Goal: Task Accomplishment & Management: Manage account settings

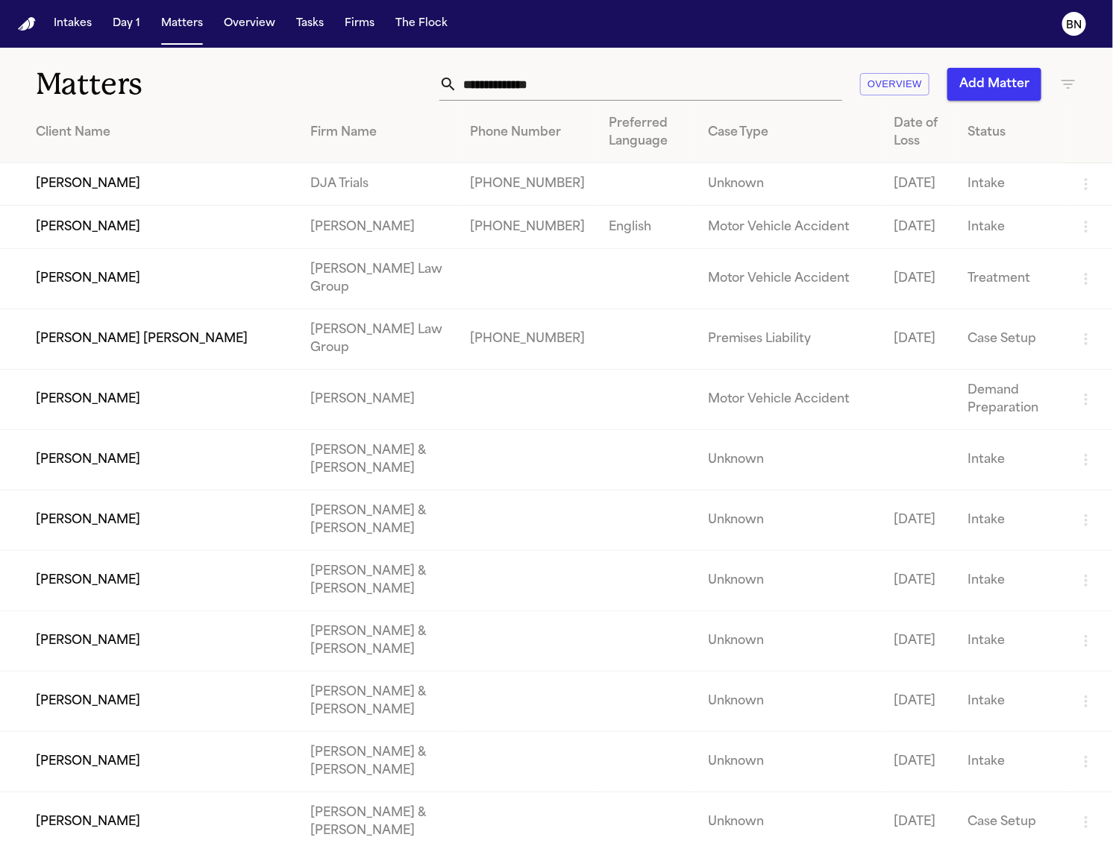
click at [64, 34] on button "Intakes" at bounding box center [73, 23] width 50 height 27
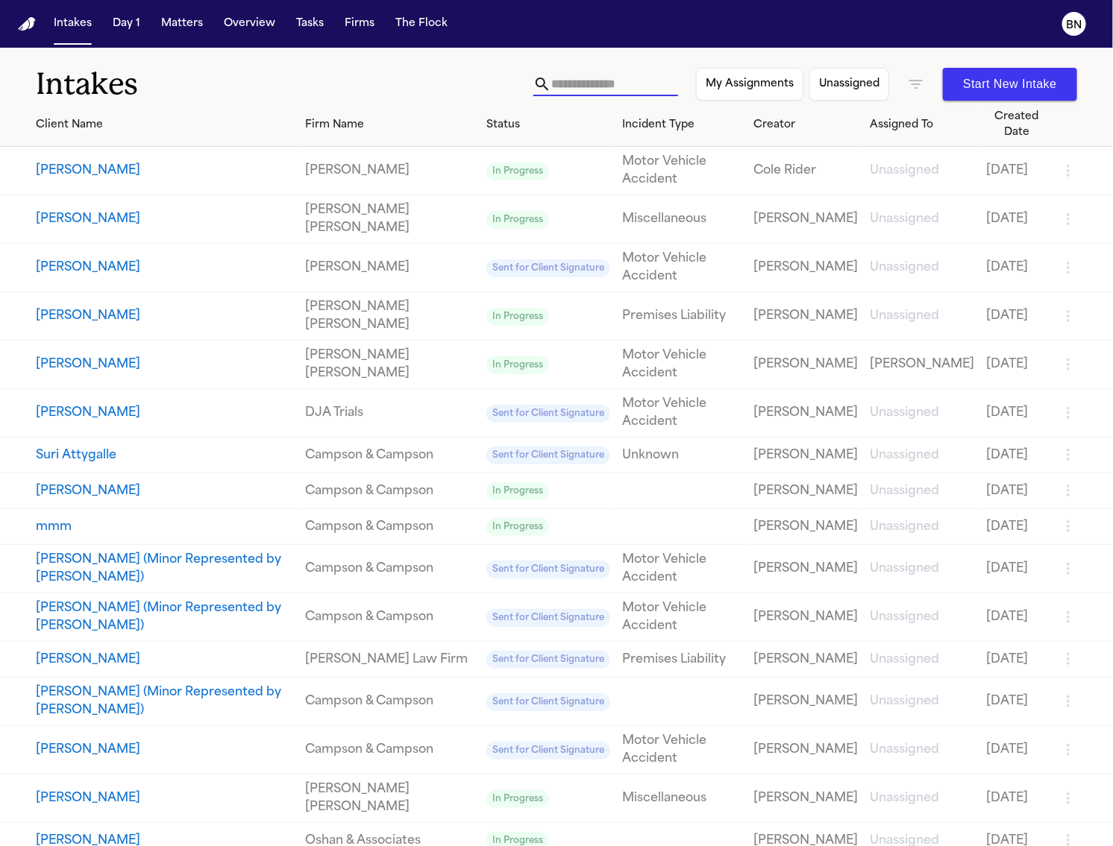
click at [556, 84] on input "text" at bounding box center [614, 84] width 127 height 24
click at [907, 86] on icon "button" at bounding box center [916, 84] width 18 height 18
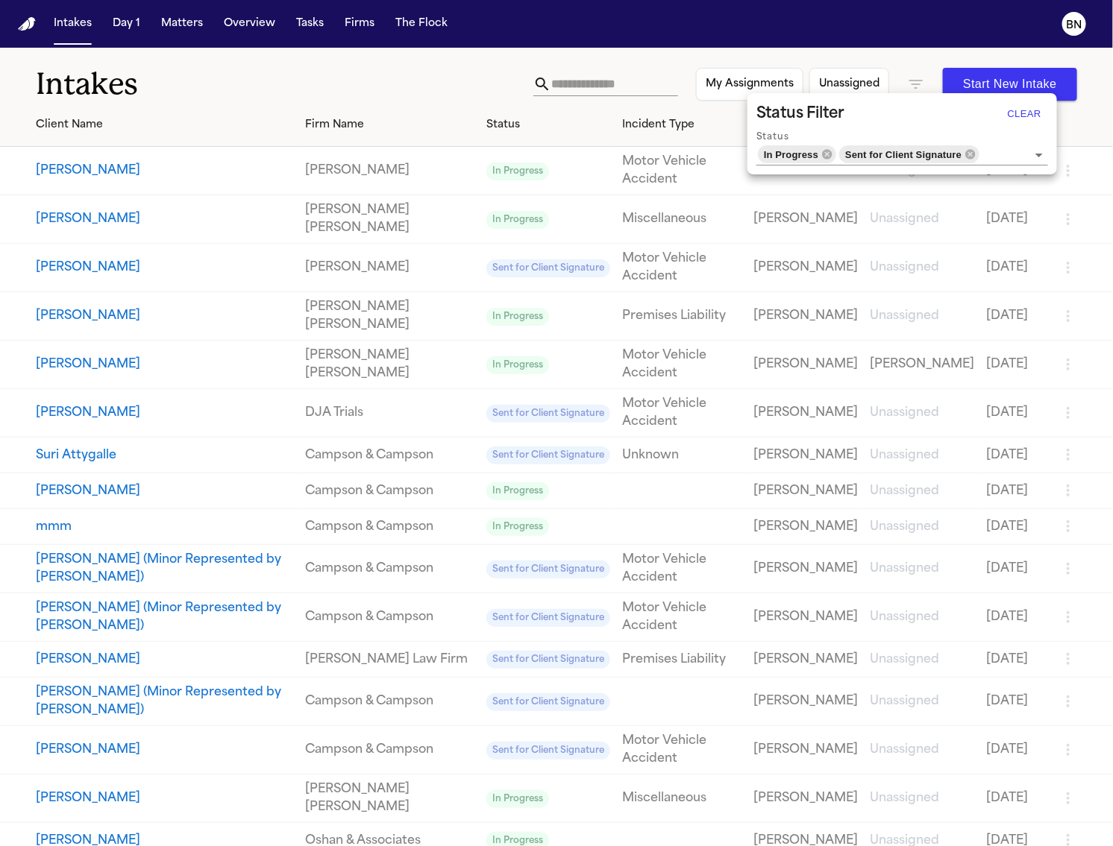
click at [1023, 119] on button "Clear" at bounding box center [1024, 114] width 48 height 24
click at [582, 84] on div at bounding box center [556, 423] width 1113 height 846
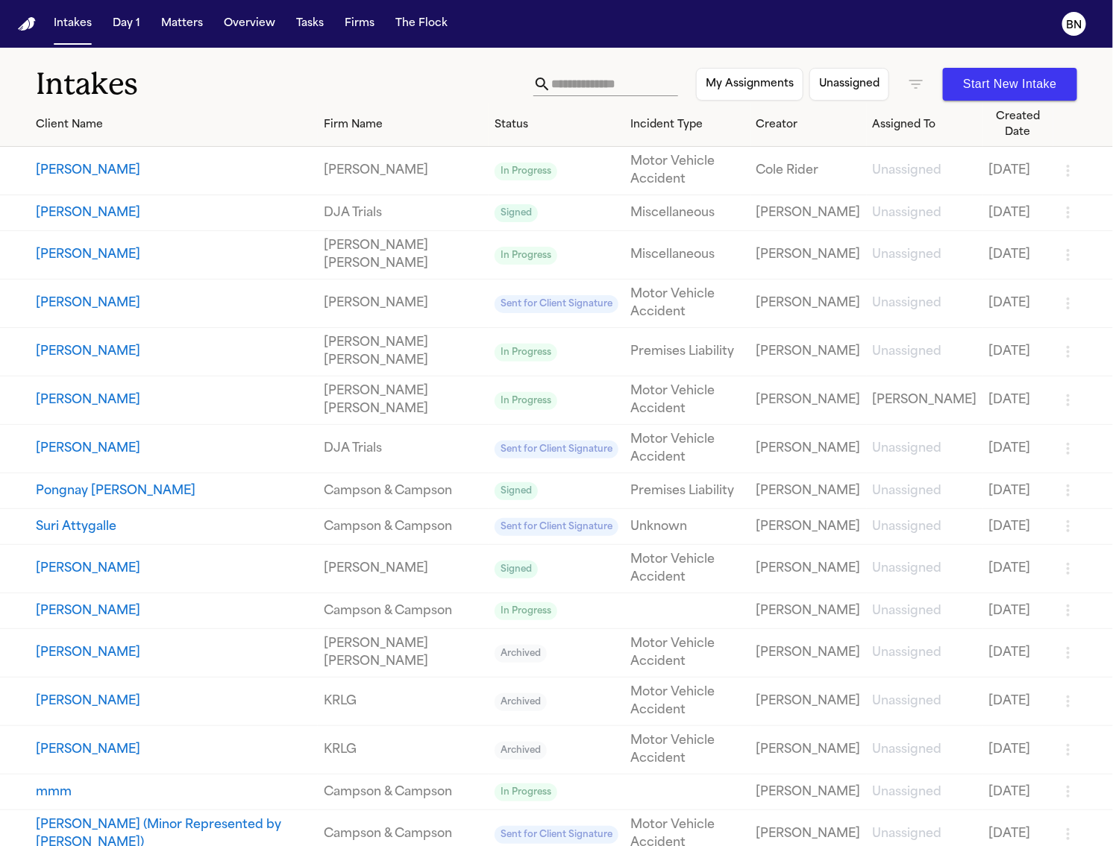
click at [562, 81] on input "text" at bounding box center [614, 84] width 127 height 24
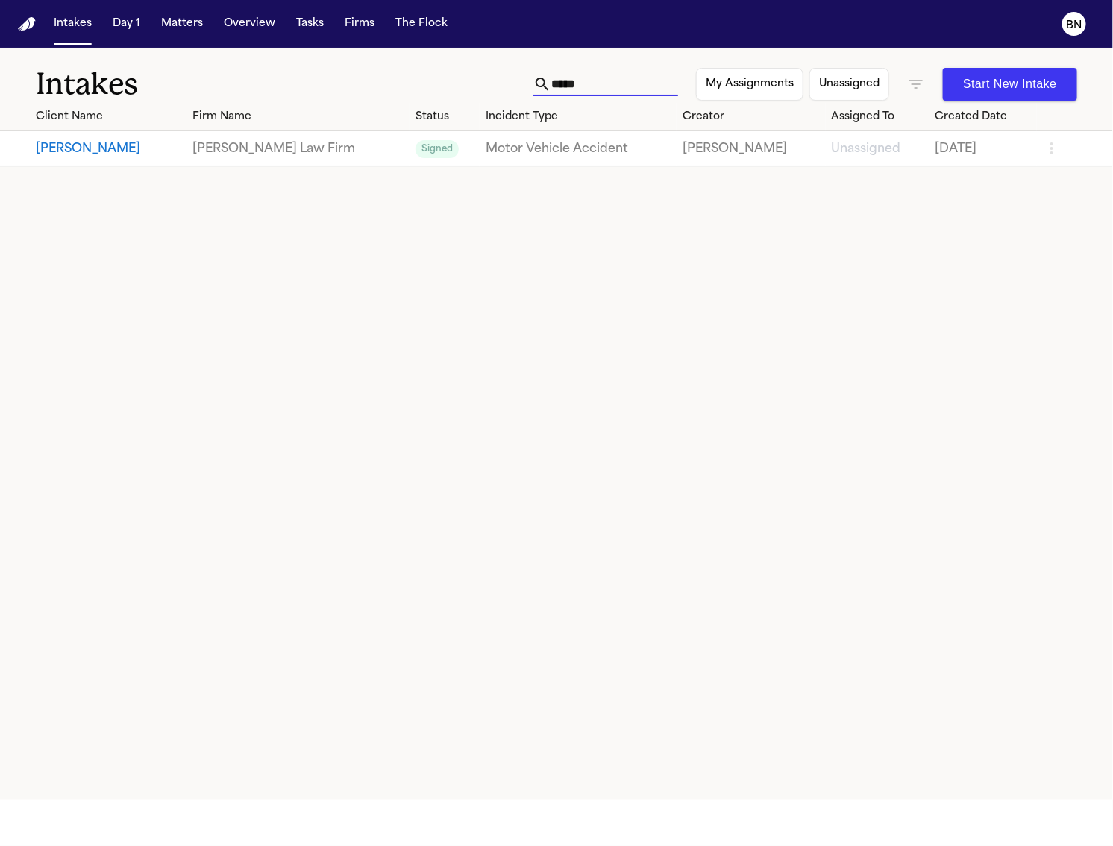
type input "*****"
click at [631, 149] on link "Motor Vehicle Accident" at bounding box center [578, 149] width 185 height 18
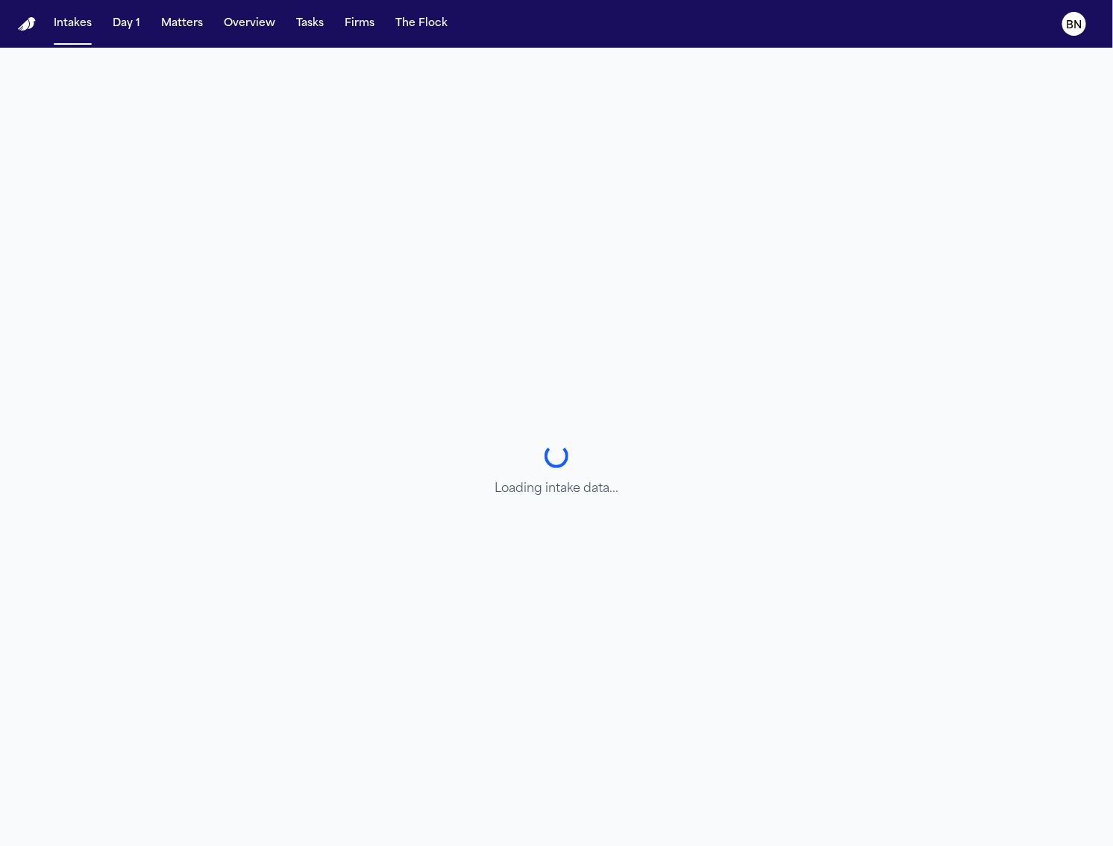
select select "******"
select select "**********"
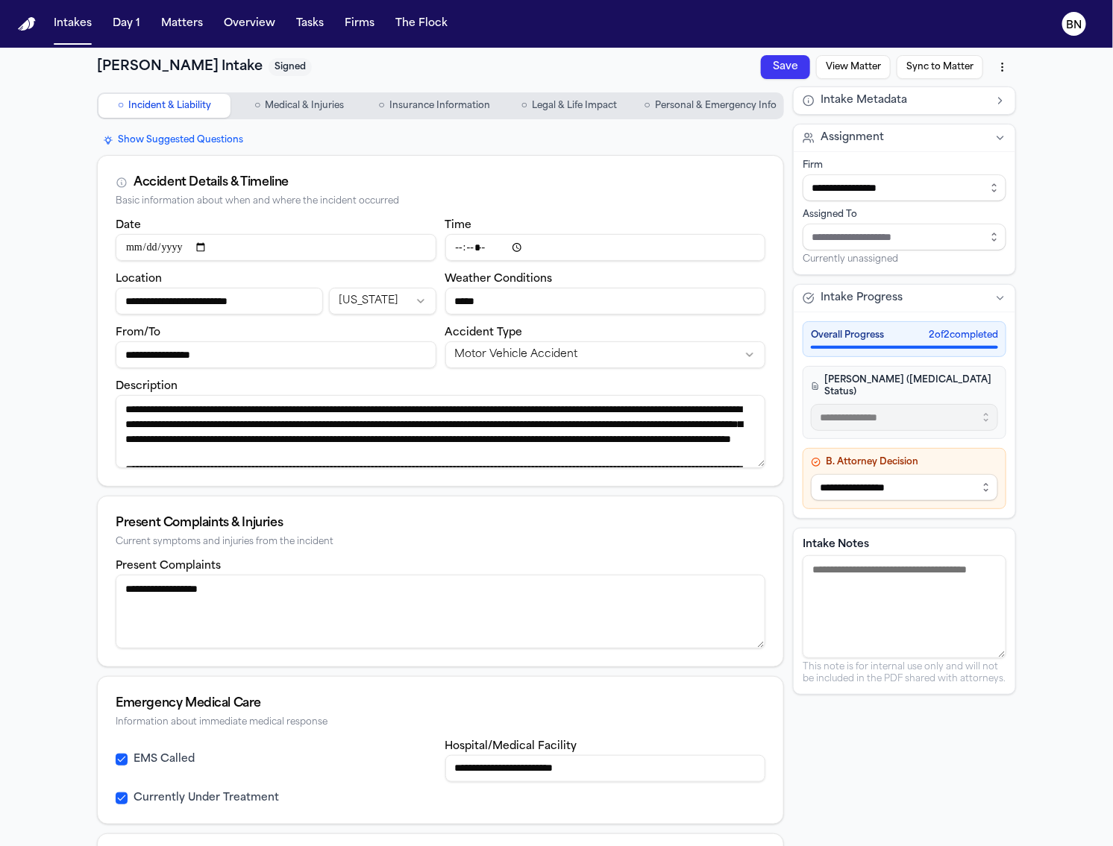
click at [655, 112] on button "○ Personal & Emergency Info" at bounding box center [710, 106] width 144 height 24
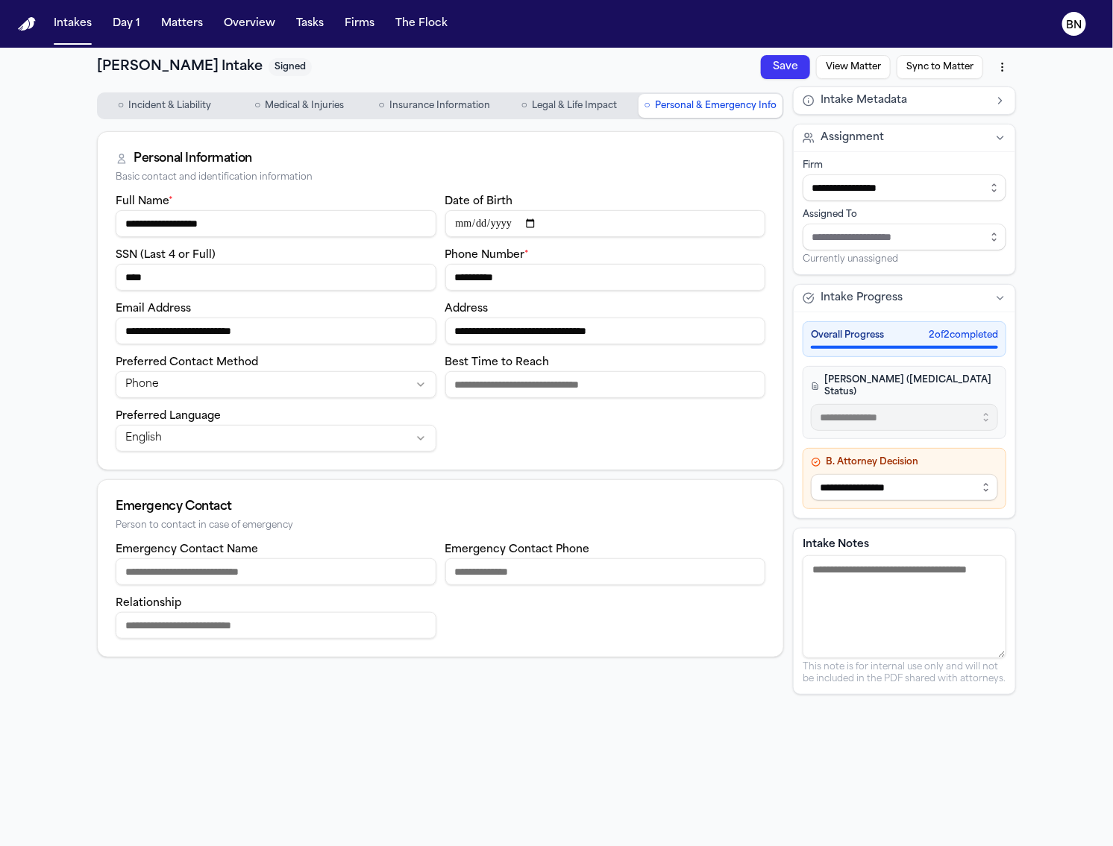
click at [656, 109] on span "Personal & Emergency Info" at bounding box center [716, 106] width 122 height 12
click at [175, 16] on button "Matters" at bounding box center [182, 23] width 54 height 27
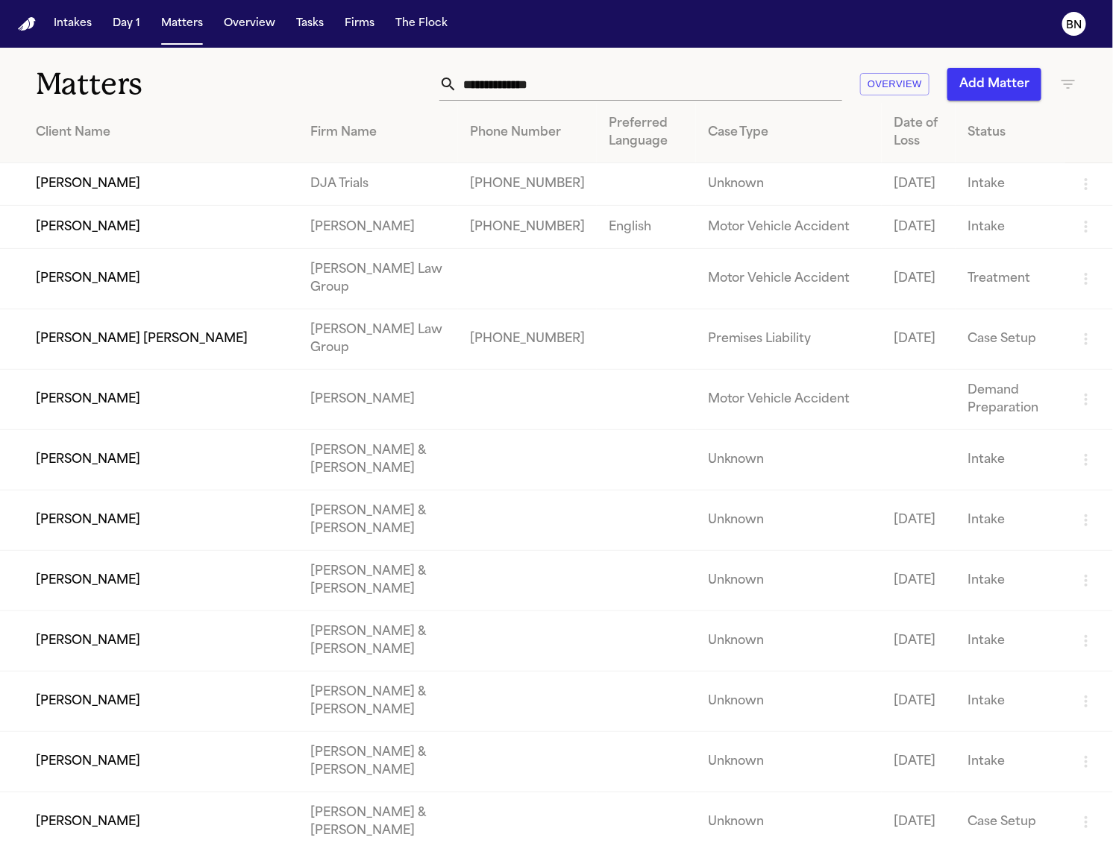
click at [523, 89] on input "text" at bounding box center [649, 84] width 385 height 33
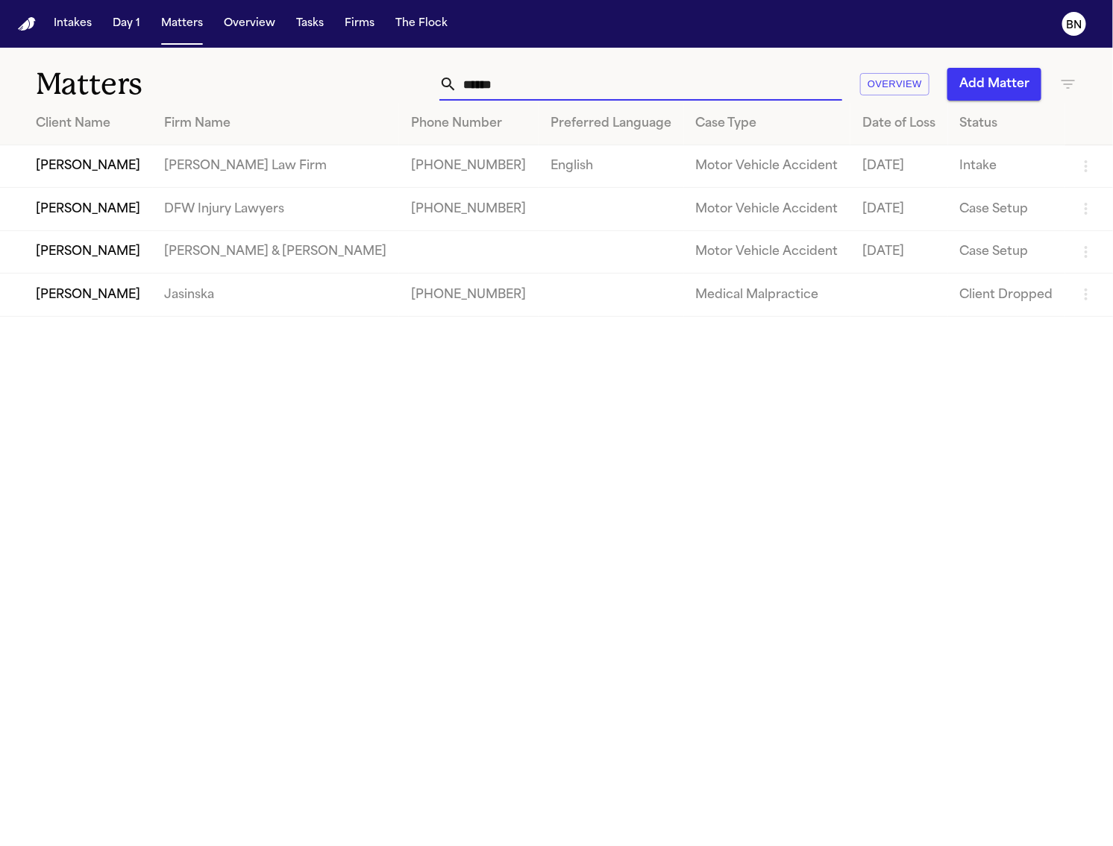
type input "******"
click at [128, 156] on td "Phillip Brockington" at bounding box center [76, 166] width 153 height 43
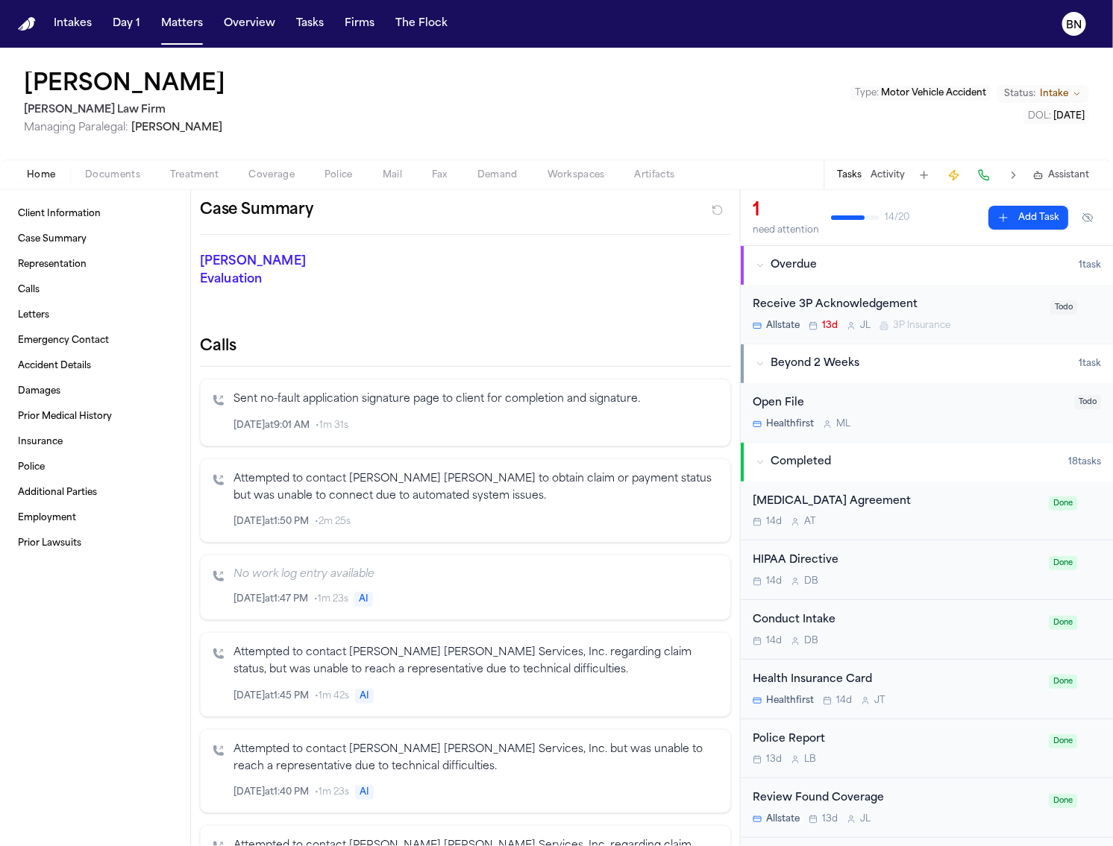
scroll to position [168, 0]
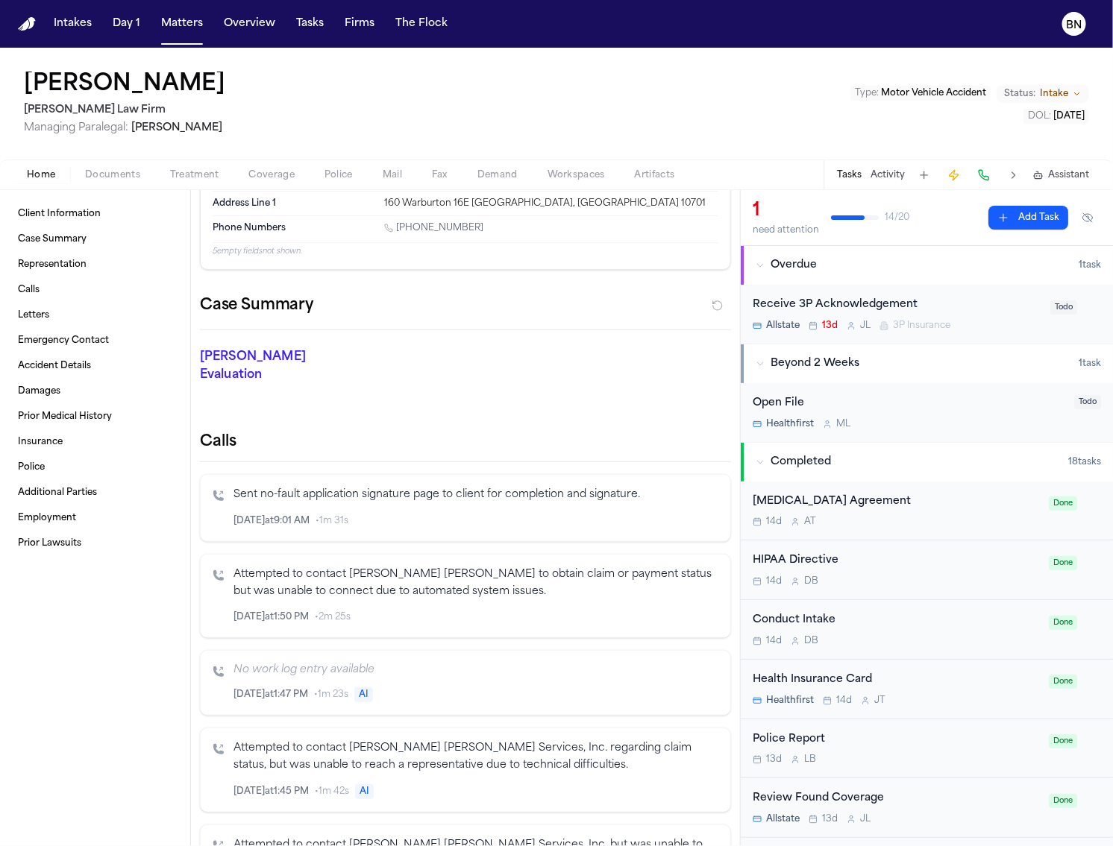
click at [475, 81] on div "Phillip Brockington Martello Law Firm Managing Paralegal: Michelle Landazabal T…" at bounding box center [556, 104] width 1113 height 112
click at [478, 57] on div "Phillip Brockington Martello Law Firm Managing Paralegal: Michelle Landazabal T…" at bounding box center [556, 104] width 1113 height 112
click at [472, 57] on div "Phillip Brockington Martello Law Firm Managing Paralegal: Michelle Landazabal T…" at bounding box center [556, 104] width 1113 height 112
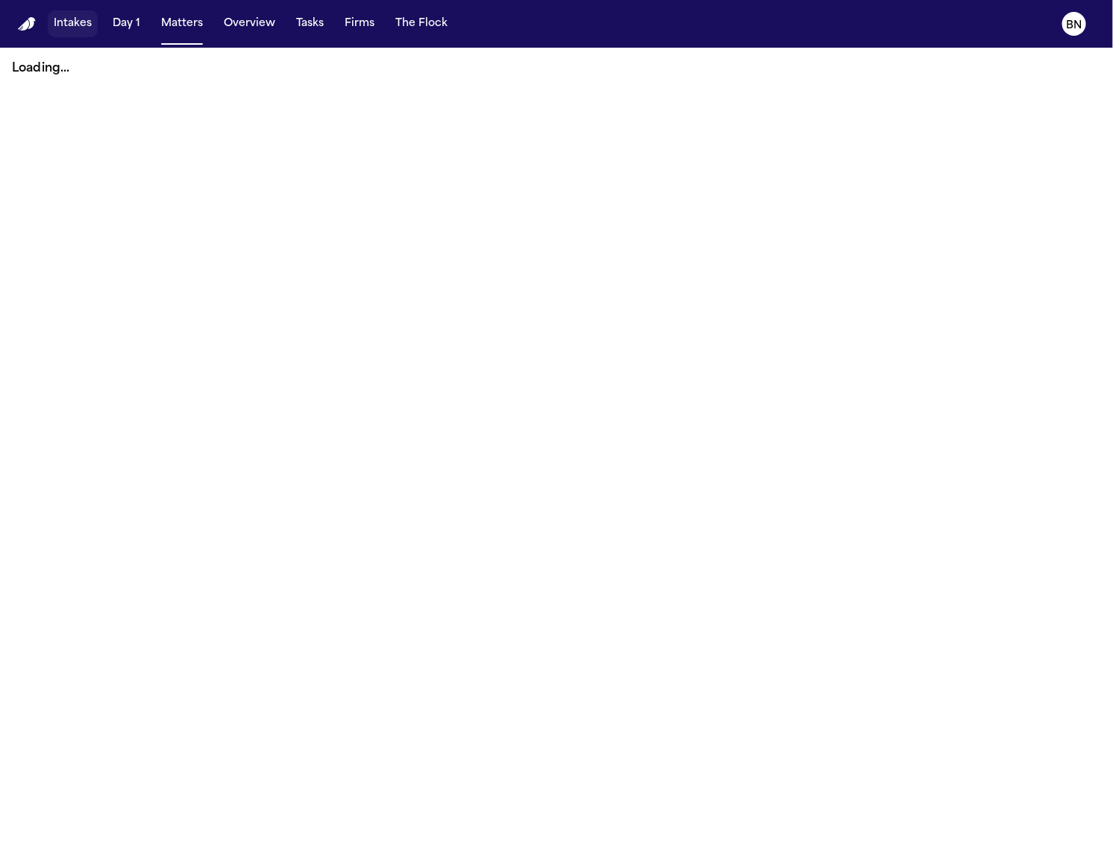
click at [57, 20] on button "Intakes" at bounding box center [73, 23] width 50 height 27
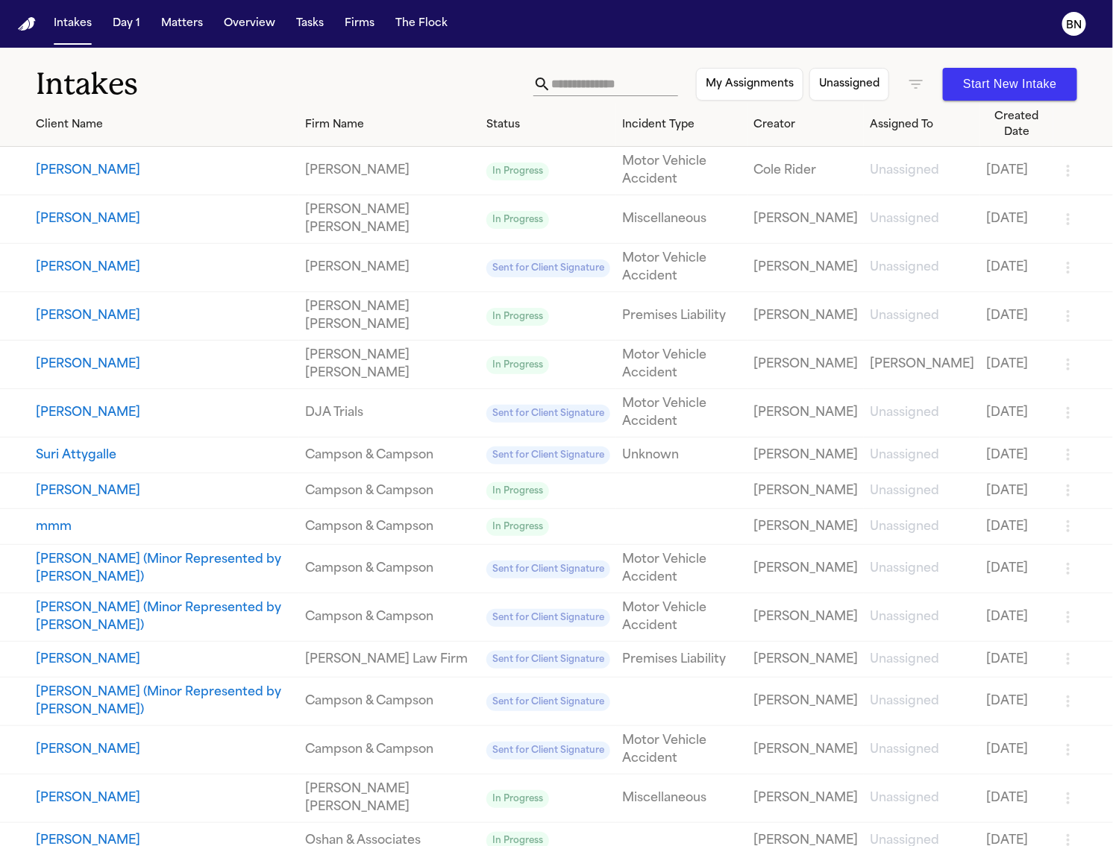
click at [589, 86] on input "text" at bounding box center [614, 84] width 127 height 24
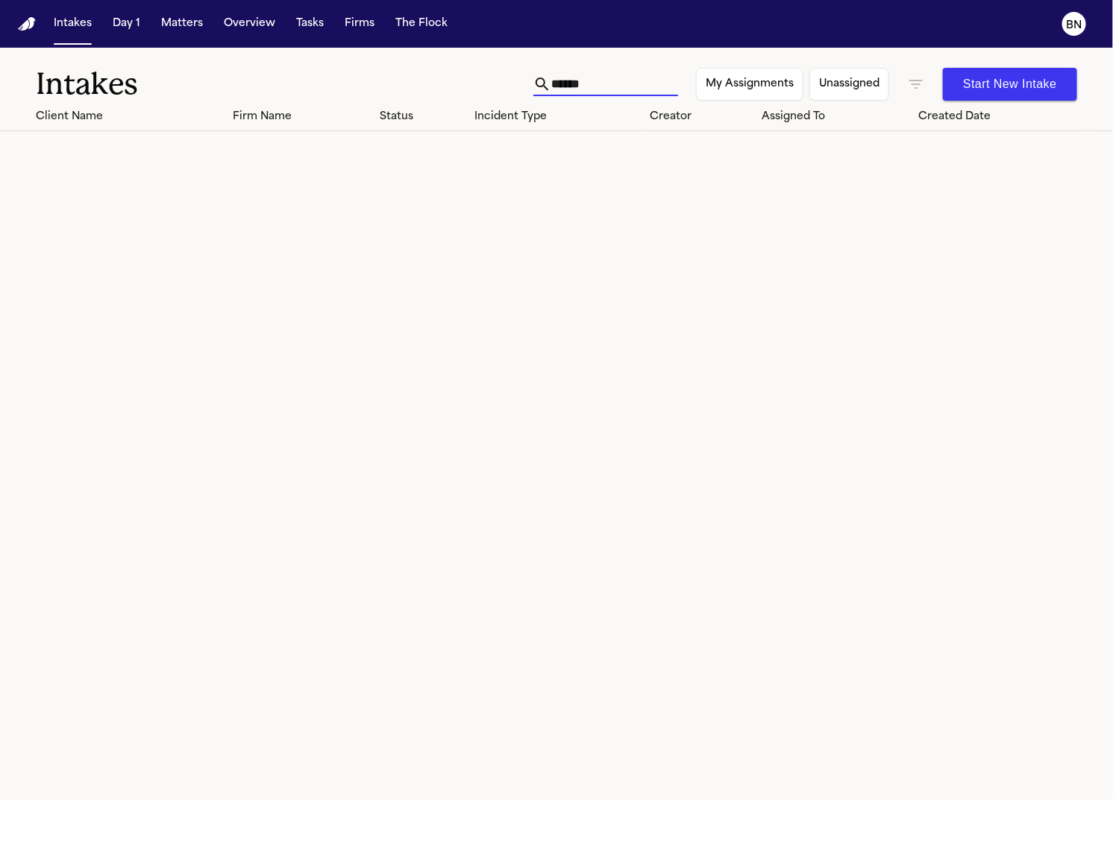
type input "******"
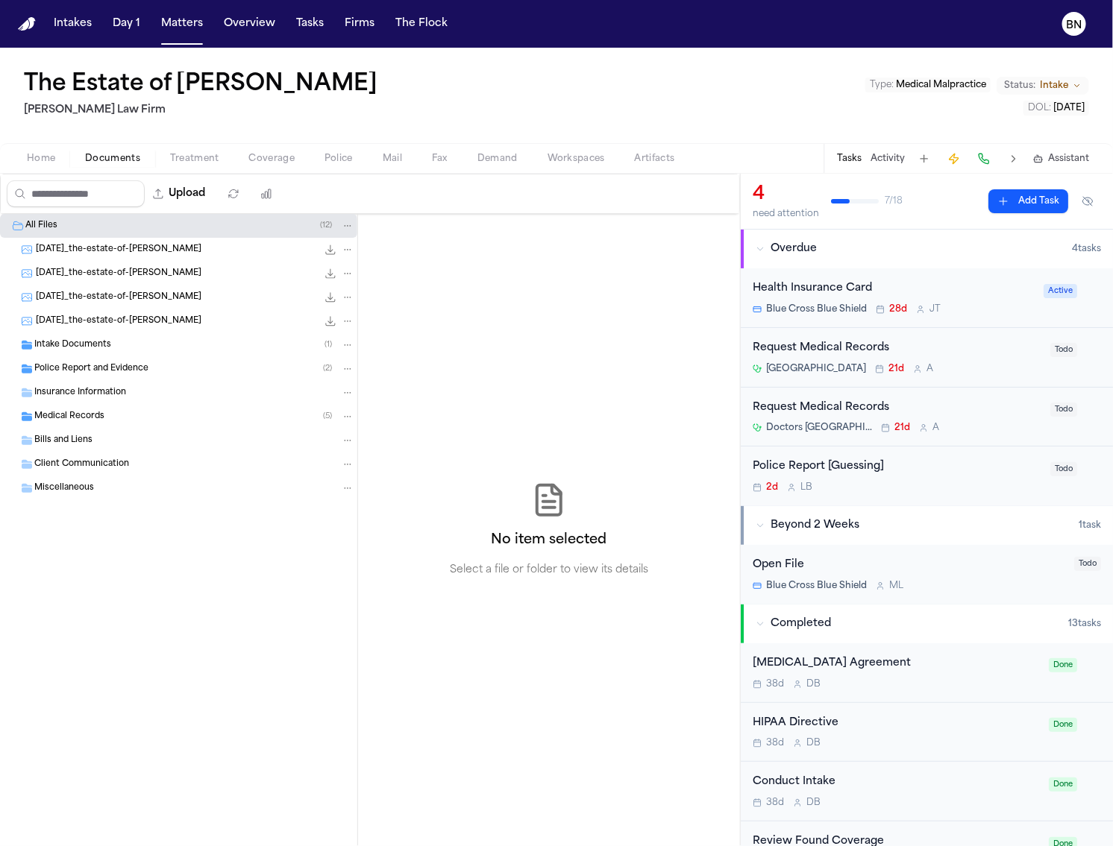
click at [35, 378] on div "Police Report and Evidence ( 2 )" at bounding box center [178, 369] width 357 height 24
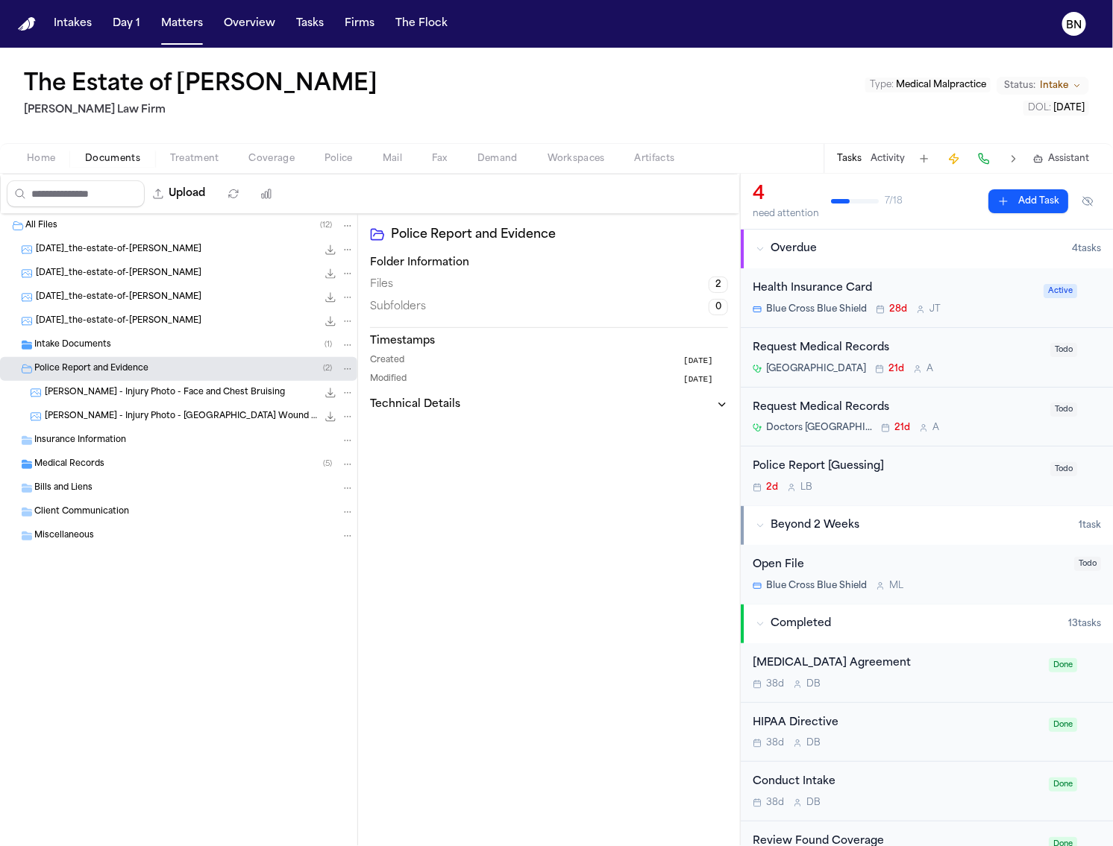
click at [136, 397] on span "G. Gaytan - Injury Photo - Face and Chest Bruising" at bounding box center [165, 393] width 240 height 13
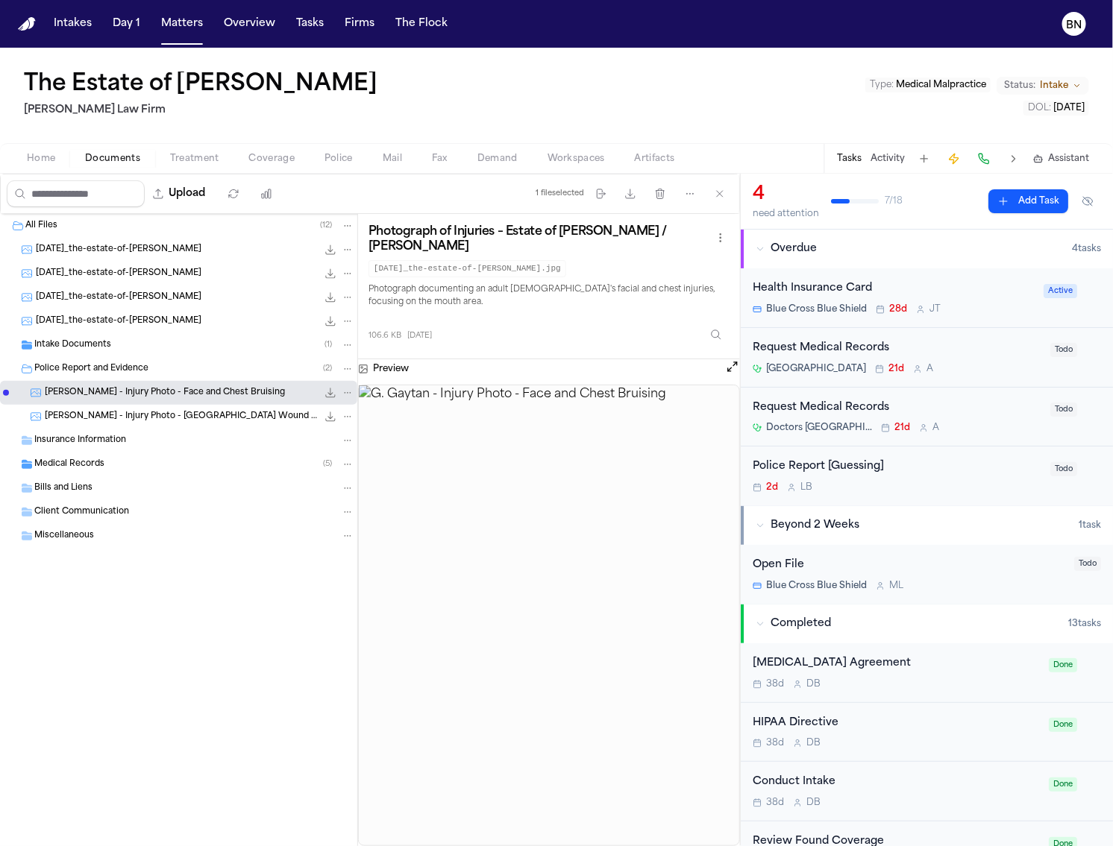
click at [148, 418] on span "G. Gaytan - Injury Photo - Lower Leg Wound - 7.29.25" at bounding box center [181, 417] width 272 height 13
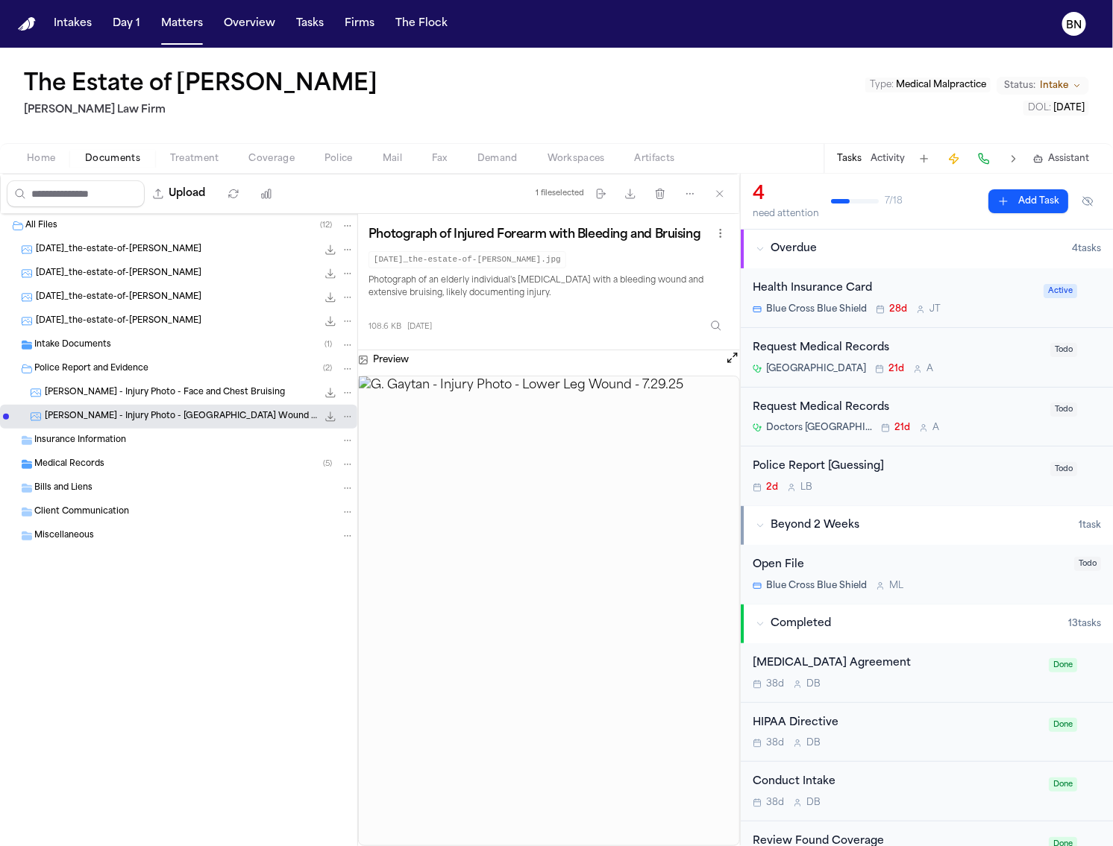
click at [98, 351] on span "Intake Documents" at bounding box center [72, 345] width 77 height 13
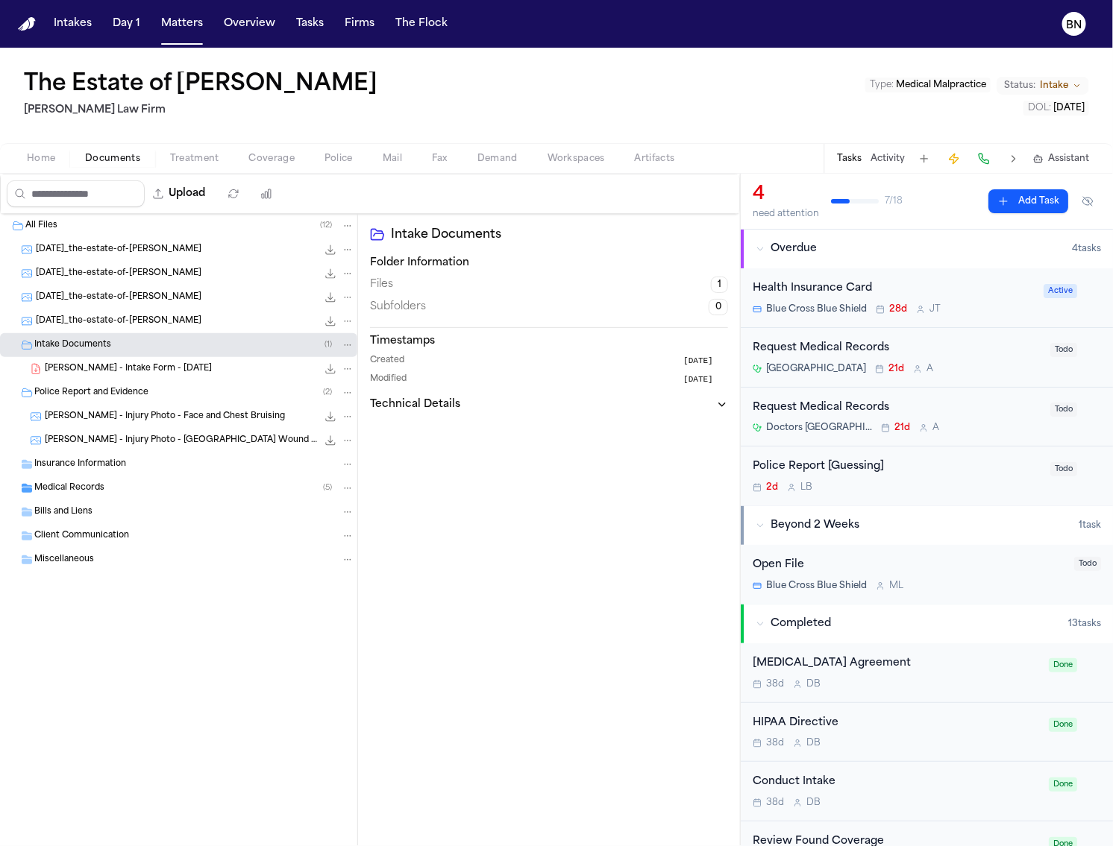
click at [106, 374] on span "G. Gaytan - Intake Form - 7.28.25" at bounding box center [128, 369] width 167 height 13
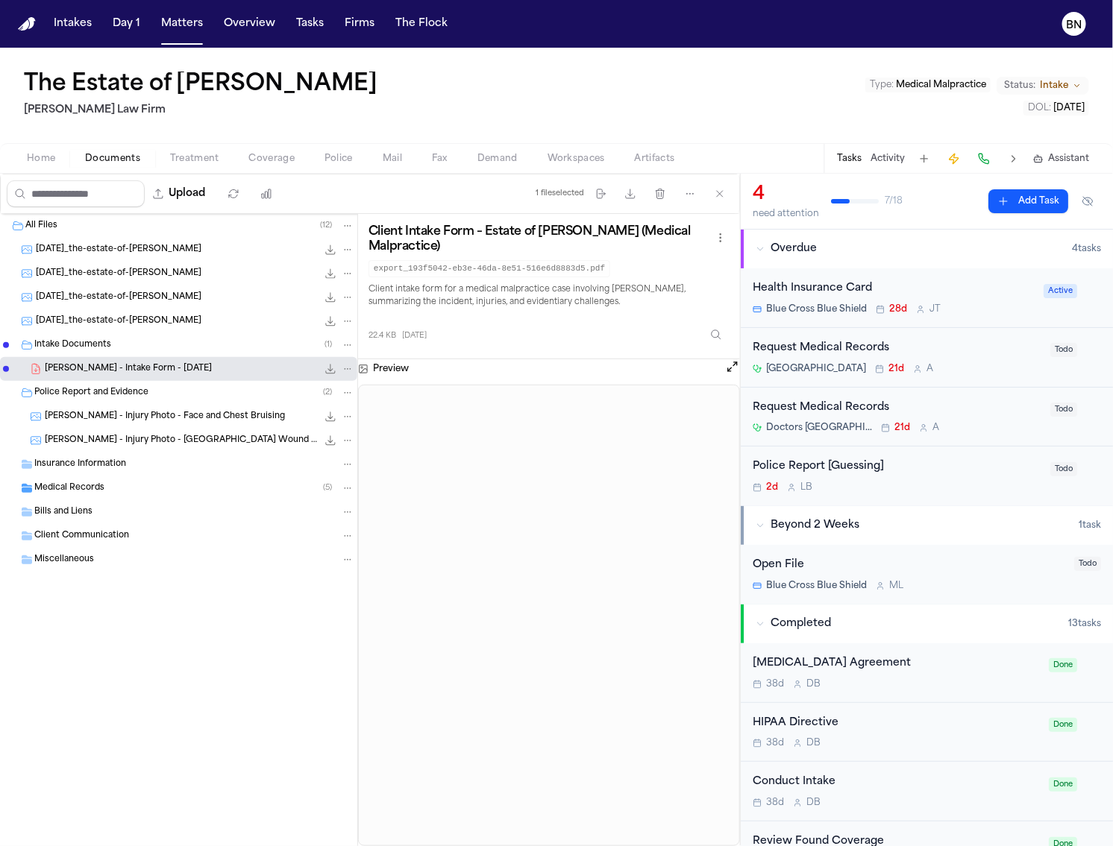
click at [320, 167] on div "Home Documents Treatment Coverage Police Mail Fax Demand Workspaces Artifacts T…" at bounding box center [556, 158] width 1113 height 30
click at [327, 160] on span "Police" at bounding box center [338, 159] width 28 height 12
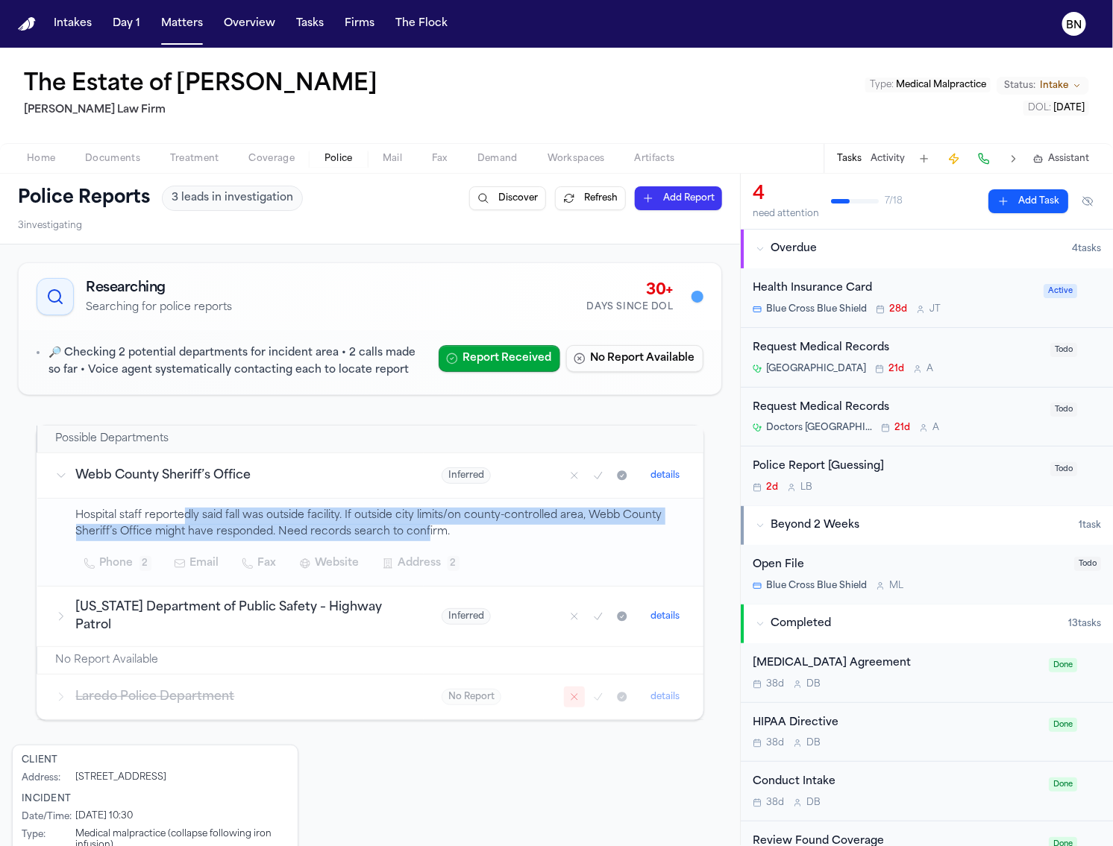
drag, startPoint x: 180, startPoint y: 518, endPoint x: 415, endPoint y: 536, distance: 235.6
click at [415, 536] on p "Hospital staff reportedly said fall was outside facility. If outside city limit…" at bounding box center [381, 525] width 610 height 34
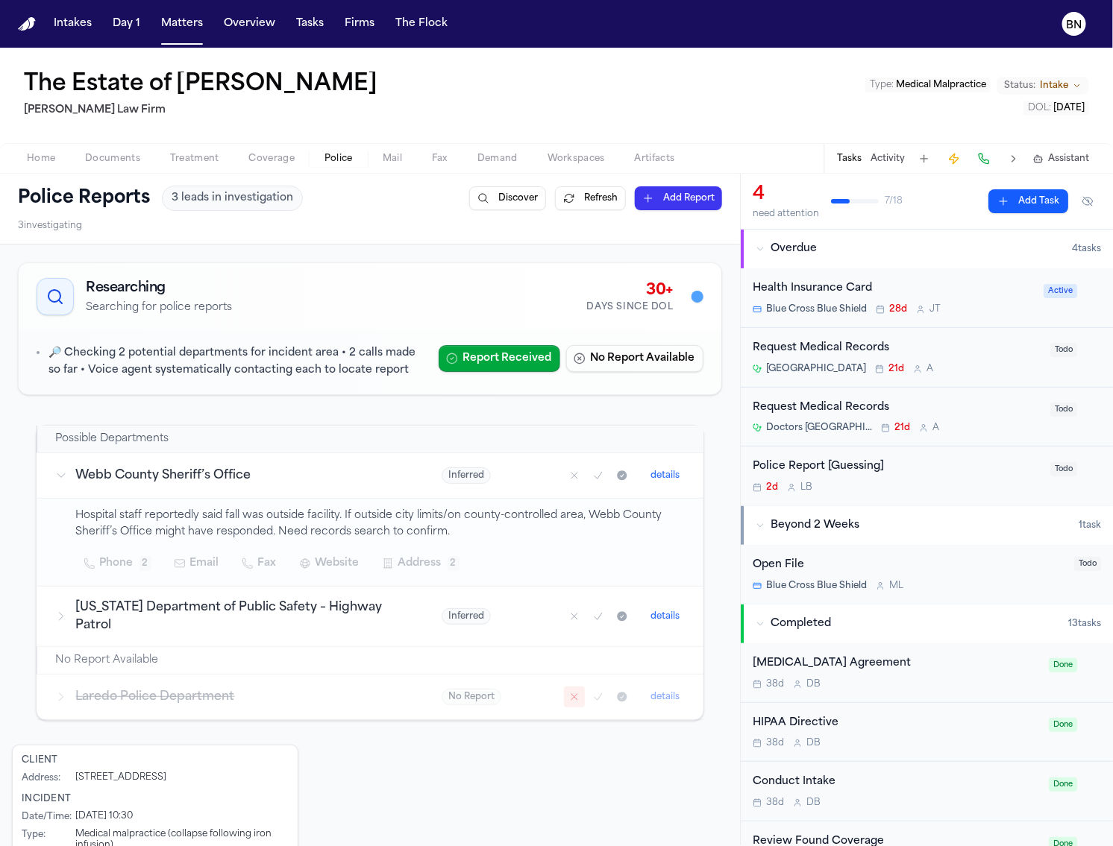
click at [328, 690] on h3 "Laredo Police Department" at bounding box center [241, 697] width 330 height 18
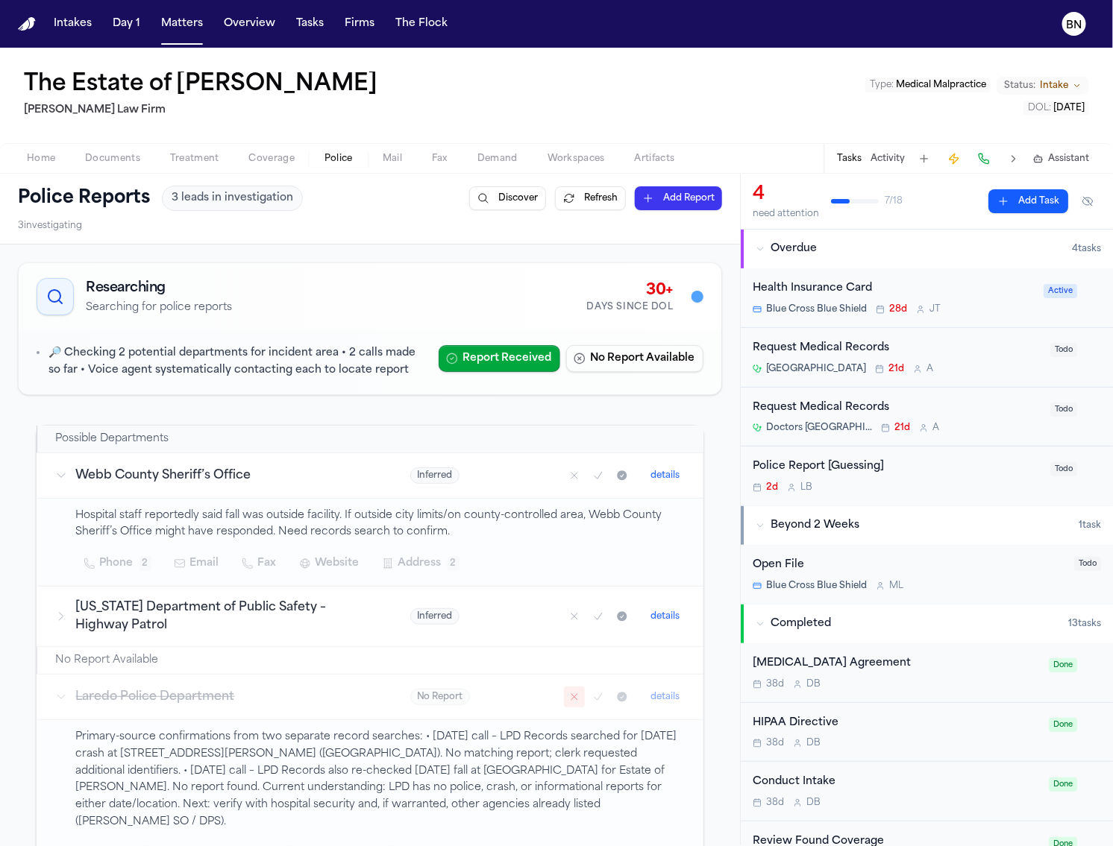
click at [316, 694] on h3 "Laredo Police Department" at bounding box center [225, 697] width 298 height 18
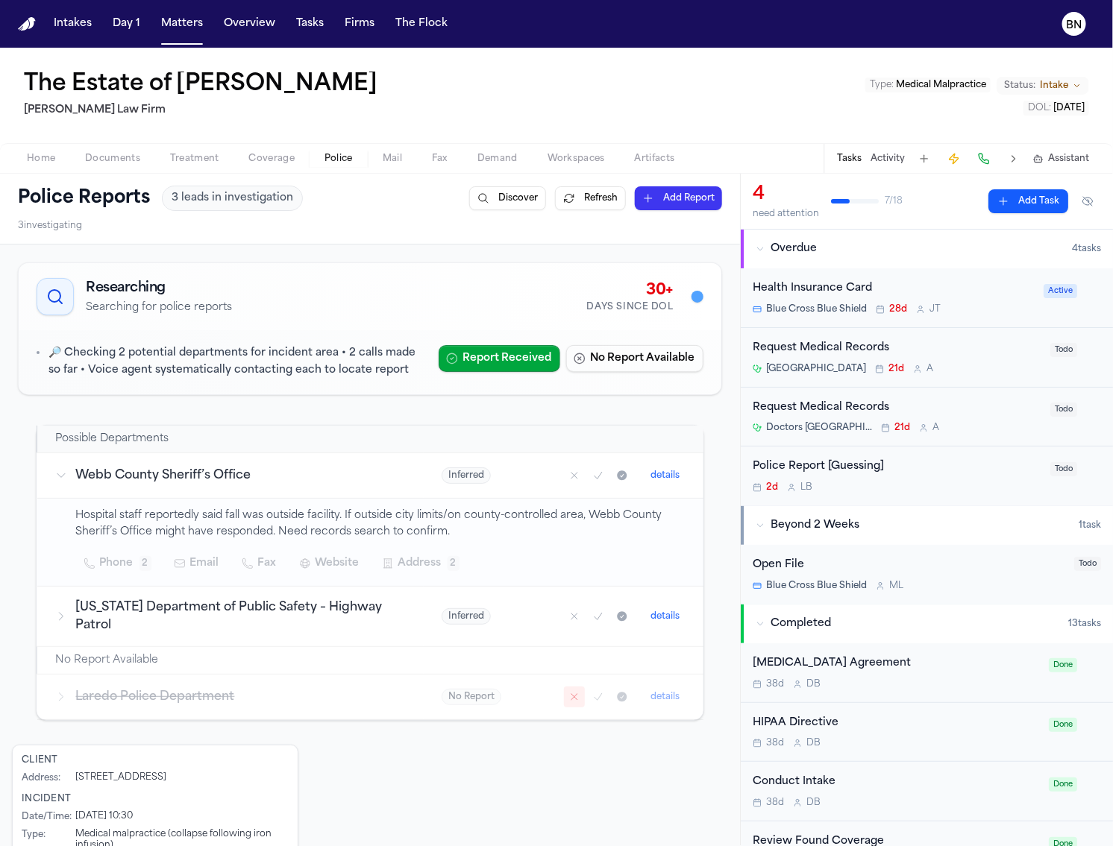
drag, startPoint x: 15, startPoint y: 248, endPoint x: 207, endPoint y: 289, distance: 196.2
click at [13, 248] on div "Researching Searching for police reports 30+ Days Since DOL 🔎 Checking 2 potent…" at bounding box center [370, 633] width 740 height 776
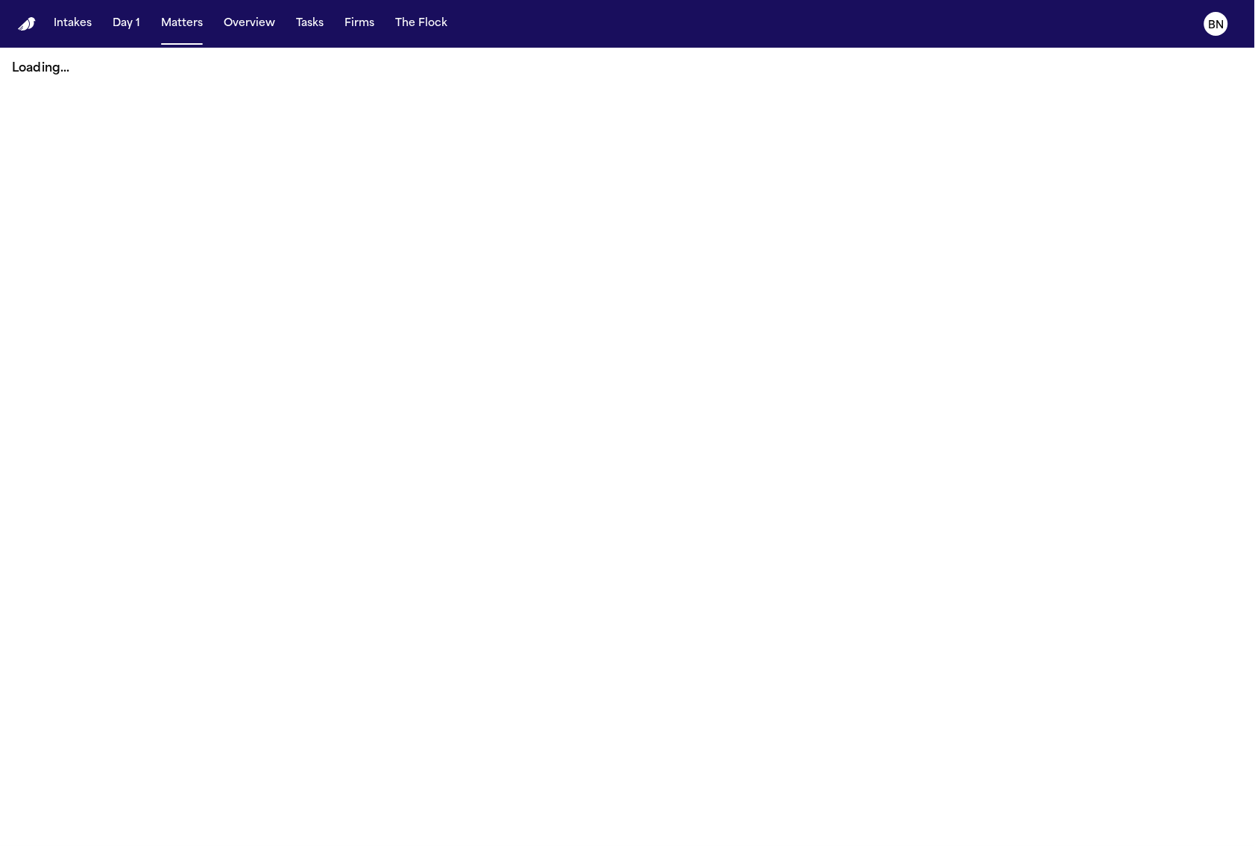
click at [315, 32] on button "Tasks" at bounding box center [310, 23] width 40 height 27
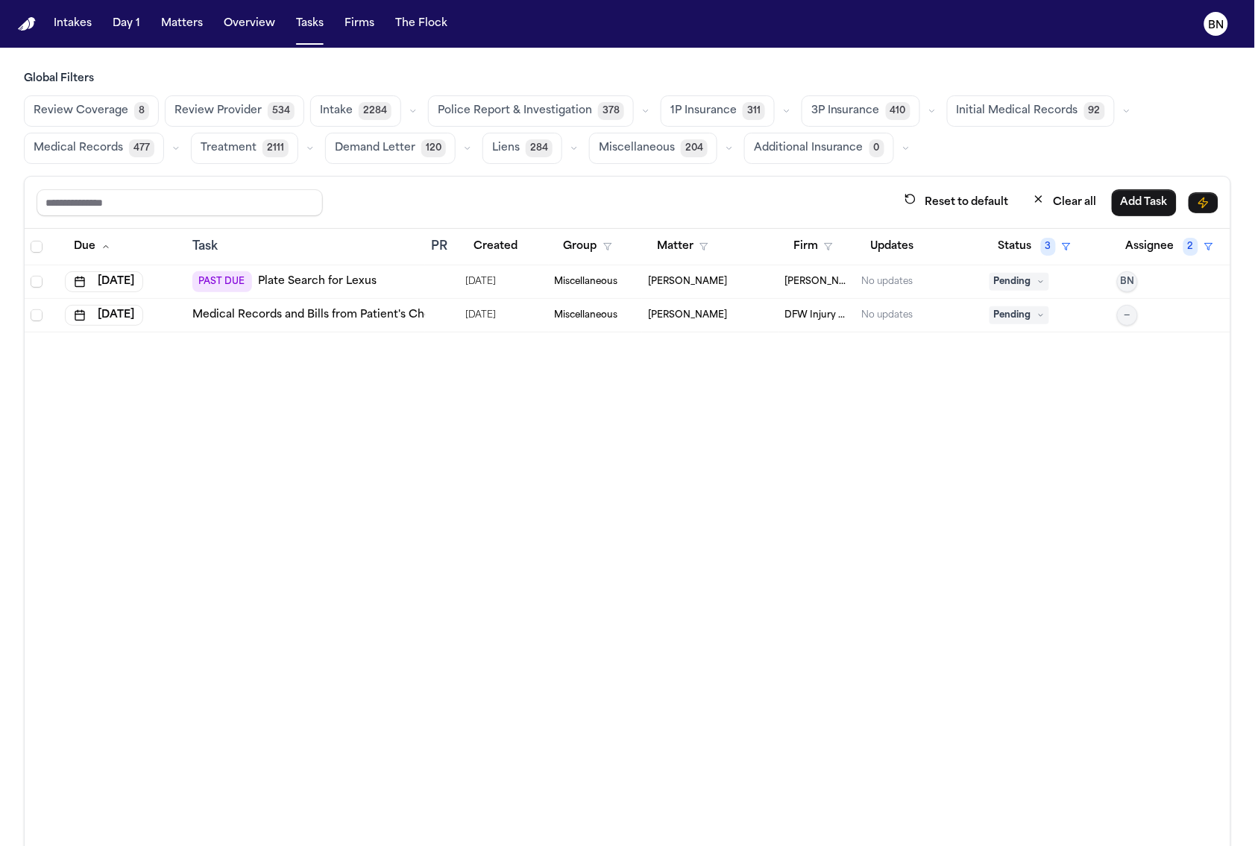
click at [316, 151] on div "Review Coverage 8 Review Provider 534 Intake 2284 Police Report & Investigation…" at bounding box center [627, 129] width 1207 height 69
click at [310, 148] on icon "button" at bounding box center [310, 148] width 9 height 9
click at [258, 189] on span "Treatment Check-In" at bounding box center [250, 192] width 99 height 30
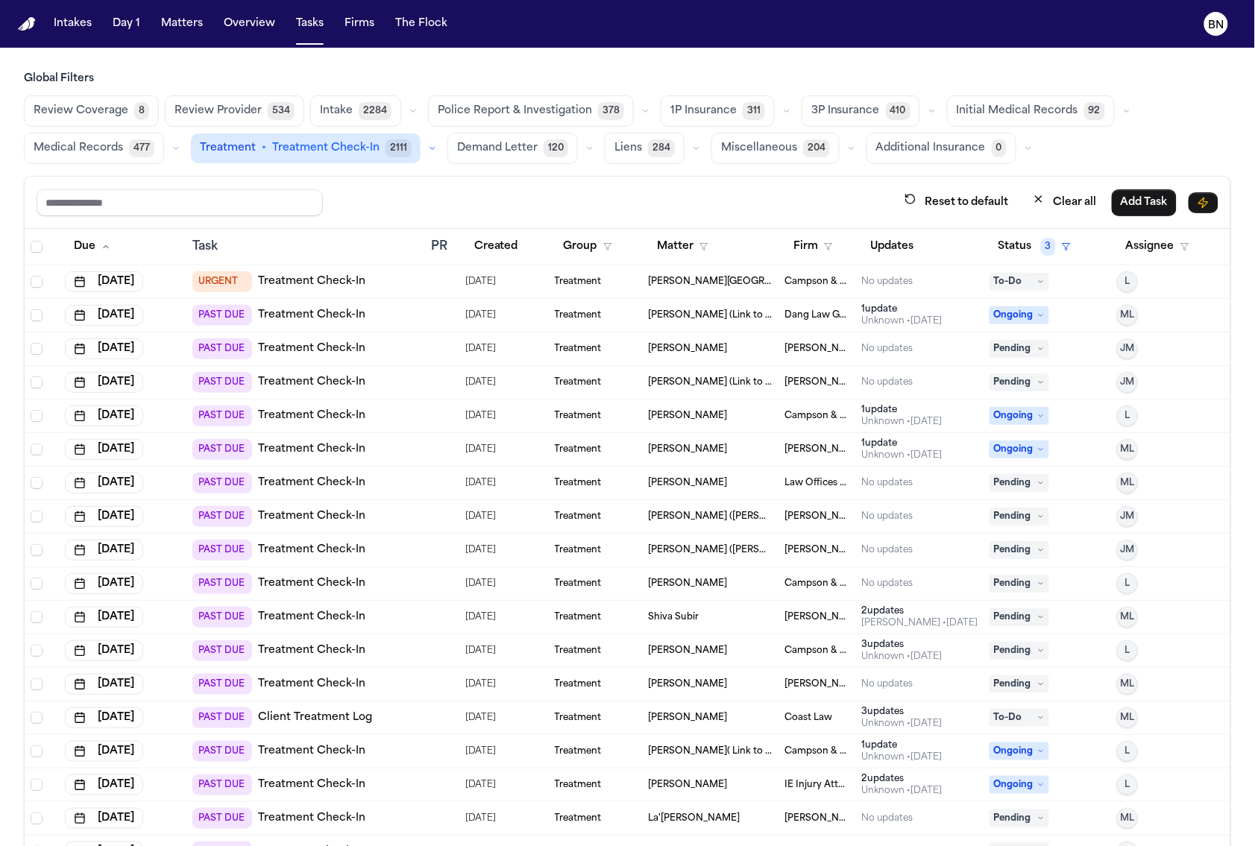
click at [427, 180] on div "Reset to default Clear all Add Task" at bounding box center [628, 203] width 1206 height 52
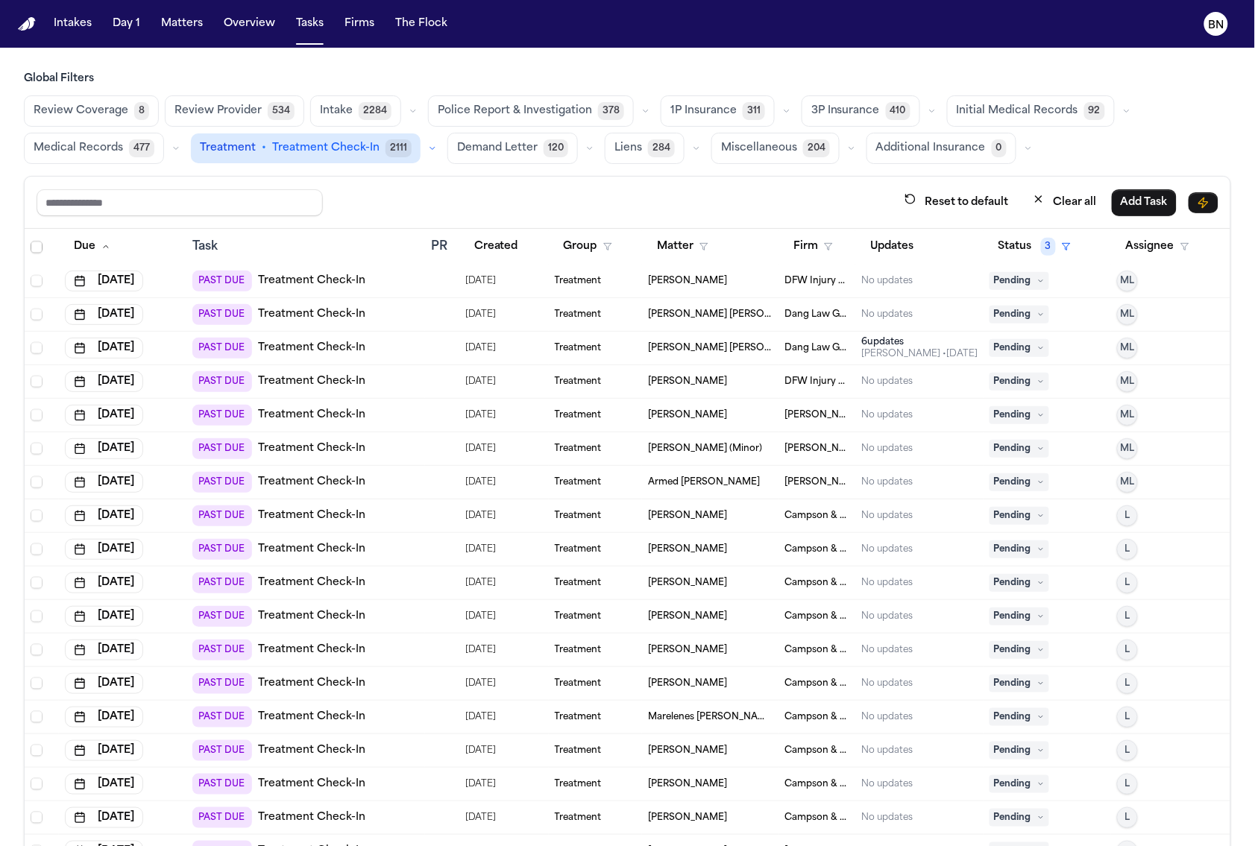
scroll to position [1938, 0]
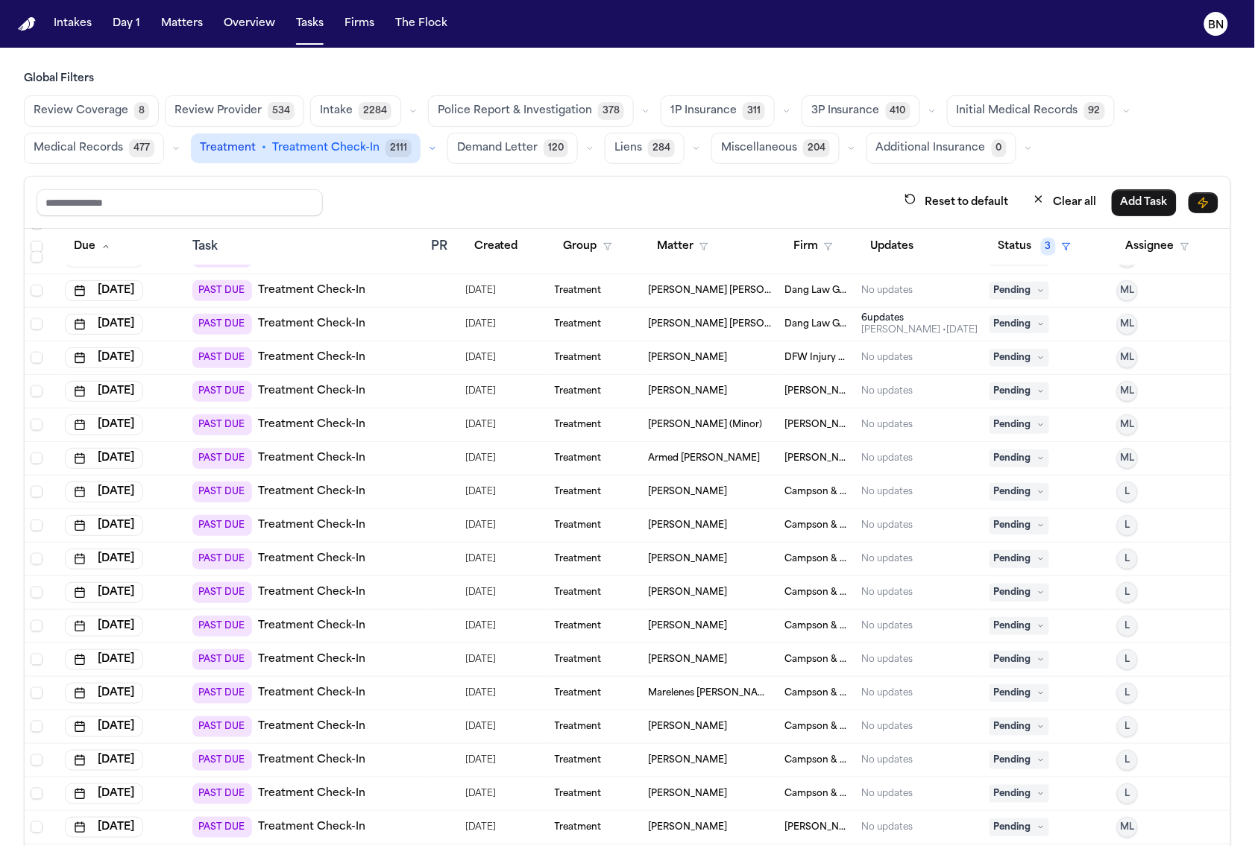
click at [365, 499] on div "PAST DUE Treatment Check-In" at bounding box center [305, 492] width 227 height 21
click at [367, 181] on div "Reset to default Clear all Add Task" at bounding box center [628, 203] width 1206 height 52
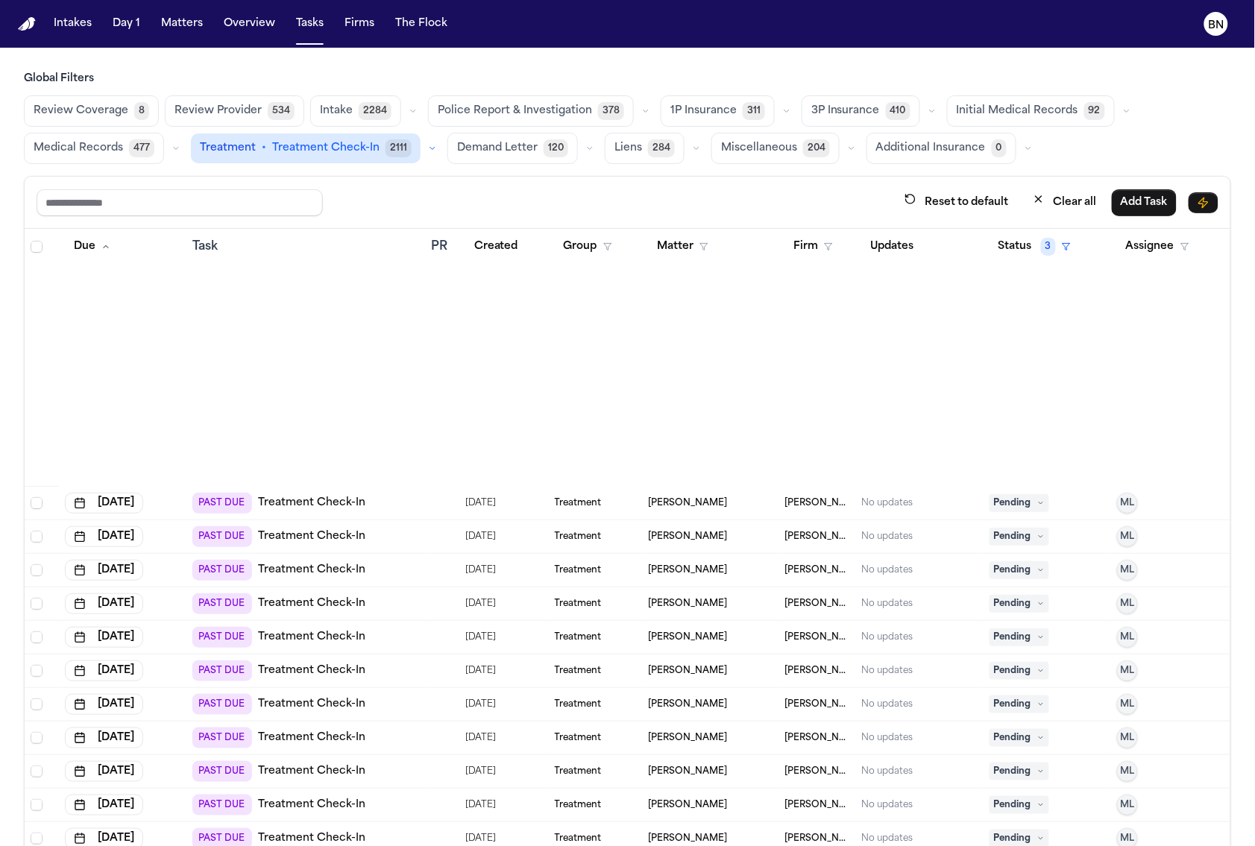
scroll to position [9470, 0]
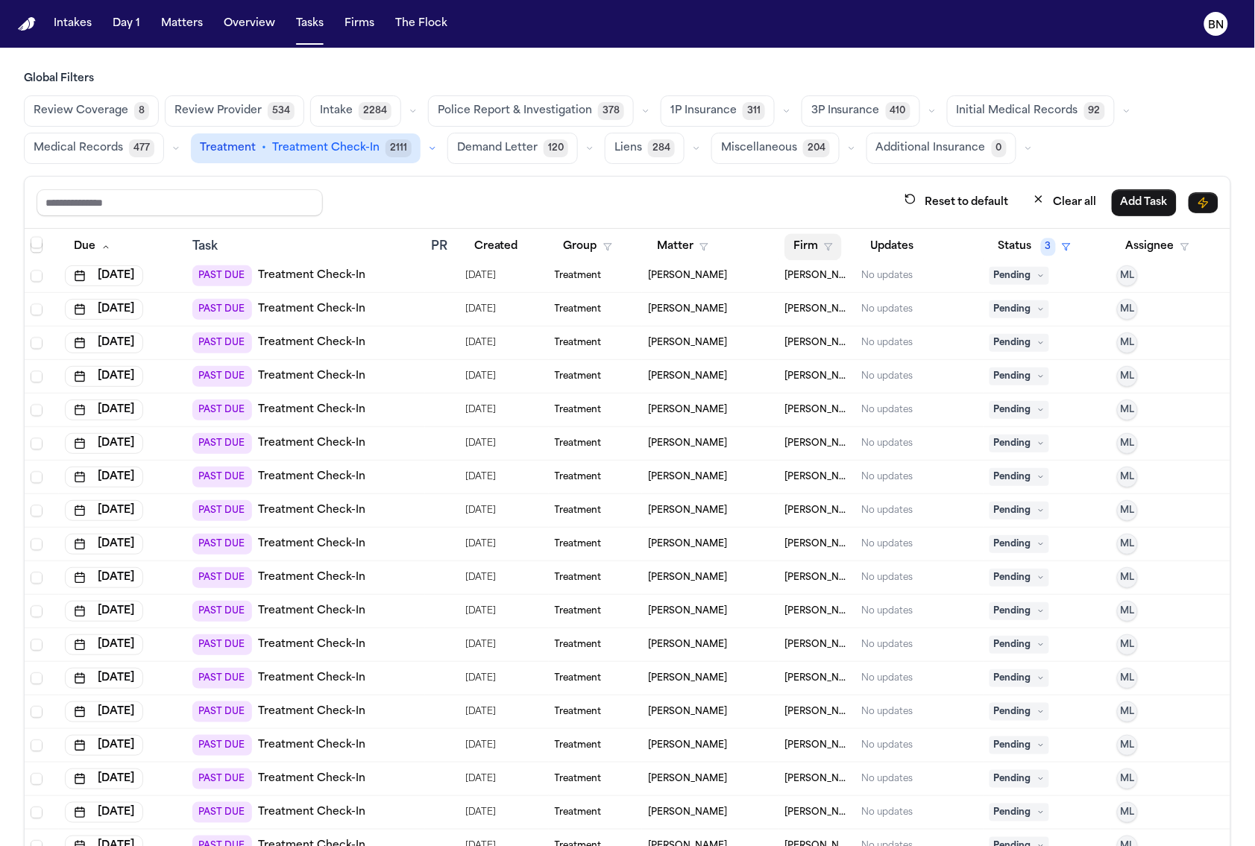
click at [795, 249] on button "Firm" at bounding box center [813, 246] width 57 height 27
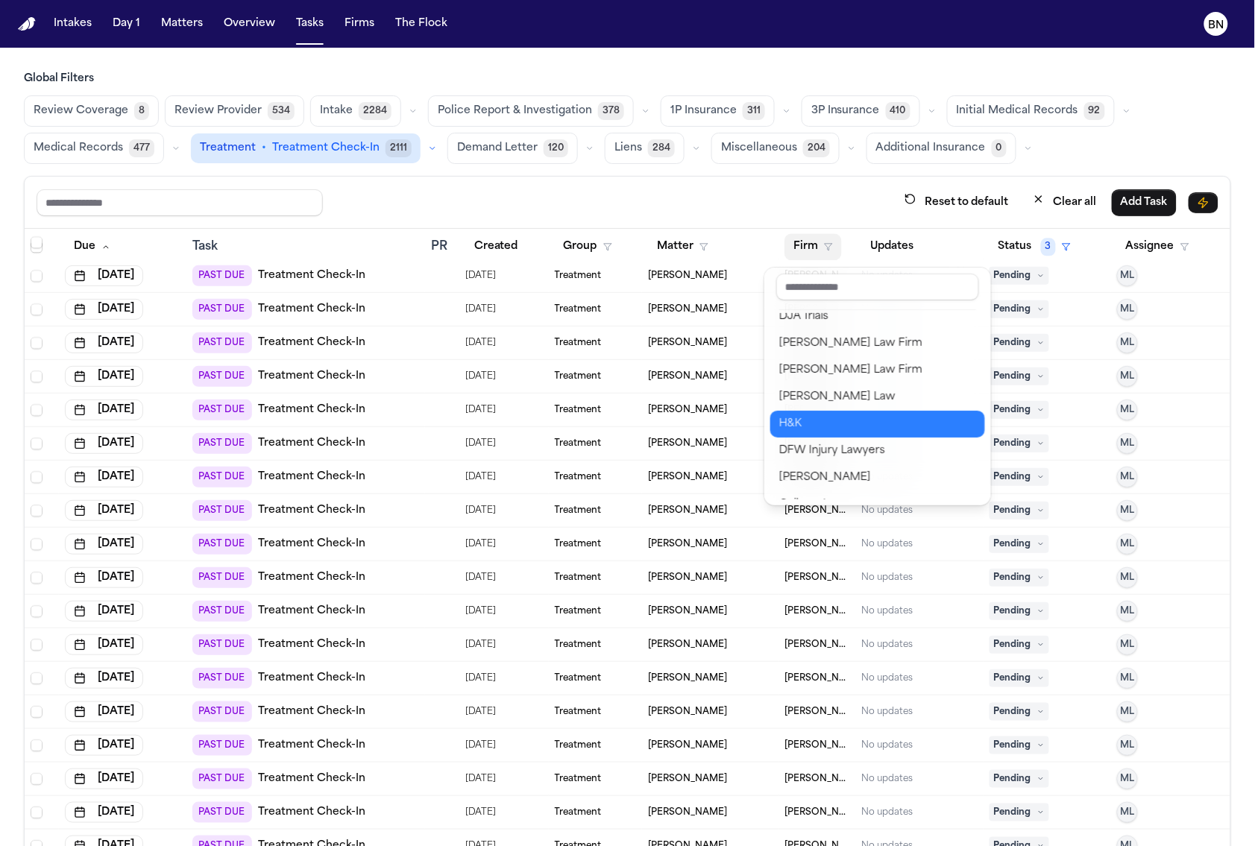
scroll to position [565, 0]
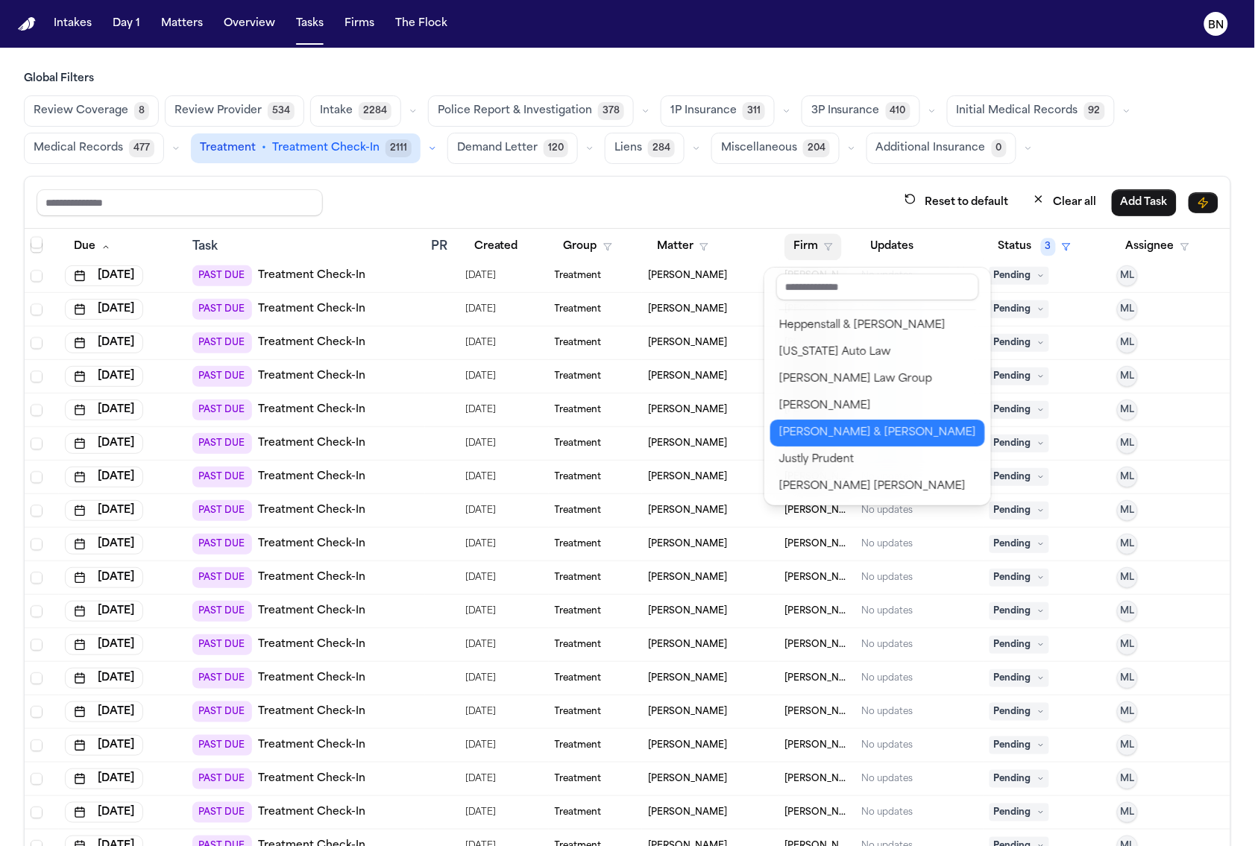
click at [849, 431] on div "Beck & Beck" at bounding box center [877, 433] width 197 height 18
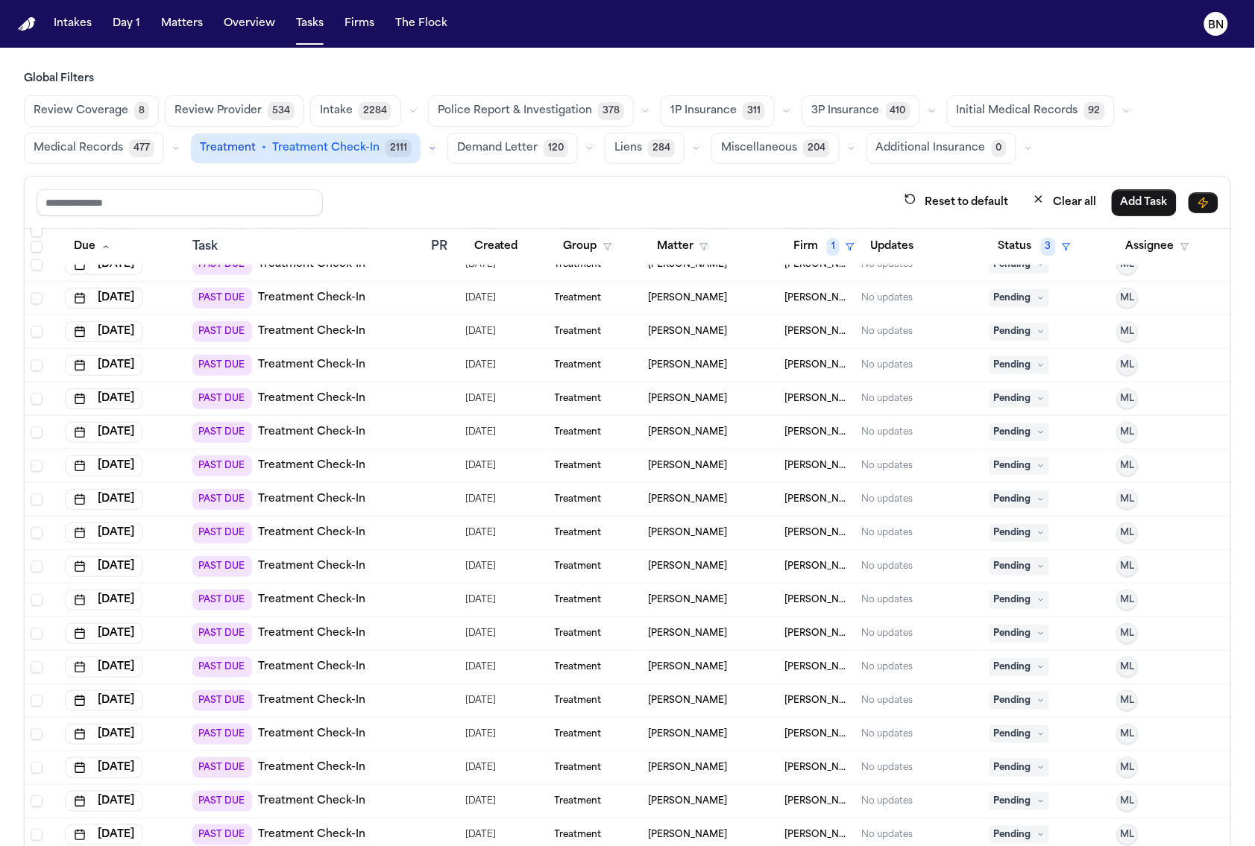
scroll to position [0, 0]
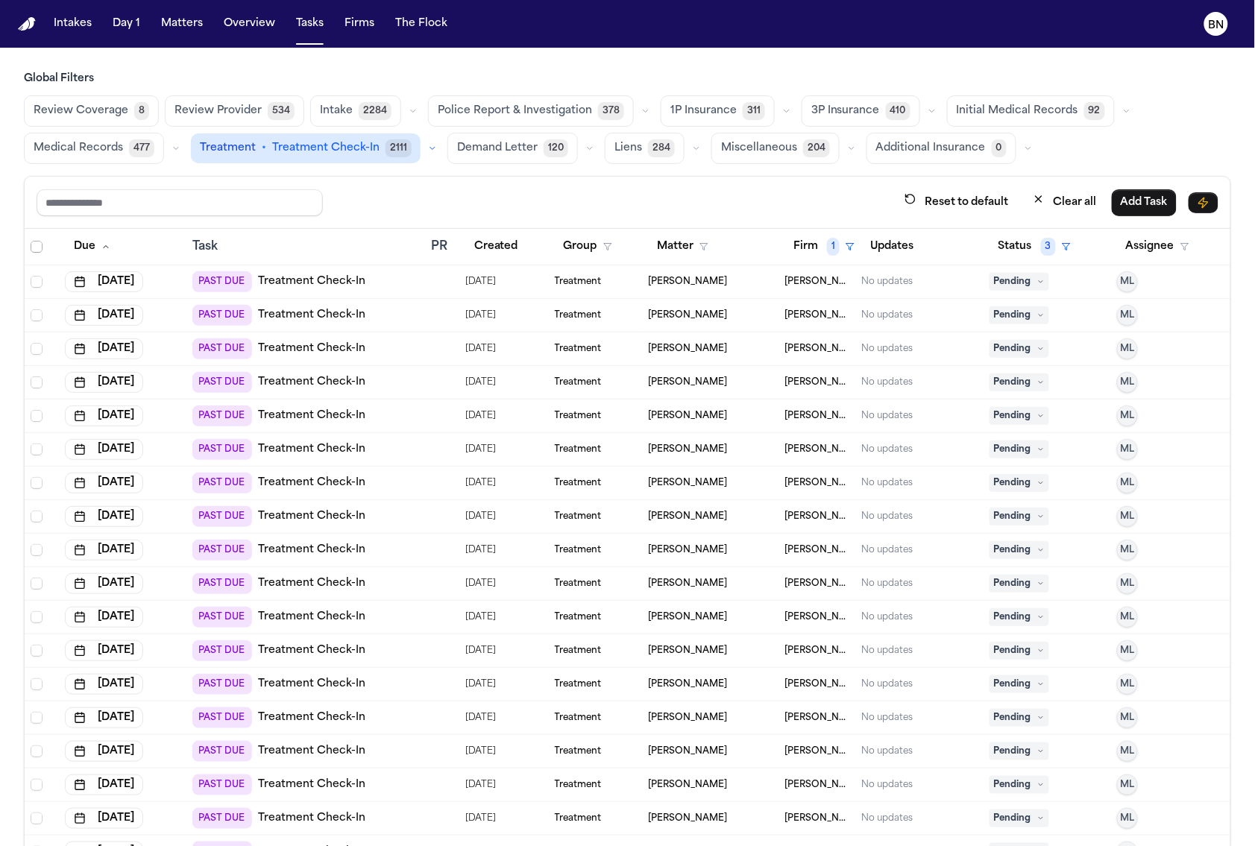
click at [37, 246] on span "Select all" at bounding box center [37, 247] width 12 height 12
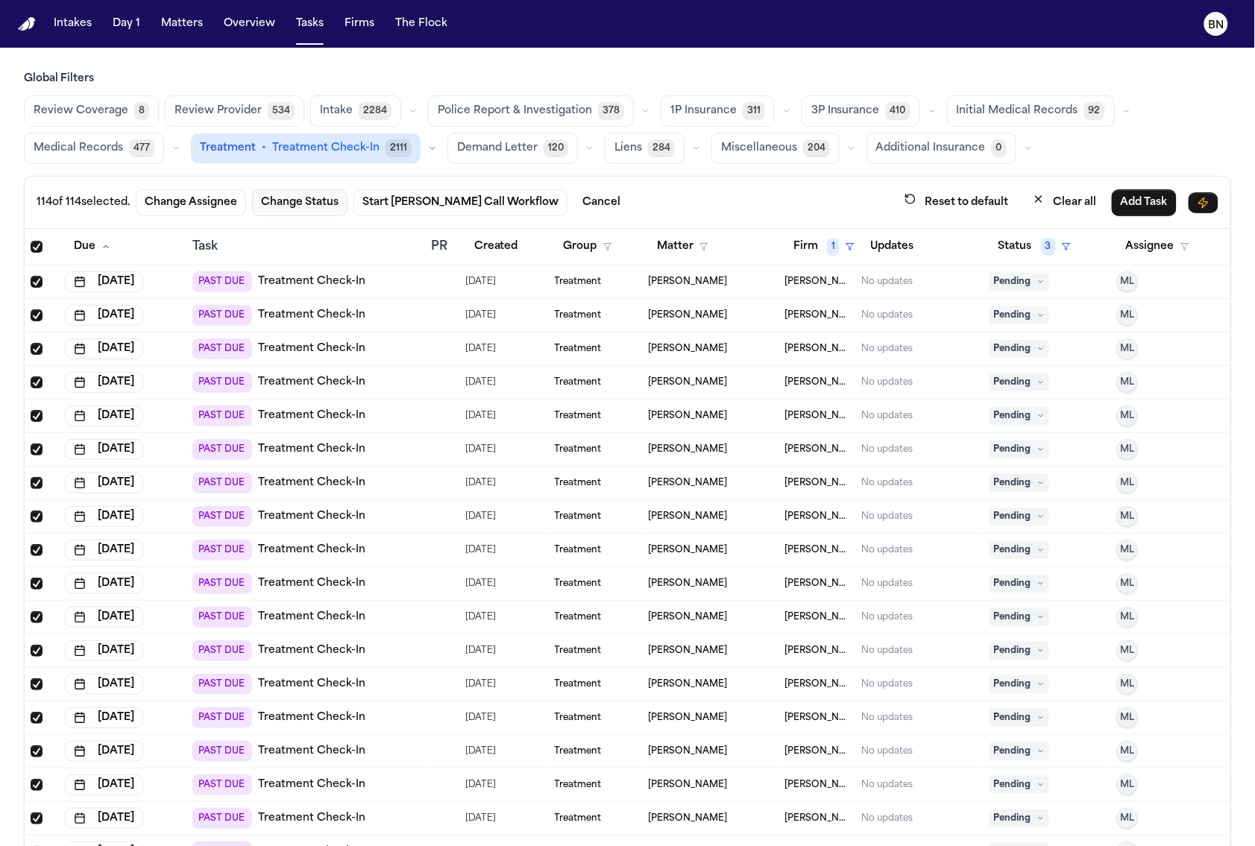
click at [320, 204] on button "Change Status" at bounding box center [299, 202] width 95 height 27
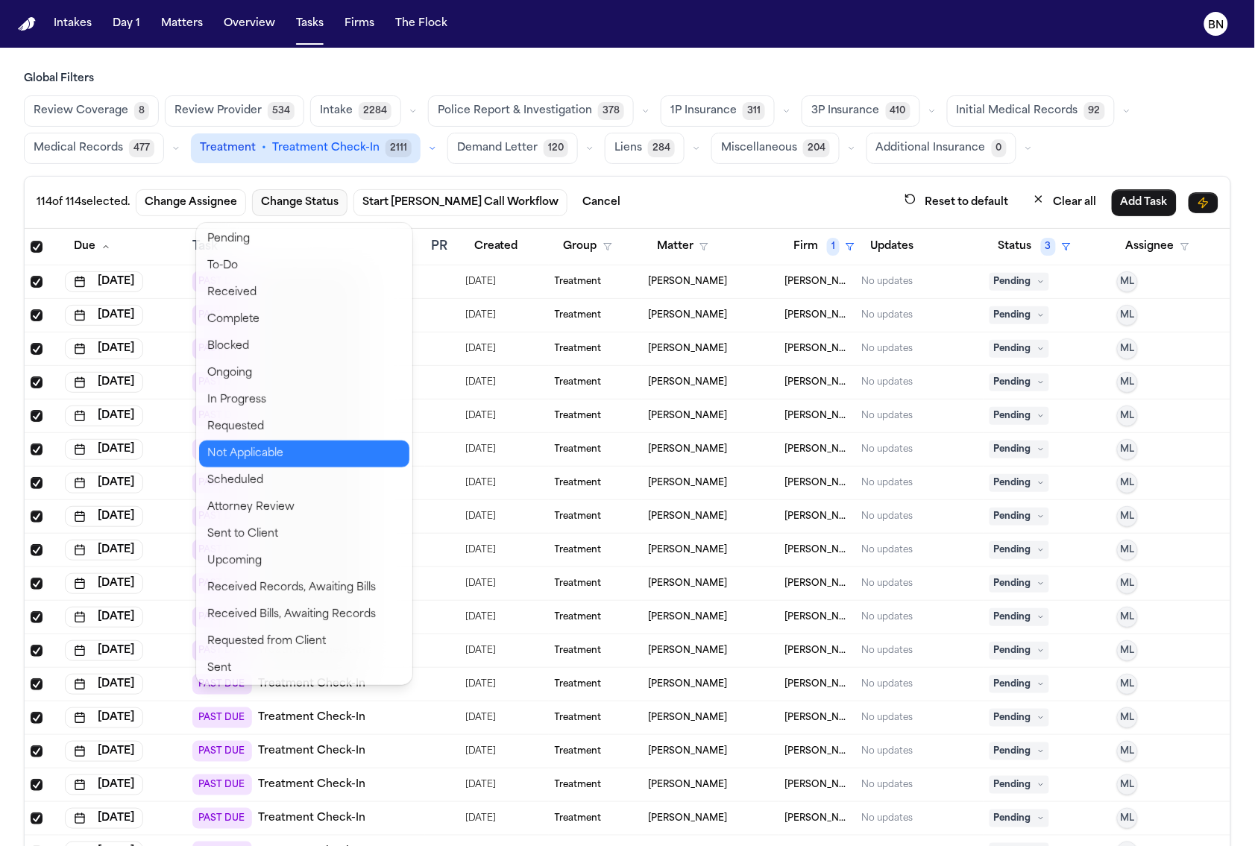
click at [304, 456] on button "Not Applicable" at bounding box center [304, 454] width 210 height 27
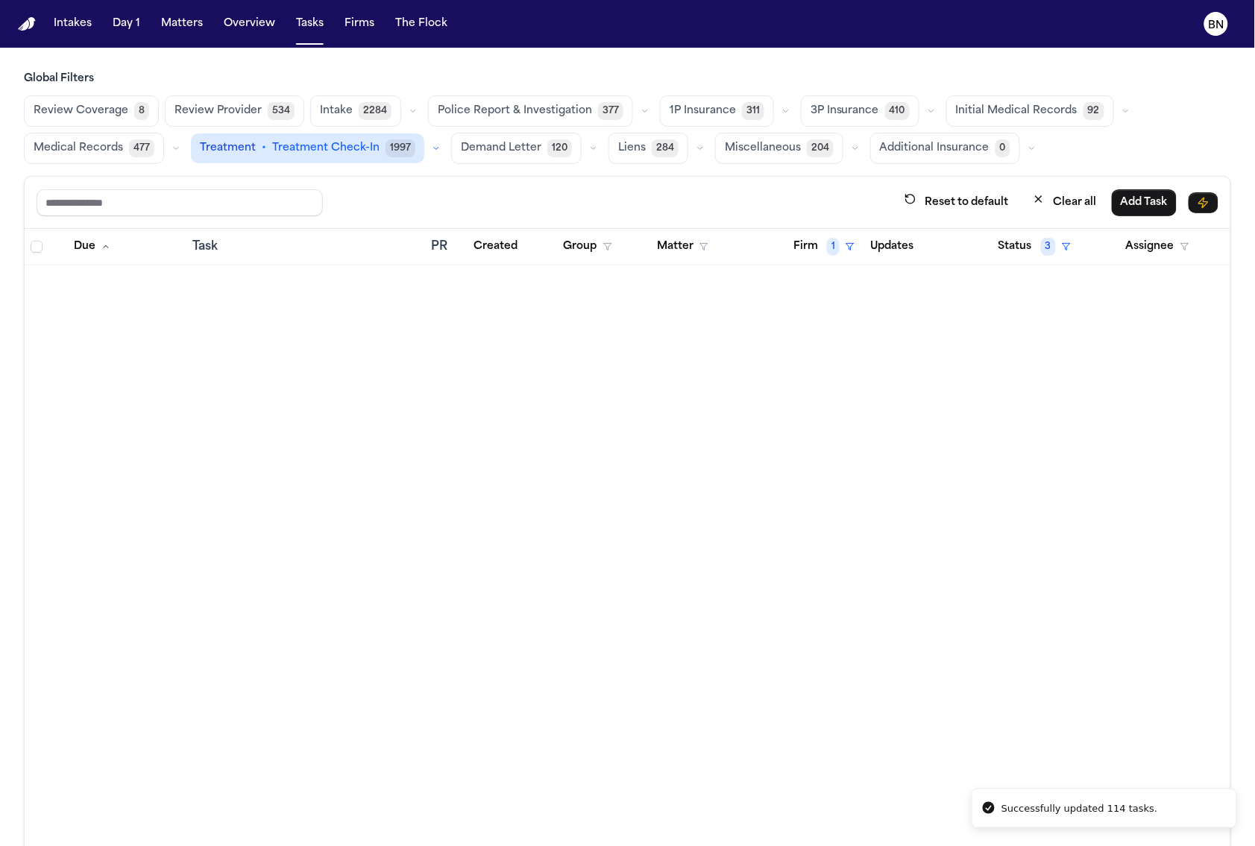
click at [432, 146] on icon "button" at bounding box center [436, 148] width 9 height 9
click at [251, 217] on span "Review Found Provider" at bounding box center [263, 214] width 124 height 15
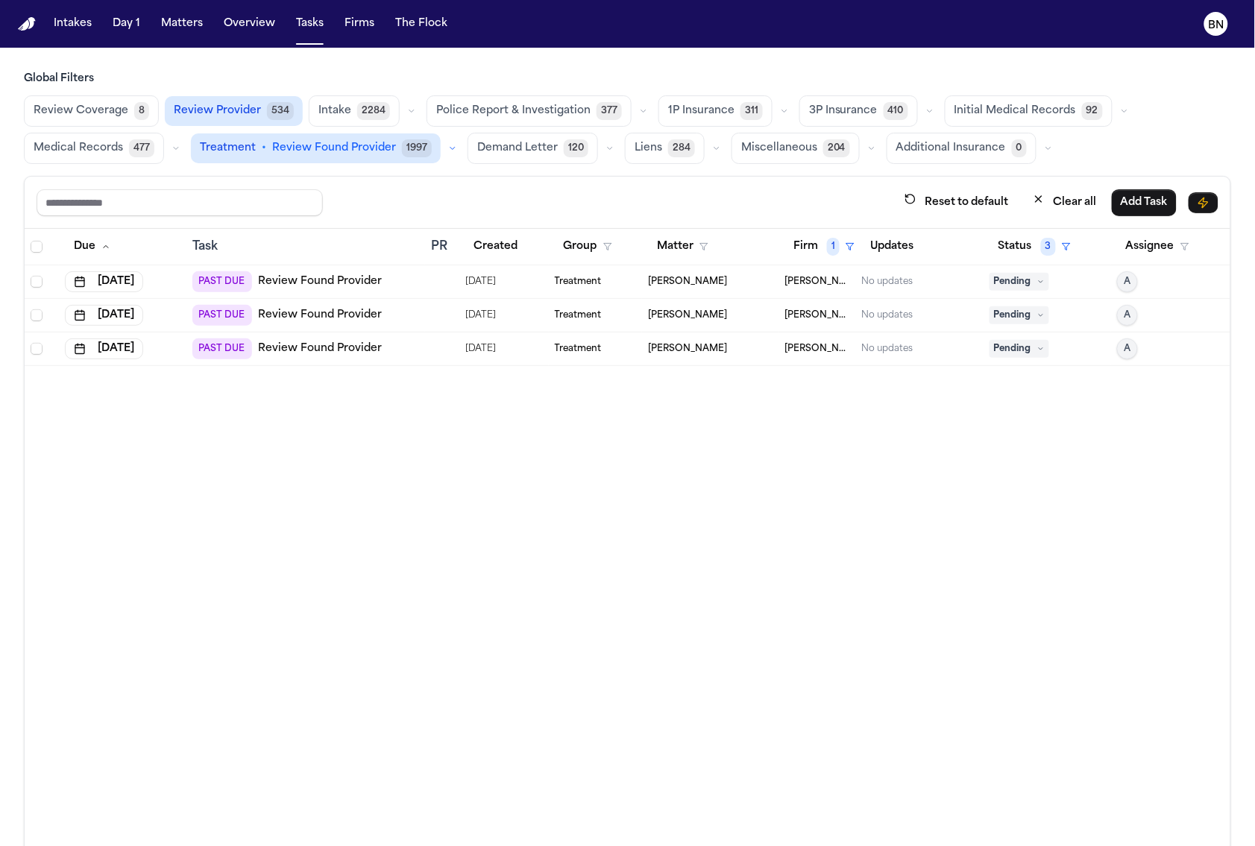
click at [260, 104] on button "Review Provider 534" at bounding box center [234, 111] width 138 height 30
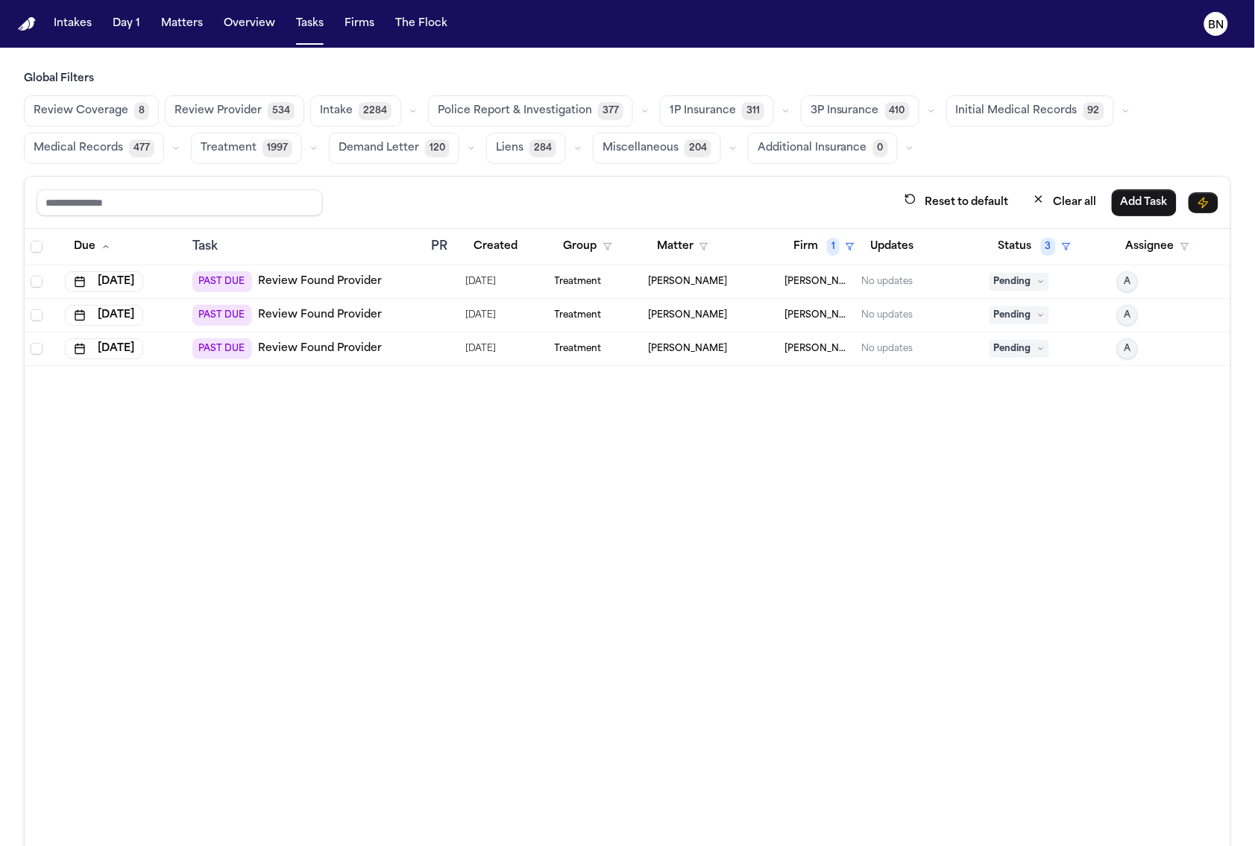
click at [260, 104] on button "Review Provider 534" at bounding box center [234, 110] width 139 height 31
click at [239, 113] on span "Review Provider" at bounding box center [217, 111] width 87 height 15
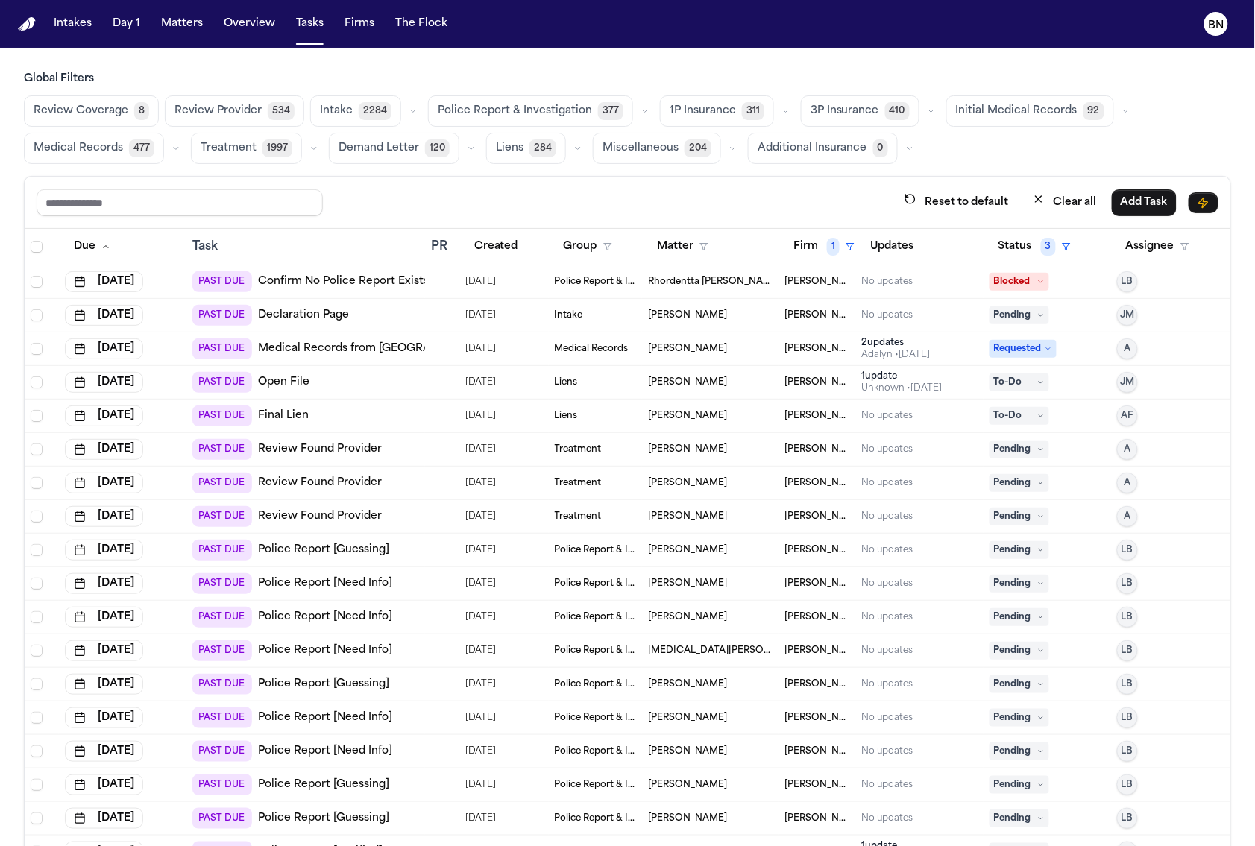
click at [239, 113] on span "Review Provider" at bounding box center [218, 111] width 87 height 15
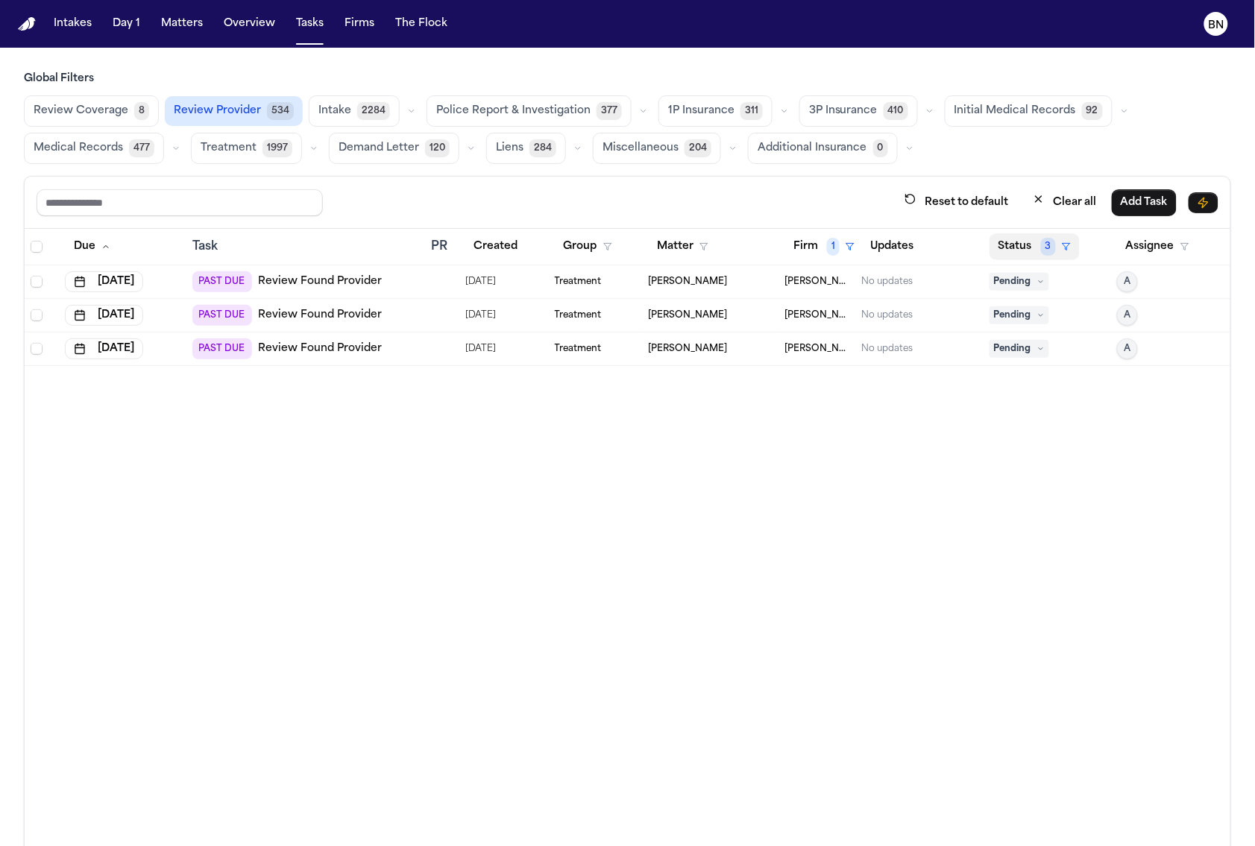
click at [1022, 247] on button "Status 3" at bounding box center [1035, 246] width 90 height 27
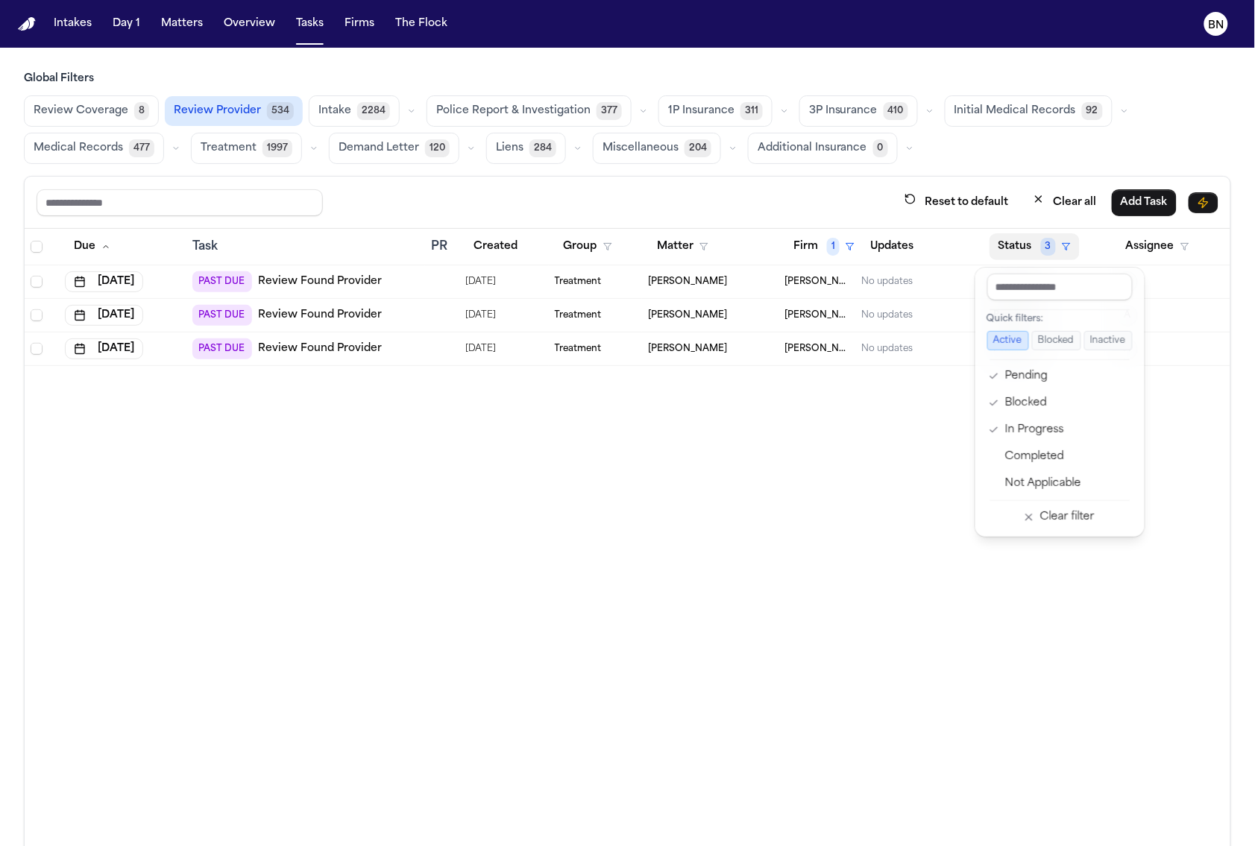
click at [814, 254] on table "Due Task PR Created Group Matter Firm 1 Updates Status 3 Assignee Aug 8, 2025 P…" at bounding box center [628, 297] width 1206 height 137
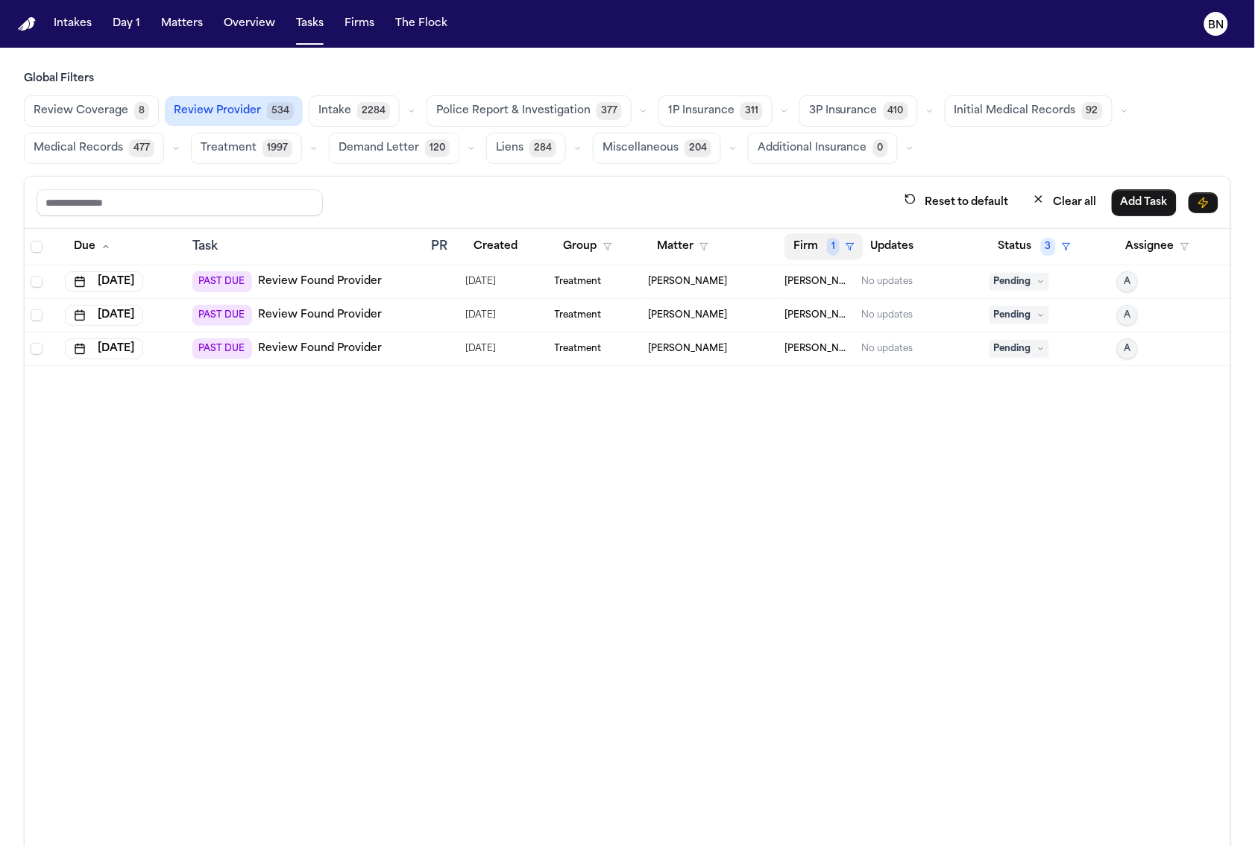
click at [814, 247] on button "Firm 1" at bounding box center [824, 246] width 79 height 27
click at [34, 281] on table "Due Task PR Created Group Matter Firm 1 Updates Status 3 Assignee Aug 8, 2025 P…" at bounding box center [628, 297] width 1206 height 137
drag, startPoint x: 36, startPoint y: 284, endPoint x: 34, endPoint y: 302, distance: 18.0
click at [36, 285] on span "Select row" at bounding box center [37, 282] width 12 height 12
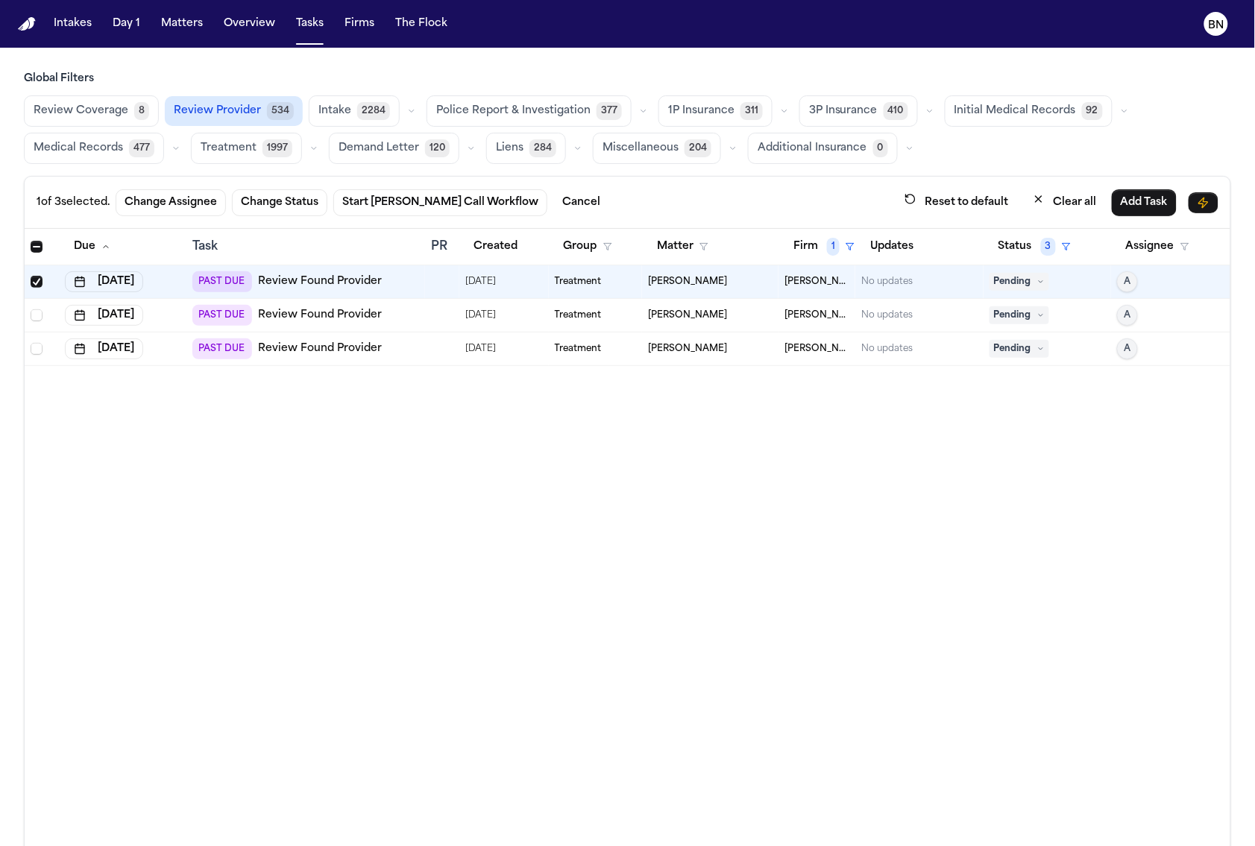
click at [34, 309] on td at bounding box center [42, 316] width 34 height 34
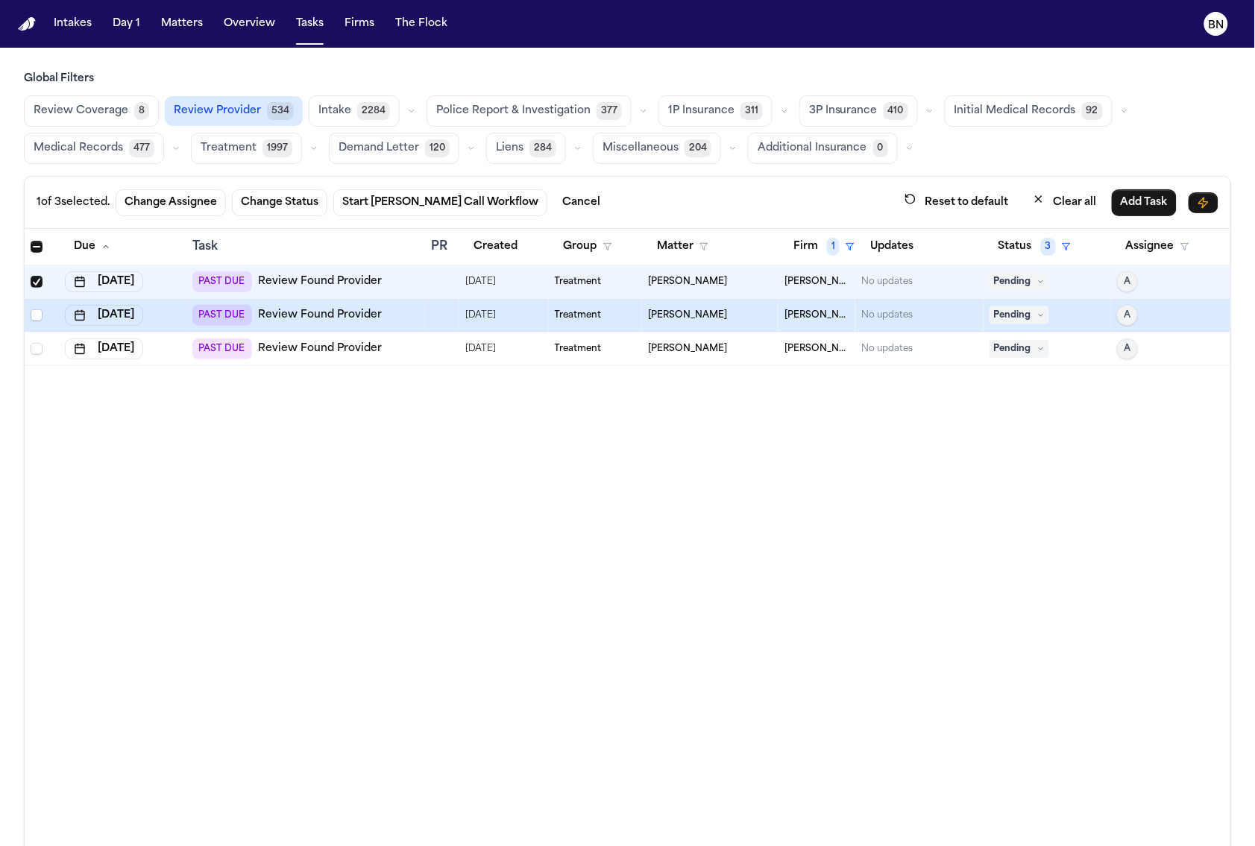
click at [37, 354] on span "Select row" at bounding box center [37, 349] width 12 height 12
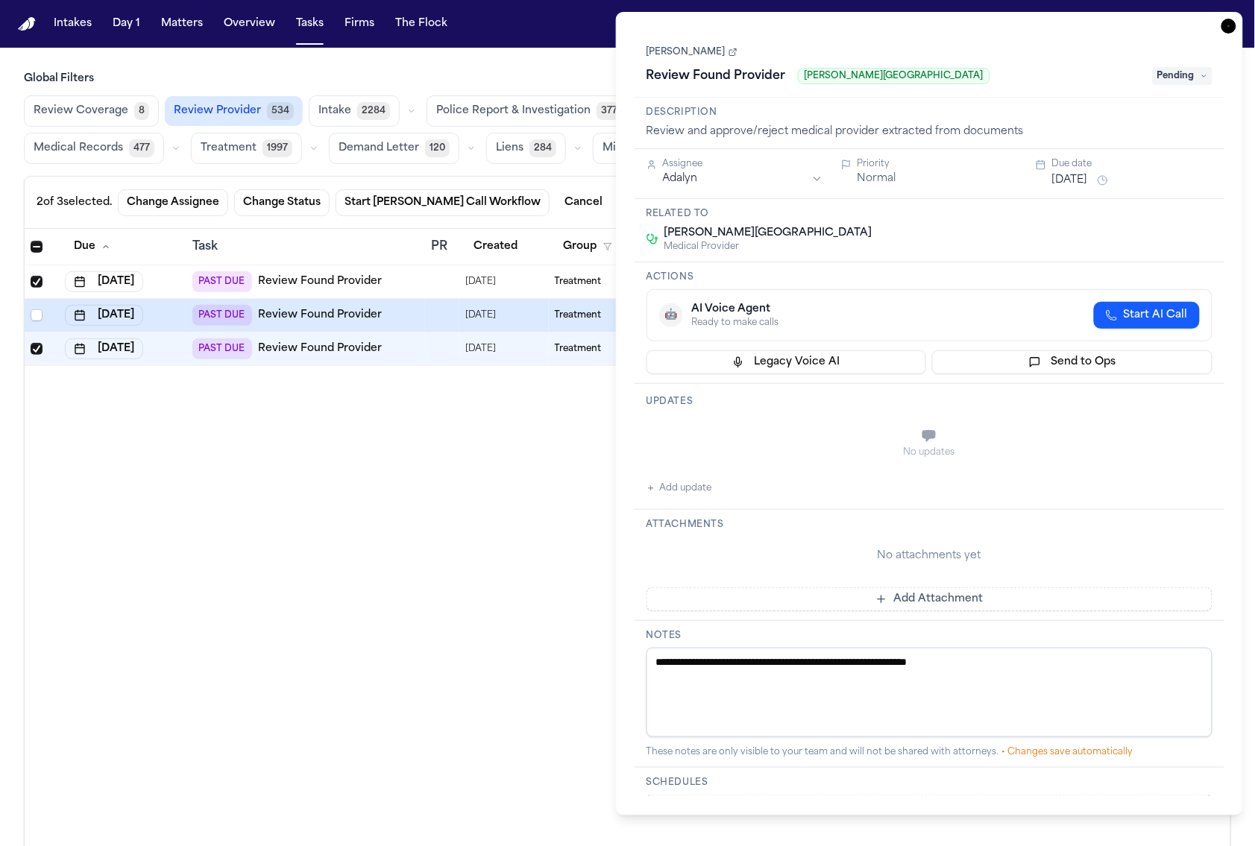
click at [41, 317] on span "Select row" at bounding box center [37, 316] width 12 height 12
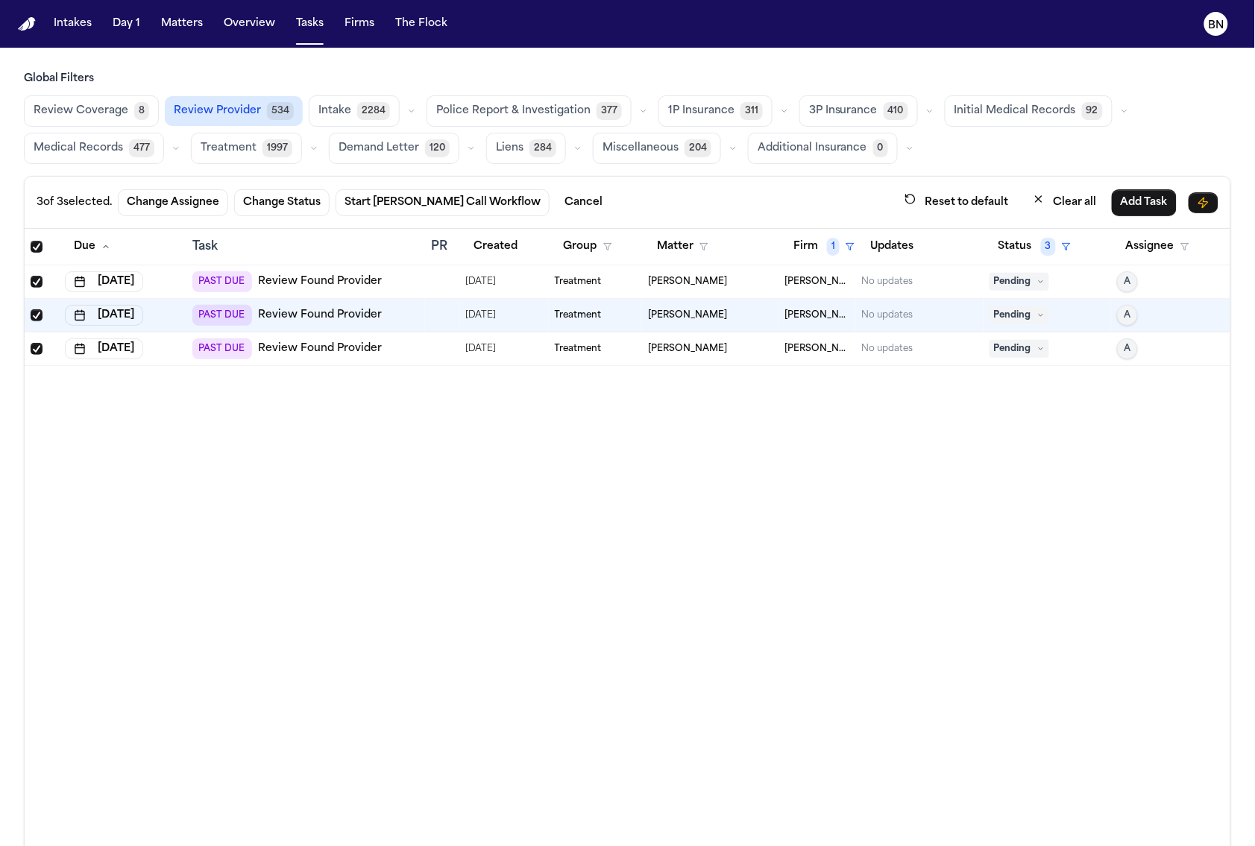
click at [603, 180] on div "3 of 3 selected. Change Assignee Change Status Start Bland Call Workflow Cancel…" at bounding box center [628, 203] width 1206 height 52
click at [407, 110] on icon "button" at bounding box center [411, 111] width 9 height 9
click at [335, 100] on button "Intake 2284" at bounding box center [354, 110] width 91 height 31
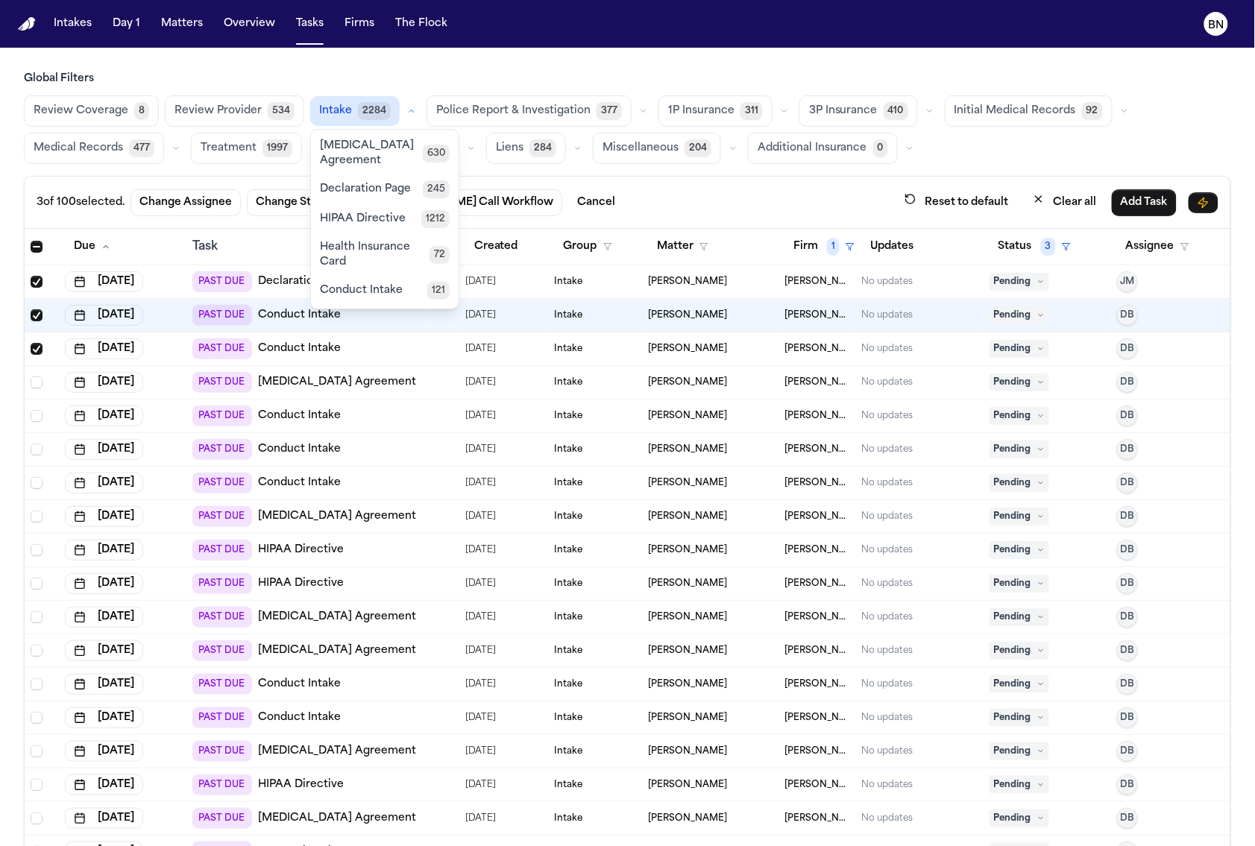
click at [771, 218] on div "3 of 100 selected. Change Assignee Change Status Start Bland Call Workflow Canc…" at bounding box center [628, 203] width 1206 height 52
click at [37, 245] on span "Select all" at bounding box center [37, 247] width 12 height 12
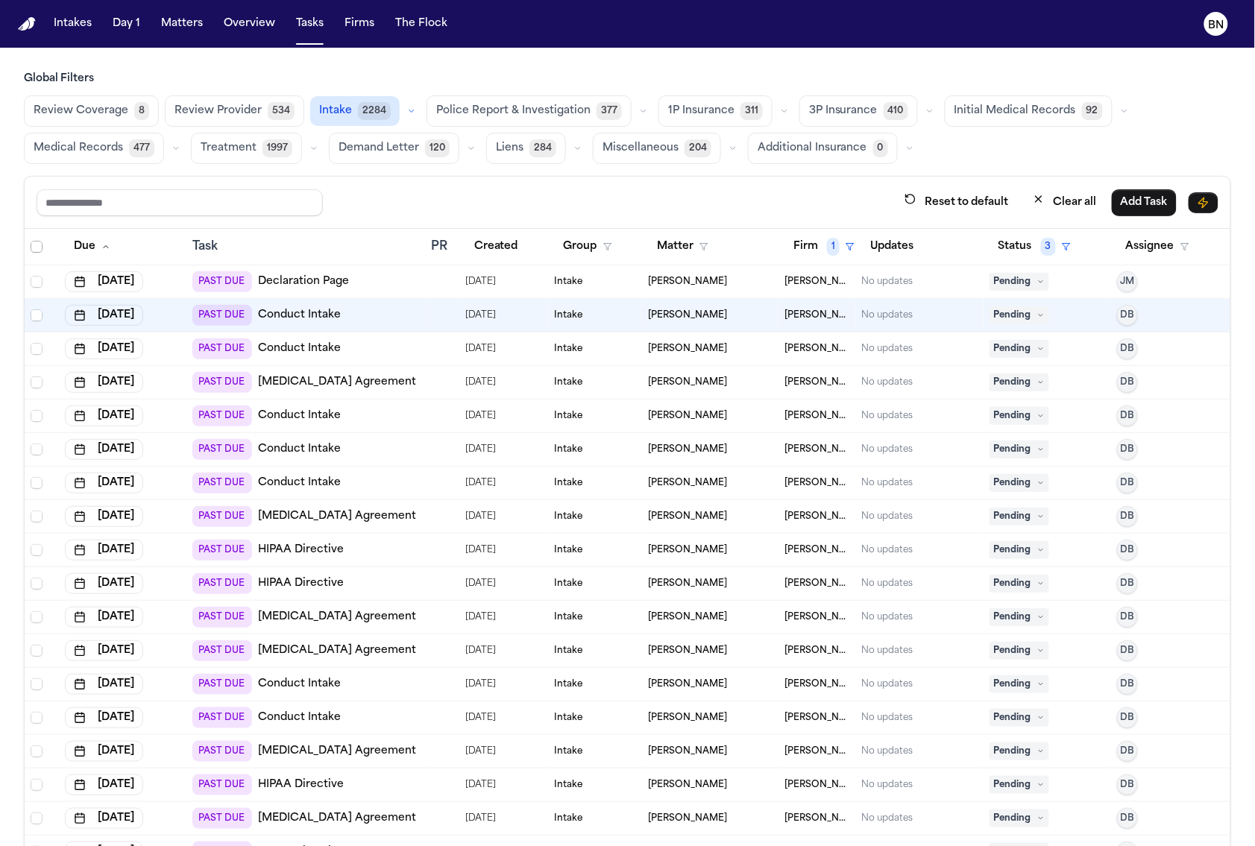
click at [34, 247] on span "Select all" at bounding box center [37, 247] width 12 height 12
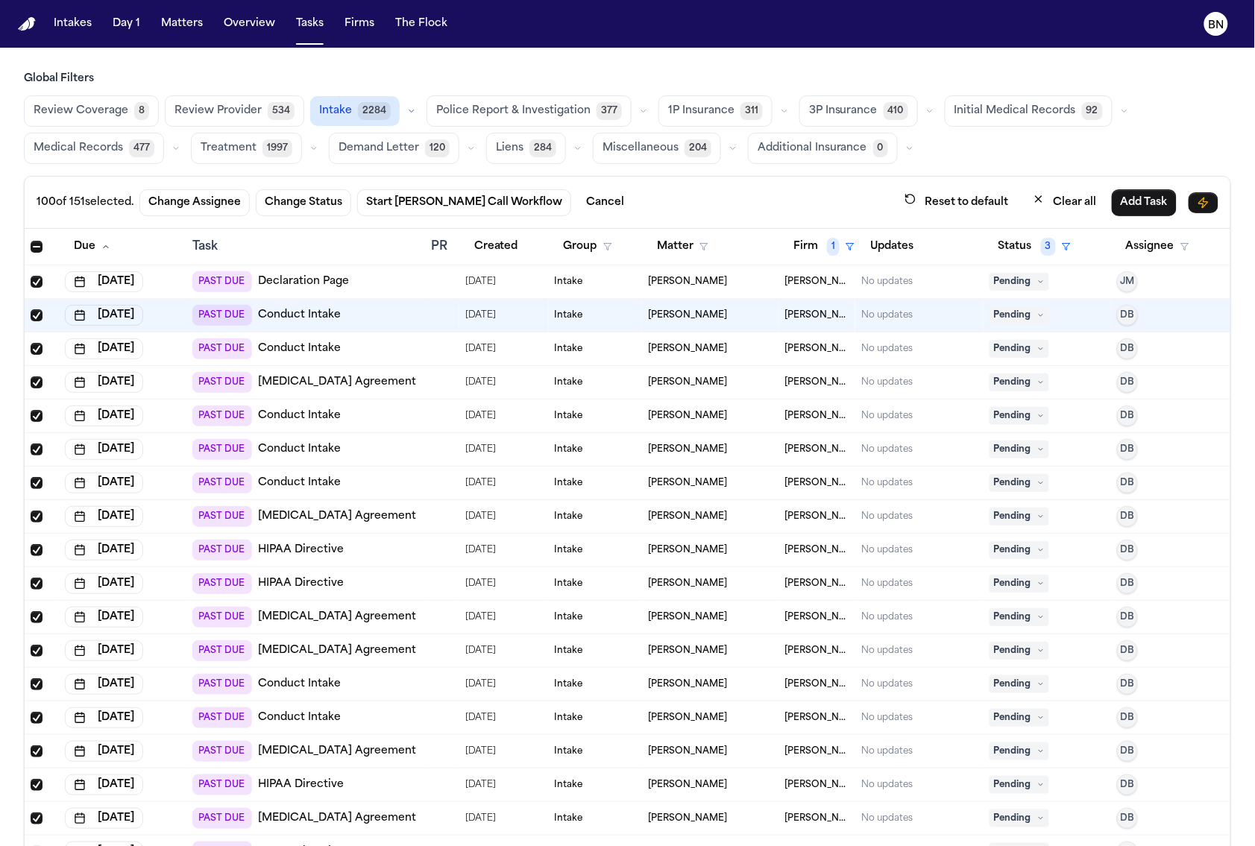
click at [41, 254] on th at bounding box center [42, 247] width 34 height 37
click at [37, 247] on span "Select all" at bounding box center [37, 247] width 12 height 12
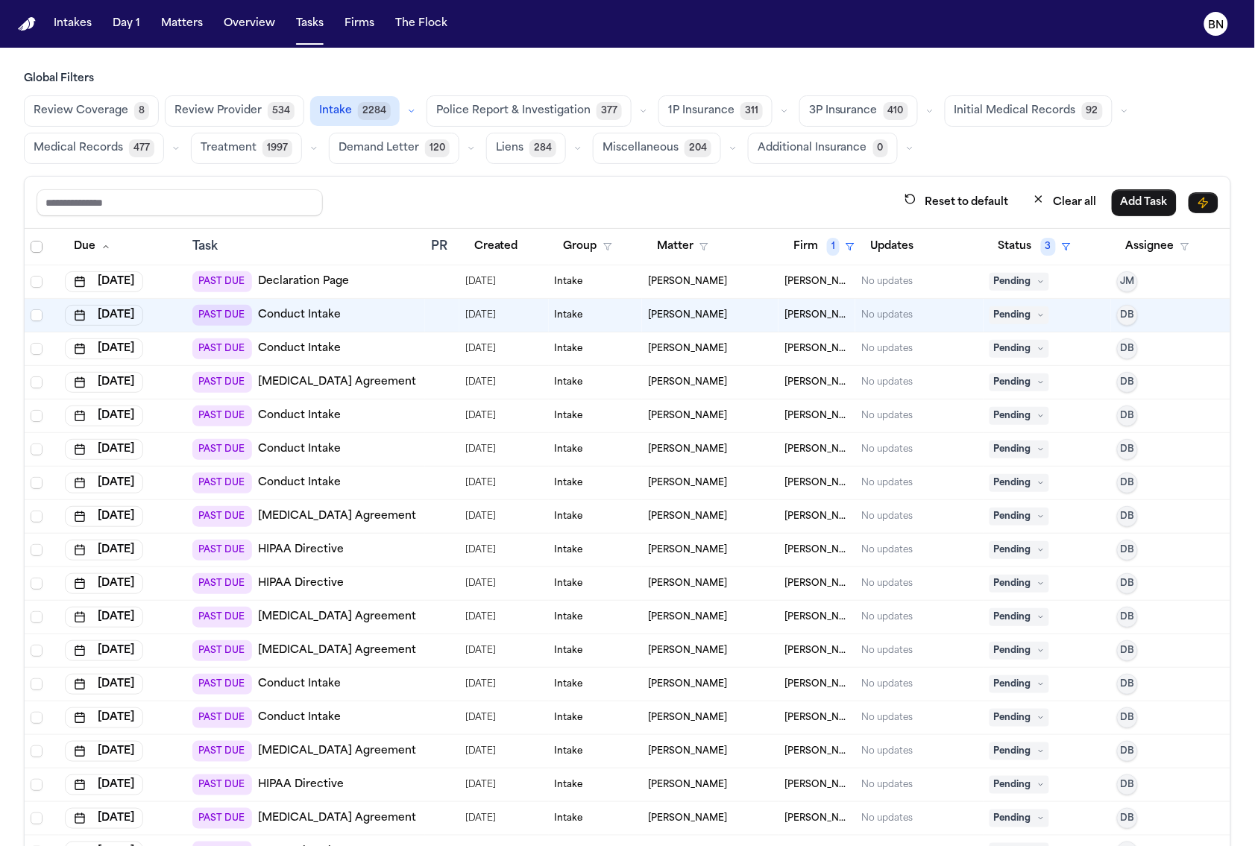
click at [37, 248] on span "Select all" at bounding box center [37, 247] width 12 height 12
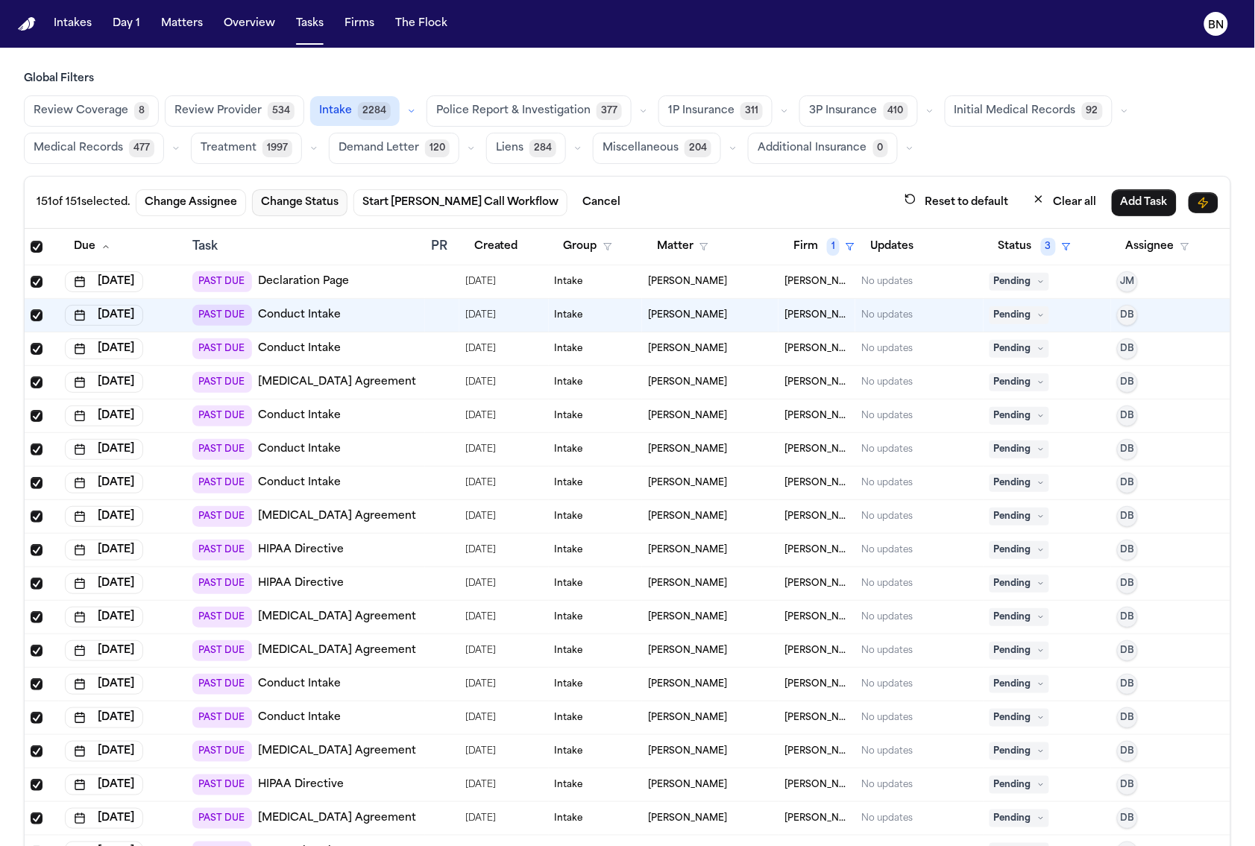
click at [318, 207] on button "Change Status" at bounding box center [299, 202] width 95 height 27
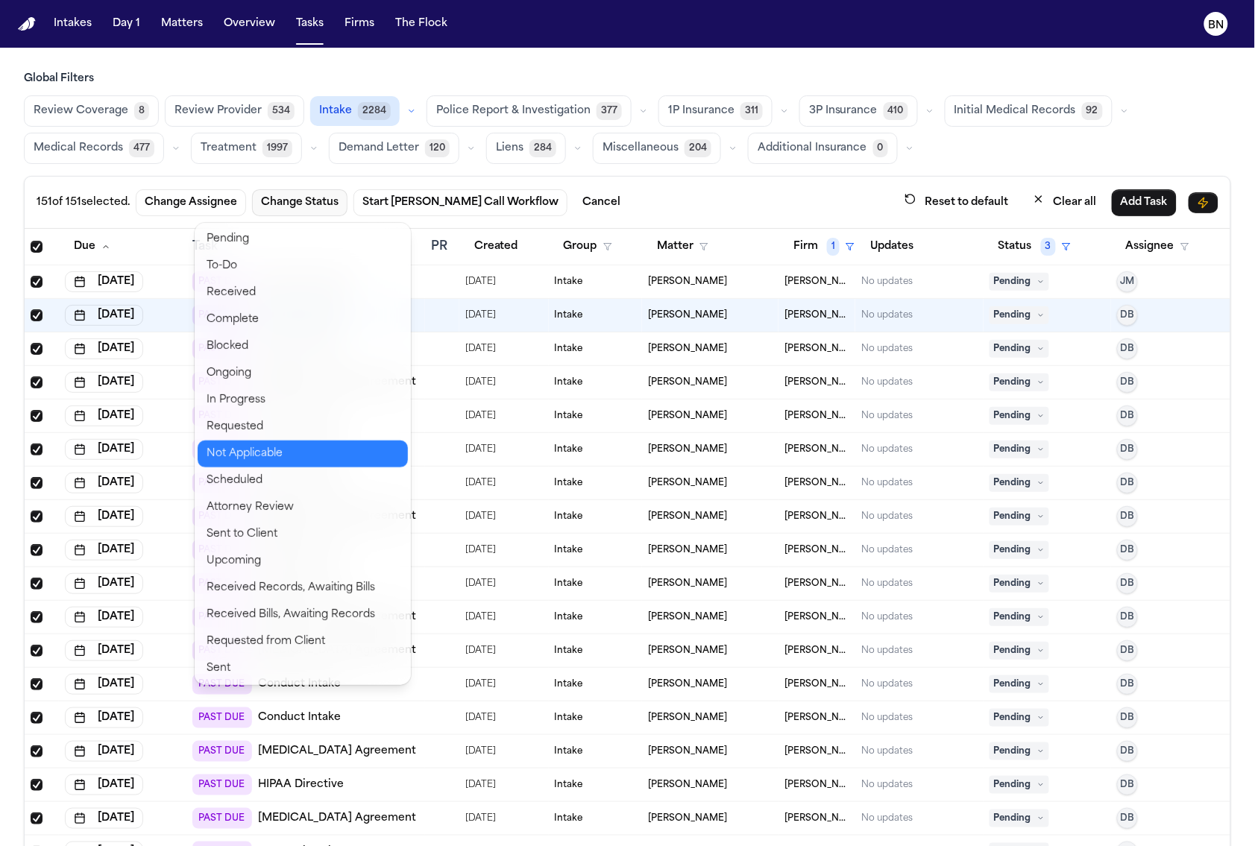
click at [271, 459] on button "Not Applicable" at bounding box center [303, 454] width 210 height 27
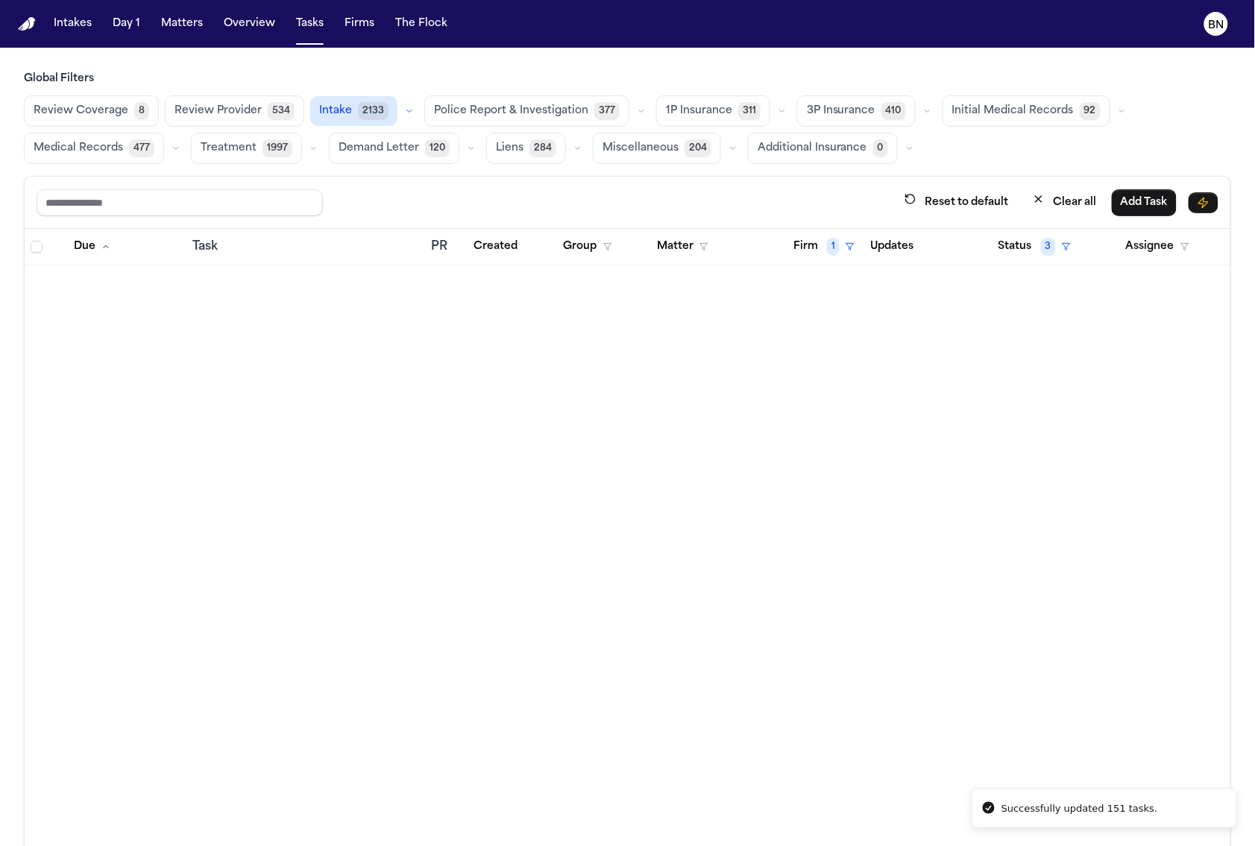
click at [656, 107] on button "1P Insurance 311" at bounding box center [713, 110] width 114 height 31
click at [820, 110] on span "3P Insurance" at bounding box center [841, 111] width 69 height 15
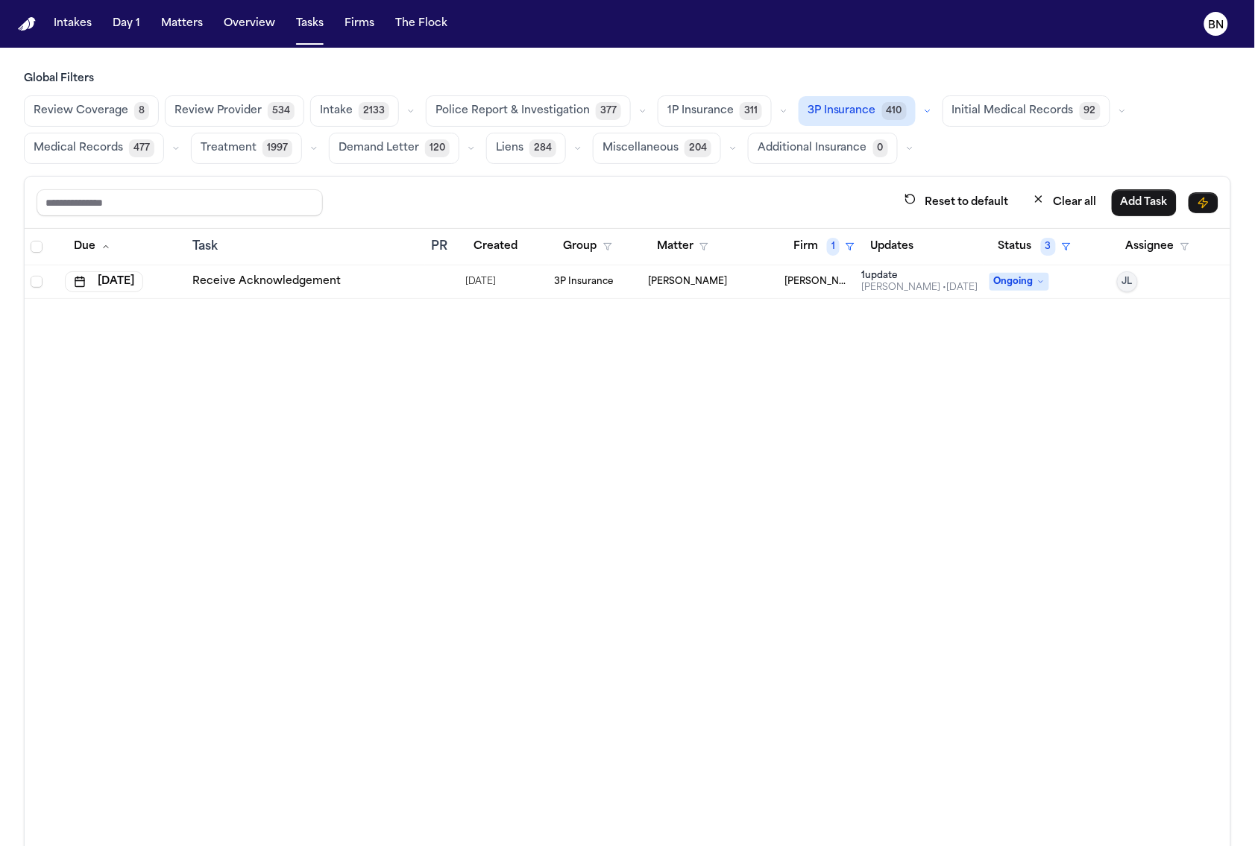
click at [1002, 110] on span "Initial Medical Records" at bounding box center [1013, 111] width 122 height 15
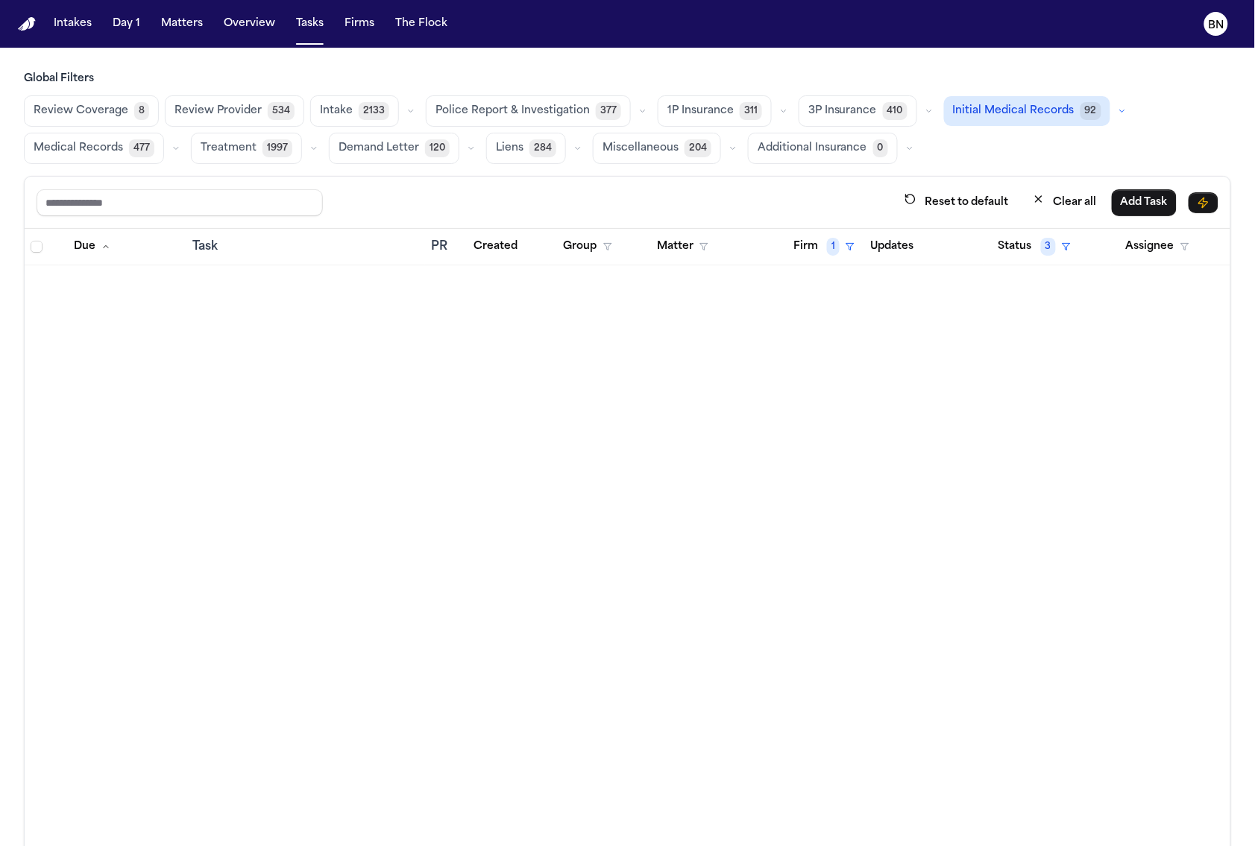
click at [108, 151] on span "Medical Records" at bounding box center [78, 148] width 89 height 15
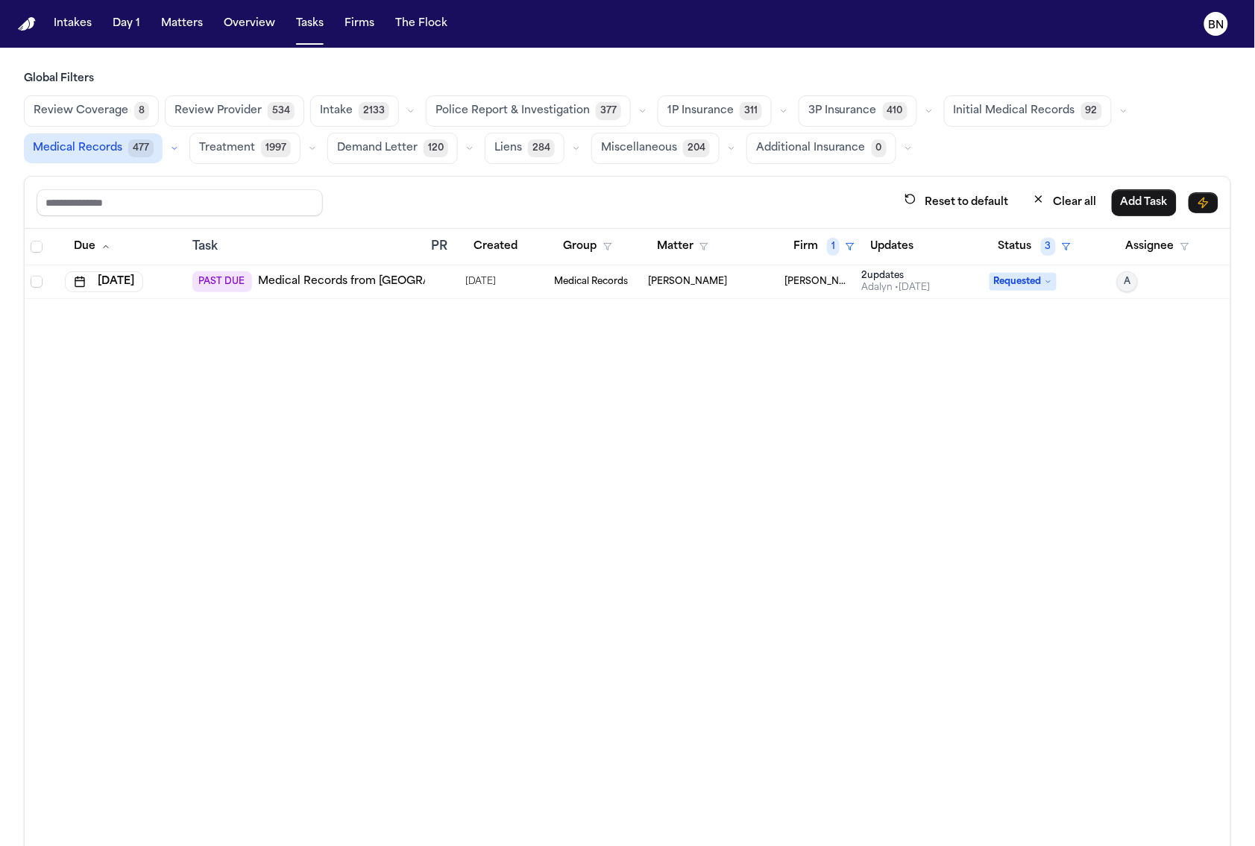
click at [257, 154] on button "Treatment 1997" at bounding box center [244, 148] width 111 height 31
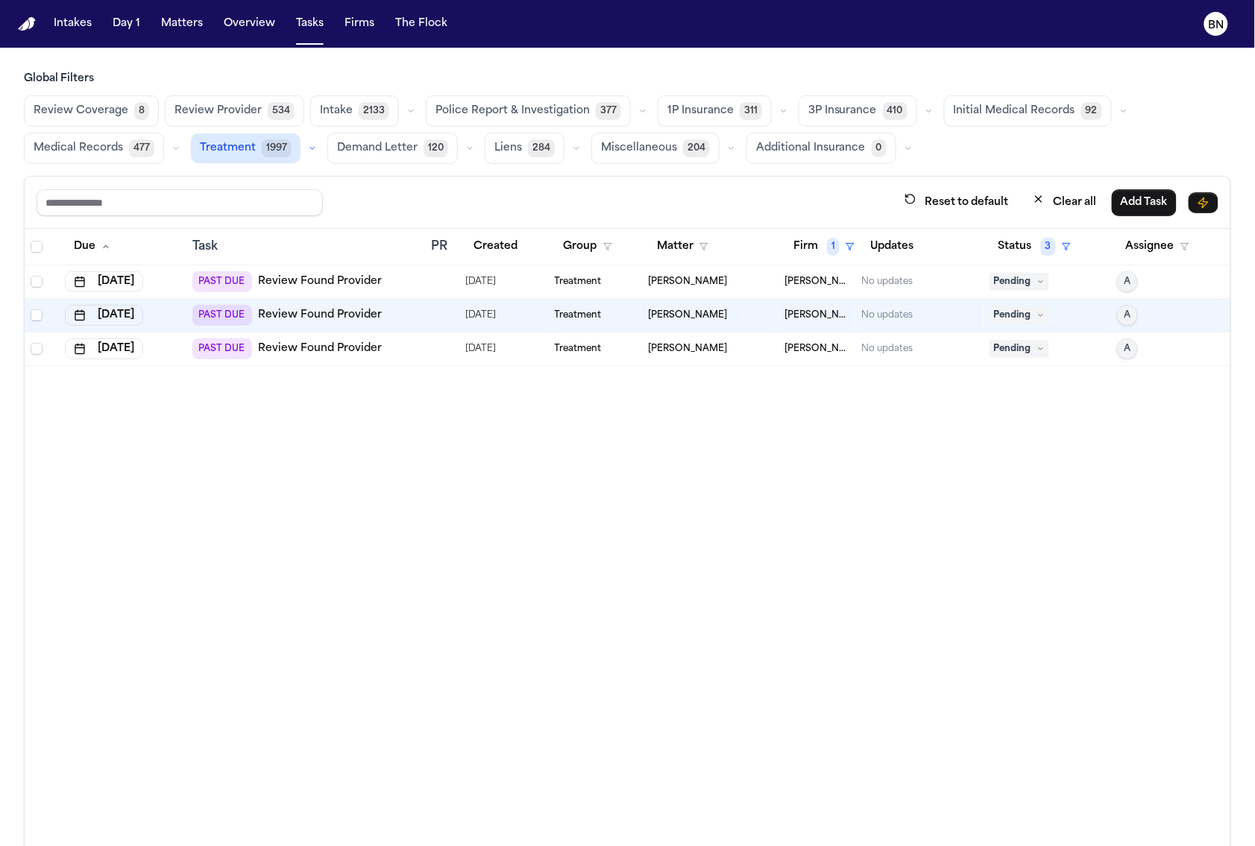
click at [331, 145] on button "Demand Letter 120" at bounding box center [392, 148] width 131 height 31
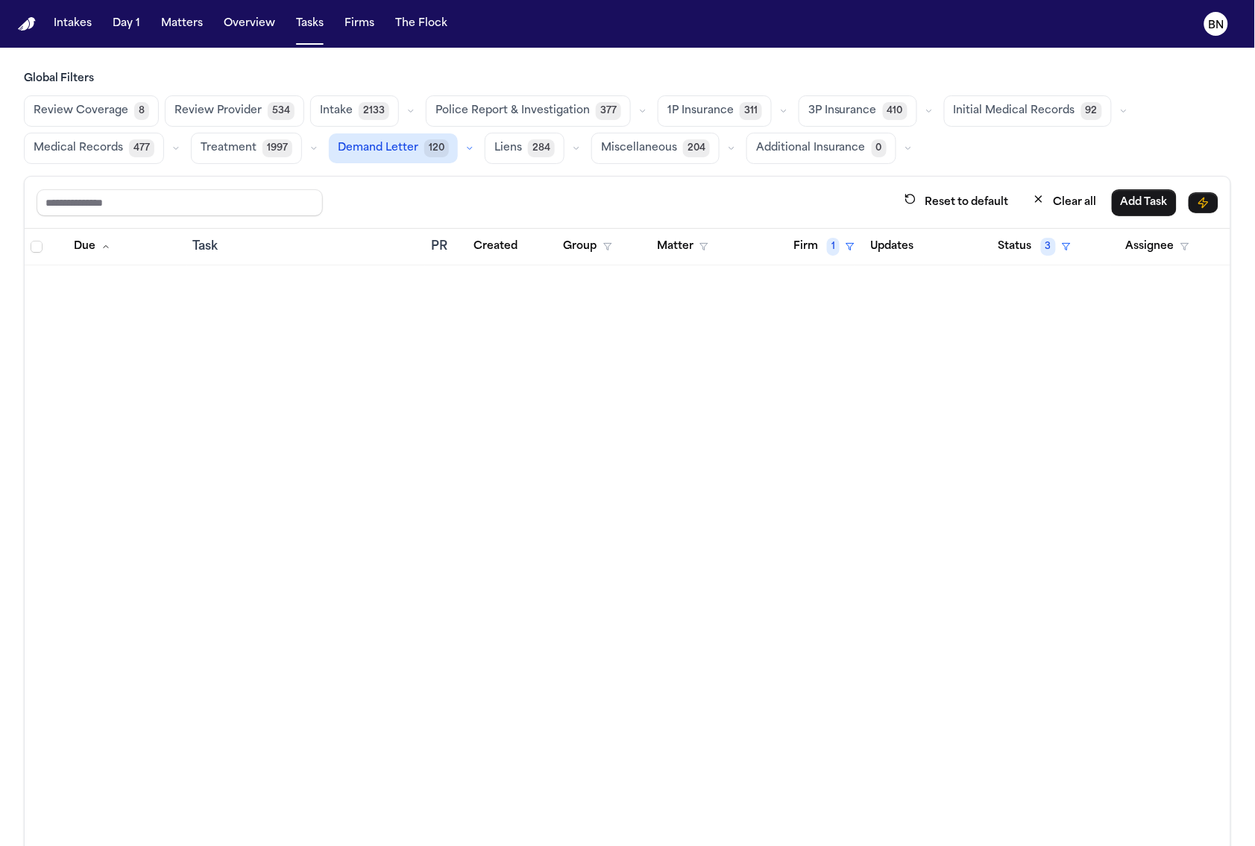
click at [515, 152] on span "Liens" at bounding box center [508, 148] width 28 height 15
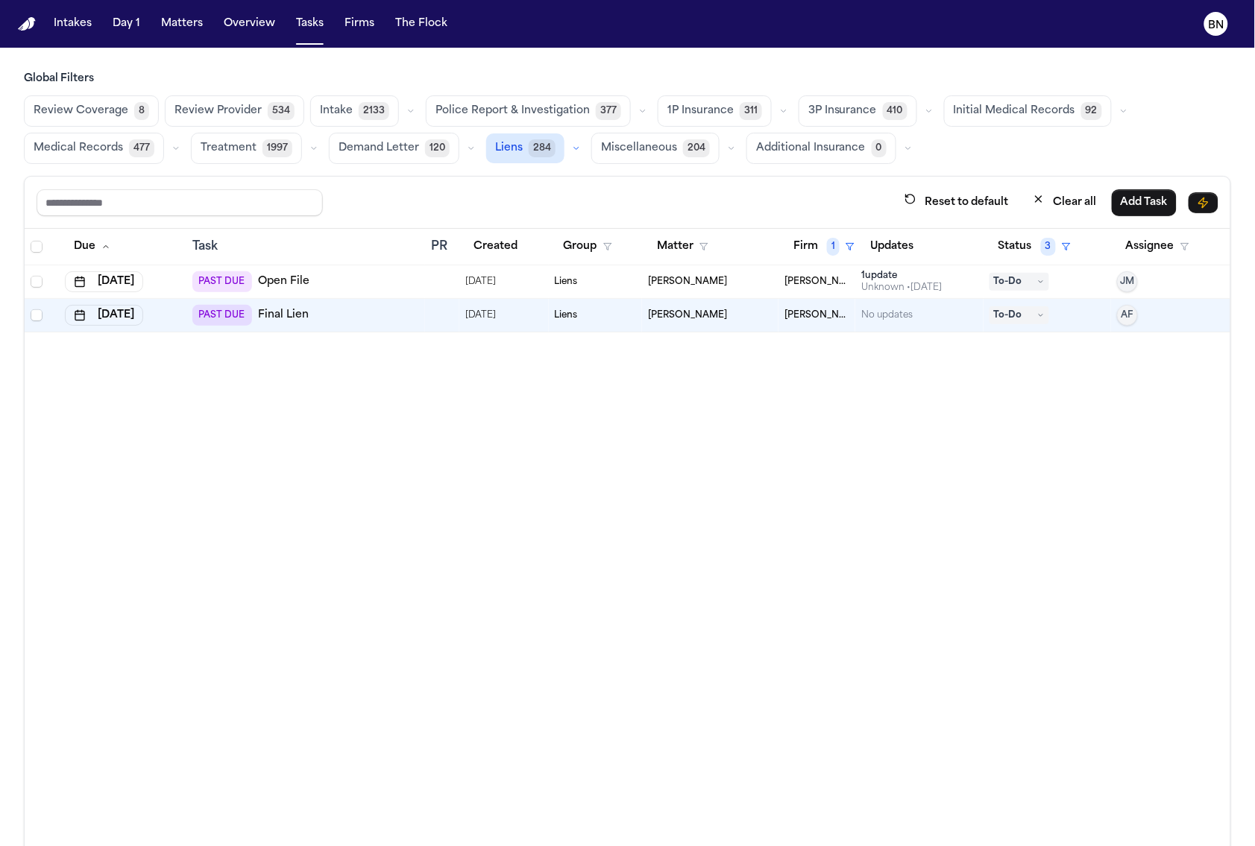
drag, startPoint x: 46, startPoint y: 316, endPoint x: 43, endPoint y: 295, distance: 21.8
click at [46, 316] on div at bounding box center [42, 316] width 22 height 12
click at [40, 280] on span "Select row" at bounding box center [37, 282] width 12 height 12
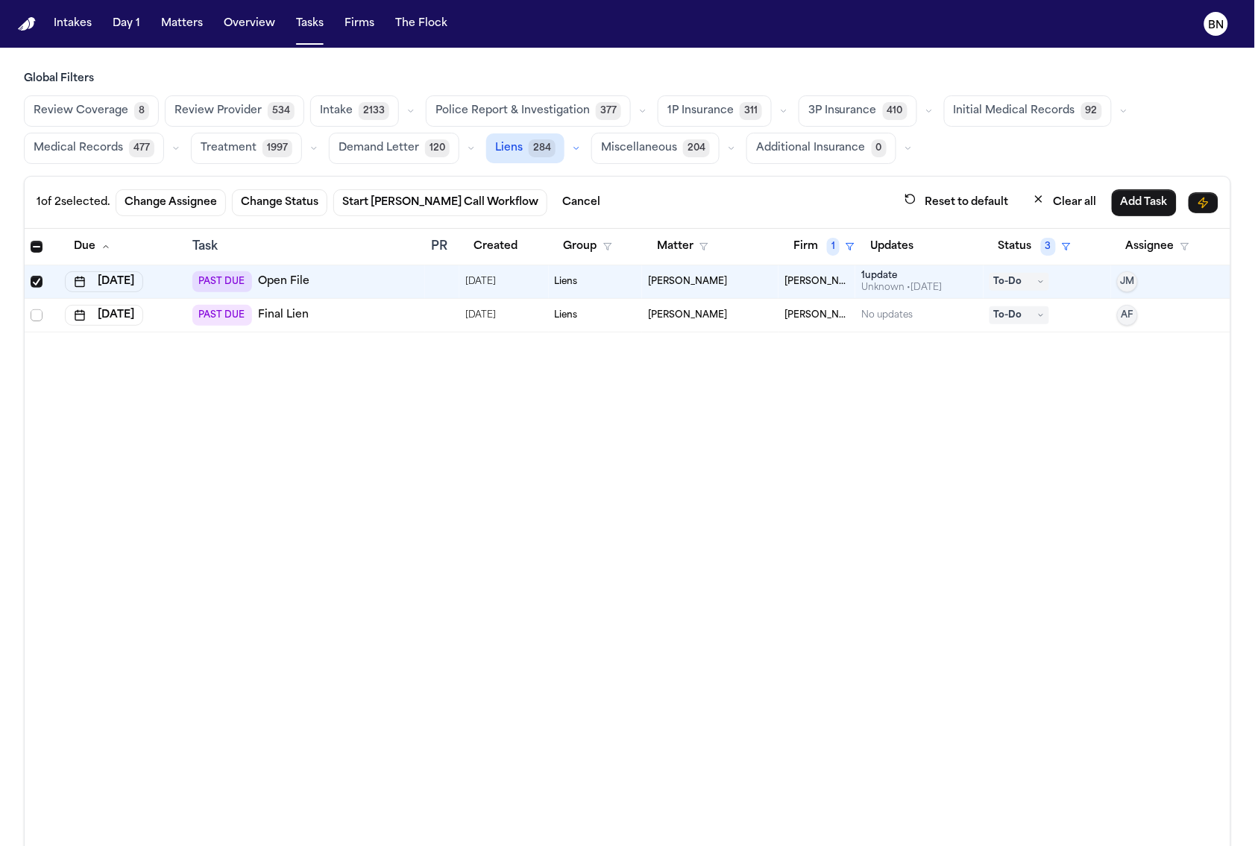
click at [40, 315] on span "Select row" at bounding box center [37, 316] width 12 height 12
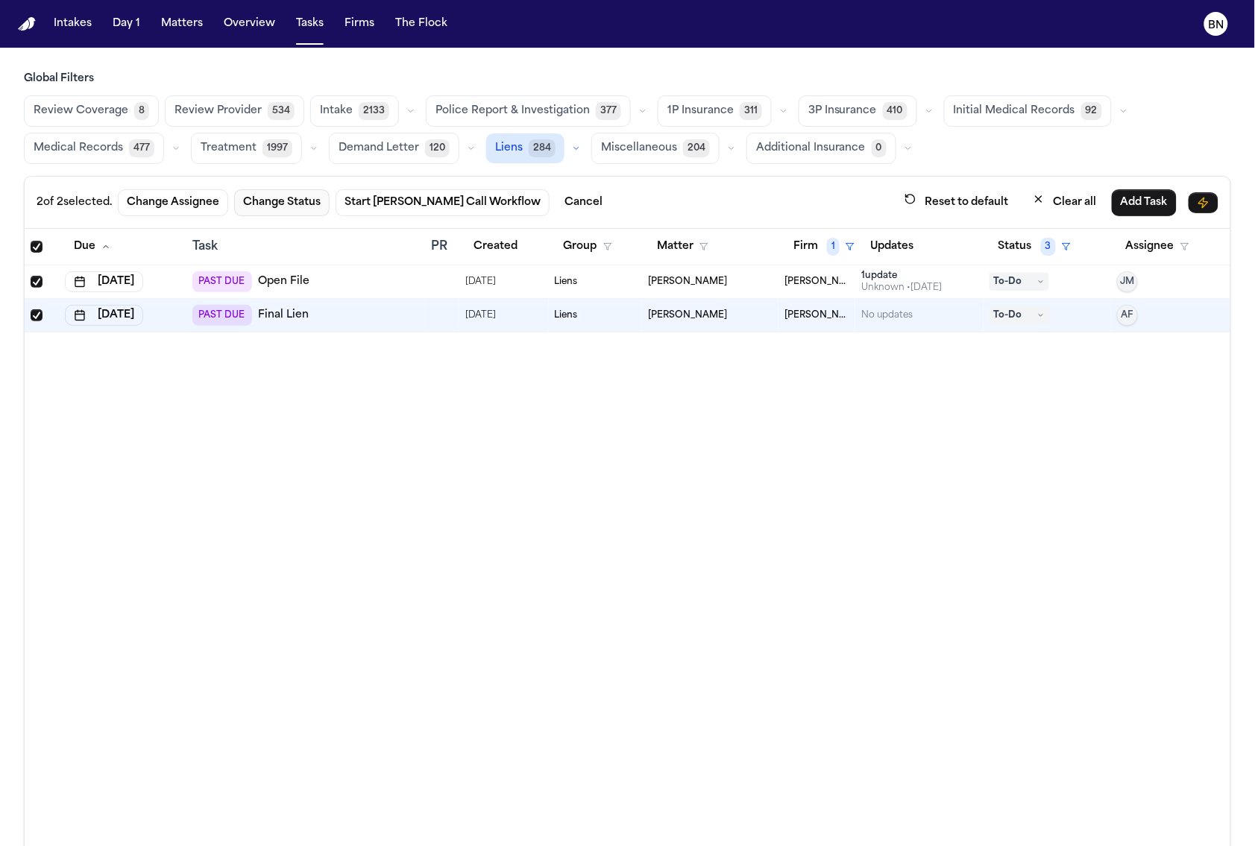
click at [288, 201] on button "Change Status" at bounding box center [281, 202] width 95 height 27
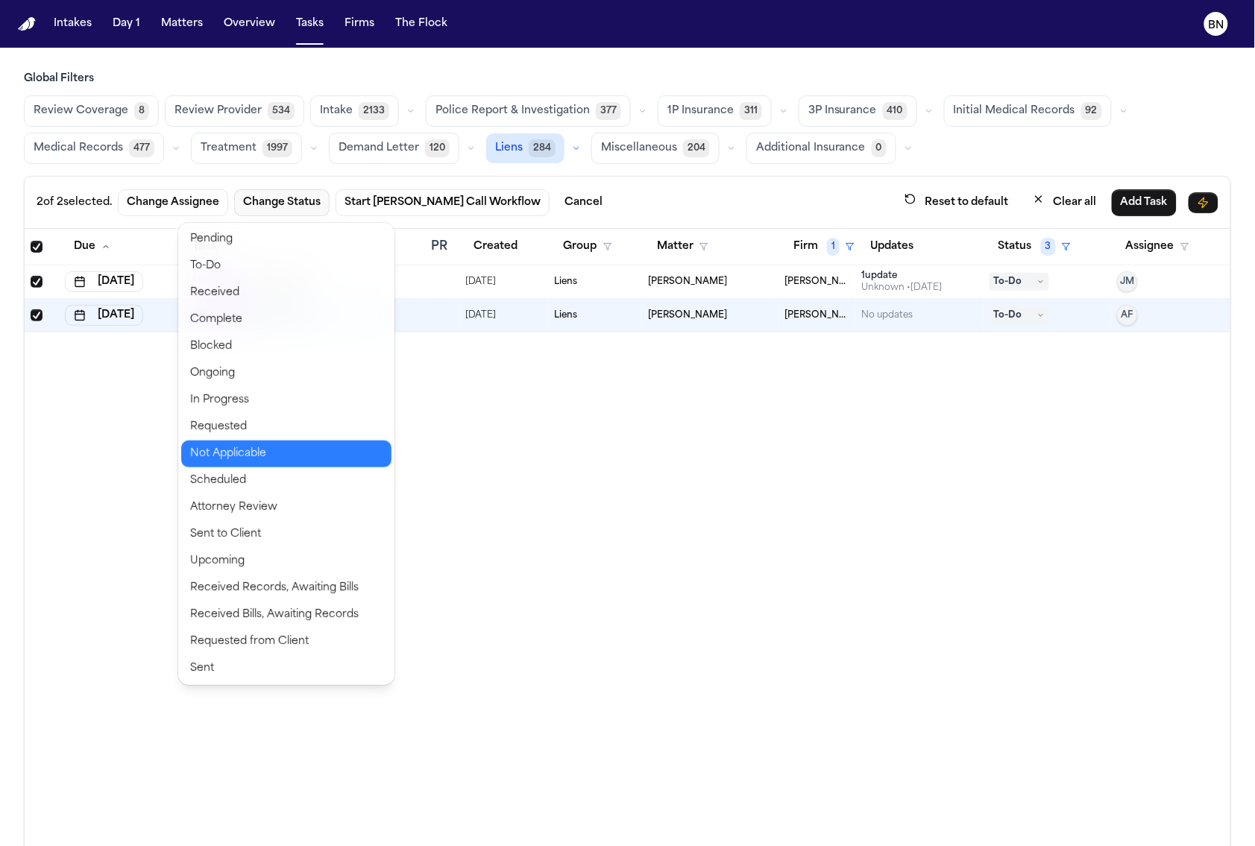
click at [257, 451] on button "Not Applicable" at bounding box center [286, 454] width 210 height 27
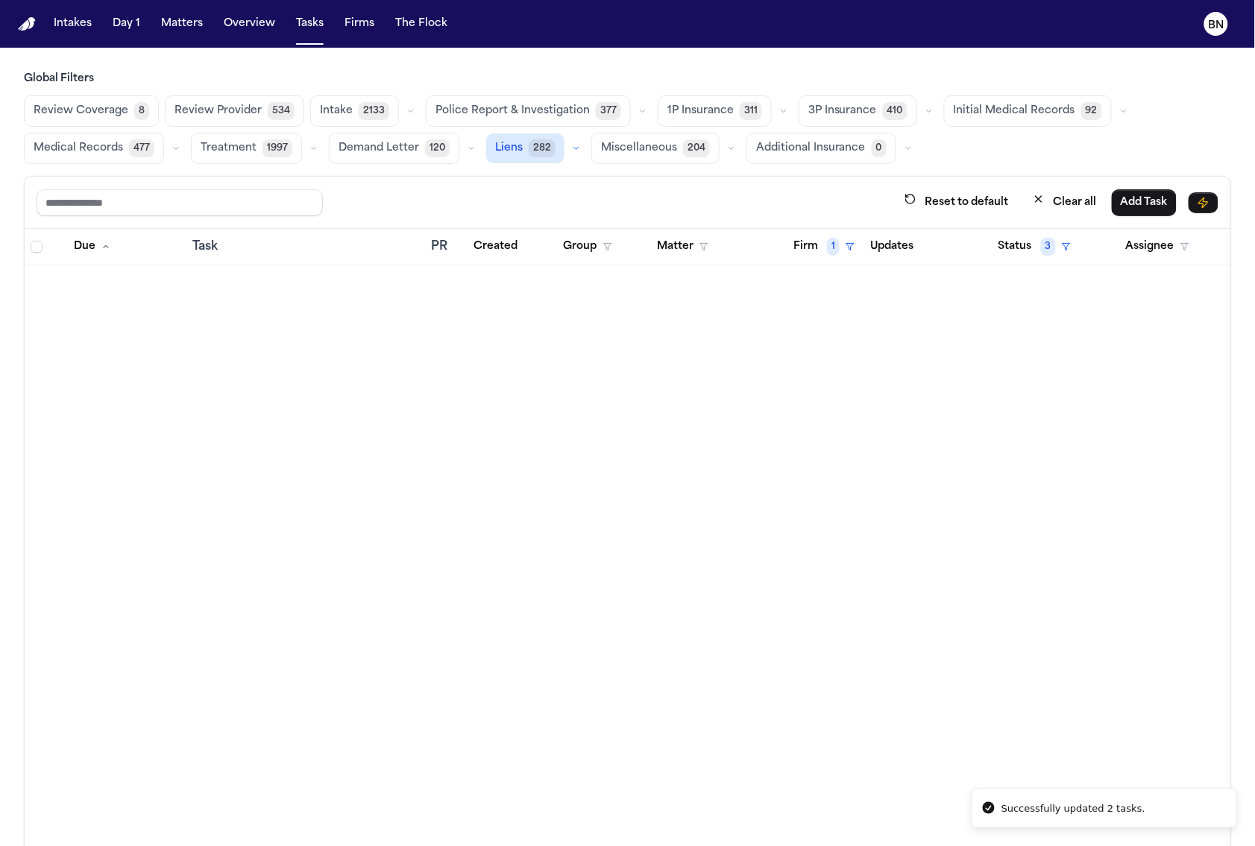
click at [649, 160] on button "Miscellaneous 204" at bounding box center [655, 148] width 128 height 31
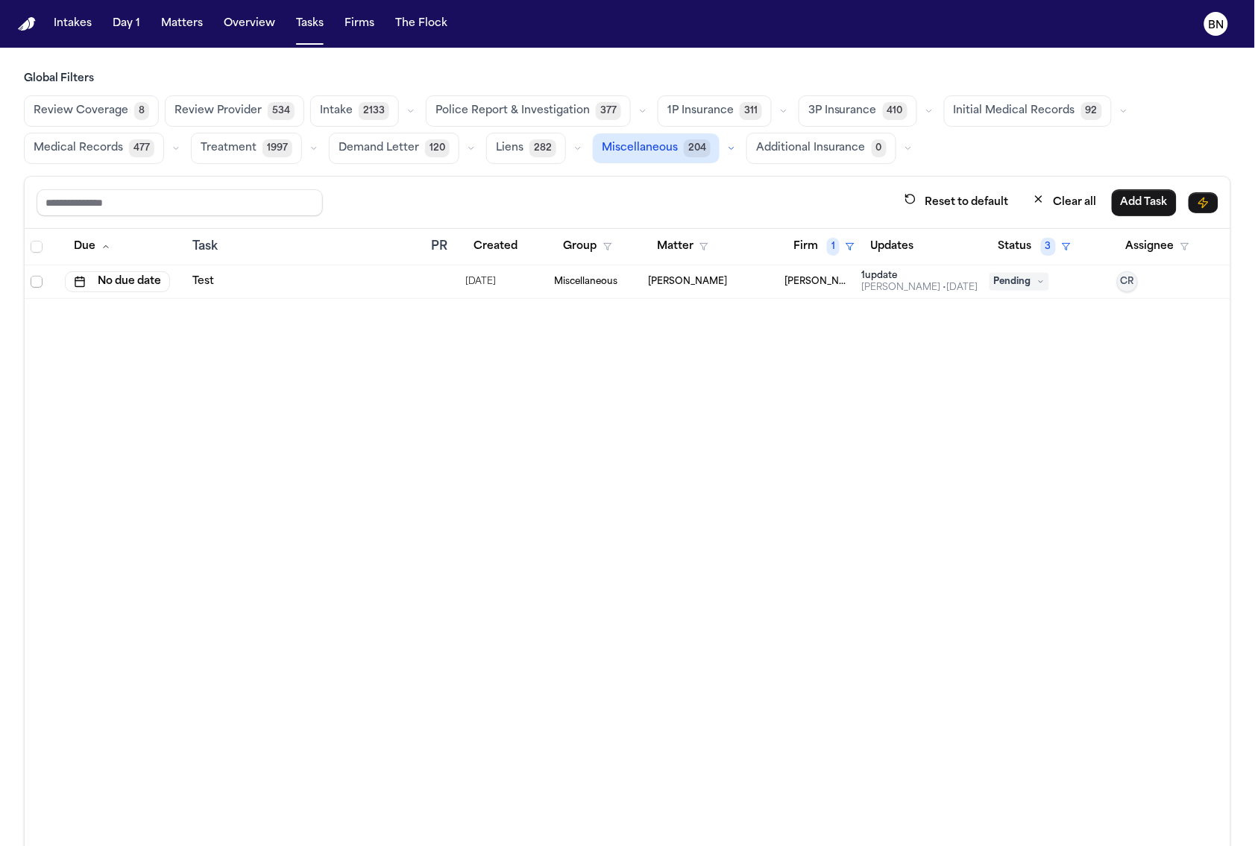
click at [42, 281] on div at bounding box center [42, 282] width 22 height 12
click at [39, 280] on span "Select row" at bounding box center [37, 282] width 12 height 12
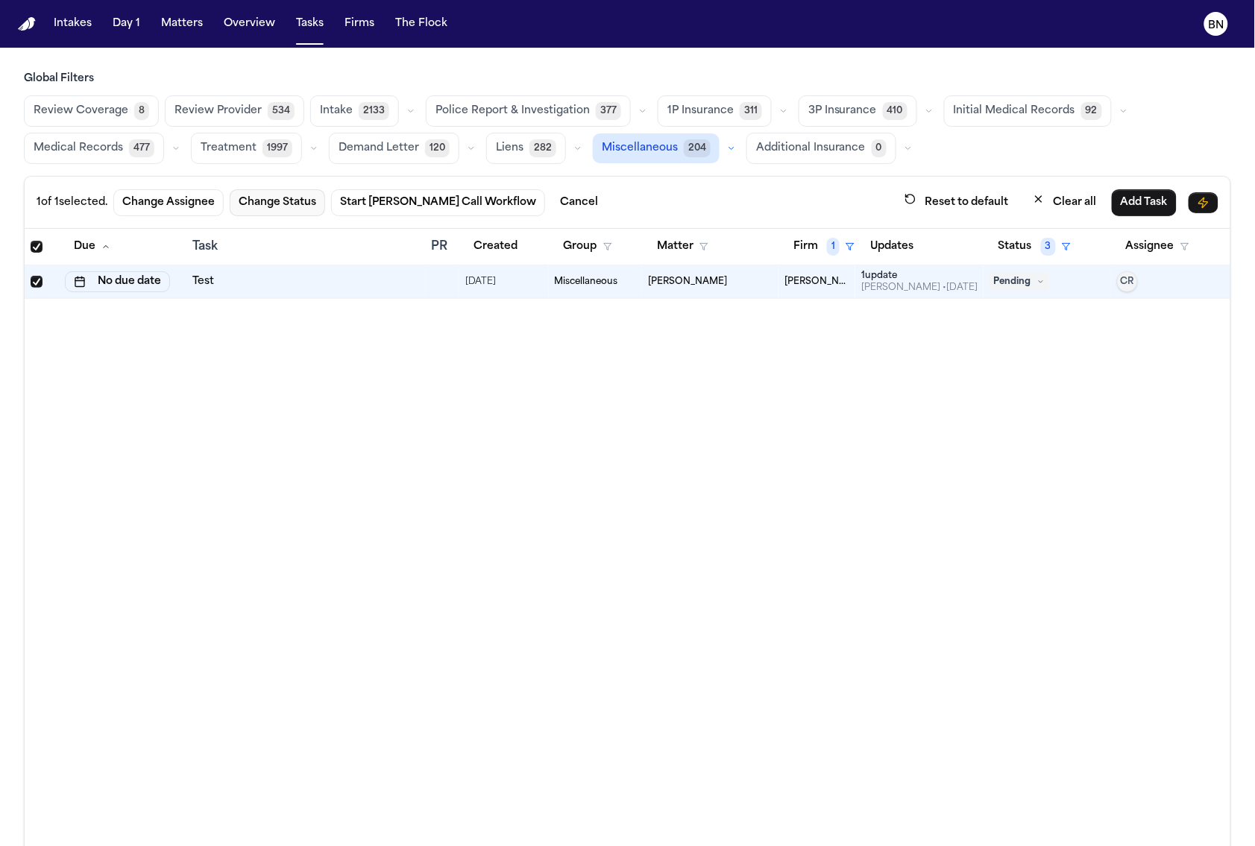
click at [308, 211] on button "Change Status" at bounding box center [277, 202] width 95 height 27
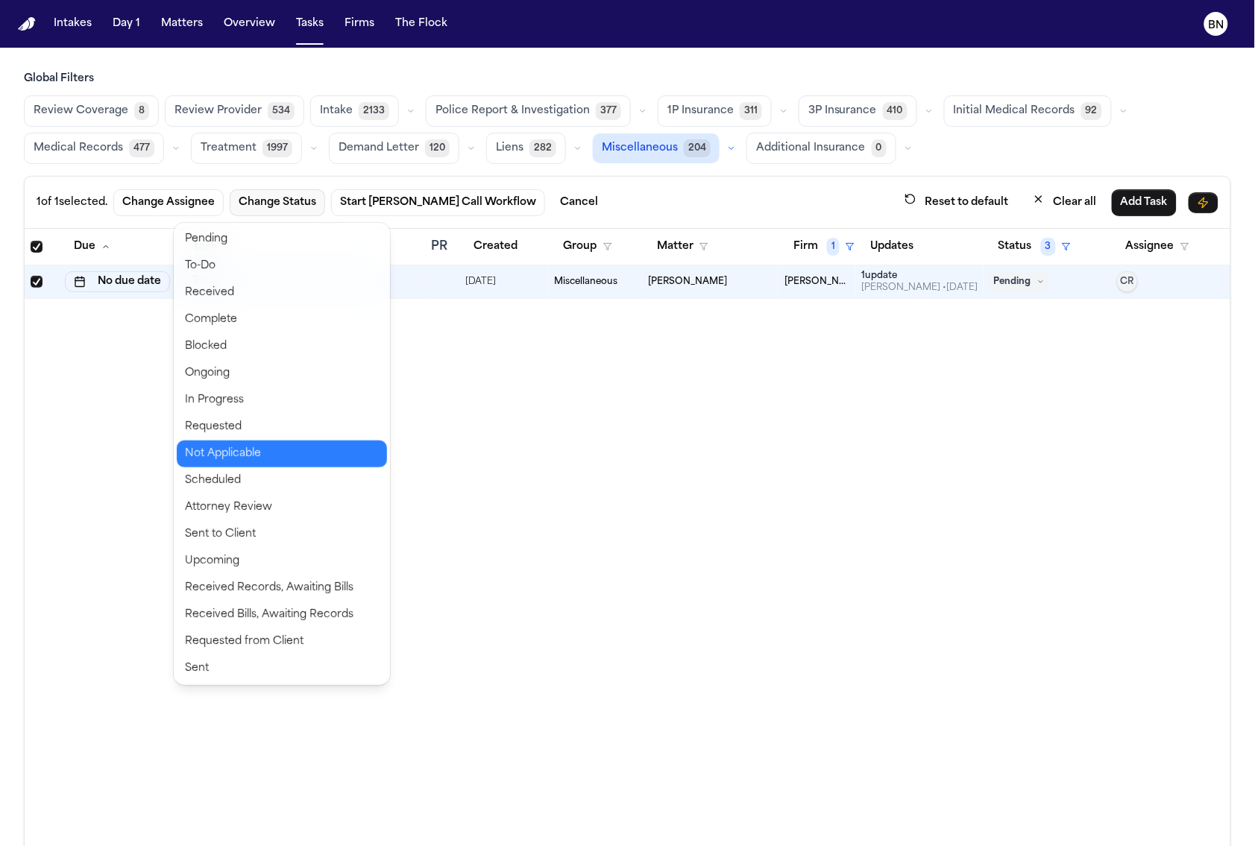
click at [270, 445] on button "Not Applicable" at bounding box center [282, 454] width 210 height 27
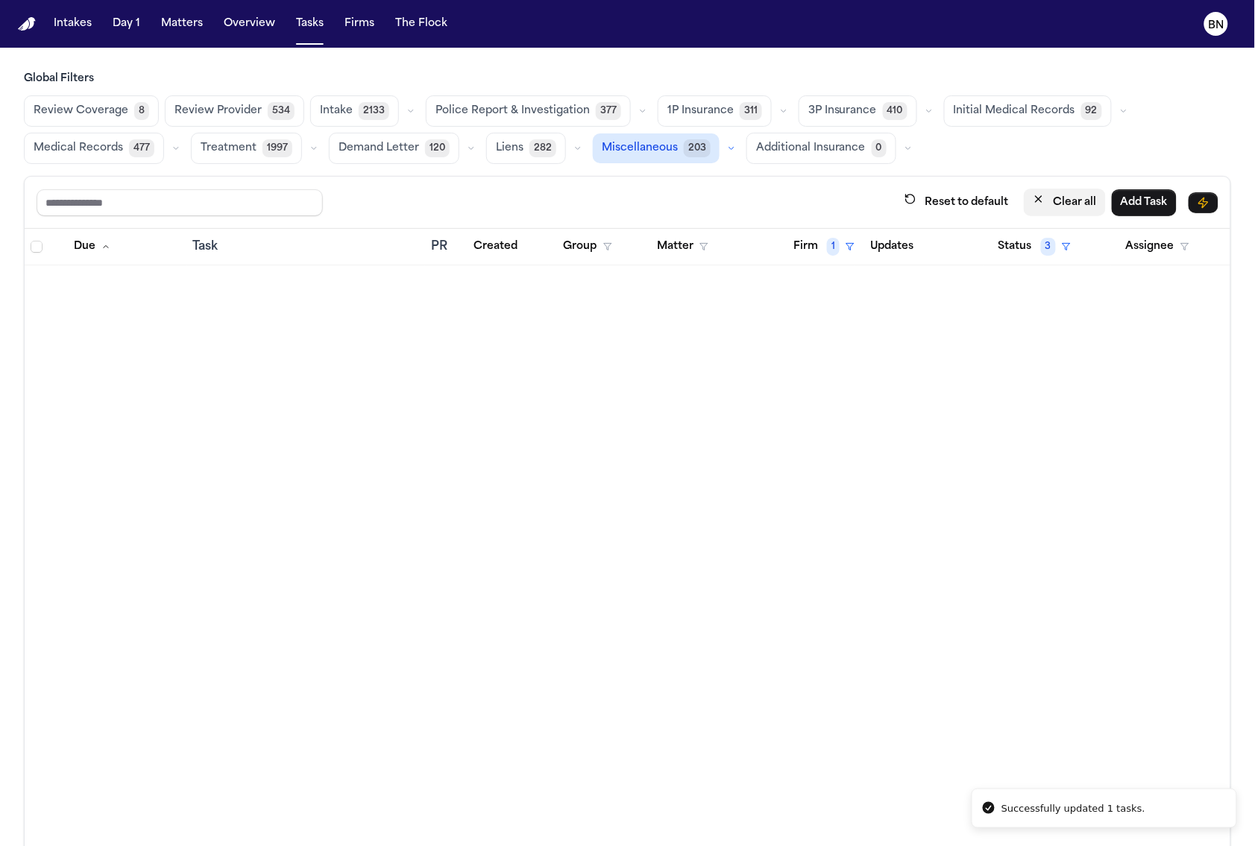
click at [1066, 204] on button "Clear all" at bounding box center [1065, 203] width 82 height 28
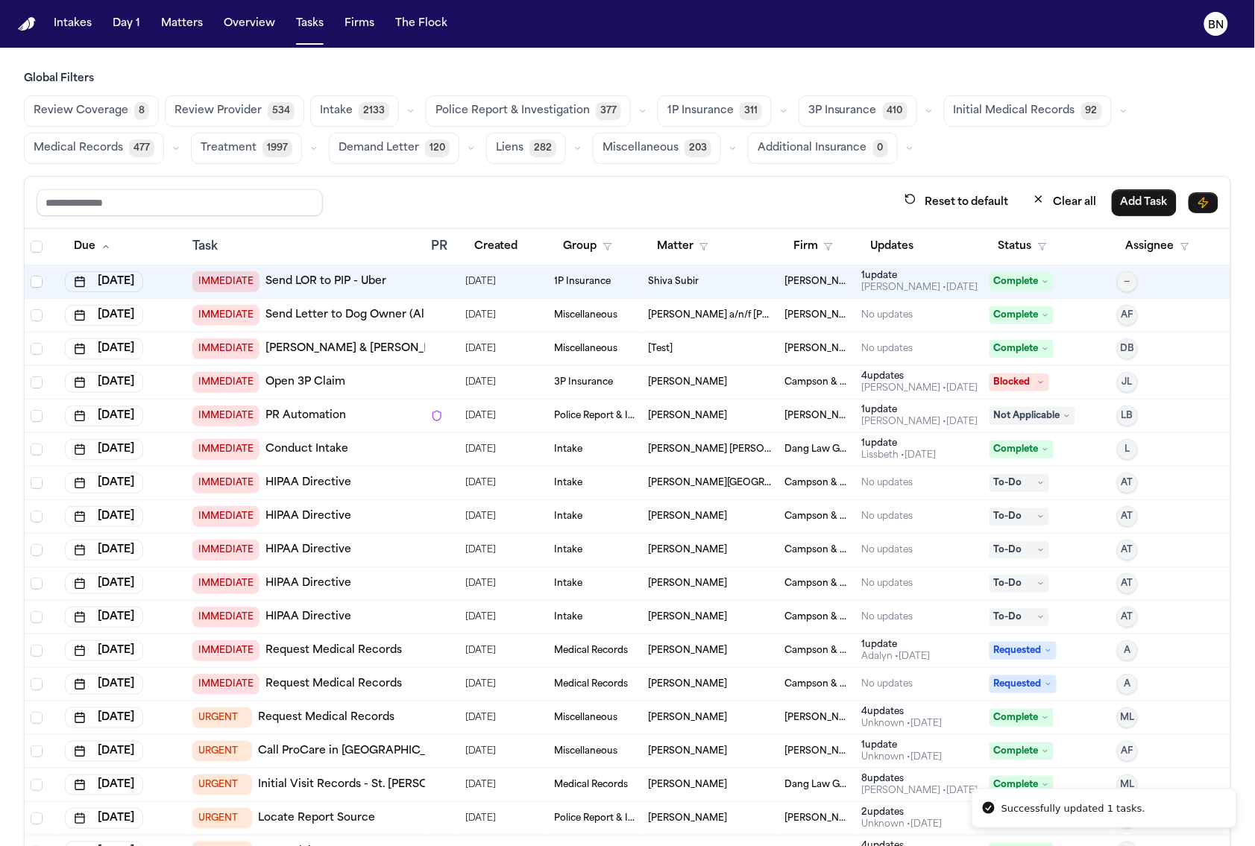
click at [457, 105] on span "Police Report & Investigation" at bounding box center [513, 111] width 154 height 15
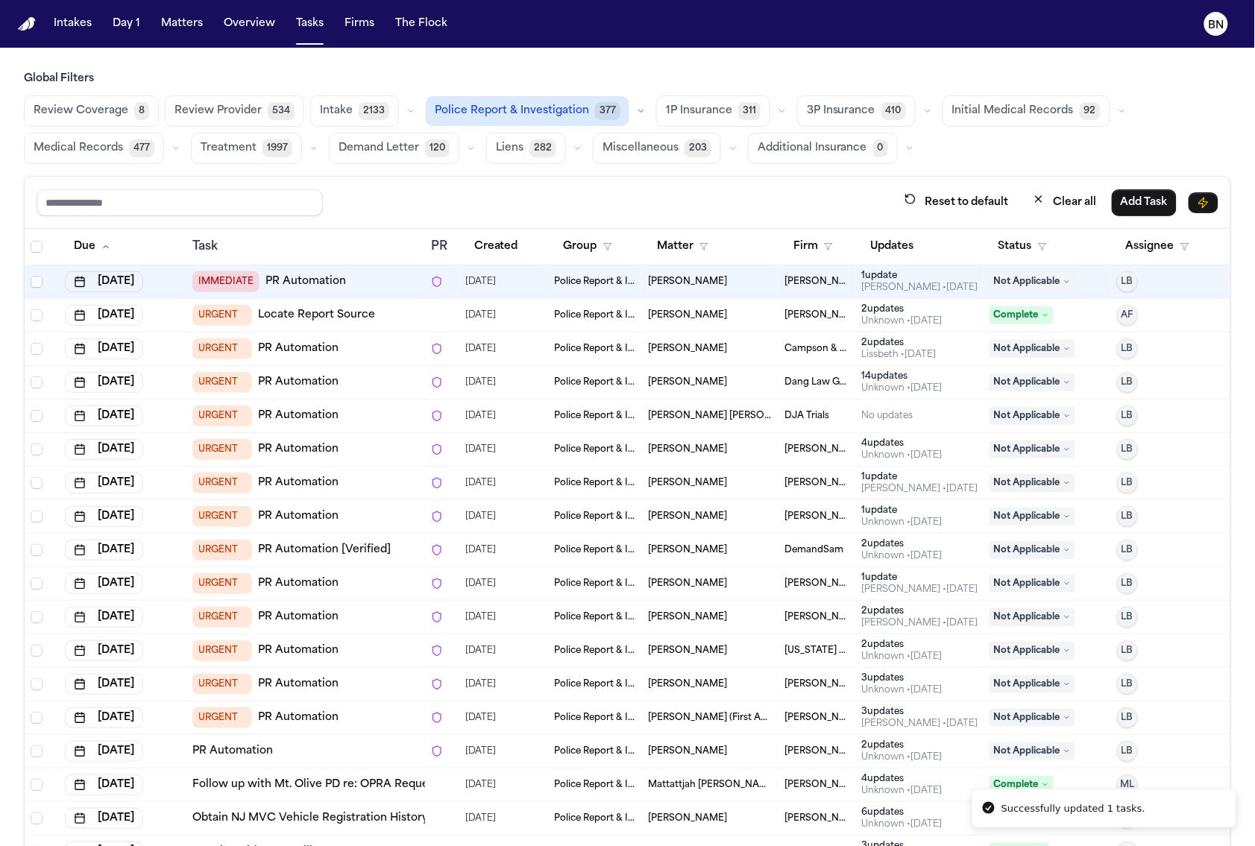
click at [351, 116] on button "Intake 2133" at bounding box center [354, 110] width 89 height 31
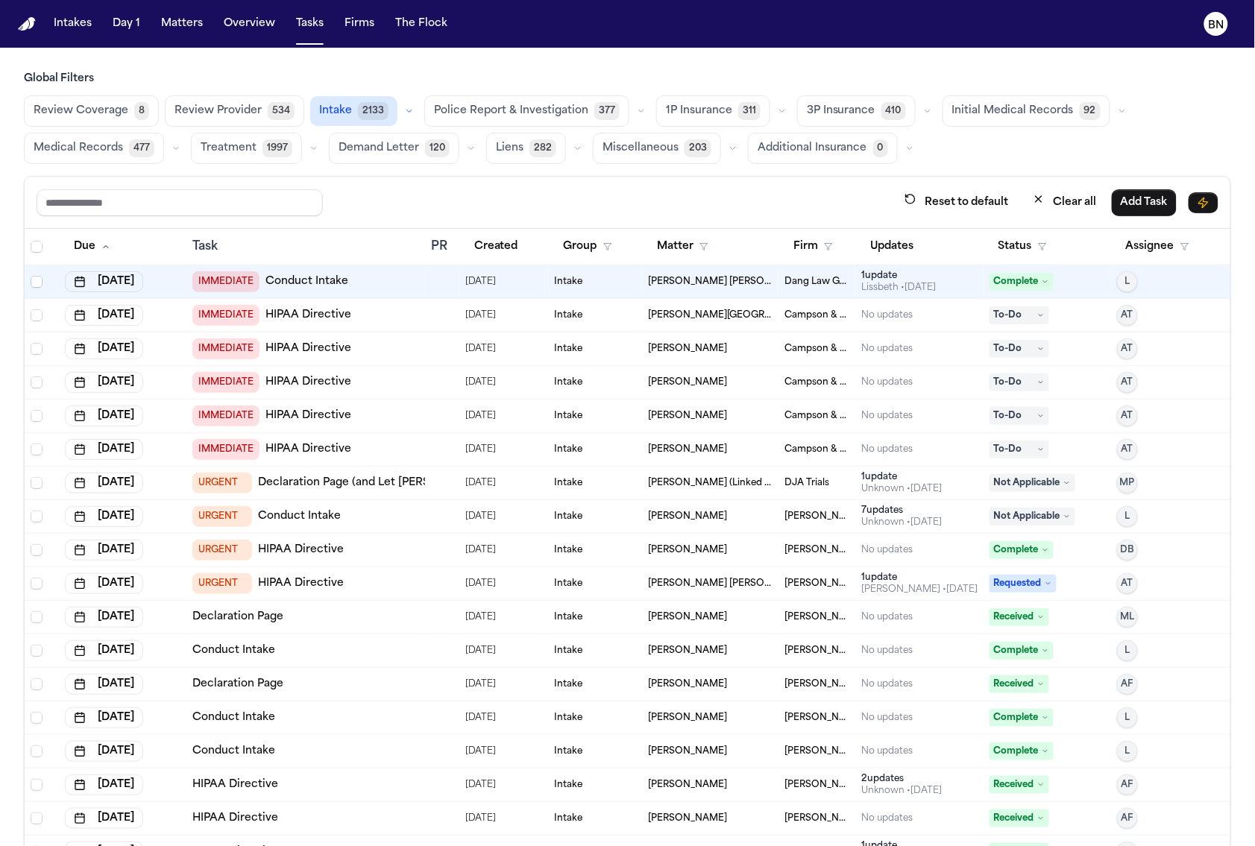
click at [321, 151] on div "Review Coverage 8 Review Provider 534 Intake 2133 Police Report & Investigation…" at bounding box center [627, 129] width 1207 height 69
click at [310, 146] on icon "button" at bounding box center [314, 148] width 9 height 9
click at [266, 189] on span "Treatment Check-In" at bounding box center [250, 192] width 99 height 30
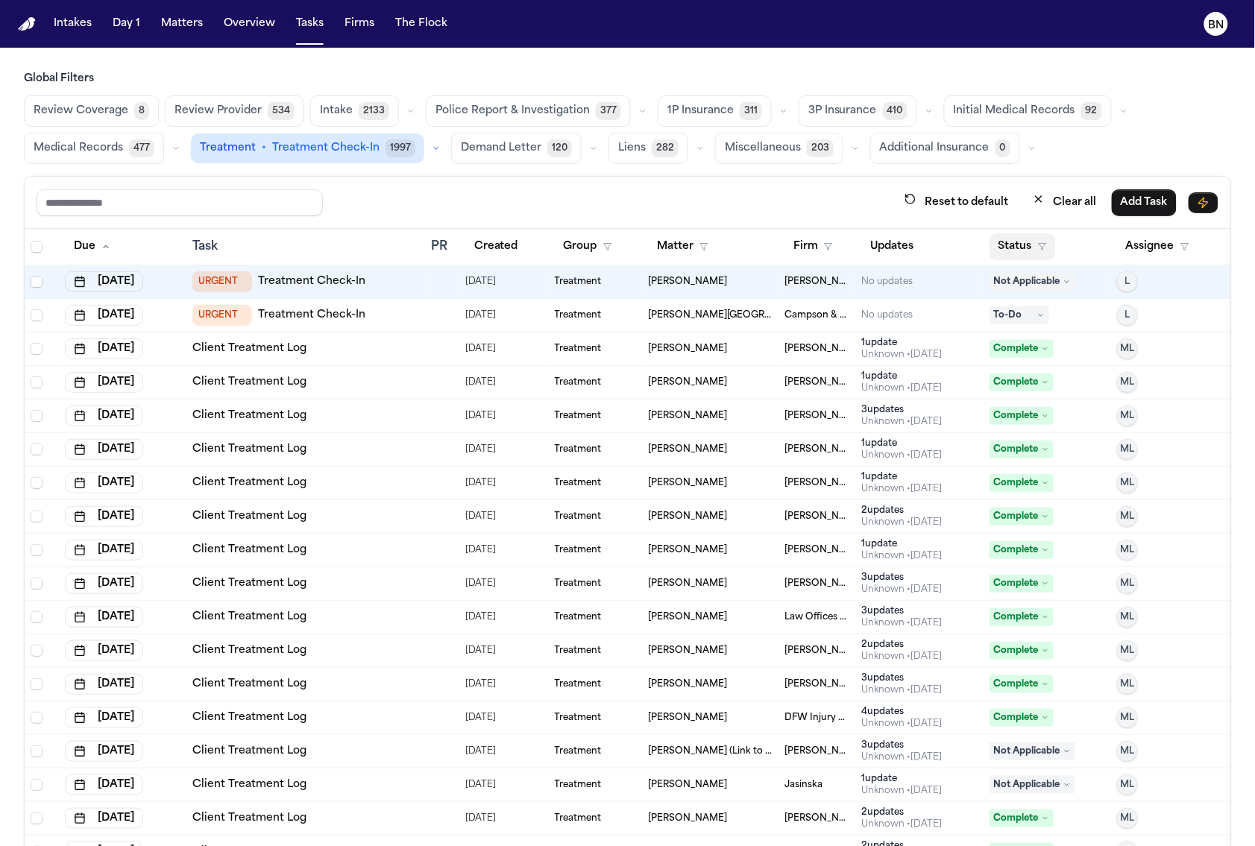
click at [1011, 239] on button "Status" at bounding box center [1023, 246] width 66 height 27
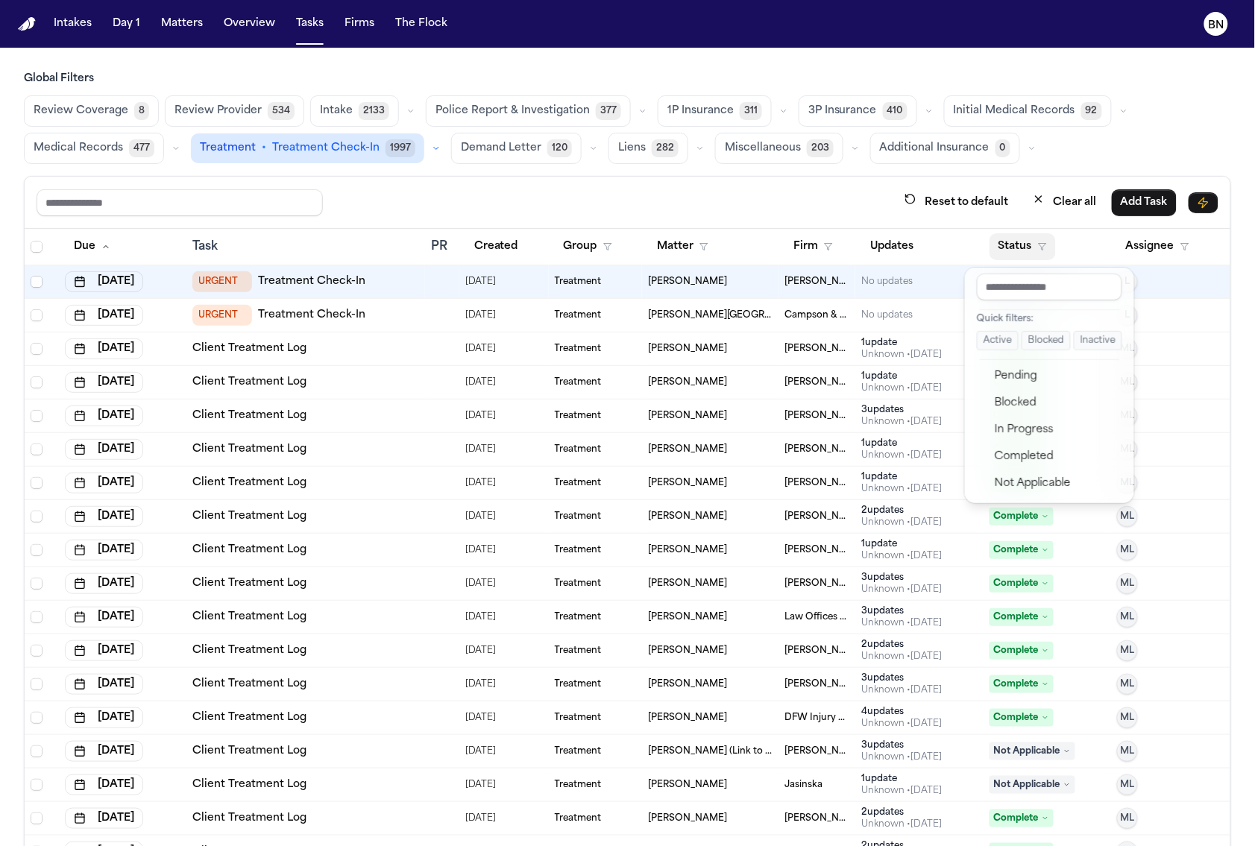
click at [1004, 342] on button "Active" at bounding box center [998, 340] width 42 height 19
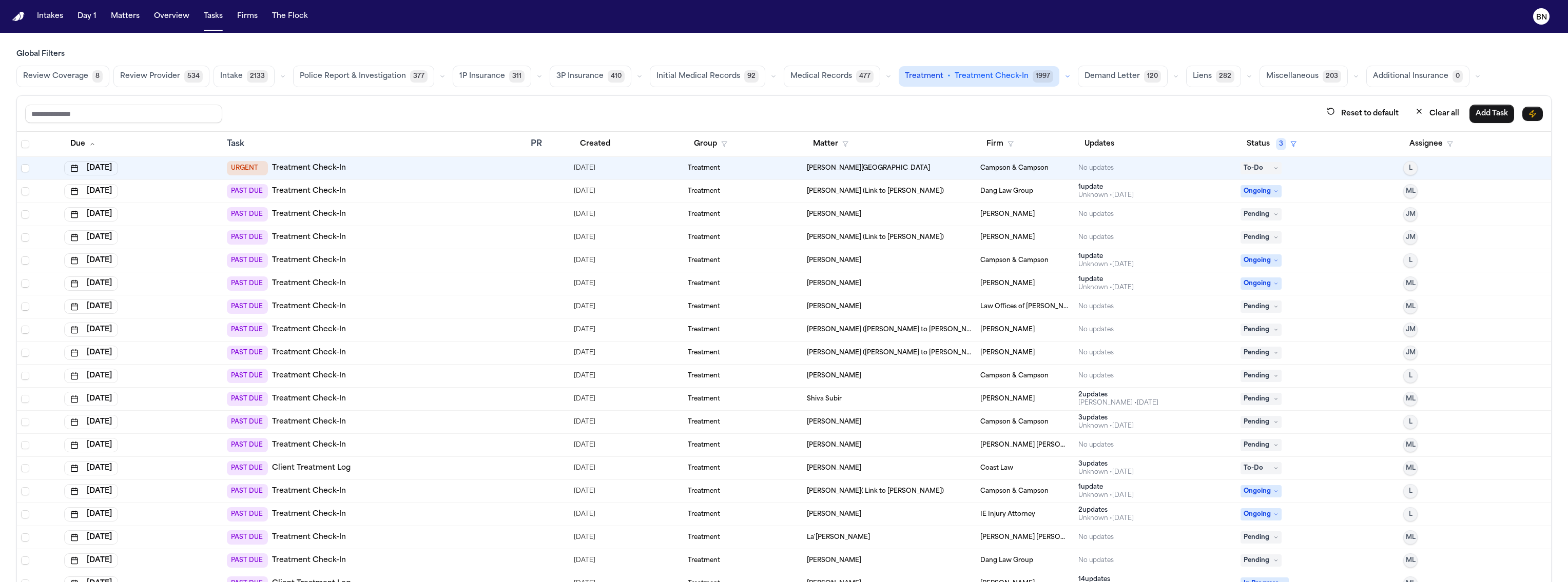
click at [417, 303] on div "PAST DUE Treatment Check-In" at bounding box center [374, 307] width 295 height 14
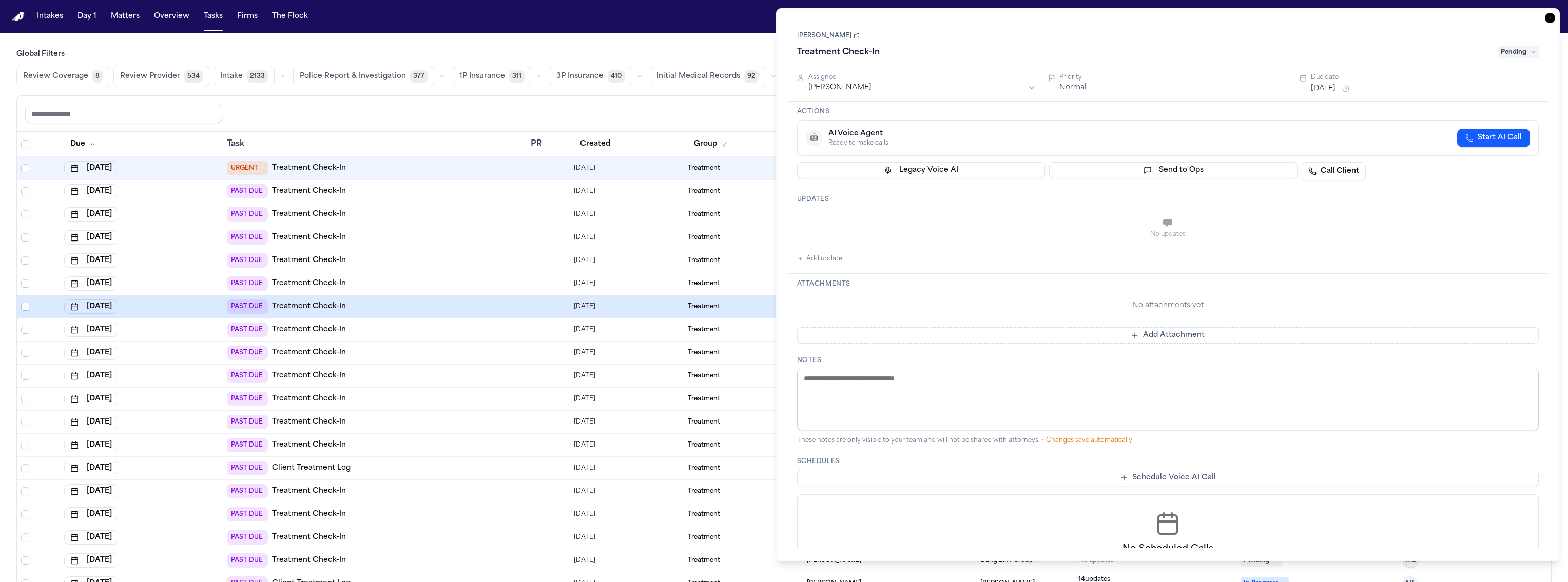
click at [823, 40] on link "Jesus Ramirez" at bounding box center [828, 36] width 63 height 8
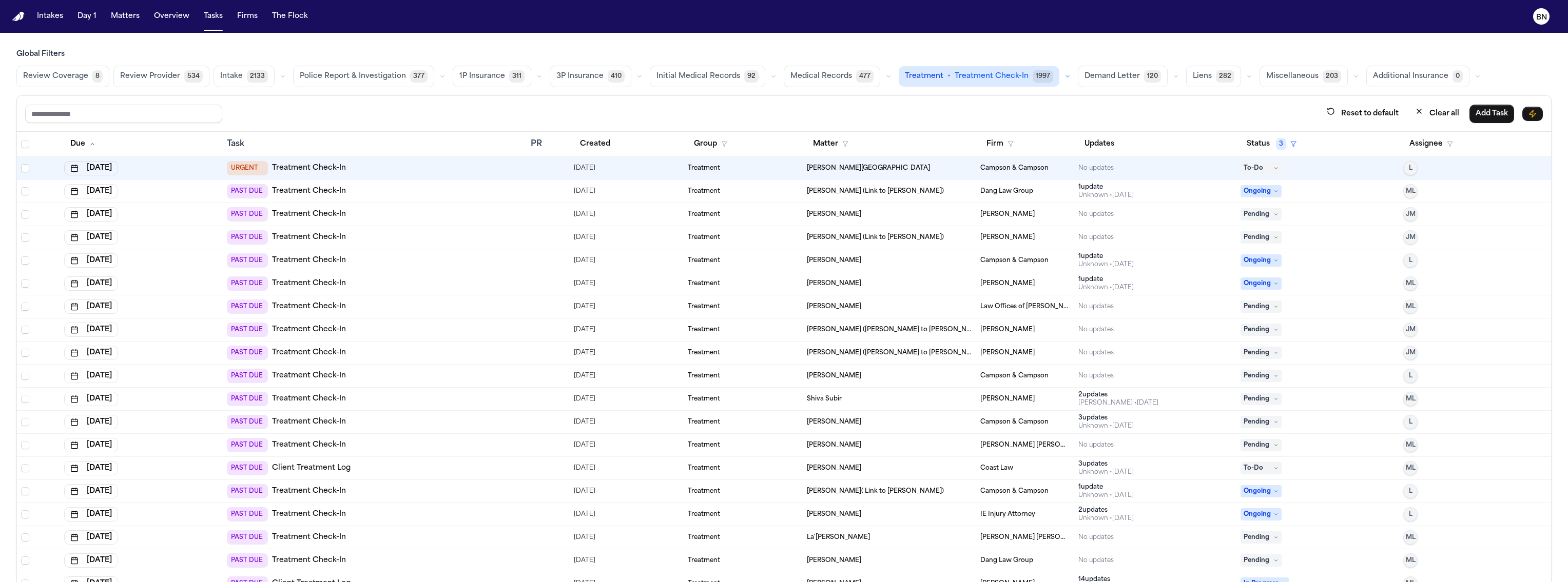
drag, startPoint x: 526, startPoint y: 103, endPoint x: 520, endPoint y: 101, distance: 6.3
drag, startPoint x: 309, startPoint y: 98, endPoint x: 233, endPoint y: 85, distance: 77.1
click at [268, 94] on div "Global Filters Review Coverage 8 Review Provider 534 Intake 2133 Police Report …" at bounding box center [784, 325] width 1536 height 552
click at [136, 73] on span "Review Provider" at bounding box center [150, 76] width 60 height 10
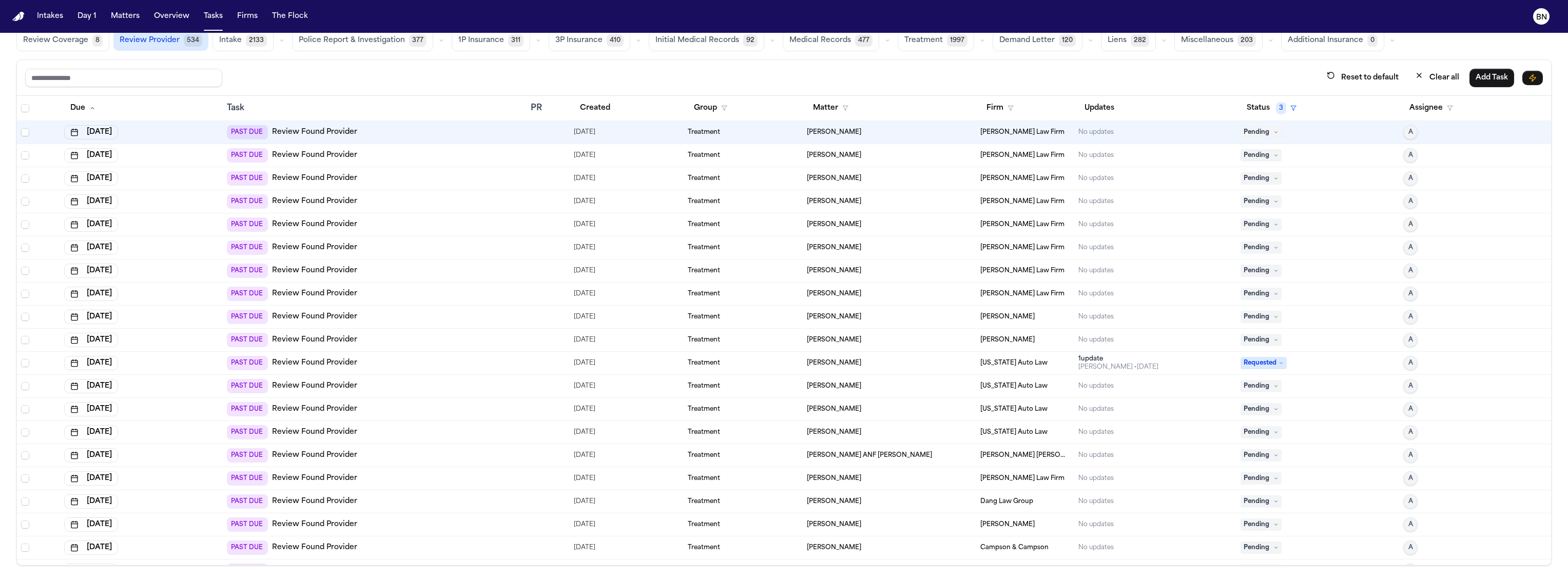
click at [292, 63] on div "Reset to default Clear all Add Task" at bounding box center [784, 78] width 1534 height 36
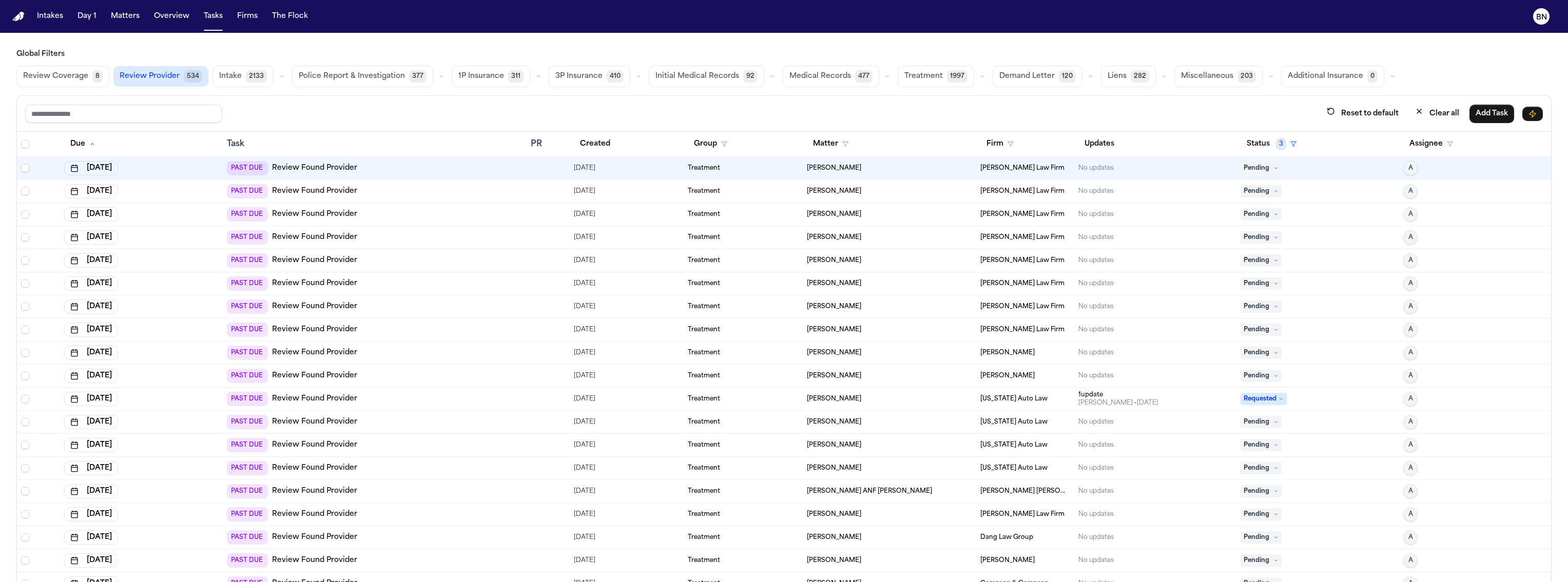
click at [255, 101] on div "Reset to default Clear all Add Task" at bounding box center [784, 114] width 1534 height 36
click at [589, 147] on button "Created" at bounding box center [595, 144] width 43 height 19
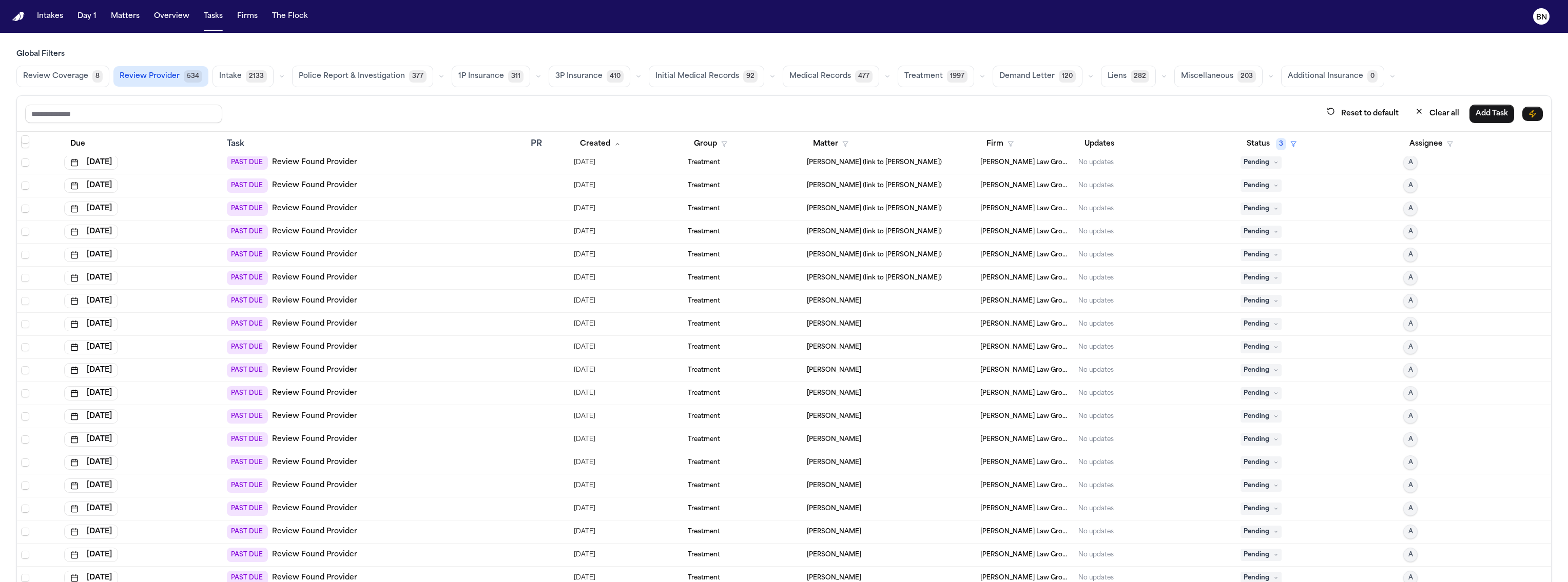
scroll to position [1567, 0]
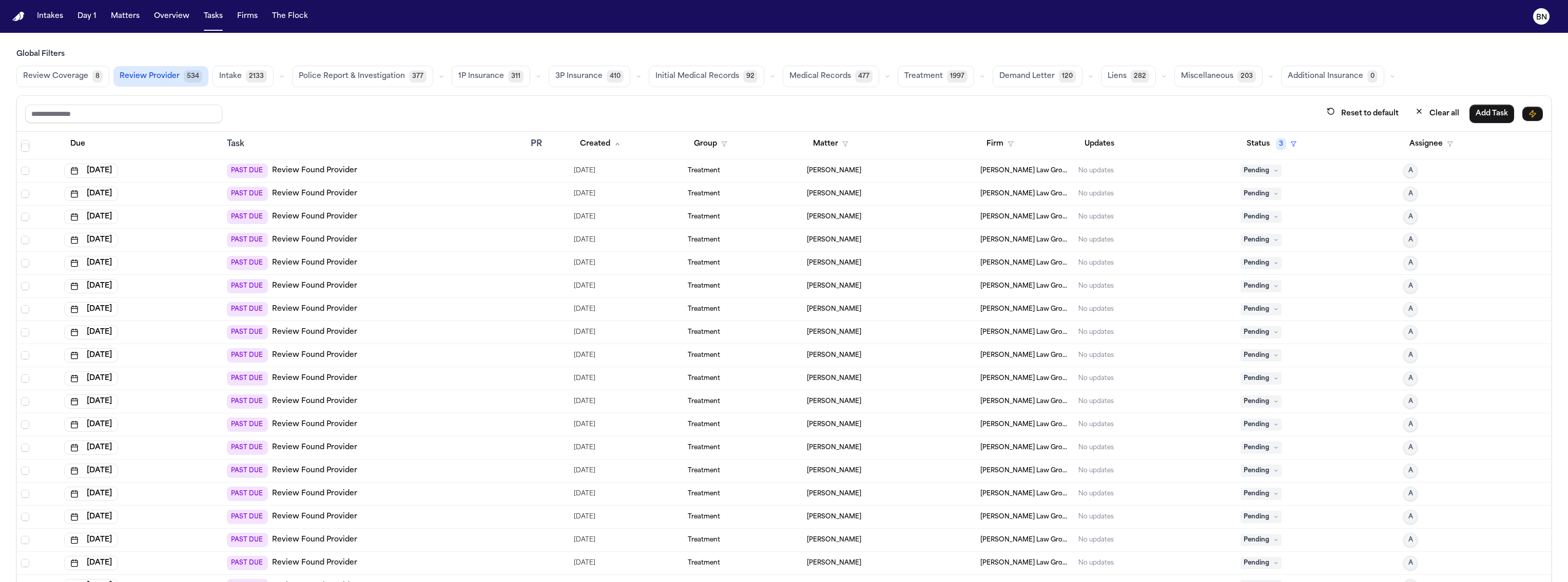
click at [330, 331] on link "Review Found Provider" at bounding box center [315, 332] width 85 height 10
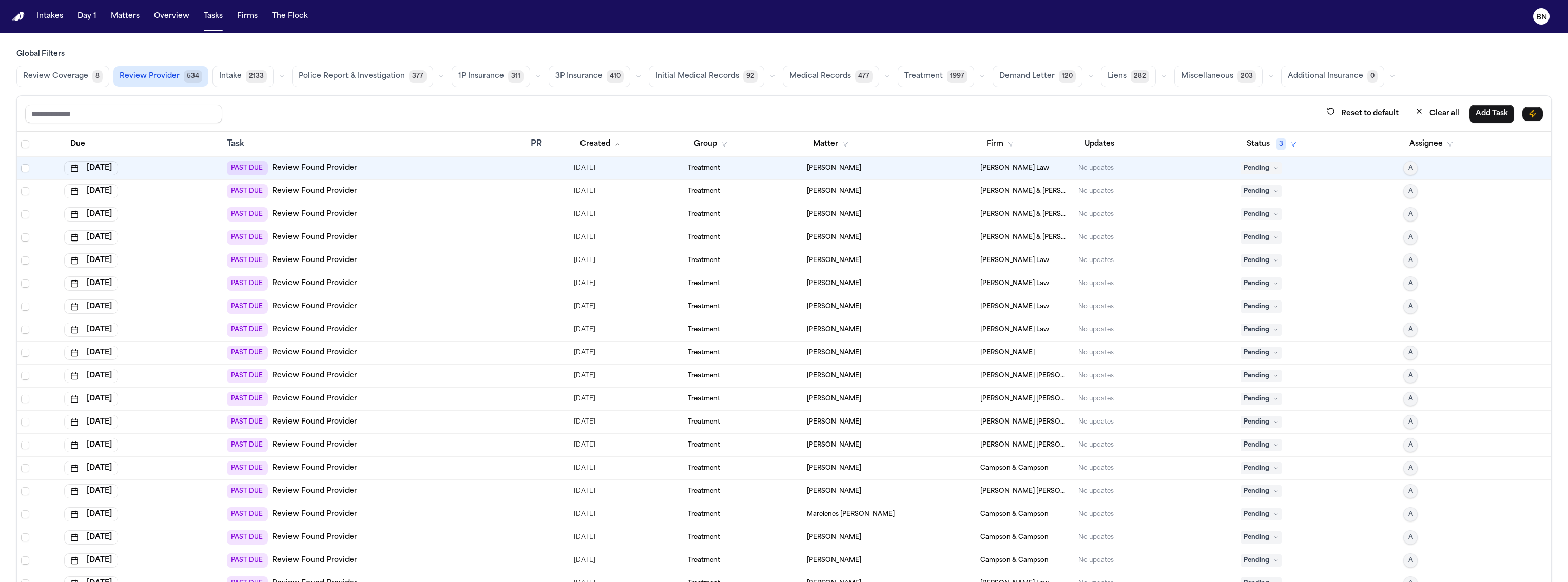
click at [78, 77] on span "Review Coverage" at bounding box center [56, 76] width 65 height 10
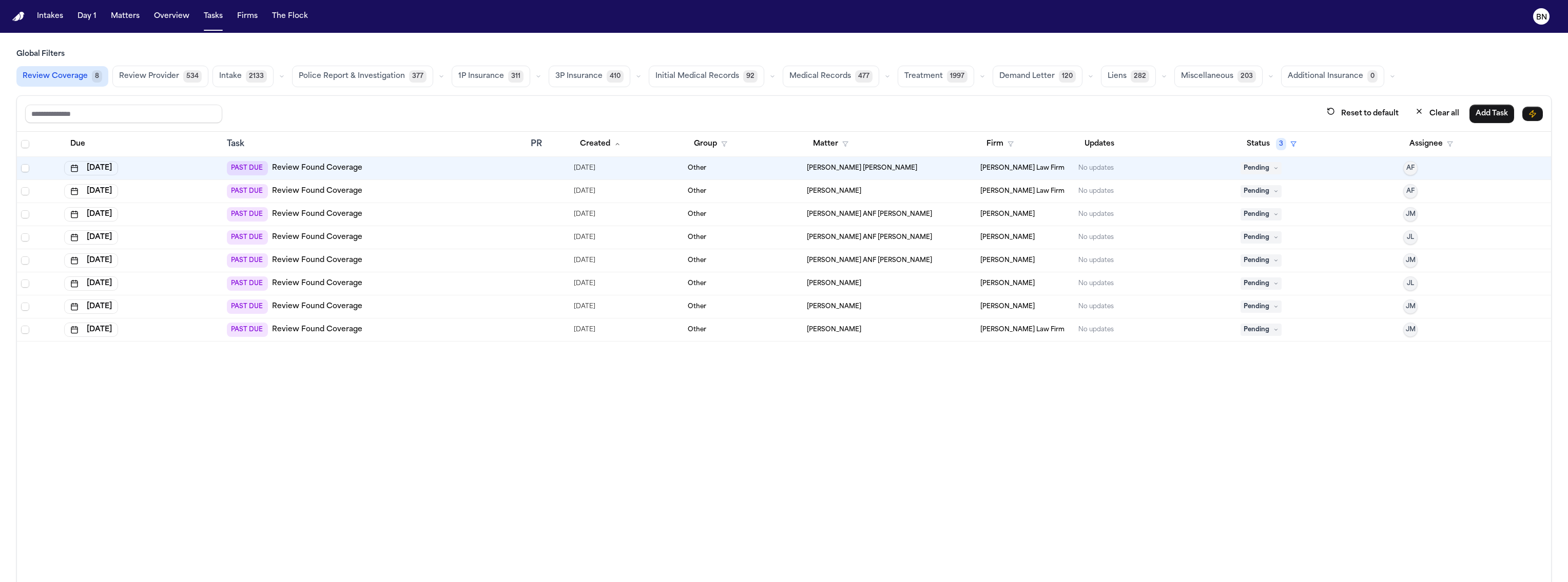
click at [252, 83] on button "Intake 2133" at bounding box center [243, 76] width 61 height 21
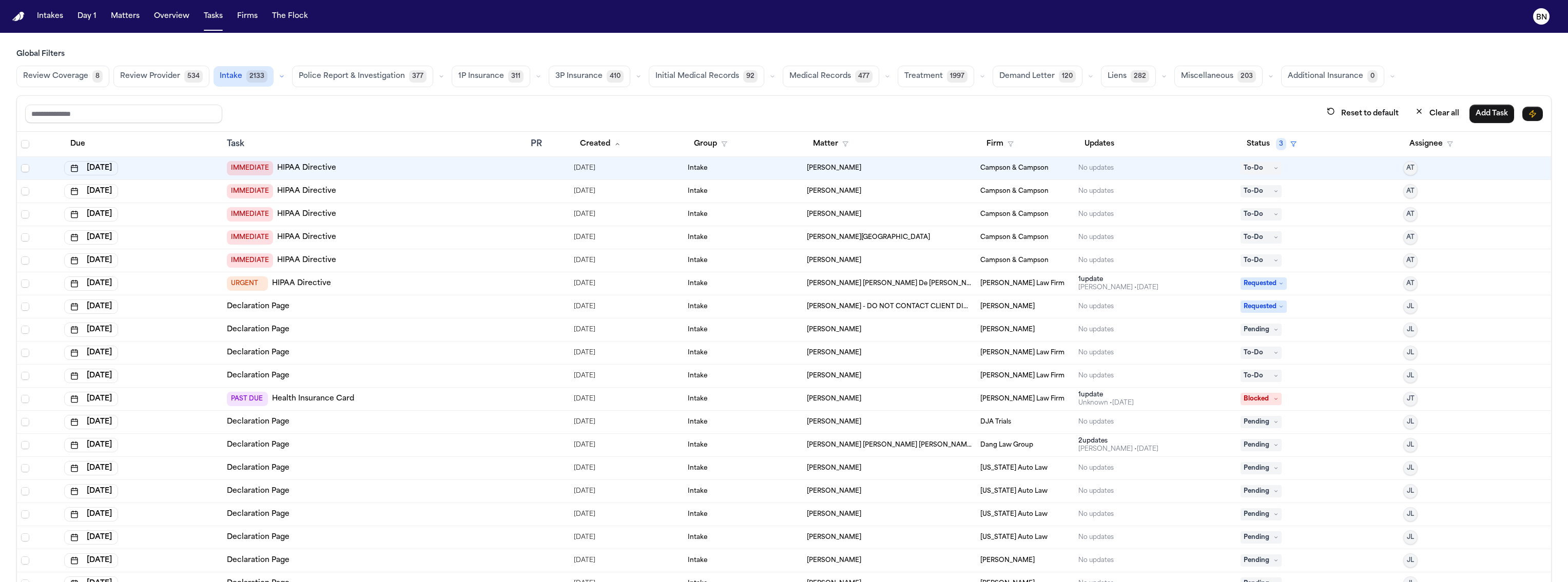
click at [863, 142] on div "Firm" at bounding box center [1025, 144] width 89 height 19
click at [863, 144] on icon "button" at bounding box center [1010, 144] width 6 height 6
click at [863, 177] on input "text" at bounding box center [1041, 171] width 132 height 19
type input "**"
click at [863, 173] on input "**" at bounding box center [1017, 171] width 86 height 19
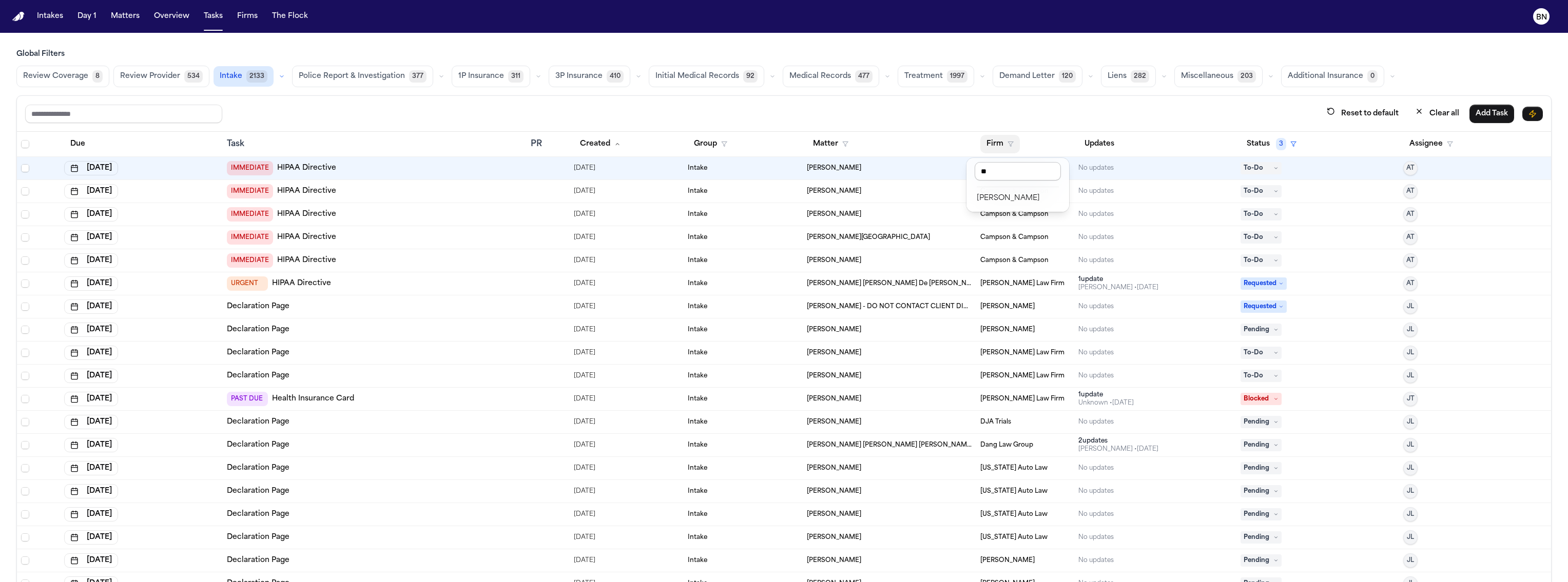
click at [863, 173] on input "**" at bounding box center [1017, 171] width 86 height 19
click at [863, 125] on div "Reset to default Clear all Add Task Due Task PR Created Group Matter Firm Updat…" at bounding box center [784, 349] width 1536 height 506
click at [234, 144] on div "Task" at bounding box center [374, 144] width 295 height 12
click at [594, 145] on button "Created" at bounding box center [600, 144] width 53 height 19
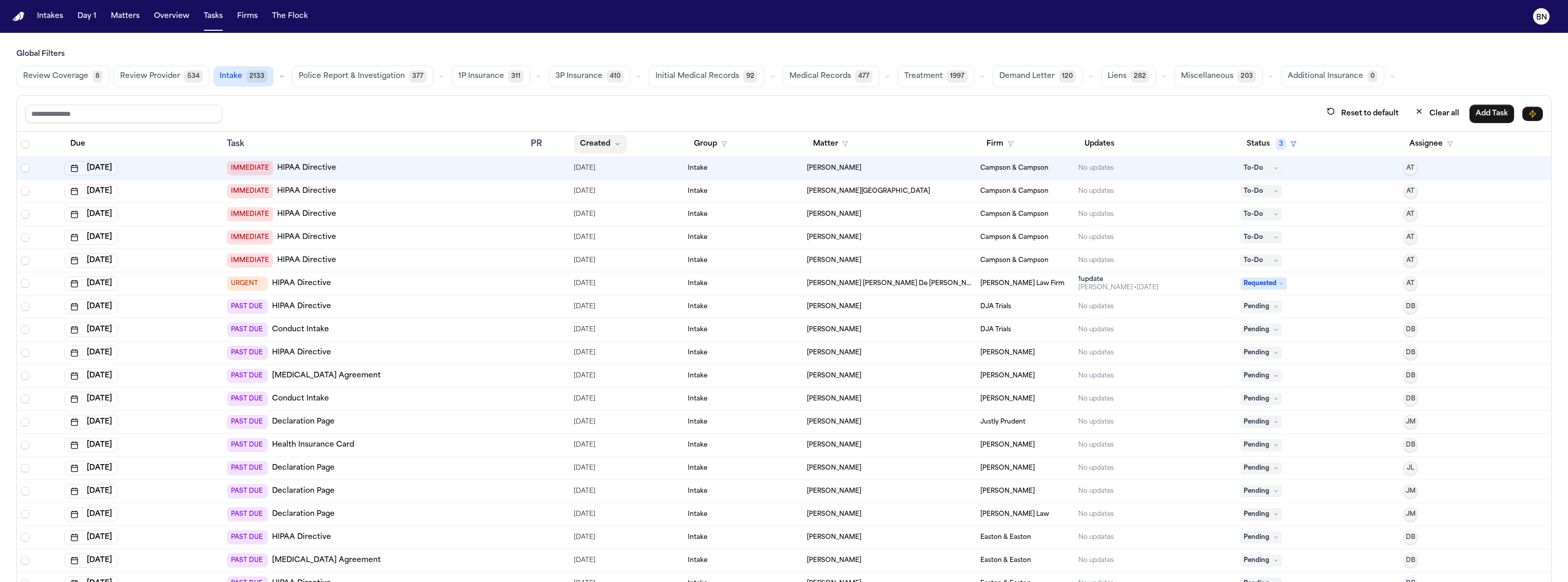
click at [593, 141] on button "Created" at bounding box center [600, 144] width 53 height 19
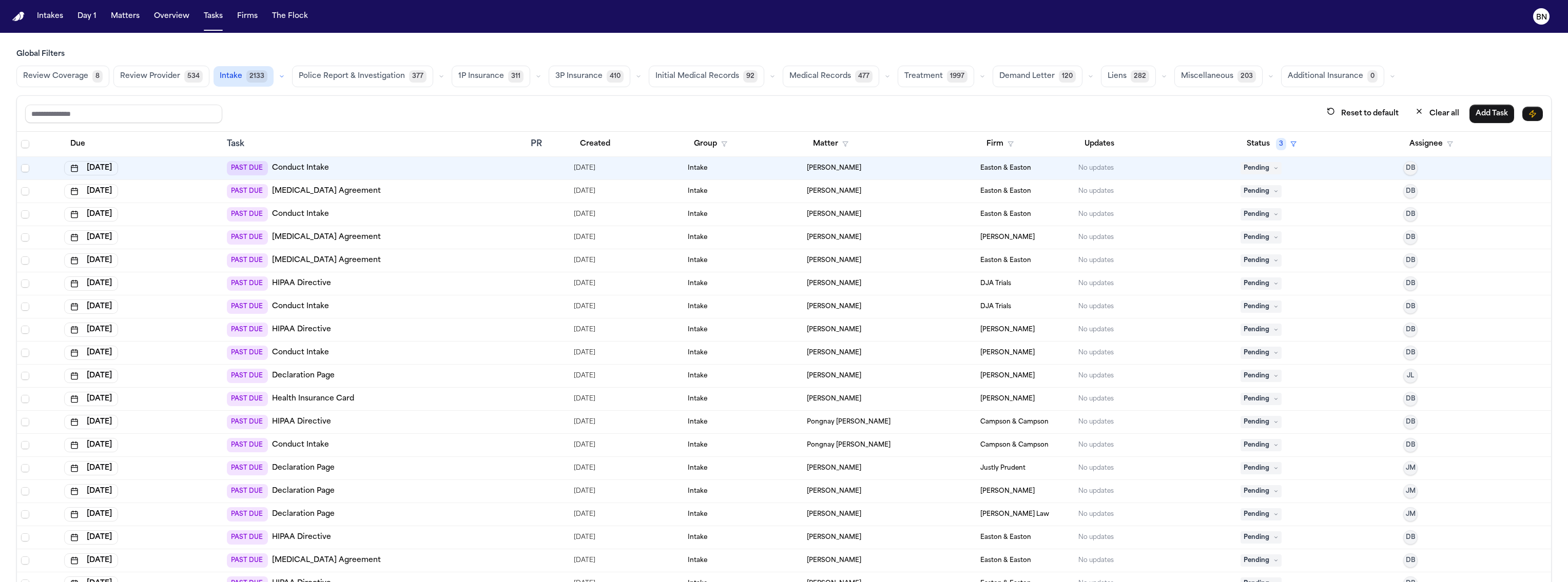
click at [609, 117] on div "Reset to default Clear all Add Task" at bounding box center [784, 114] width 1518 height 19
click at [597, 136] on button "Created" at bounding box center [595, 144] width 43 height 19
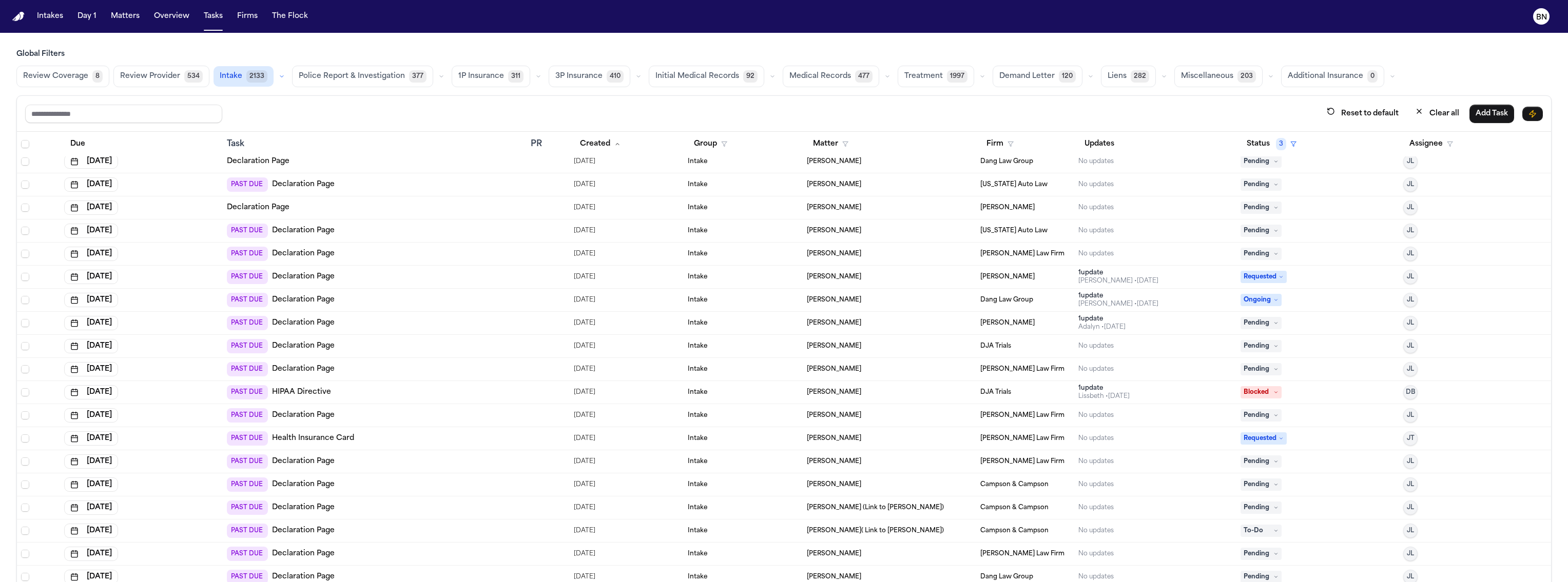
scroll to position [1143, 0]
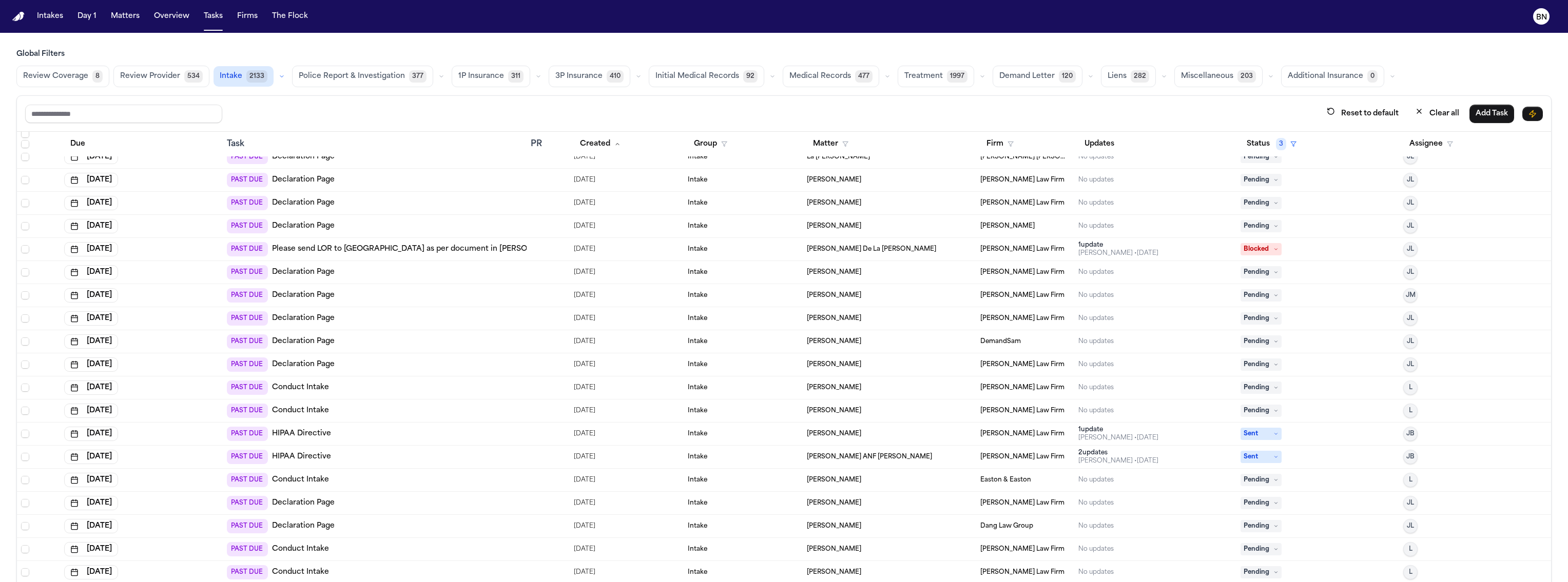
click at [540, 251] on div at bounding box center [548, 249] width 35 height 8
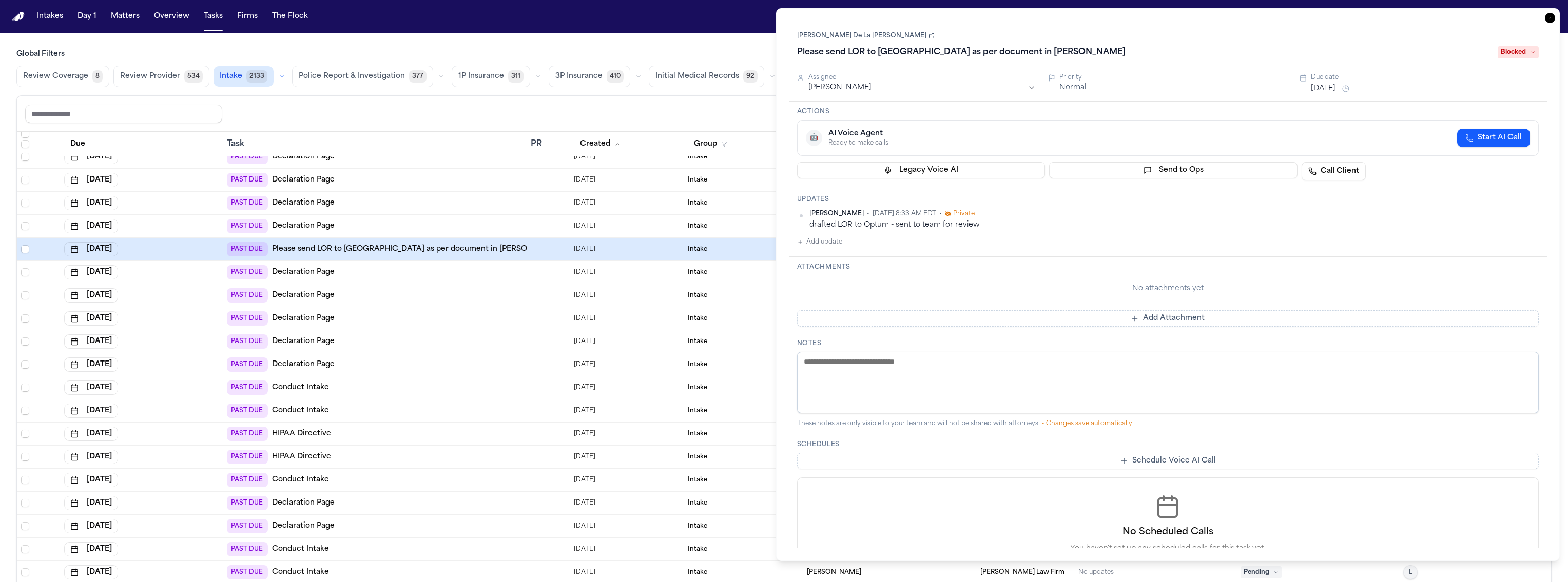
click at [496, 116] on div "Reset to default Clear all Add Task" at bounding box center [784, 114] width 1518 height 19
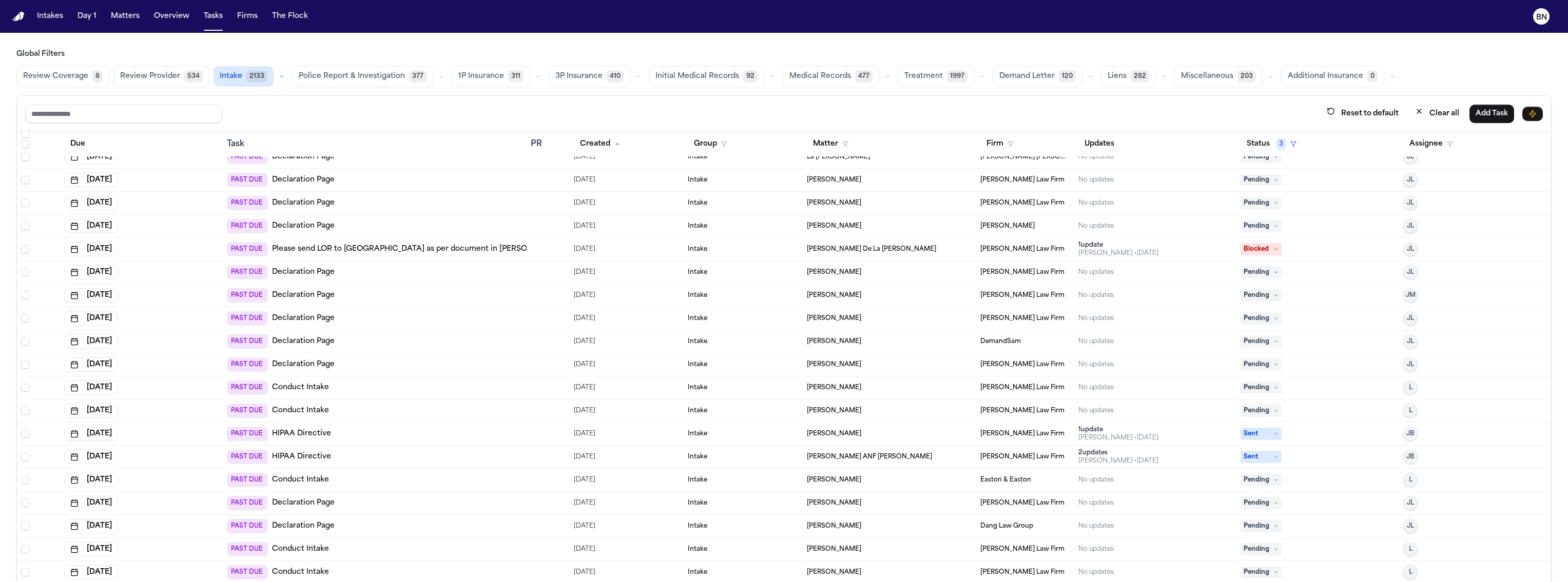
click at [536, 74] on icon "button" at bounding box center [538, 76] width 6 height 6
click at [502, 102] on button "Open Claim 21" at bounding box center [503, 102] width 102 height 21
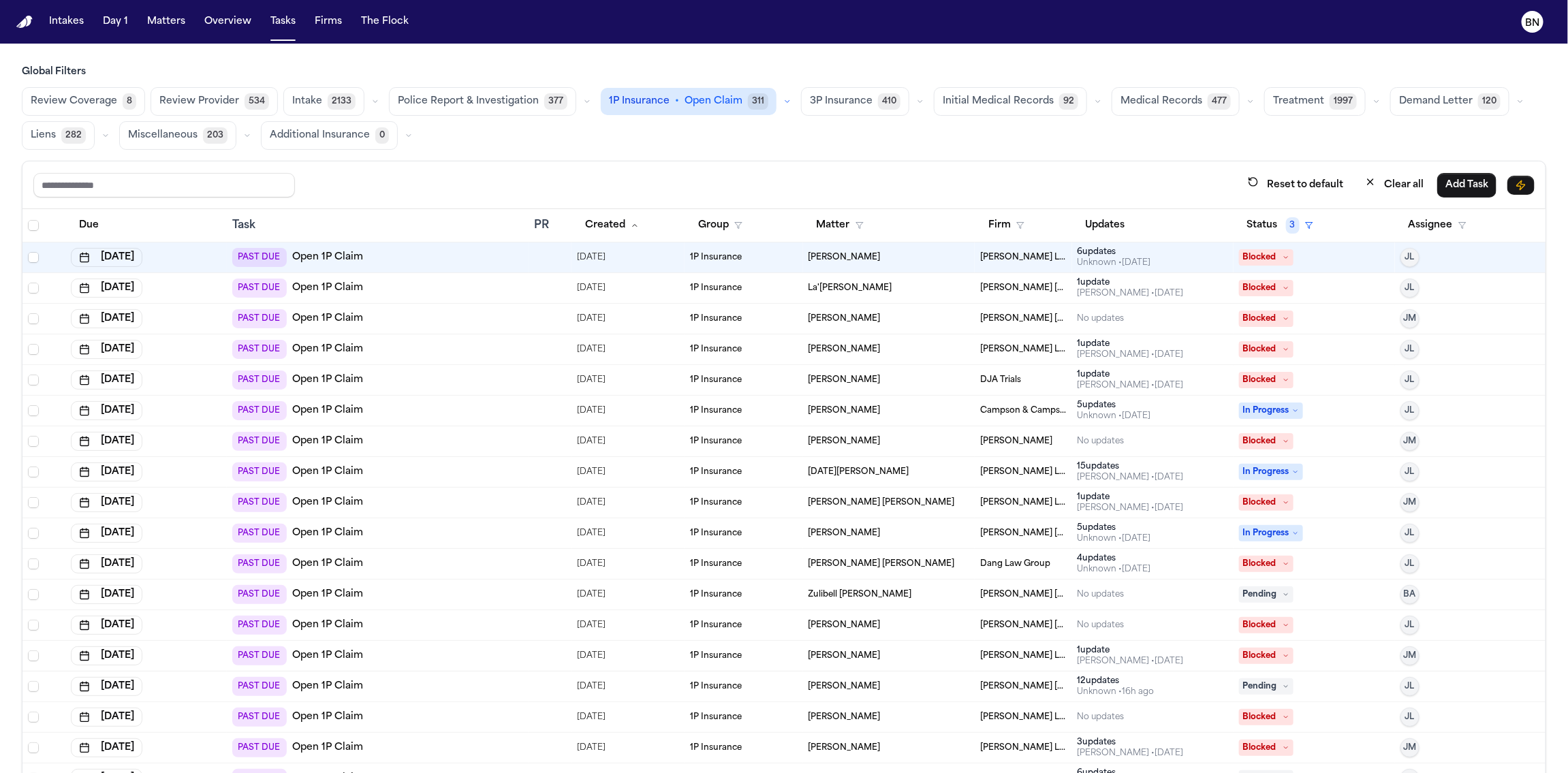
click at [605, 319] on span "07/21/2025" at bounding box center [591, 319] width 28 height 19
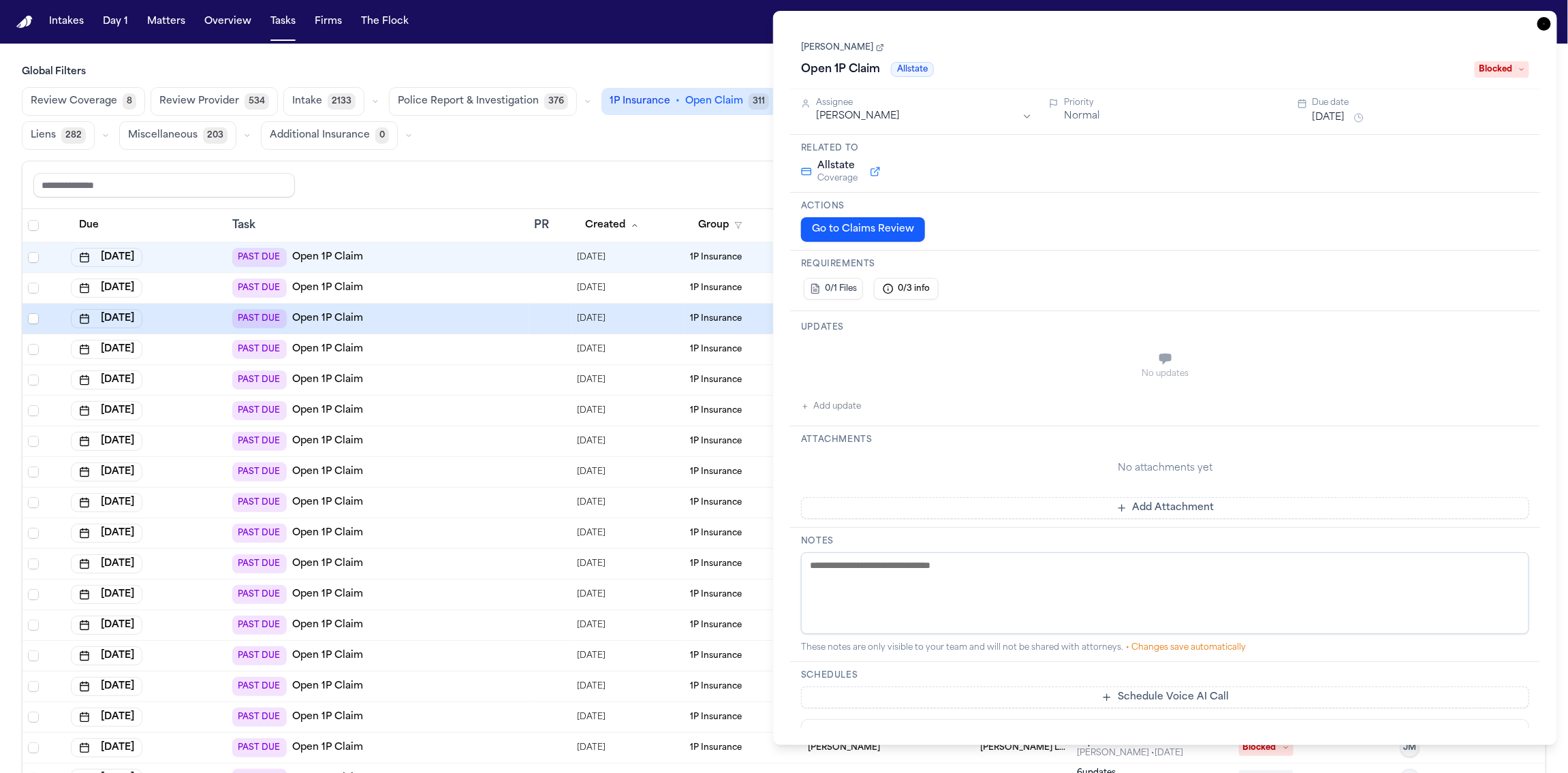
click at [712, 167] on div "Reset to default Clear all Add Task" at bounding box center [784, 185] width 1523 height 48
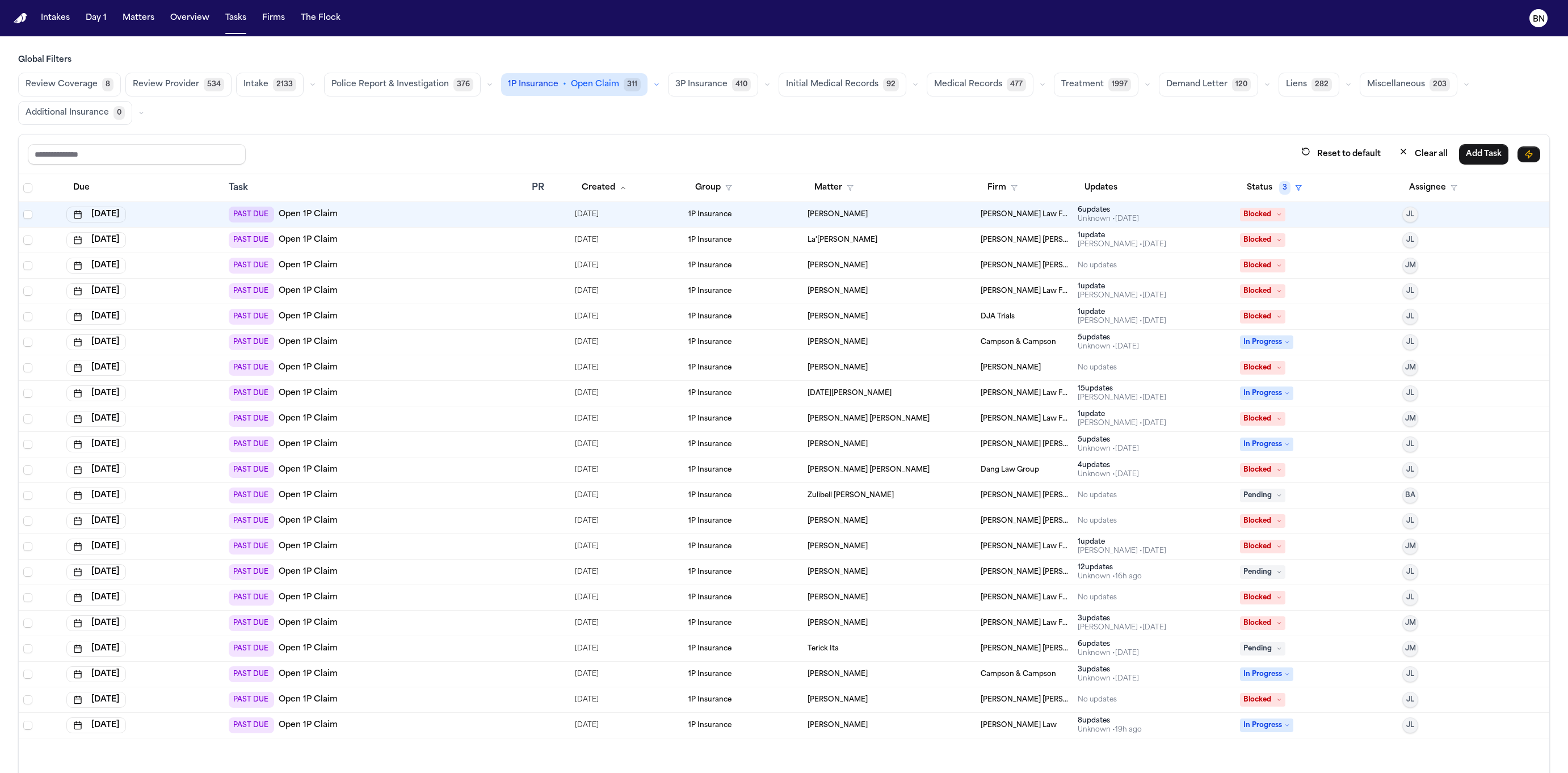
click at [653, 81] on icon "button" at bounding box center [656, 84] width 7 height 7
click at [569, 135] on button "Send LOR 26" at bounding box center [566, 135] width 130 height 23
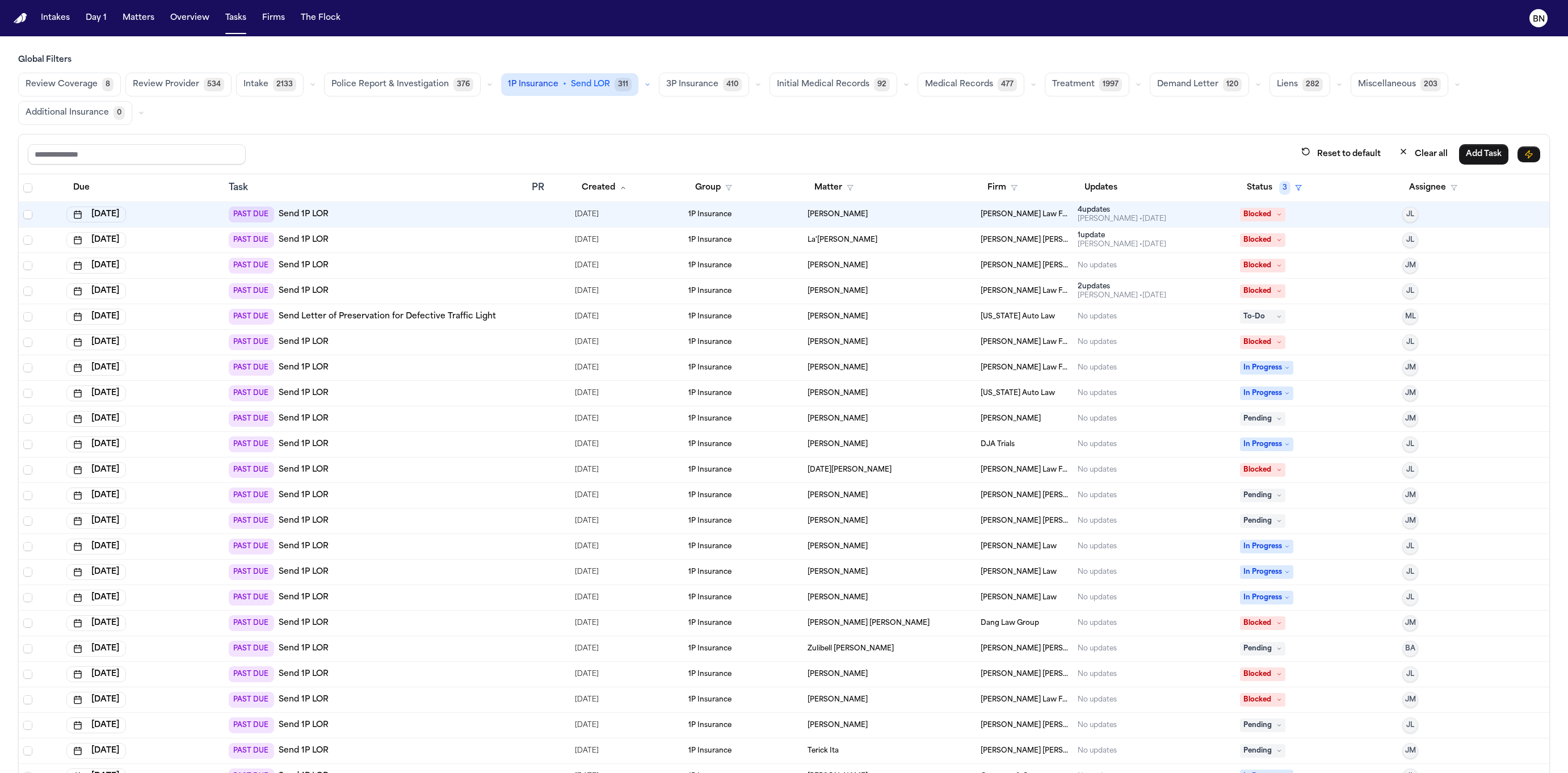
click at [755, 87] on icon "button" at bounding box center [758, 84] width 7 height 7
click at [730, 114] on button "Open Claim 46" at bounding box center [716, 113] width 113 height 23
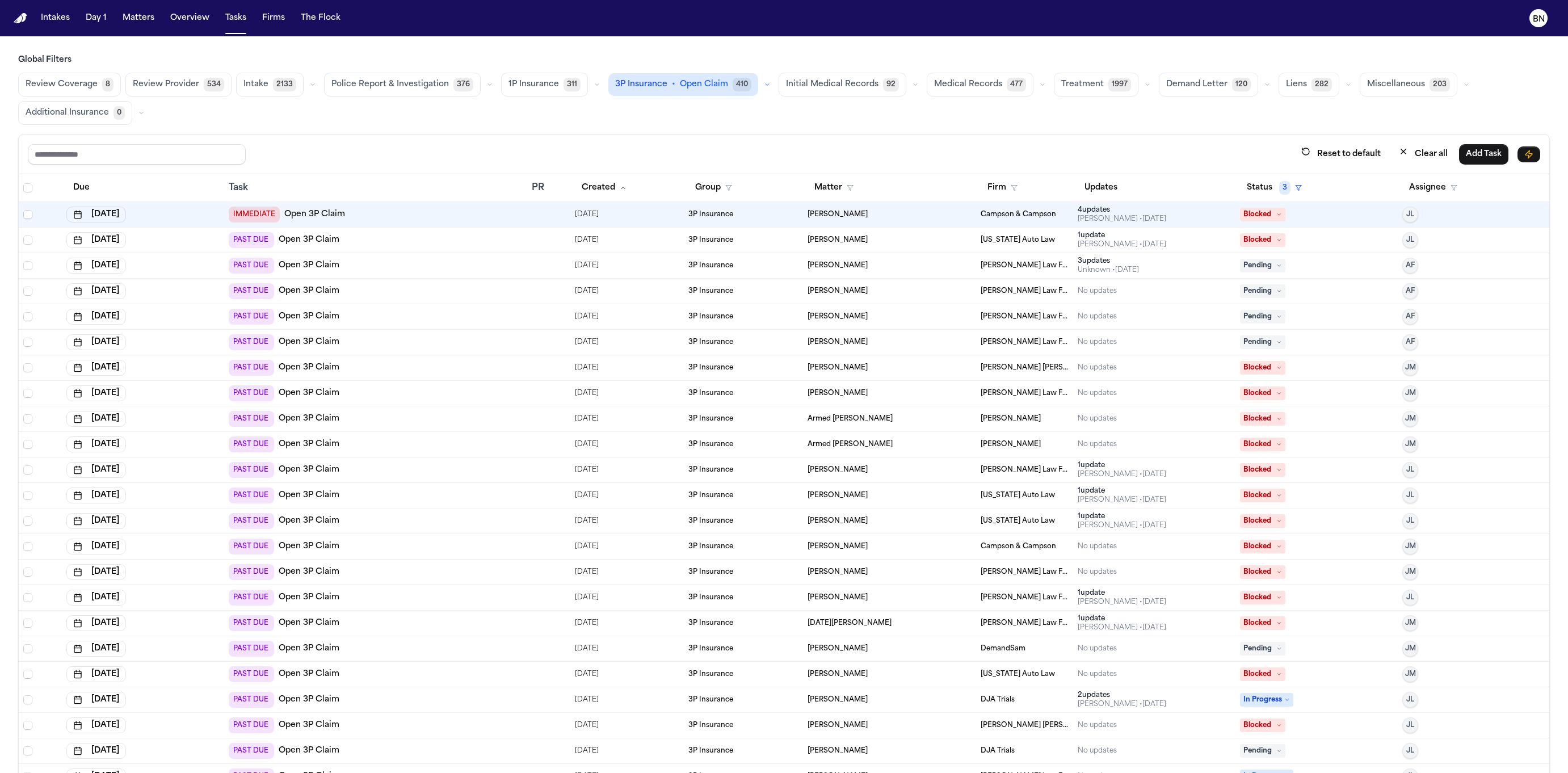
click at [486, 85] on icon "button" at bounding box center [489, 84] width 7 height 7
click at [399, 136] on span "Police Report Escalation" at bounding box center [381, 135] width 99 height 11
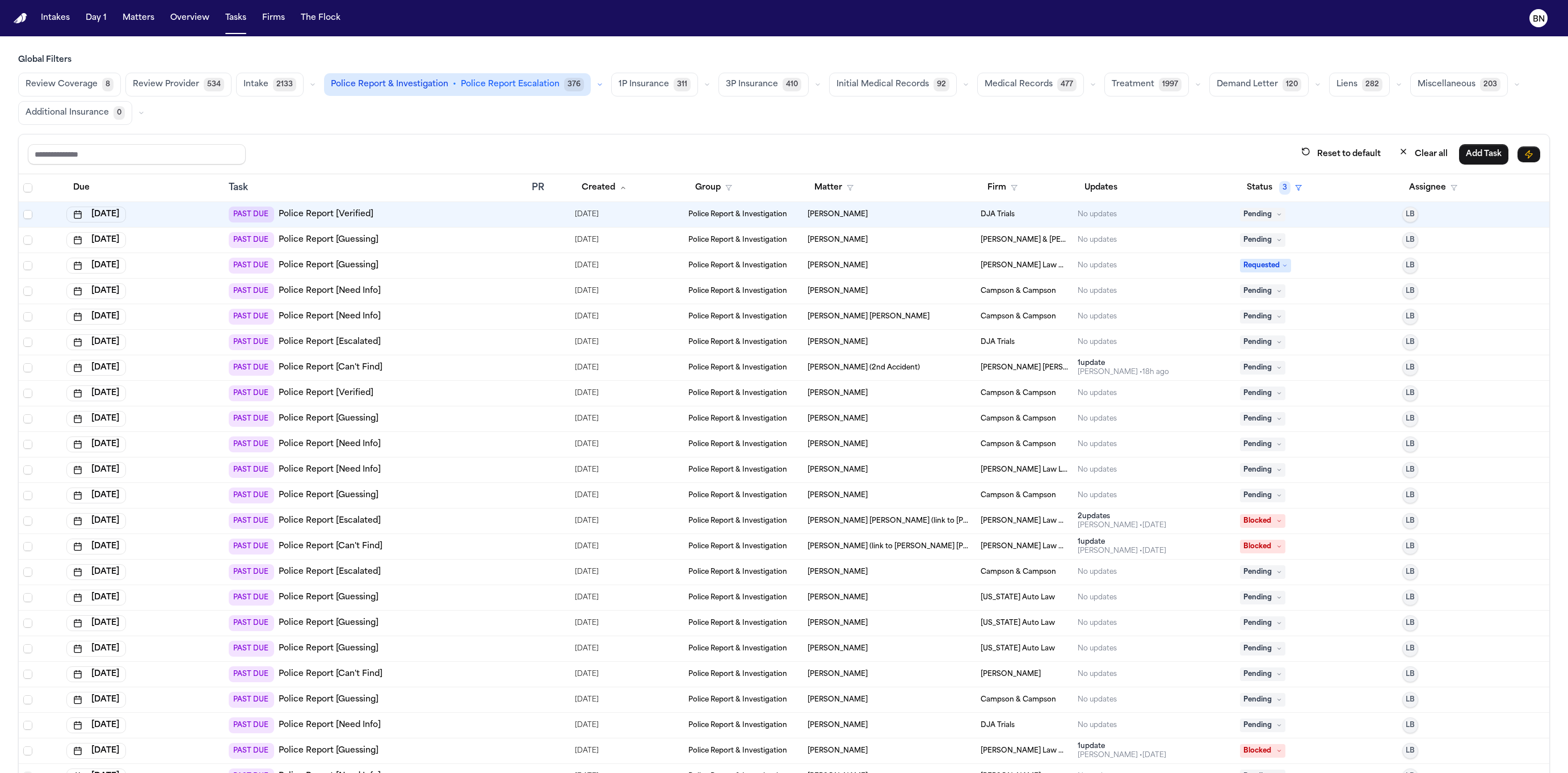
click at [371, 135] on div "Reset to default Clear all Add Task Due Task PR Created Group Matter Firm Updat…" at bounding box center [784, 478] width 1531 height 689
drag, startPoint x: 370, startPoint y: 135, endPoint x: 425, endPoint y: 170, distance: 65.2
click at [366, 132] on div "Global Filters Review Coverage 8 Review Provider 534 Intake 2133 Police Report …" at bounding box center [784, 439] width 1531 height 768
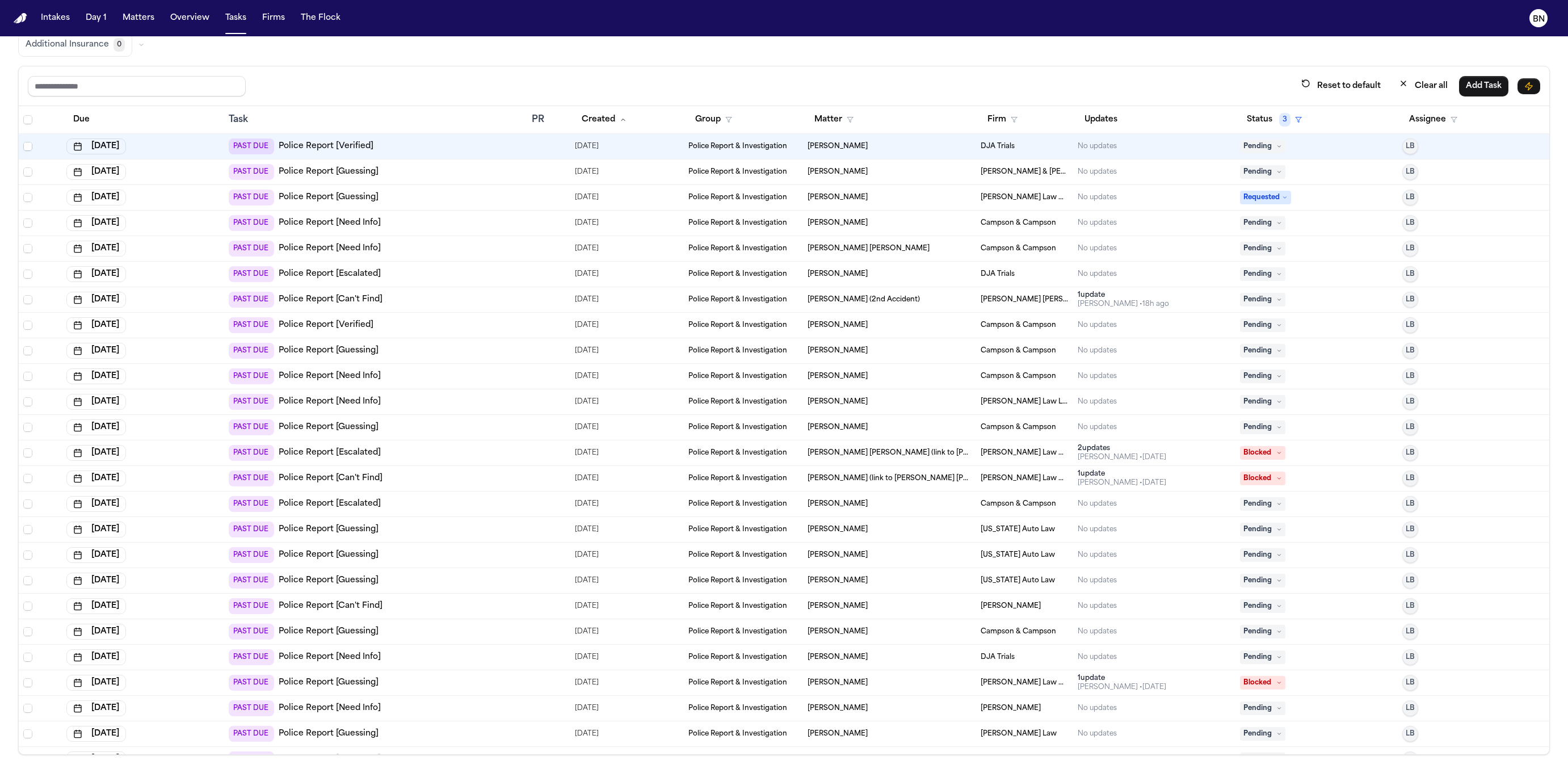
click at [954, 116] on button "Firm" at bounding box center [1002, 119] width 43 height 21
click at [954, 157] on input "text" at bounding box center [1048, 150] width 154 height 21
type input "*"
drag, startPoint x: 997, startPoint y: 180, endPoint x: 966, endPoint y: 191, distance: 32.9
click at [954, 180] on div "Beck & Beck" at bounding box center [1048, 180] width 150 height 14
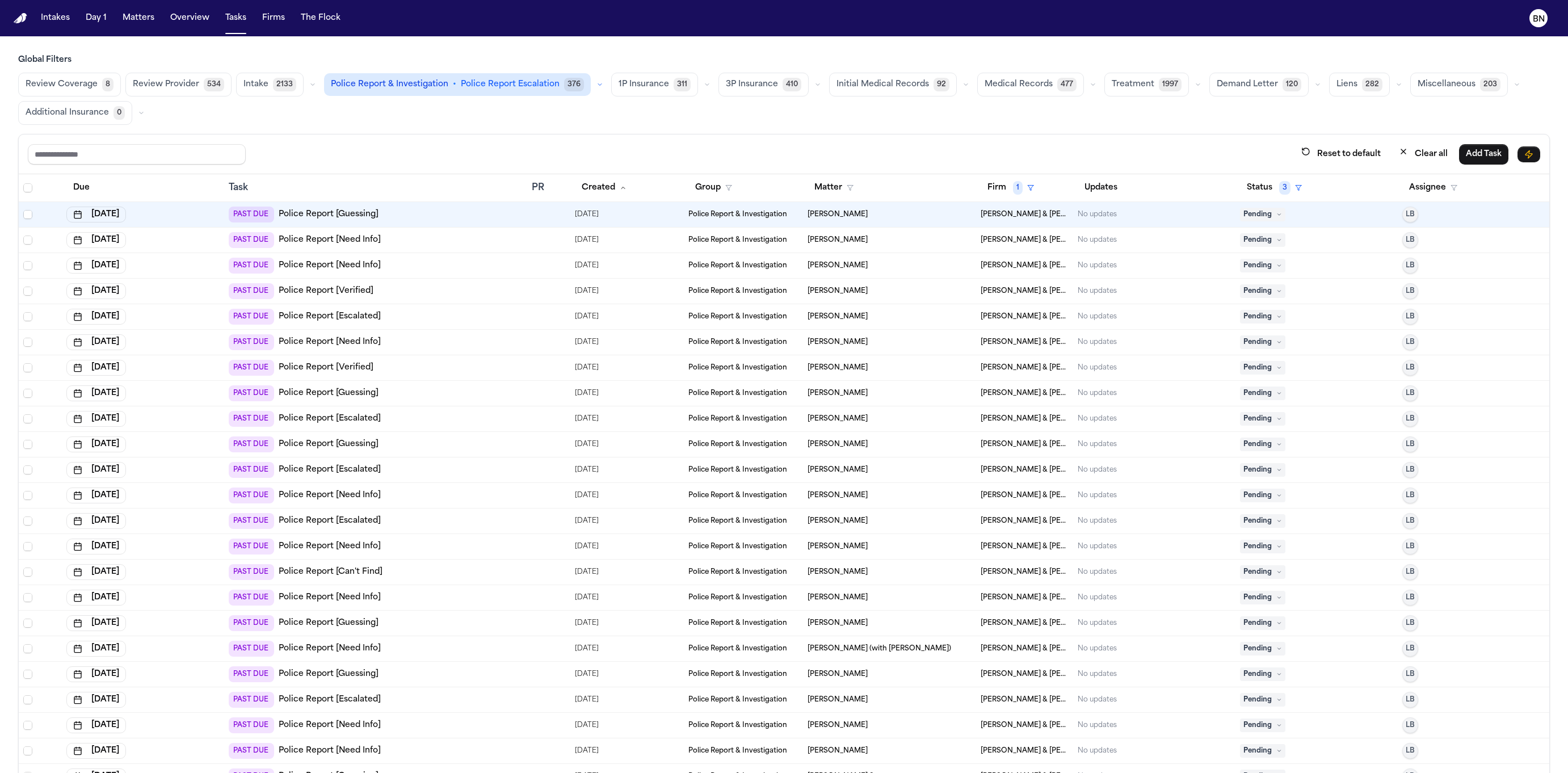
click at [28, 187] on span "Select all" at bounding box center [28, 188] width 9 height 9
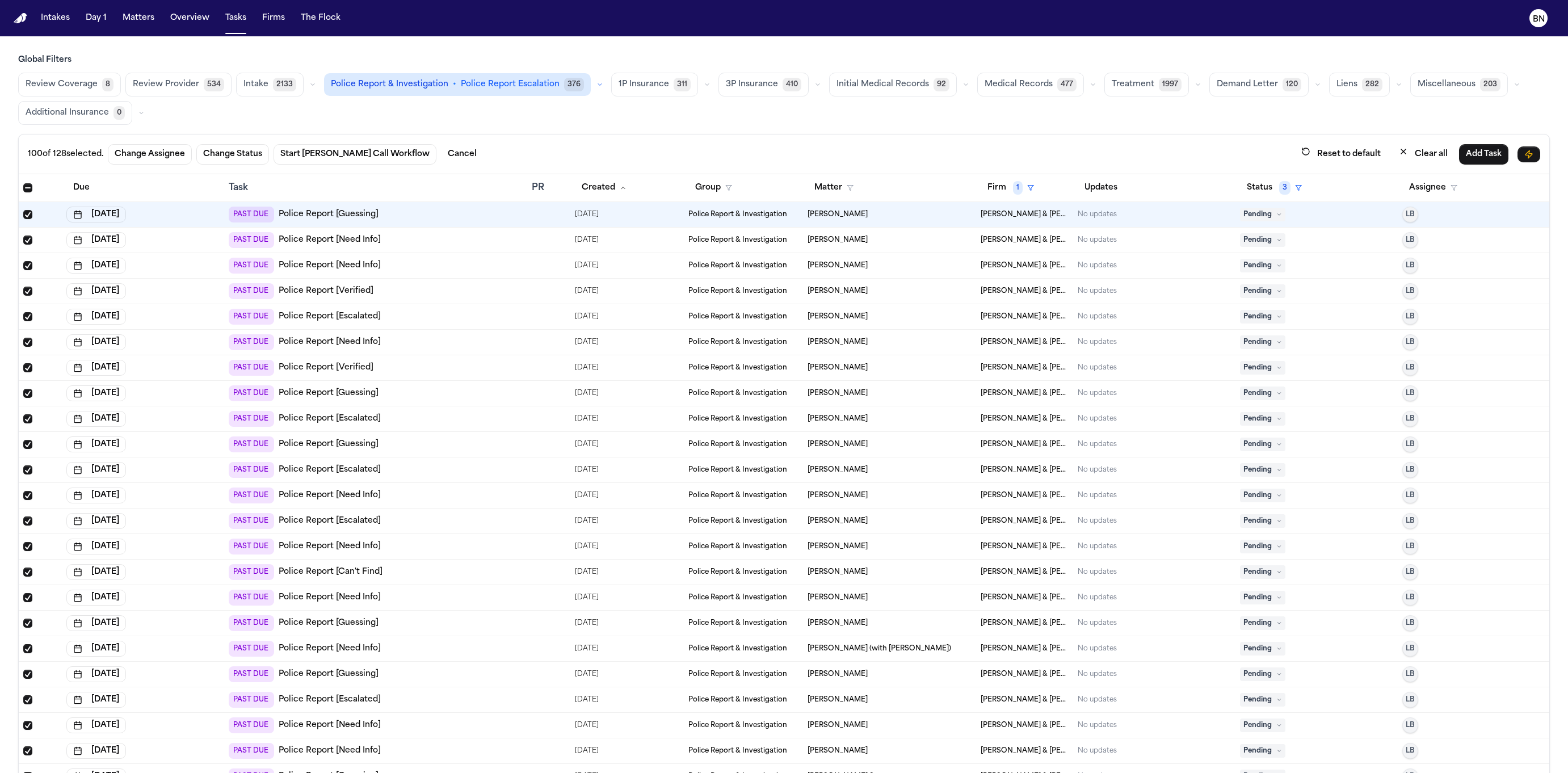
click at [25, 189] on span "Select all" at bounding box center [28, 188] width 9 height 9
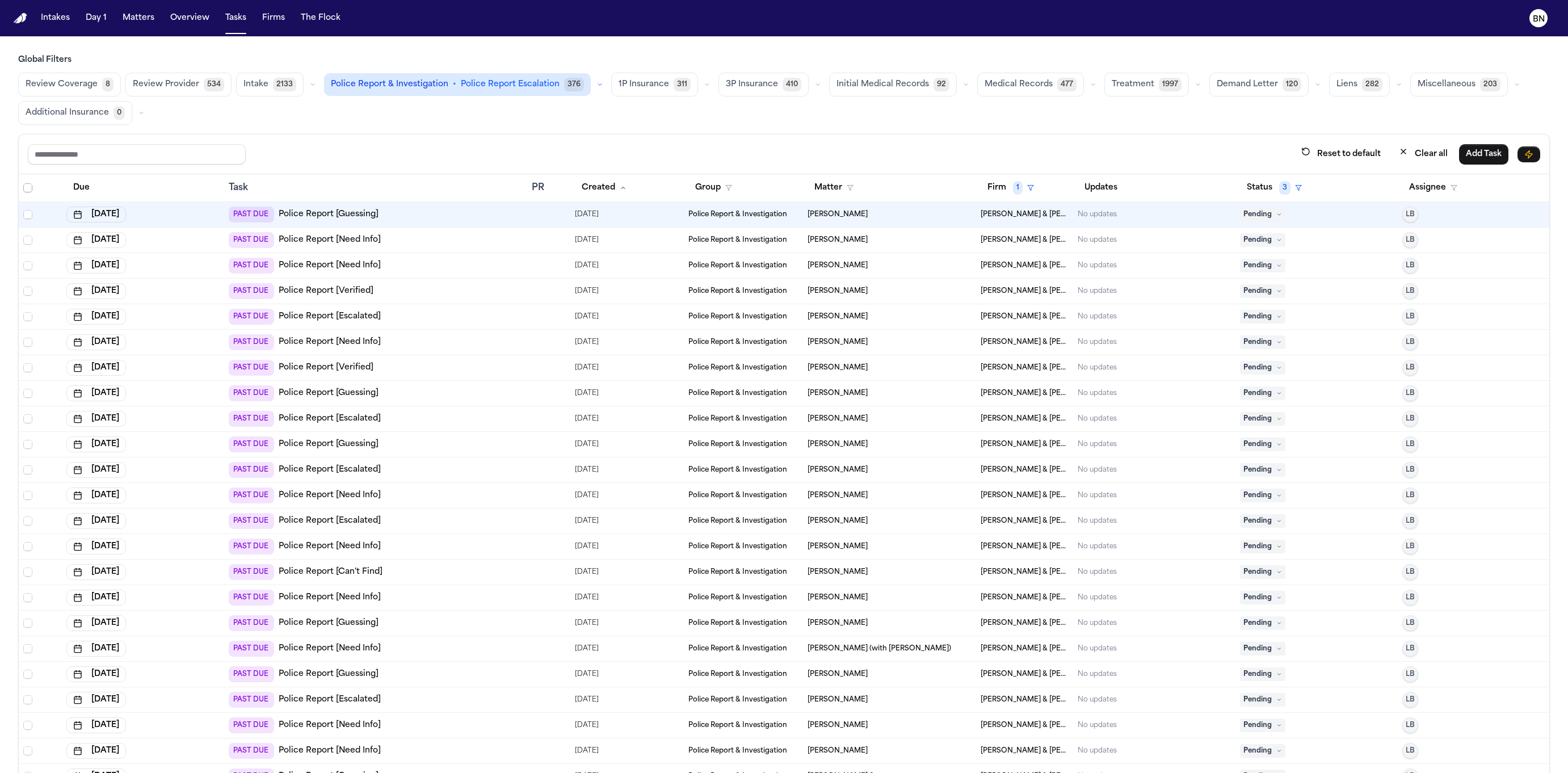
click at [28, 191] on span "Select all" at bounding box center [28, 188] width 9 height 9
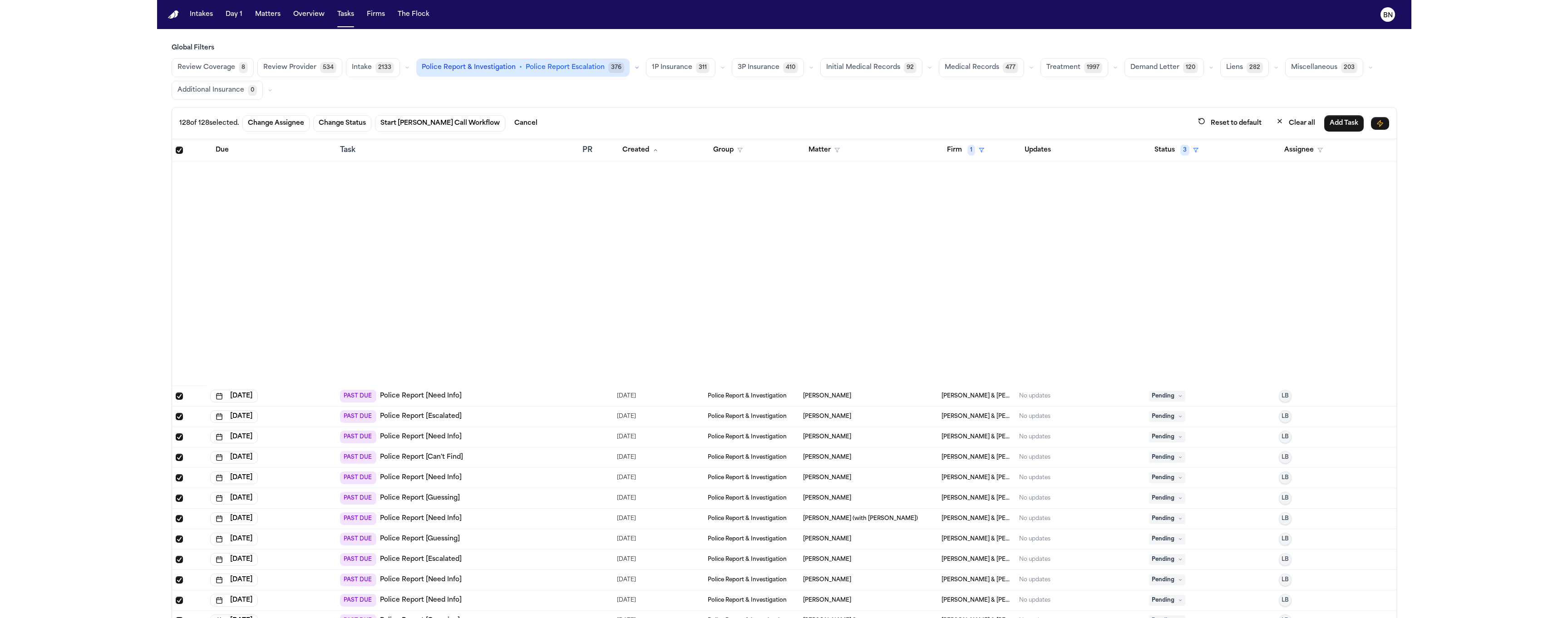
scroll to position [2117, 0]
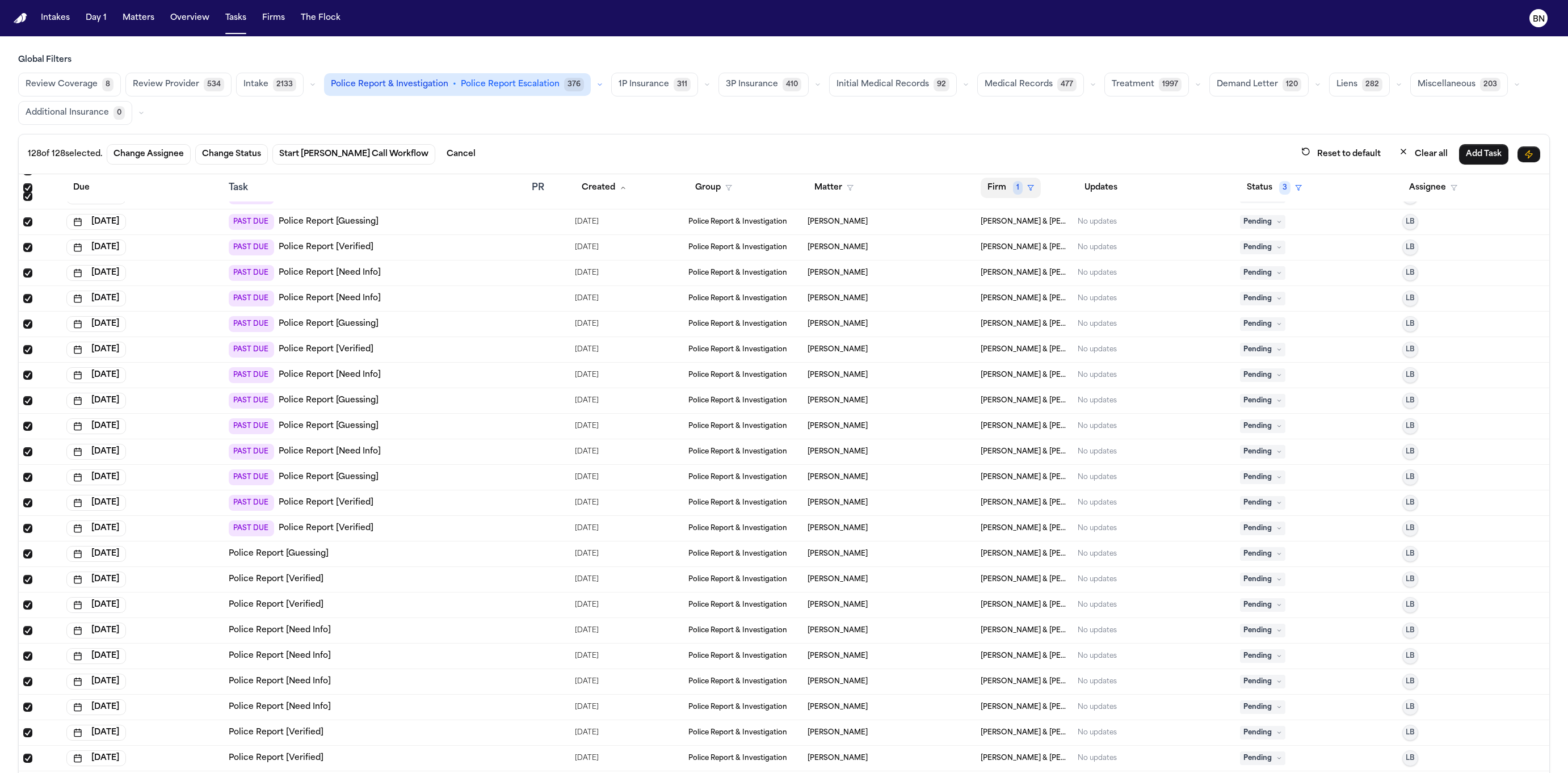
click at [954, 193] on span "1" at bounding box center [1017, 188] width 10 height 14
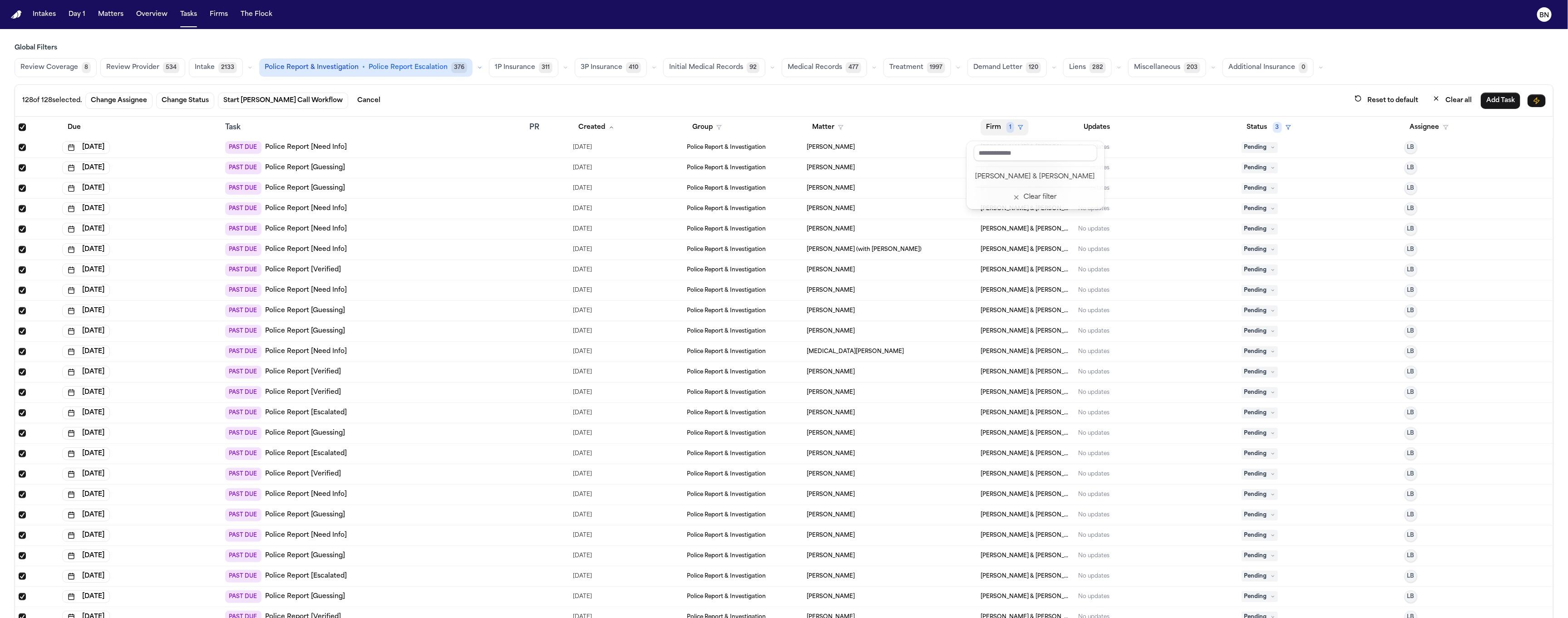
scroll to position [715, 0]
drag, startPoint x: 720, startPoint y: 102, endPoint x: 725, endPoint y: 99, distance: 5.8
click at [721, 101] on div "128 of 128 selected. Change Assignee Change Status Start Bland Call Workflow Ca…" at bounding box center [784, 359] width 1539 height 550
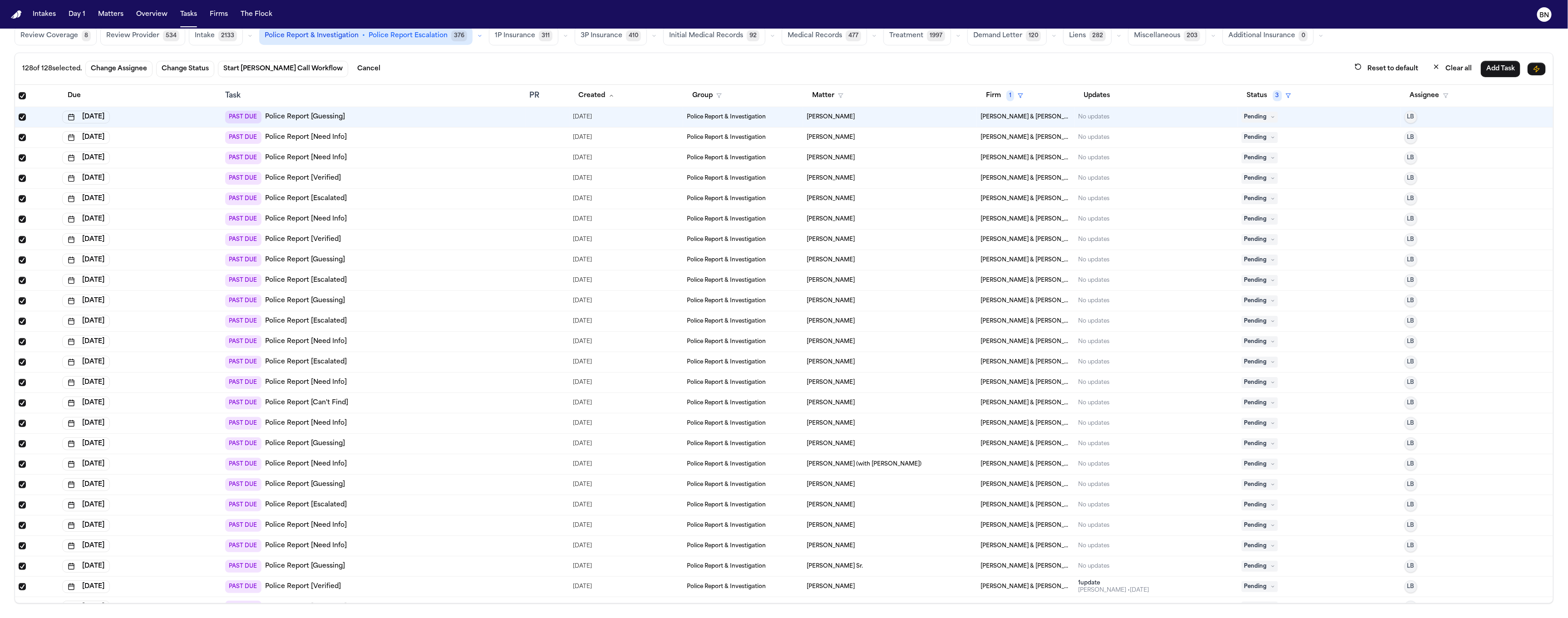
scroll to position [0, 0]
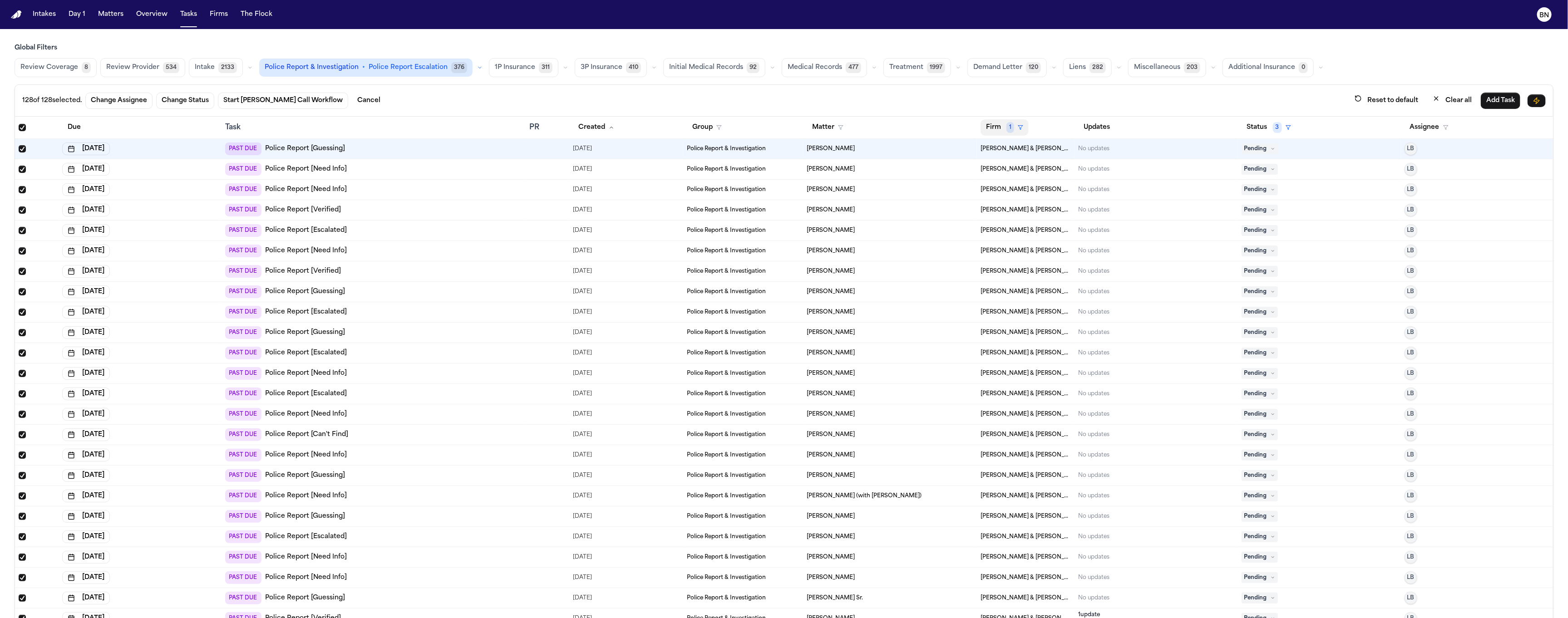
click at [763, 120] on button "Firm 1" at bounding box center [1004, 127] width 48 height 16
drag, startPoint x: 466, startPoint y: 69, endPoint x: 472, endPoint y: 69, distance: 6.0
click at [471, 69] on div "Global Filters Review Coverage 8 Review Provider 534 Intake 2133 Police Report …" at bounding box center [784, 339] width 1539 height 592
click at [477, 69] on icon "button" at bounding box center [480, 68] width 5 height 5
click at [762, 33] on main "Global Filters Review Coverage 8 Review Provider 534 Intake 2133 Police Report …" at bounding box center [784, 324] width 1568 height 589
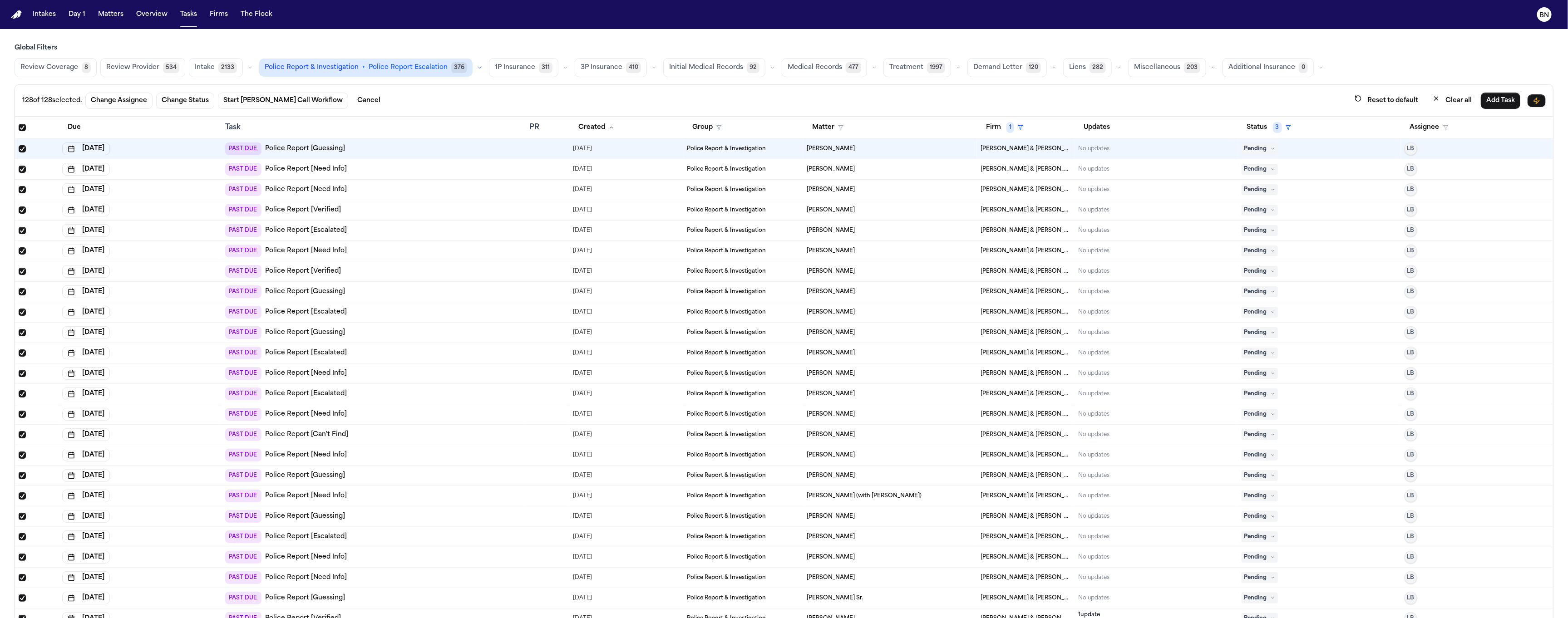
click at [761, 33] on main "Global Filters Review Coverage 8 Review Provider 534 Intake 2133 Police Report …" at bounding box center [784, 324] width 1568 height 589
click at [651, 67] on icon "button" at bounding box center [654, 68] width 5 height 5
click at [563, 69] on icon "button" at bounding box center [565, 68] width 5 height 5
click at [389, 88] on div "128 of 128 selected. Change Assignee Change Status Start Bland Call Workflow Ca…" at bounding box center [784, 100] width 1538 height 32
click at [23, 128] on span "Select all" at bounding box center [23, 128] width 7 height 7
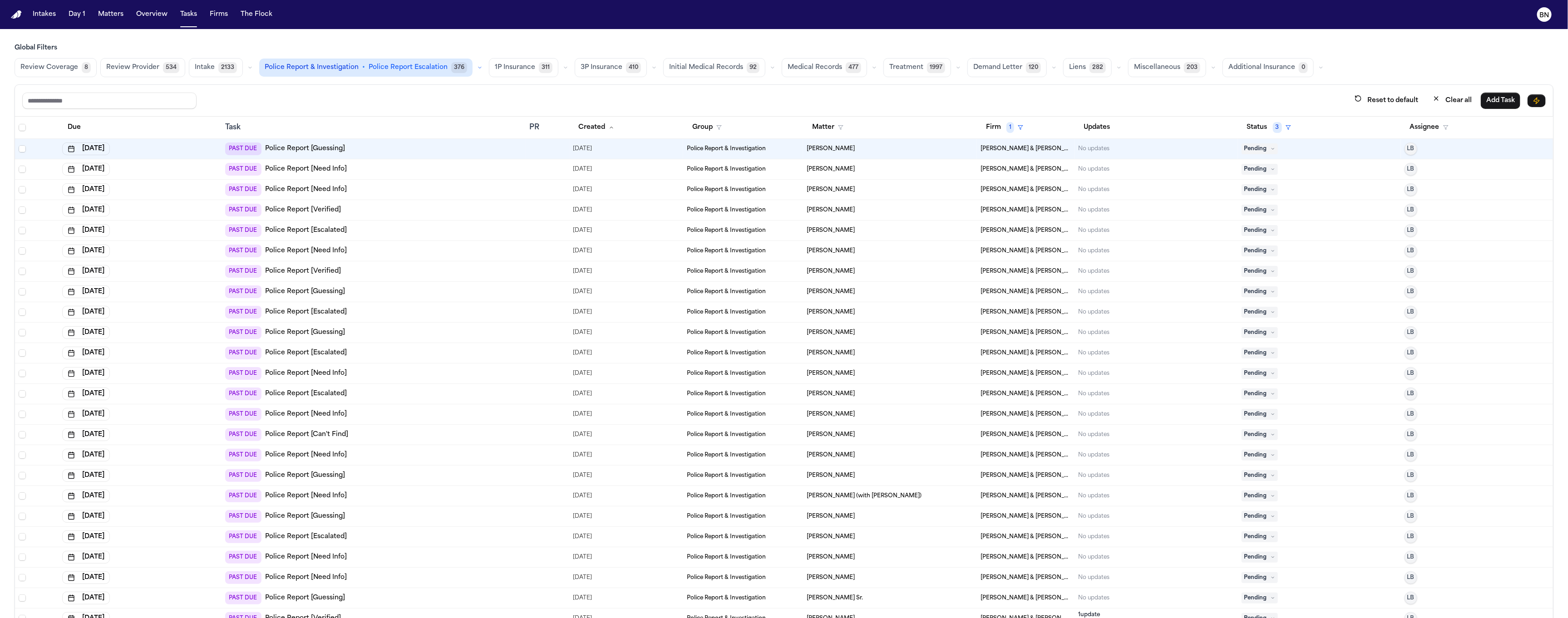
click at [85, 71] on span "8" at bounding box center [86, 68] width 9 height 11
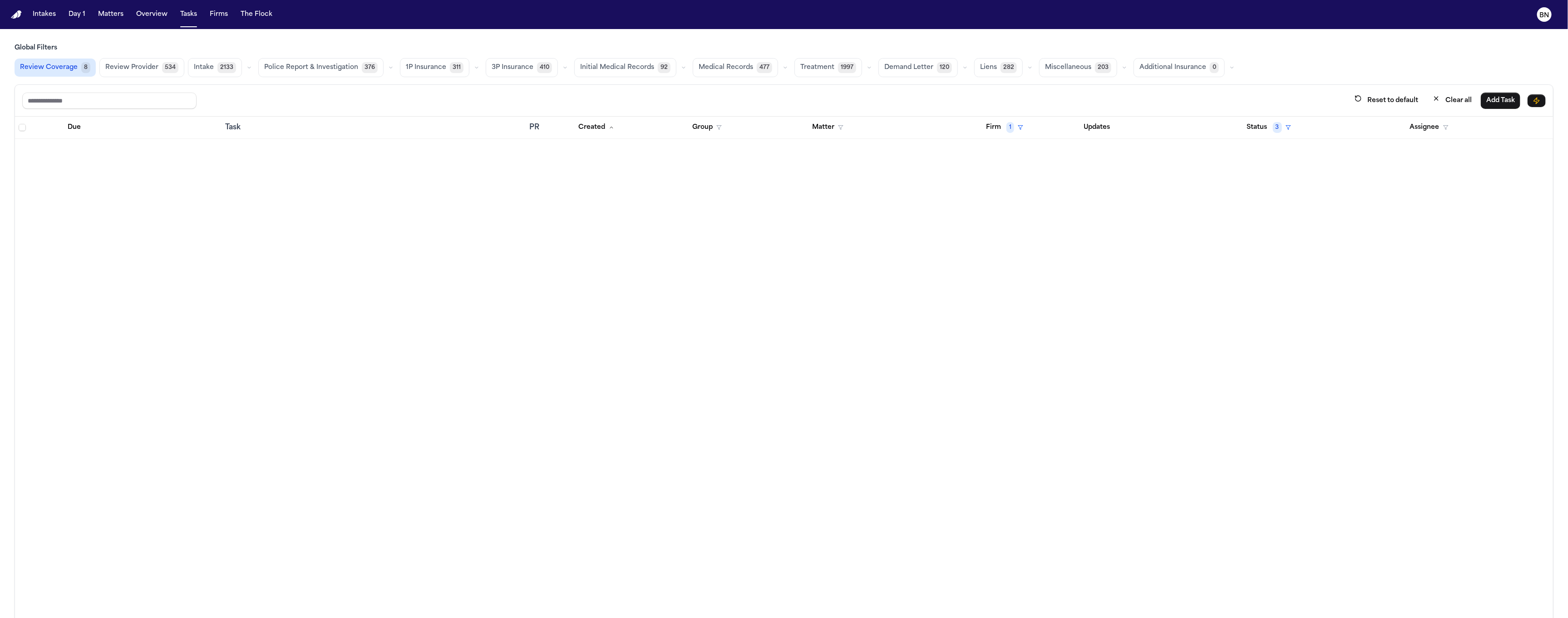
click at [763, 133] on div "Status 3" at bounding box center [1320, 127] width 156 height 16
click at [763, 127] on span "1" at bounding box center [1010, 128] width 8 height 11
click at [763, 203] on button "Clear filter" at bounding box center [1017, 197] width 83 height 16
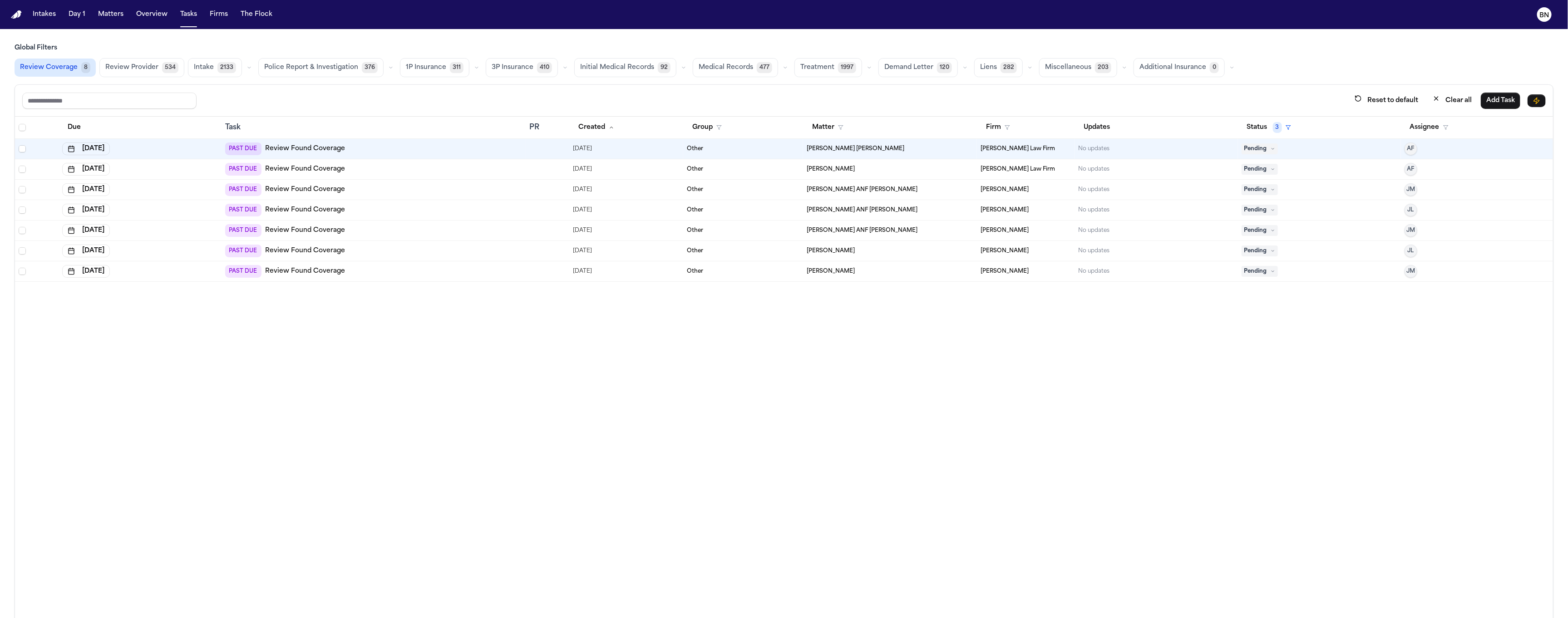
click at [453, 166] on div "PAST DUE Review Found Coverage" at bounding box center [374, 169] width 297 height 13
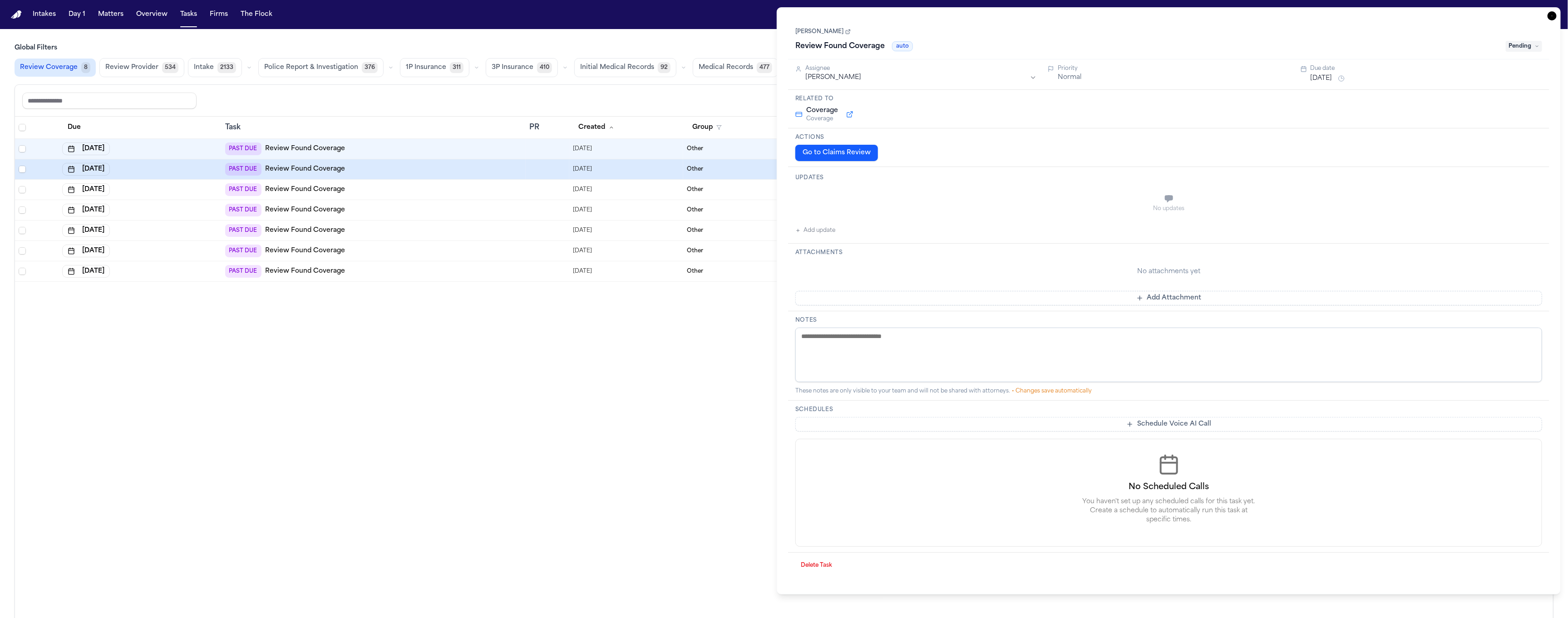
click at [531, 160] on td at bounding box center [548, 170] width 44 height 21
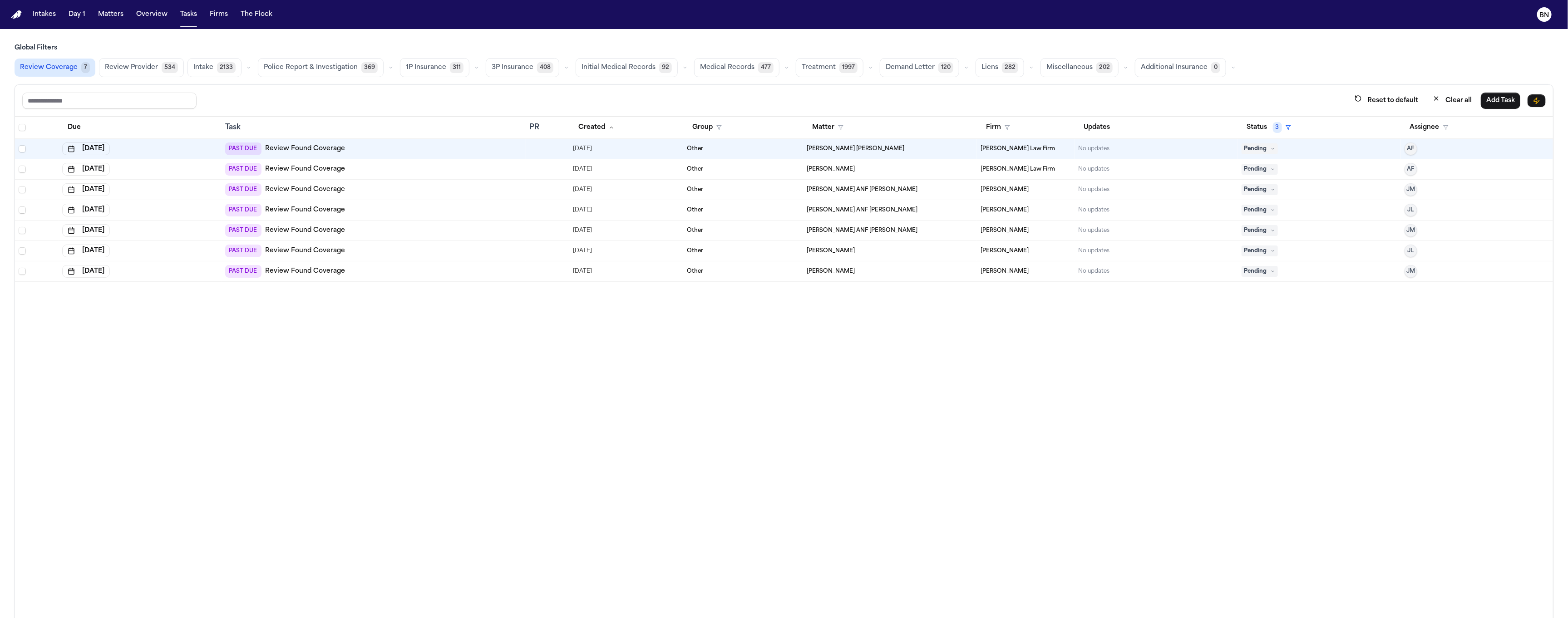
click at [625, 30] on main "Global Filters Review Coverage 7 Review Provider 534 Intake 2133 Police Report …" at bounding box center [784, 324] width 1568 height 589
click at [385, 72] on button "button" at bounding box center [391, 68] width 11 height 11
click at [428, 35] on main "Global Filters Review Coverage 7 Review Provider 534 Intake 2133 Police Report …" at bounding box center [784, 324] width 1568 height 589
click at [563, 64] on button "button" at bounding box center [567, 68] width 11 height 11
click at [514, 94] on span "Open Claim" at bounding box center [511, 90] width 38 height 9
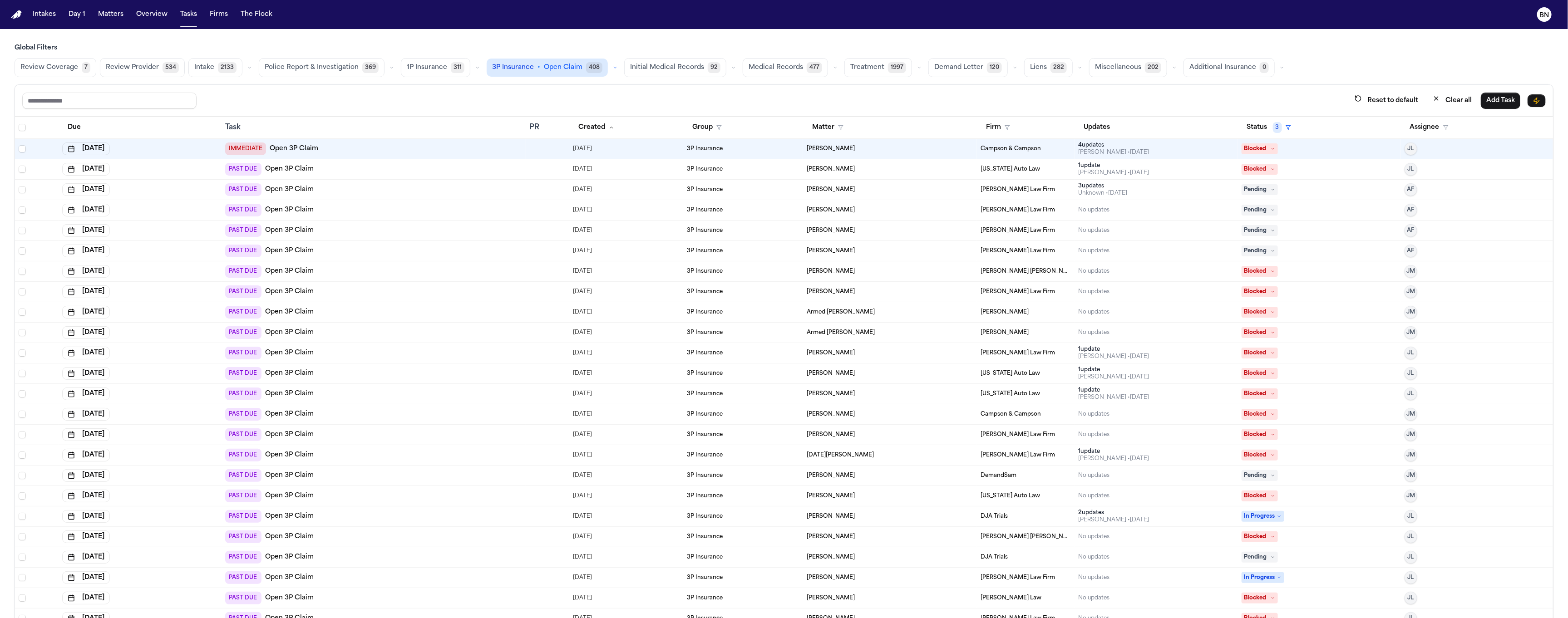
click at [763, 90] on div "Reset to default Clear all Add Task" at bounding box center [784, 100] width 1538 height 32
click at [755, 88] on div "Reset to default Clear all Add Task" at bounding box center [784, 100] width 1538 height 32
click at [731, 150] on div "3P Insurance" at bounding box center [743, 149] width 112 height 7
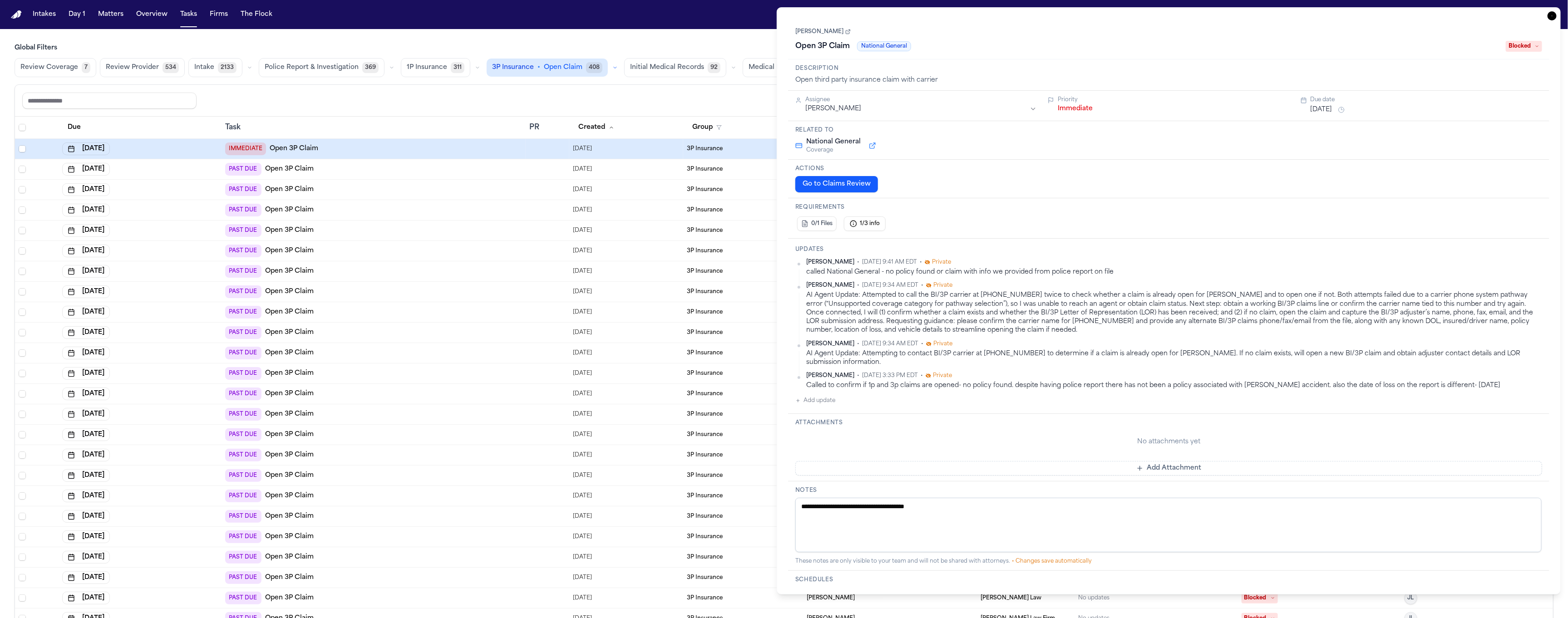
click at [763, 16] on icon "button" at bounding box center [1552, 16] width 9 height 9
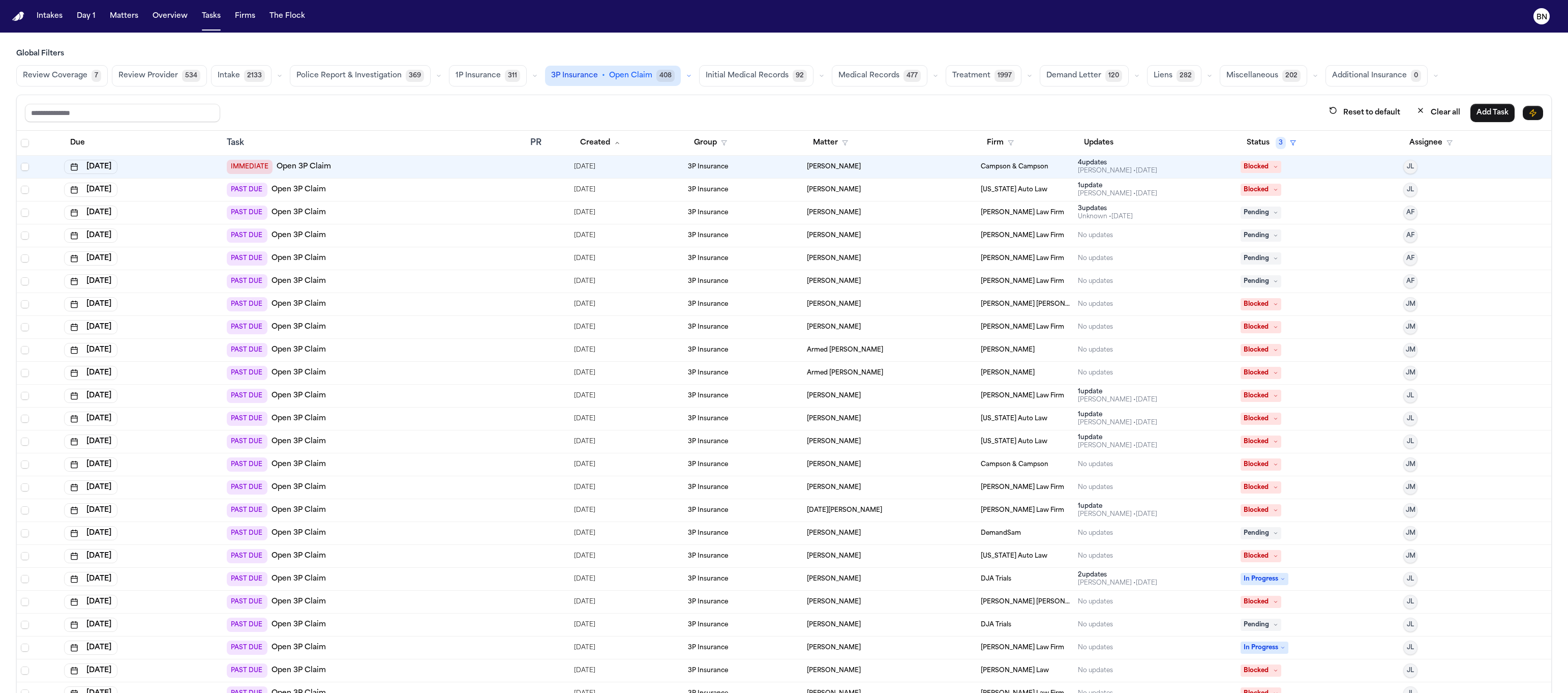
click at [855, 74] on button "button" at bounding box center [1029, 76] width 12 height 12
click at [855, 102] on span "Treatment Check-In" at bounding box center [986, 105] width 67 height 20
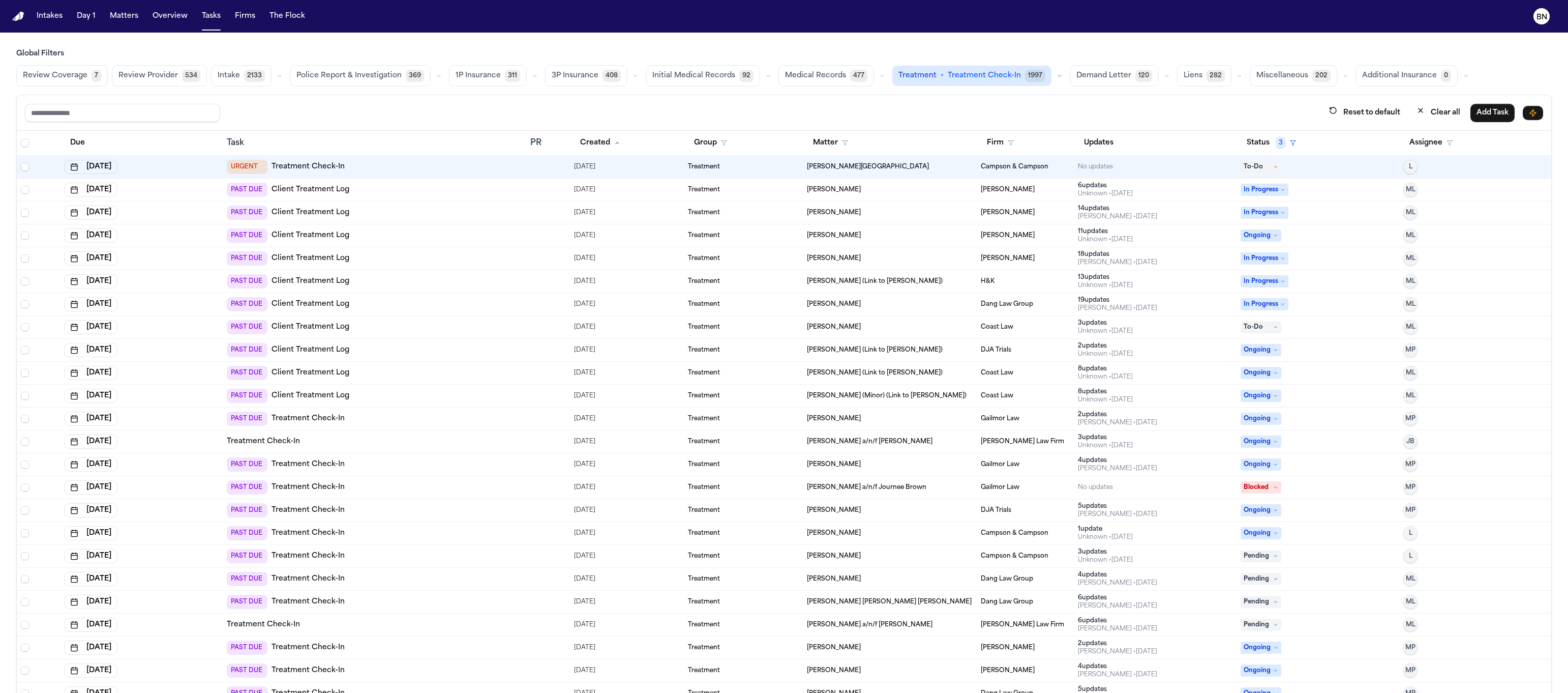
drag, startPoint x: 613, startPoint y: 97, endPoint x: 613, endPoint y: 108, distance: 11.0
click at [613, 97] on div "Reset to default Clear all Add Task" at bounding box center [784, 113] width 1535 height 35
click at [599, 141] on button "Created" at bounding box center [600, 143] width 52 height 18
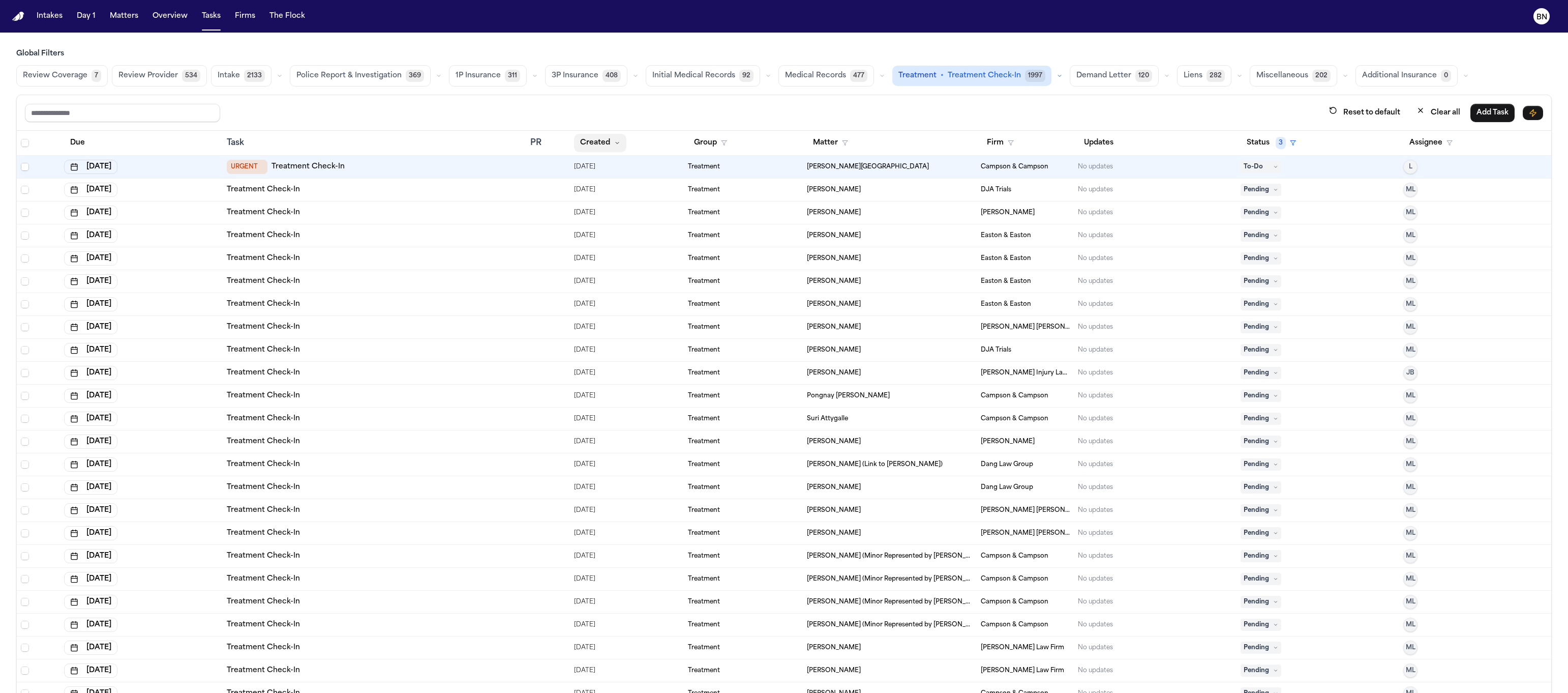
click at [599, 141] on button "Created" at bounding box center [600, 143] width 52 height 18
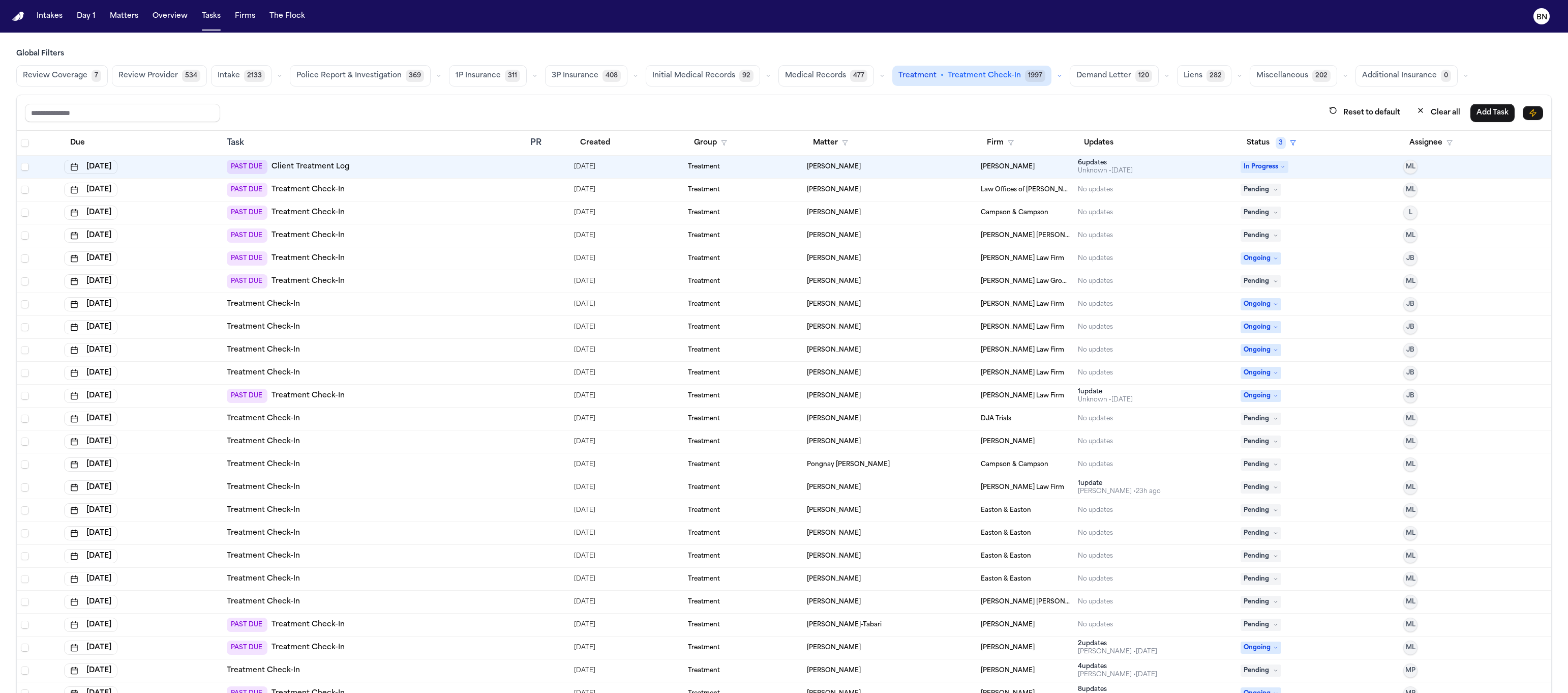
click at [395, 304] on div "Treatment Check-In" at bounding box center [374, 304] width 295 height 10
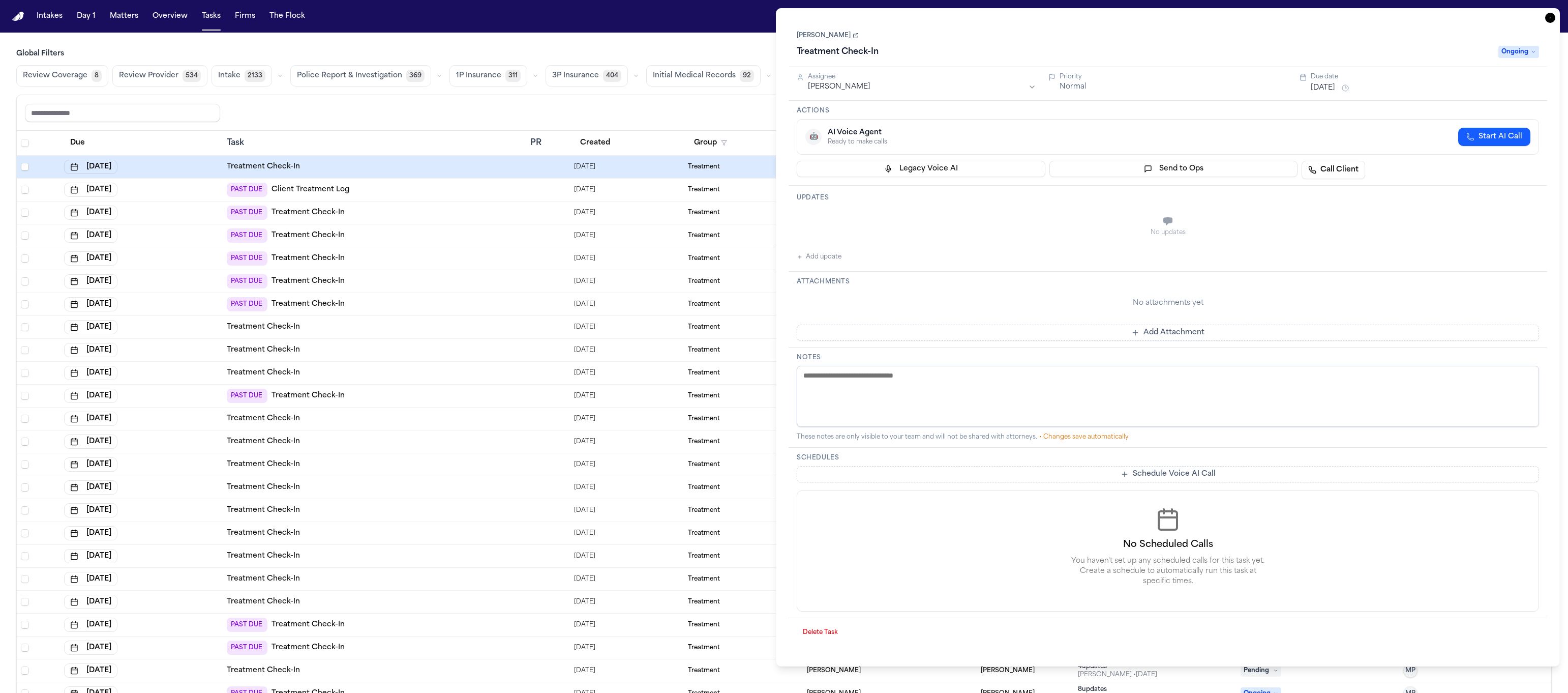
click at [586, 117] on div "Reset to default Clear all Add Task" at bounding box center [784, 113] width 1518 height 19
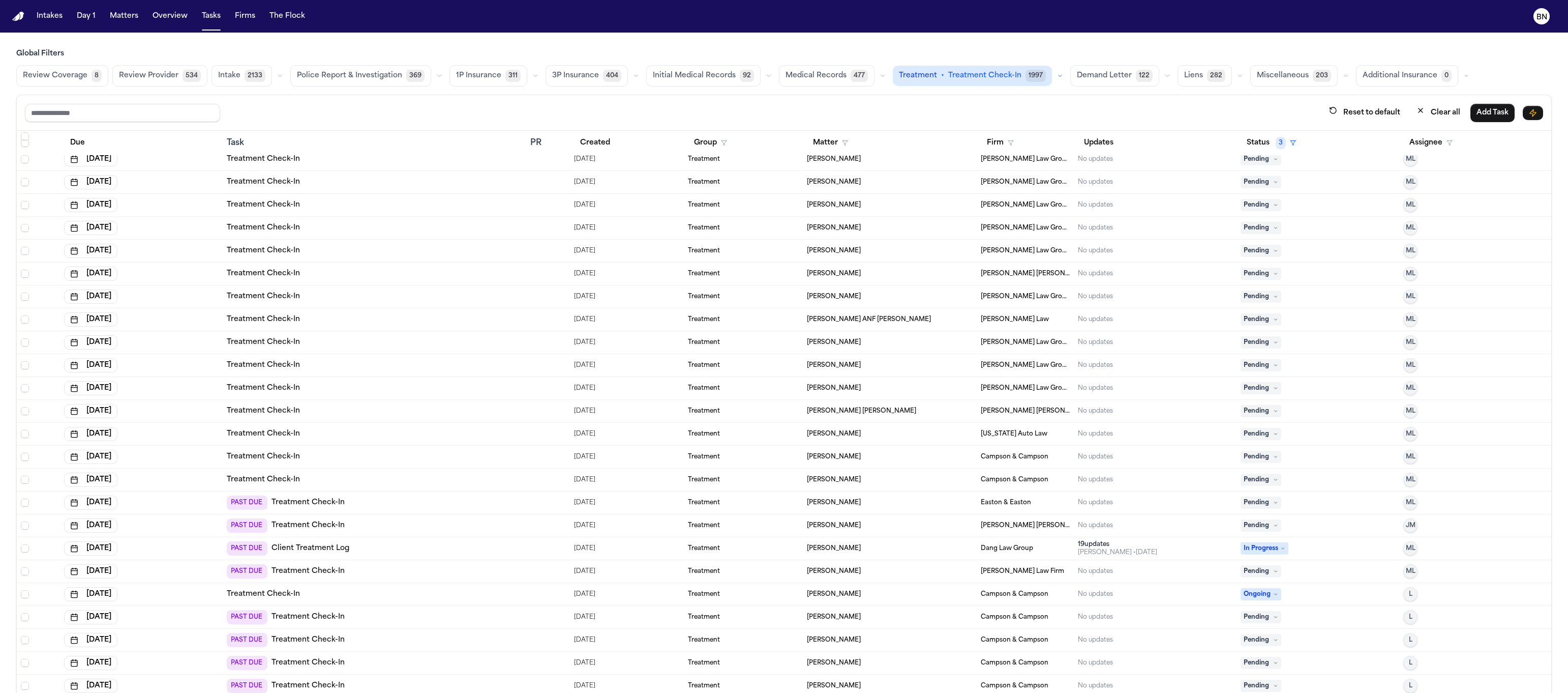
scroll to position [26552, 0]
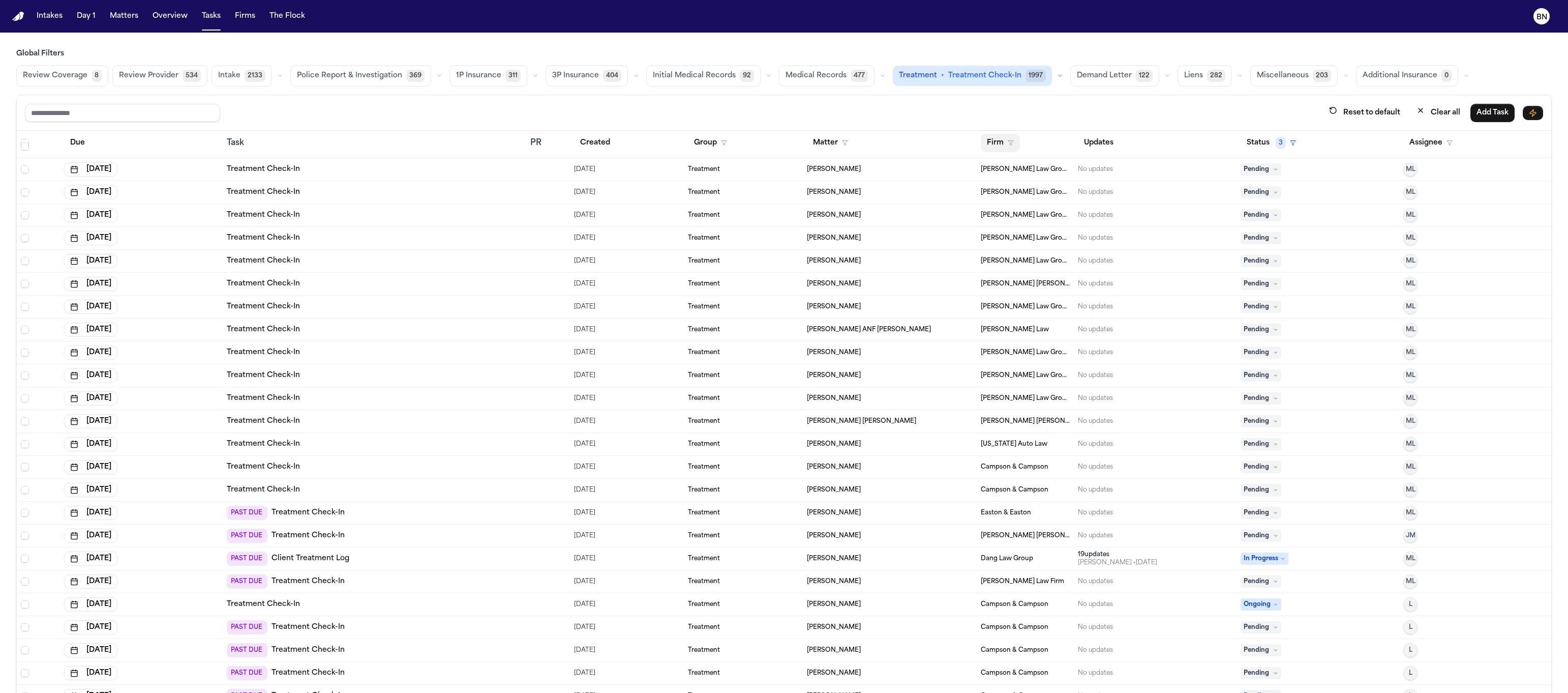
click at [855, 143] on button "Firm" at bounding box center [1000, 143] width 39 height 18
click at [855, 169] on input "text" at bounding box center [1038, 171] width 131 height 18
type input "******"
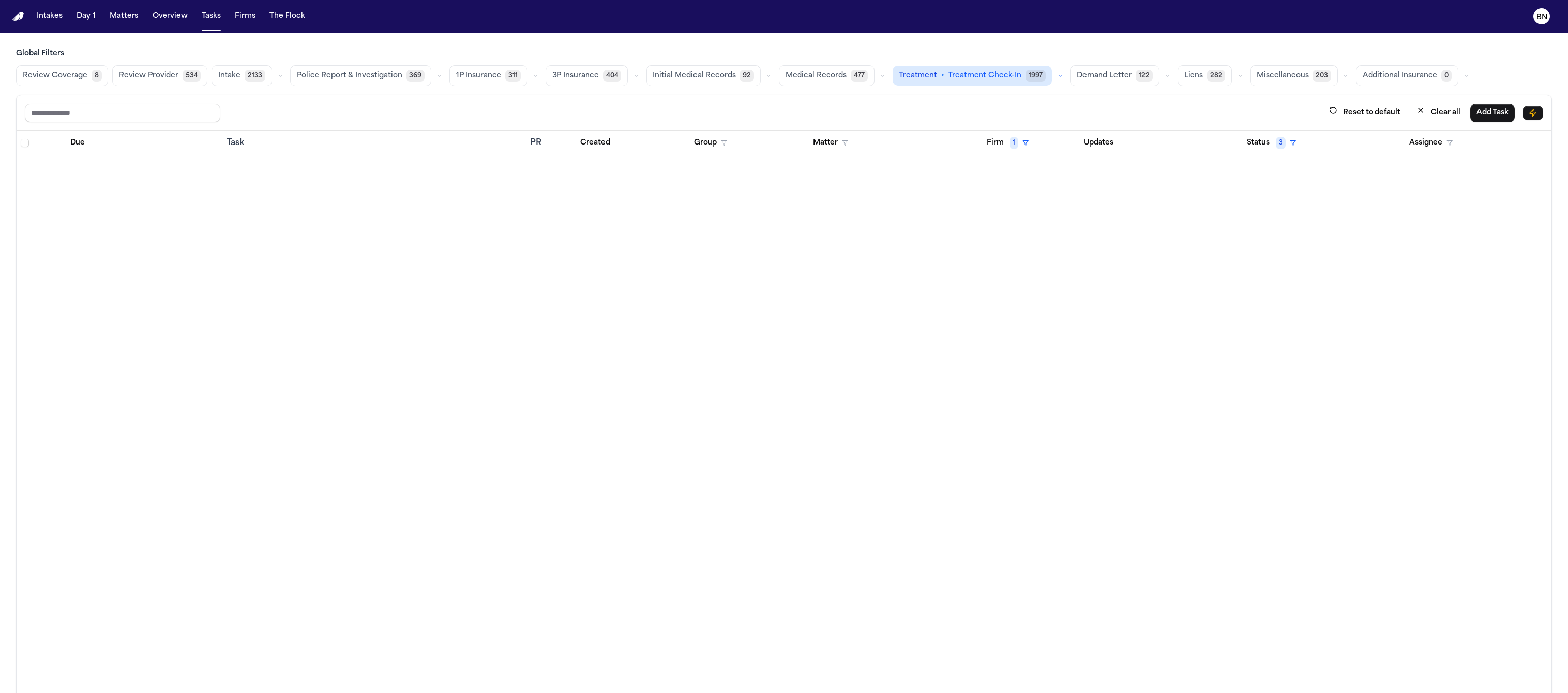
scroll to position [0, 0]
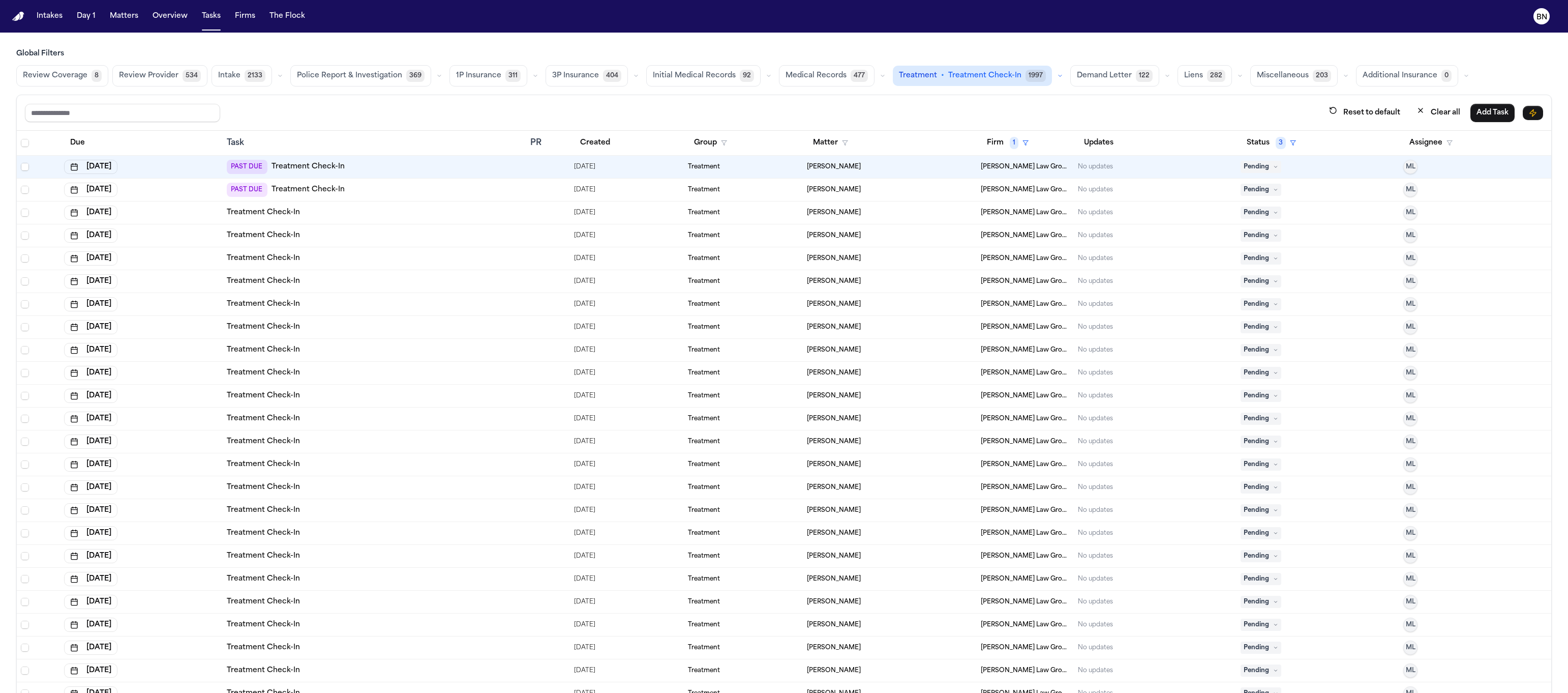
click at [29, 145] on div at bounding box center [38, 143] width 35 height 8
click at [27, 145] on span "Select all" at bounding box center [25, 143] width 8 height 8
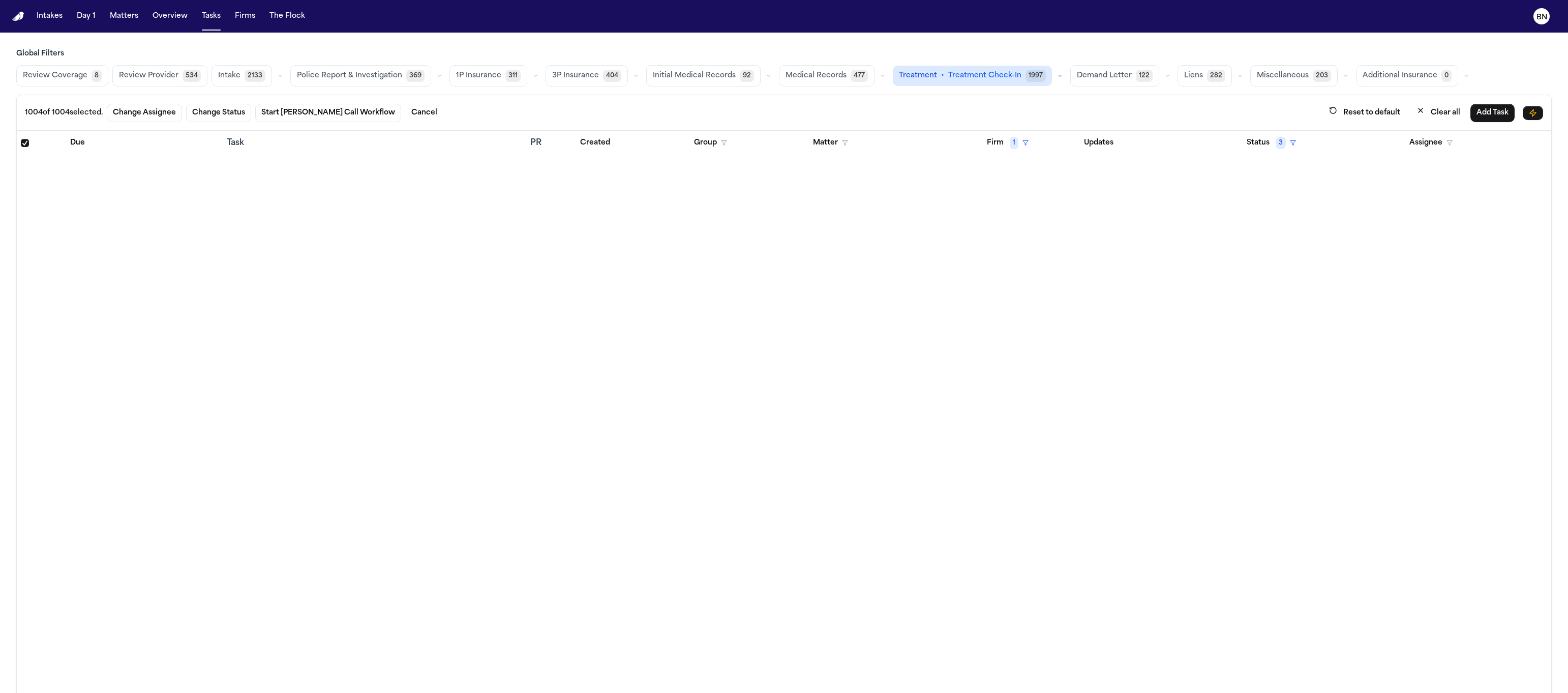
scroll to position [22428, 0]
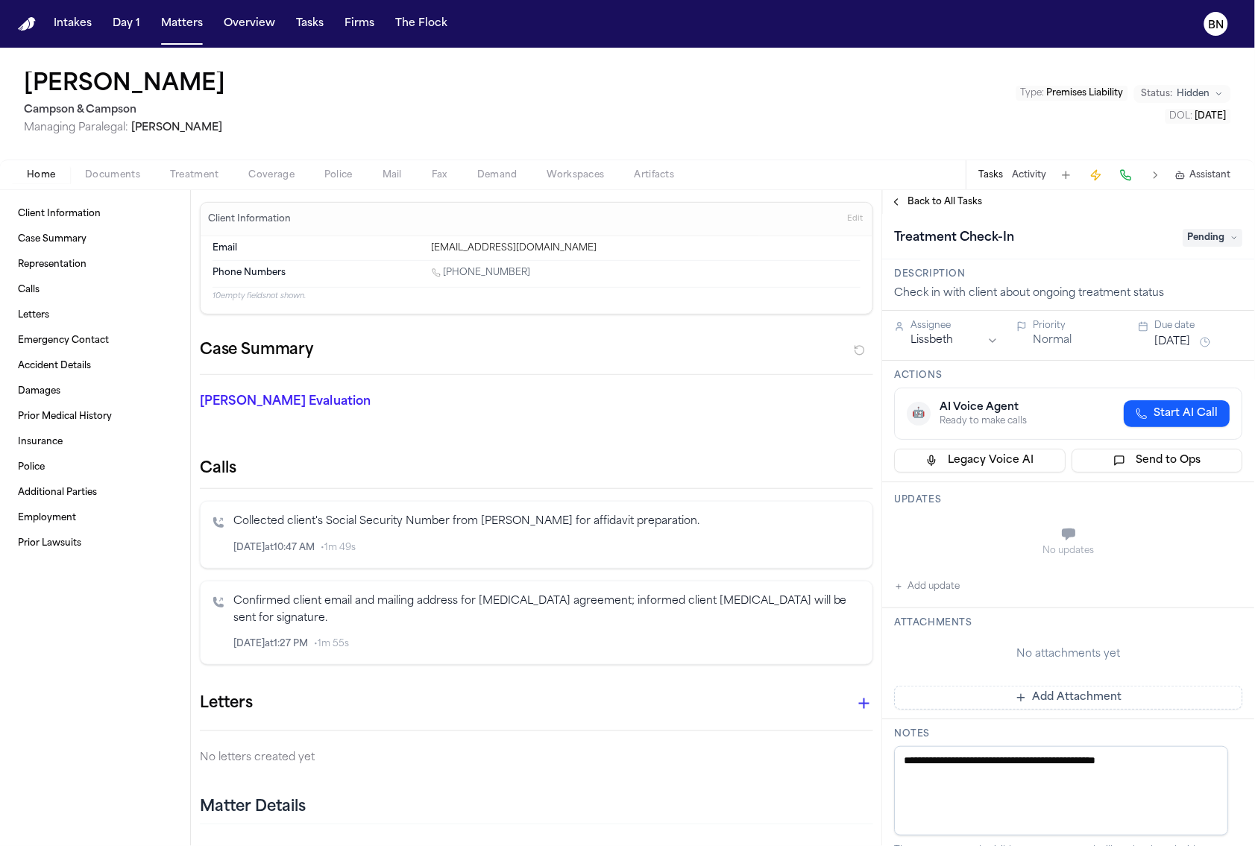
click at [186, 177] on span "Treatment" at bounding box center [194, 175] width 49 height 12
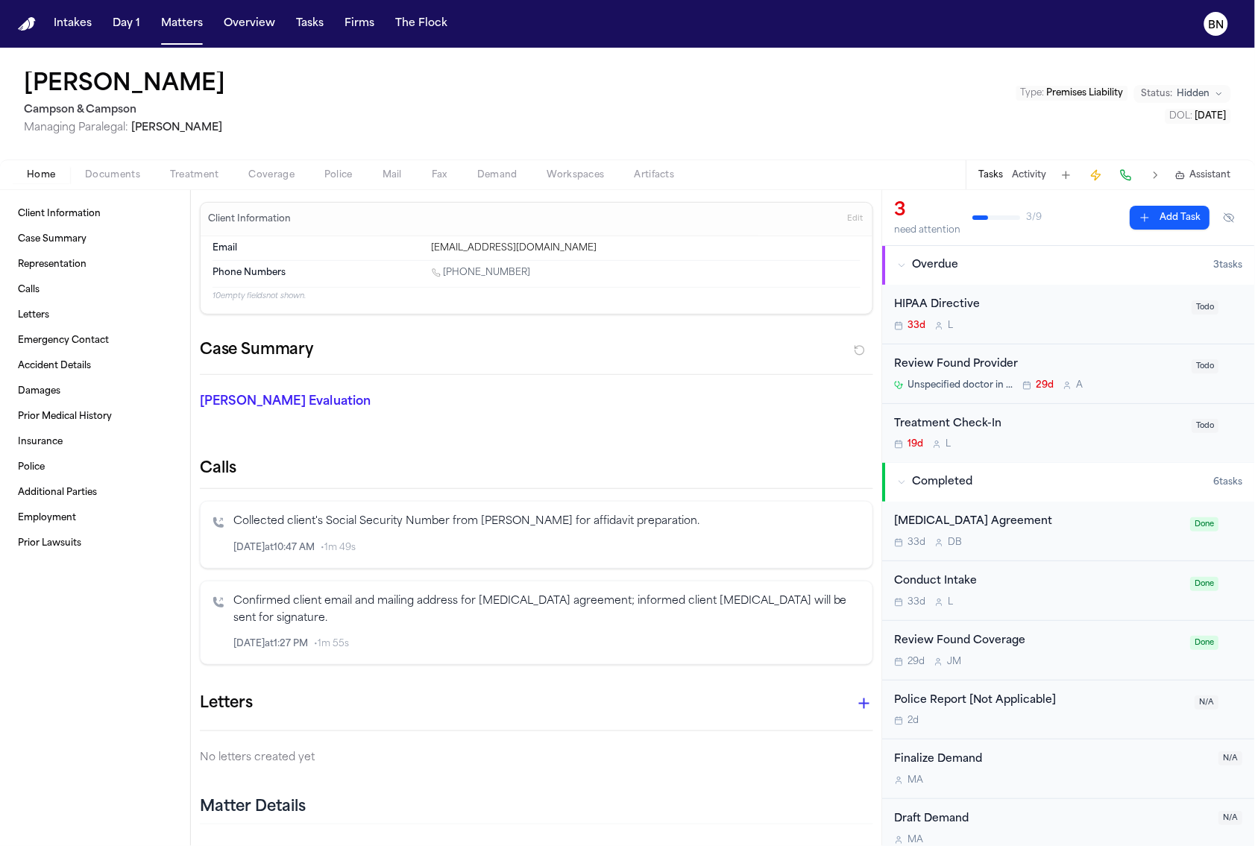
click at [54, 177] on button "Home" at bounding box center [41, 175] width 58 height 18
click at [178, 175] on span "Treatment" at bounding box center [194, 175] width 49 height 12
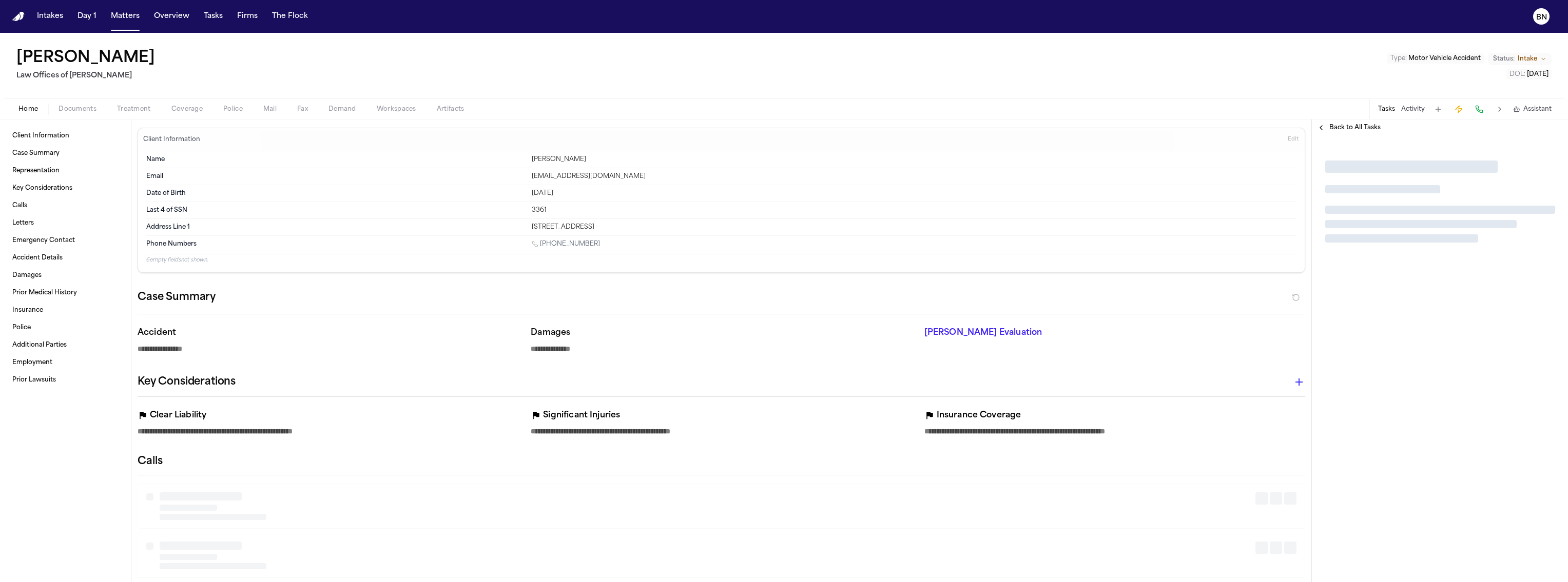
type textarea "*"
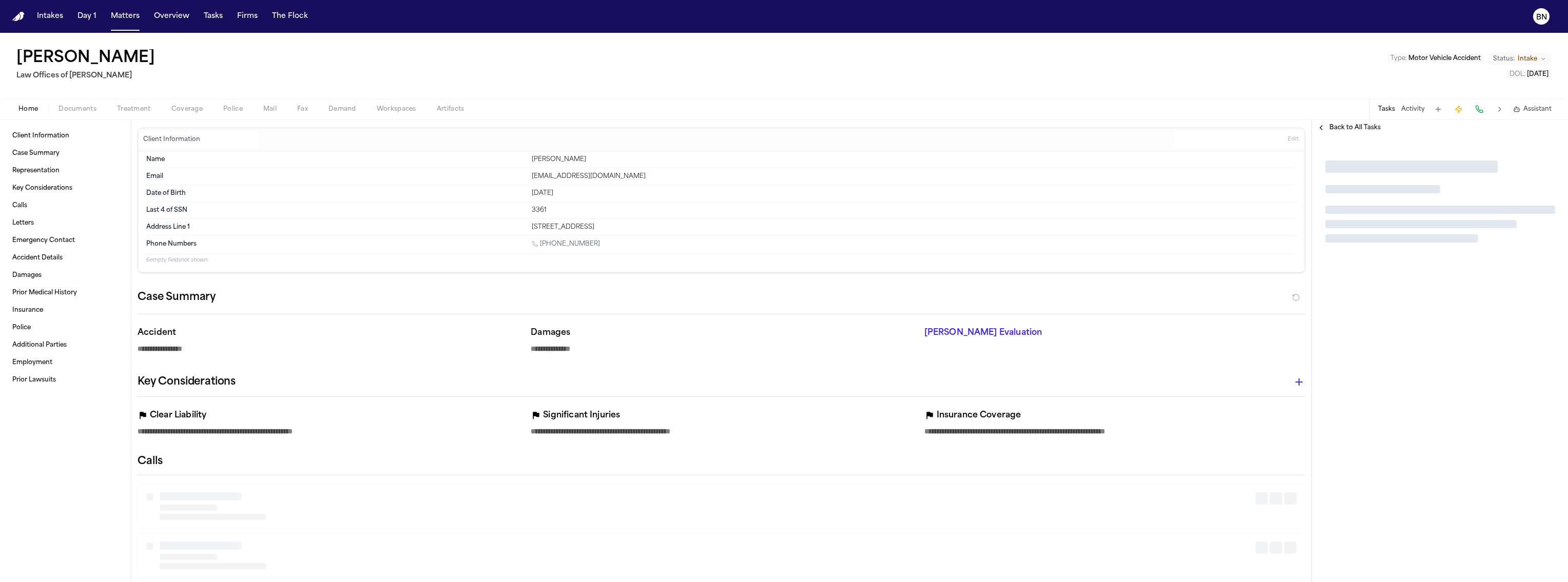
type textarea "*"
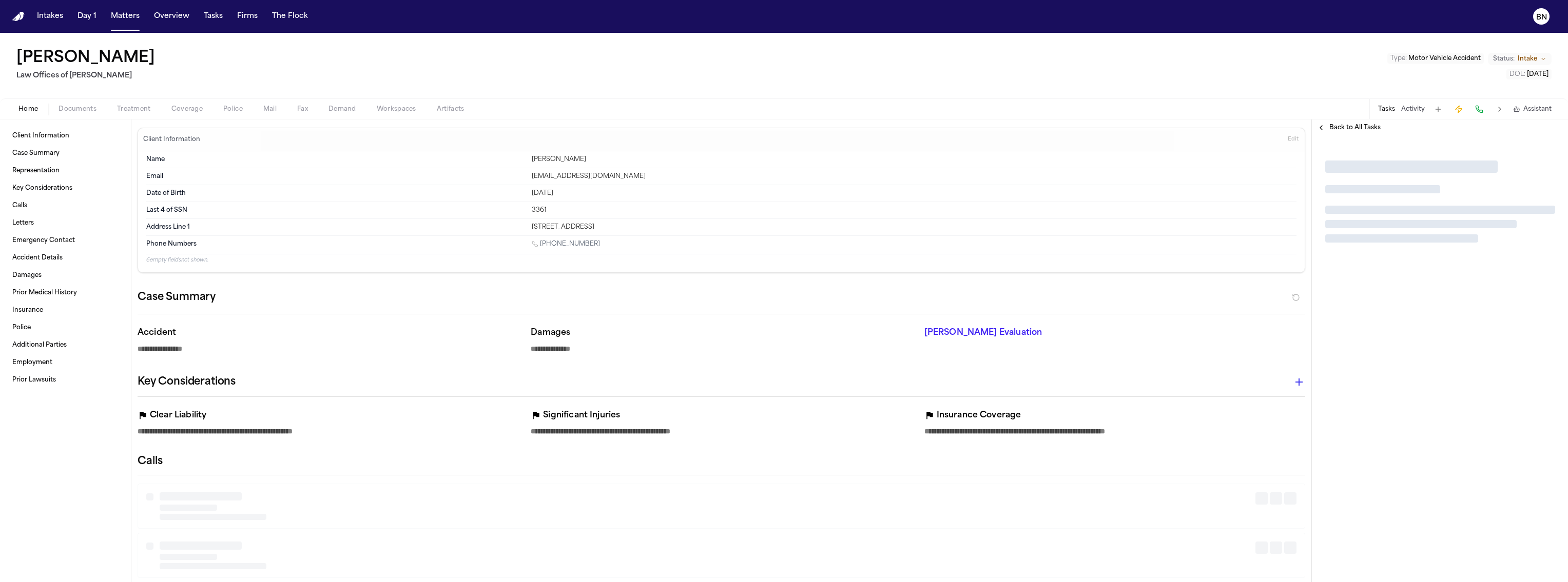
type textarea "*"
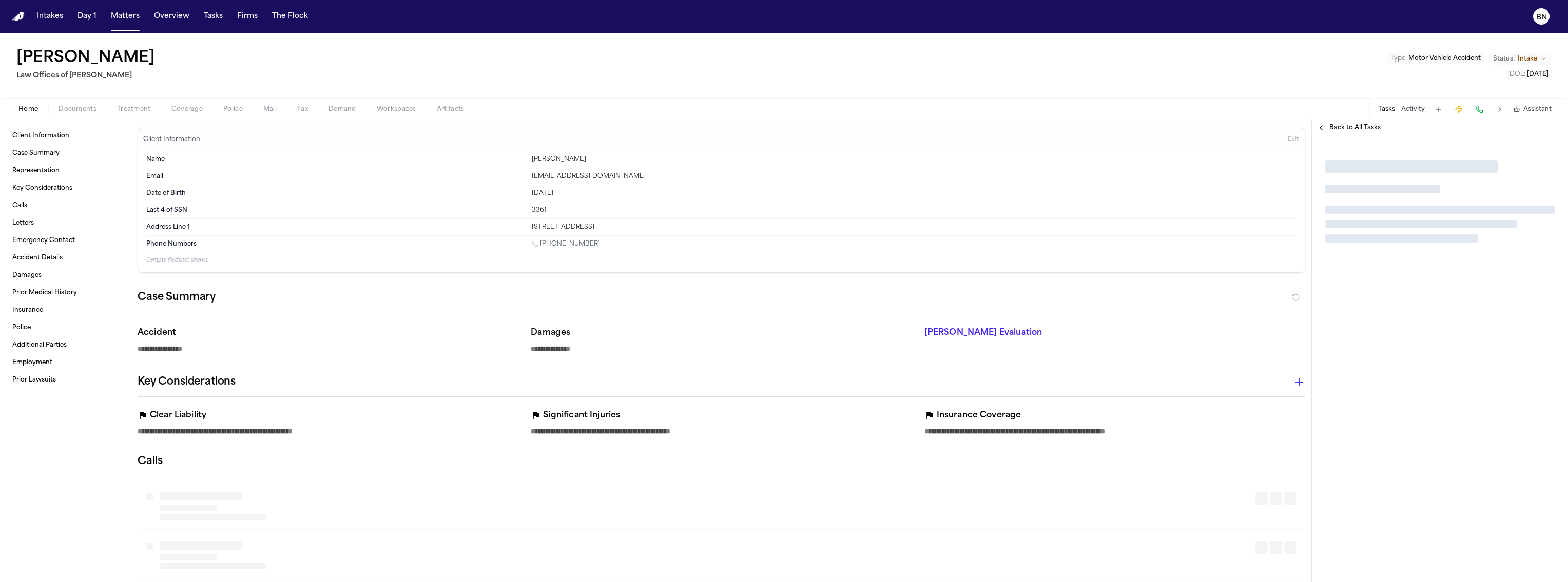
type textarea "*"
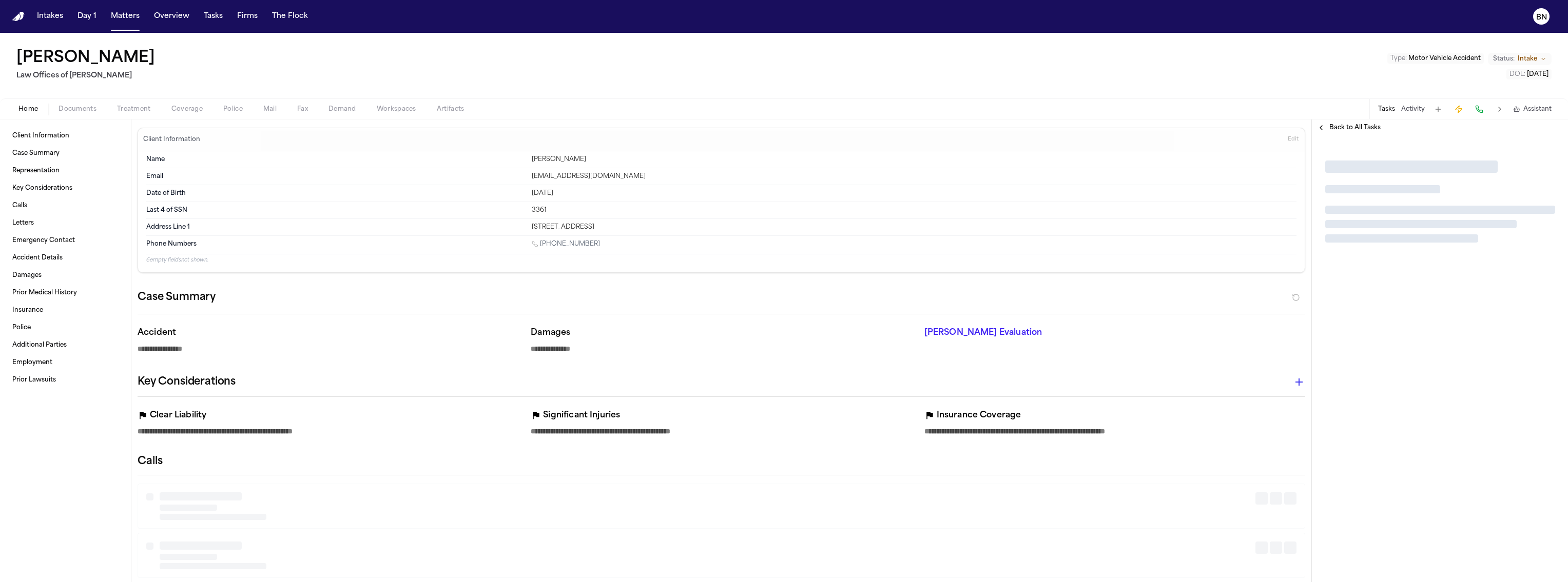
type textarea "*"
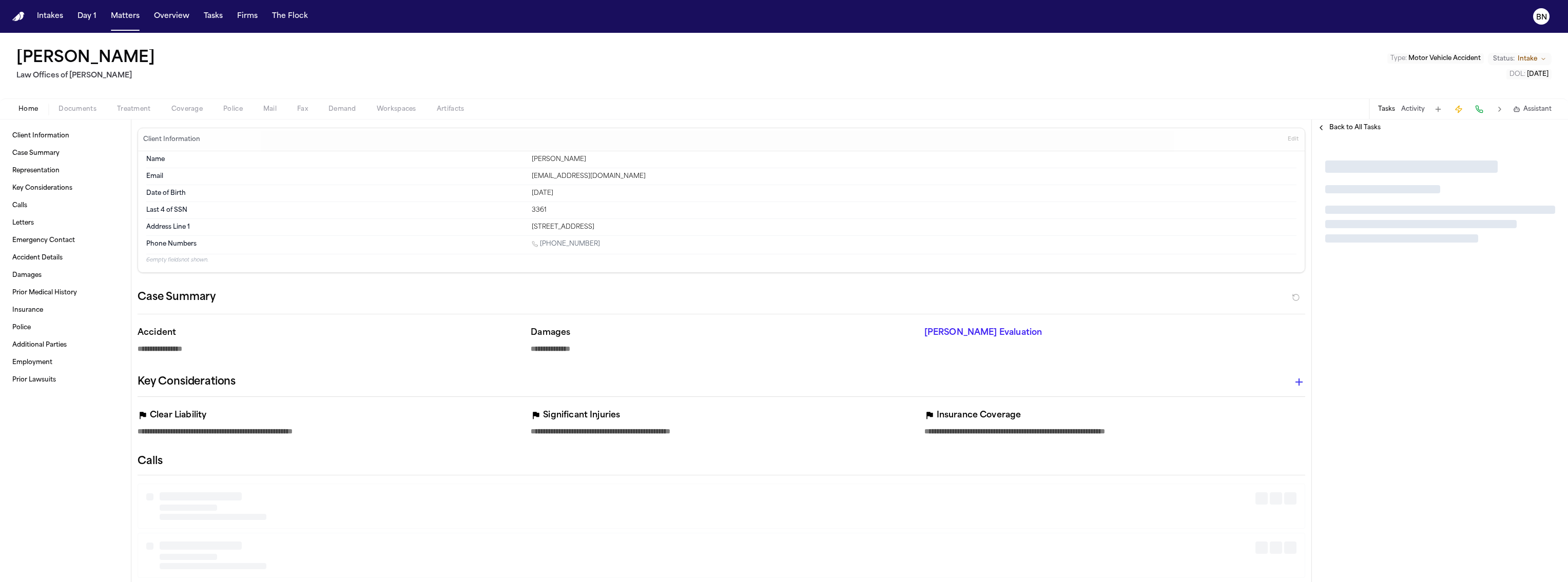
type textarea "*"
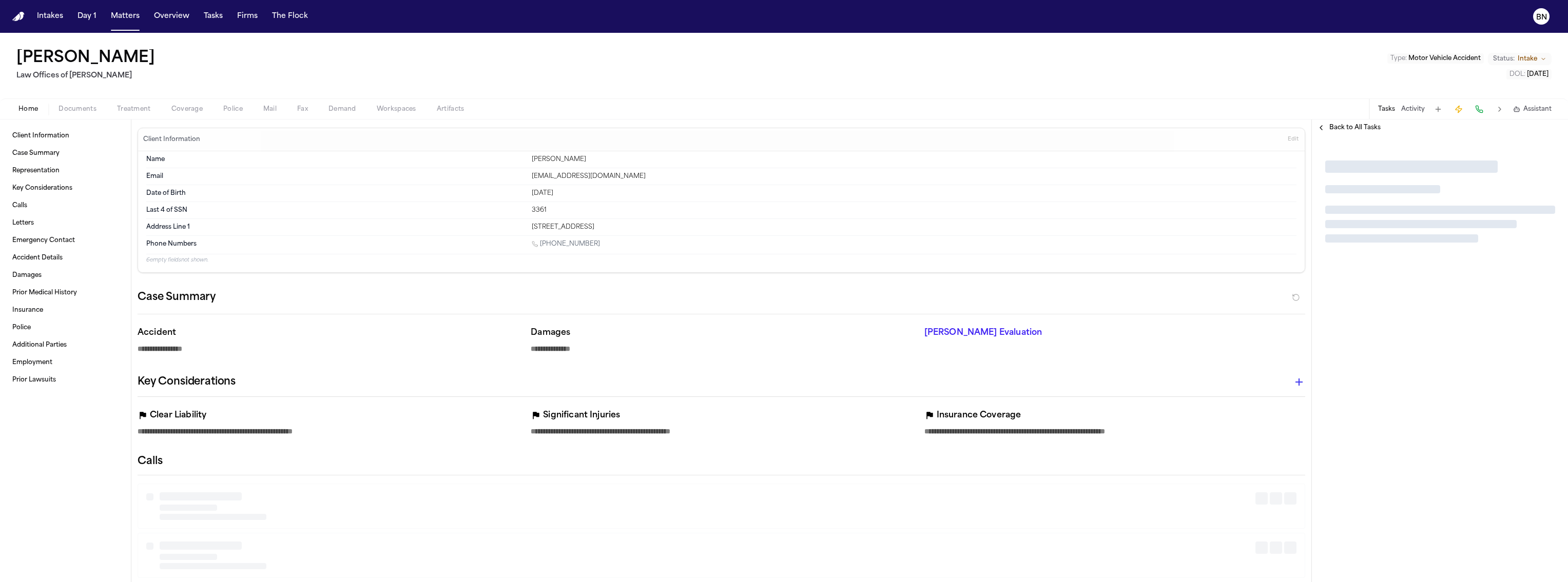
type textarea "*"
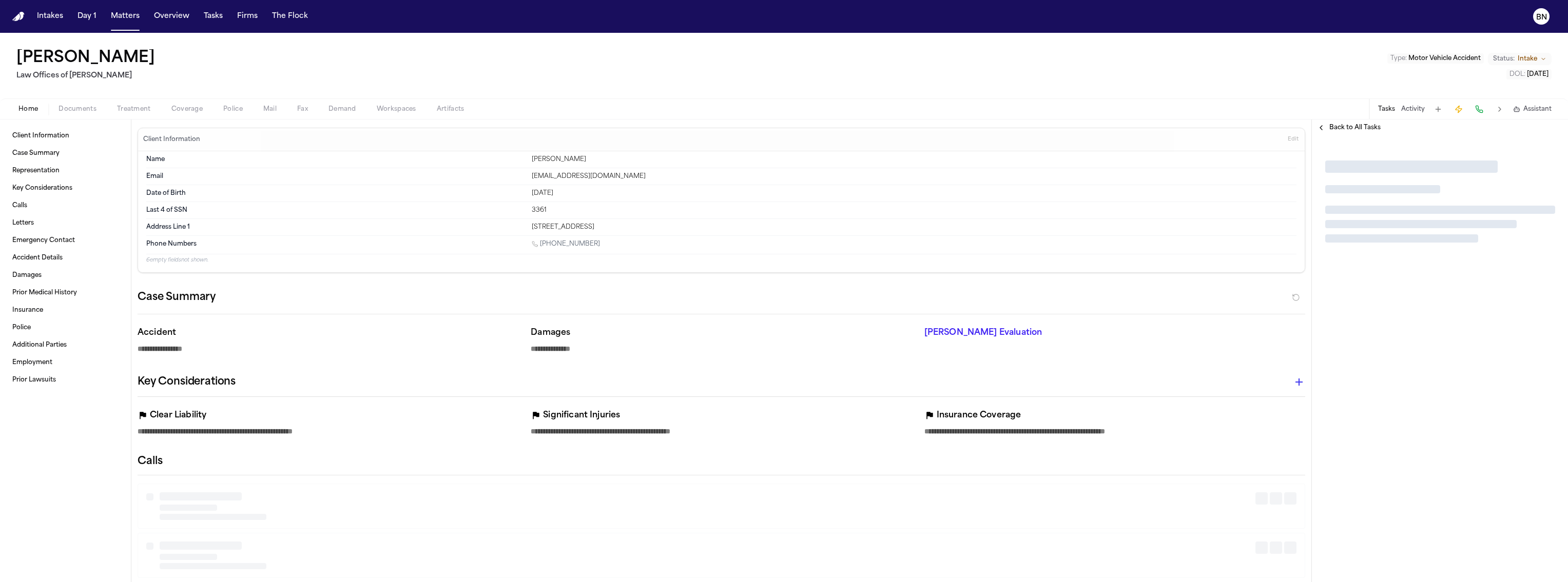
type textarea "*"
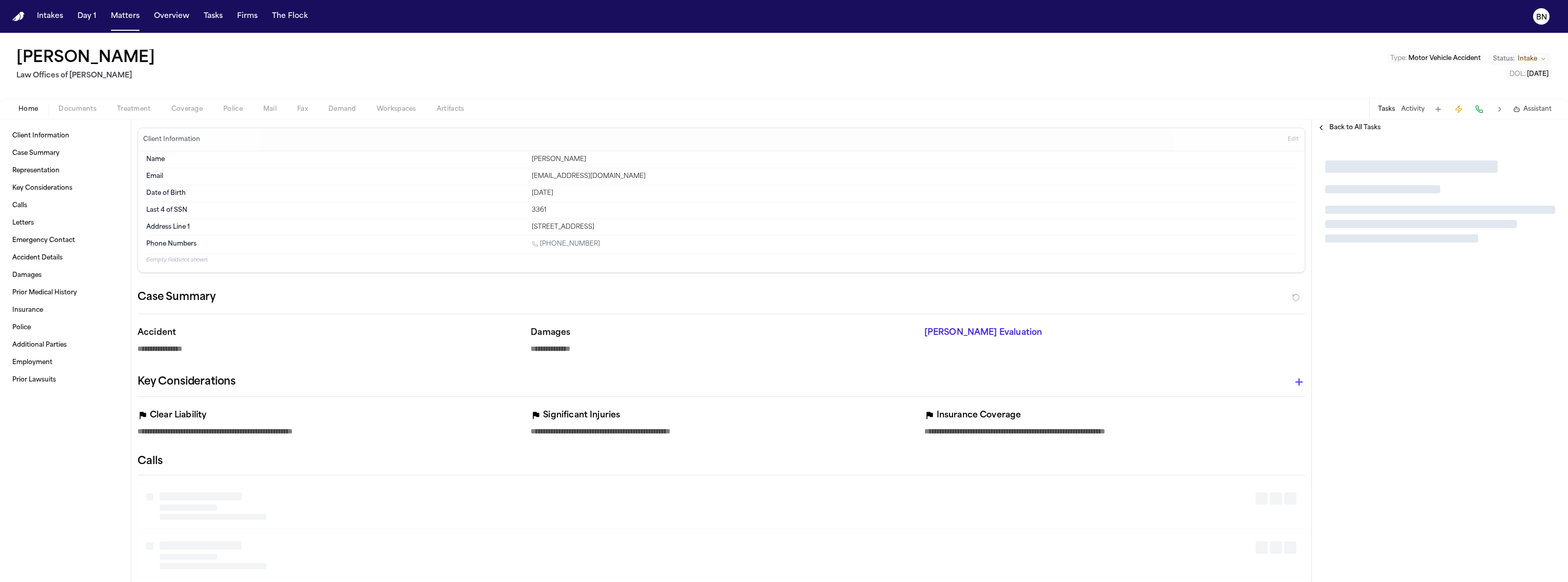
type textarea "*"
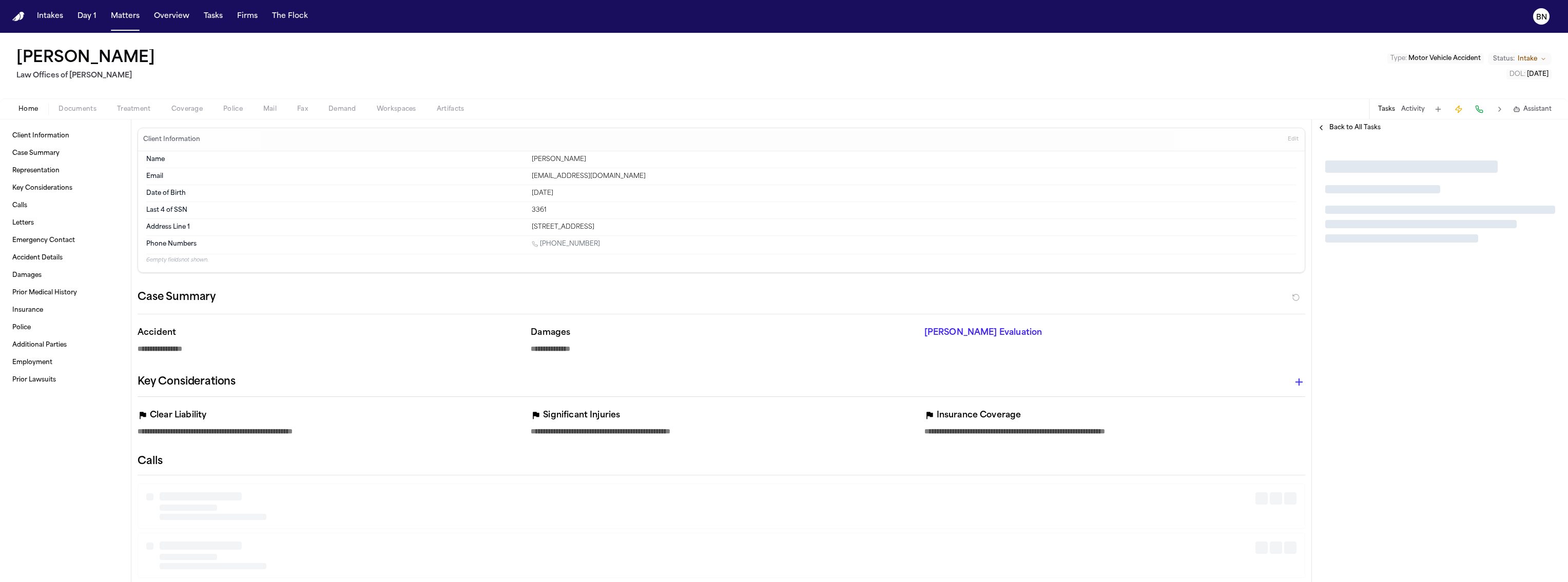
type textarea "*"
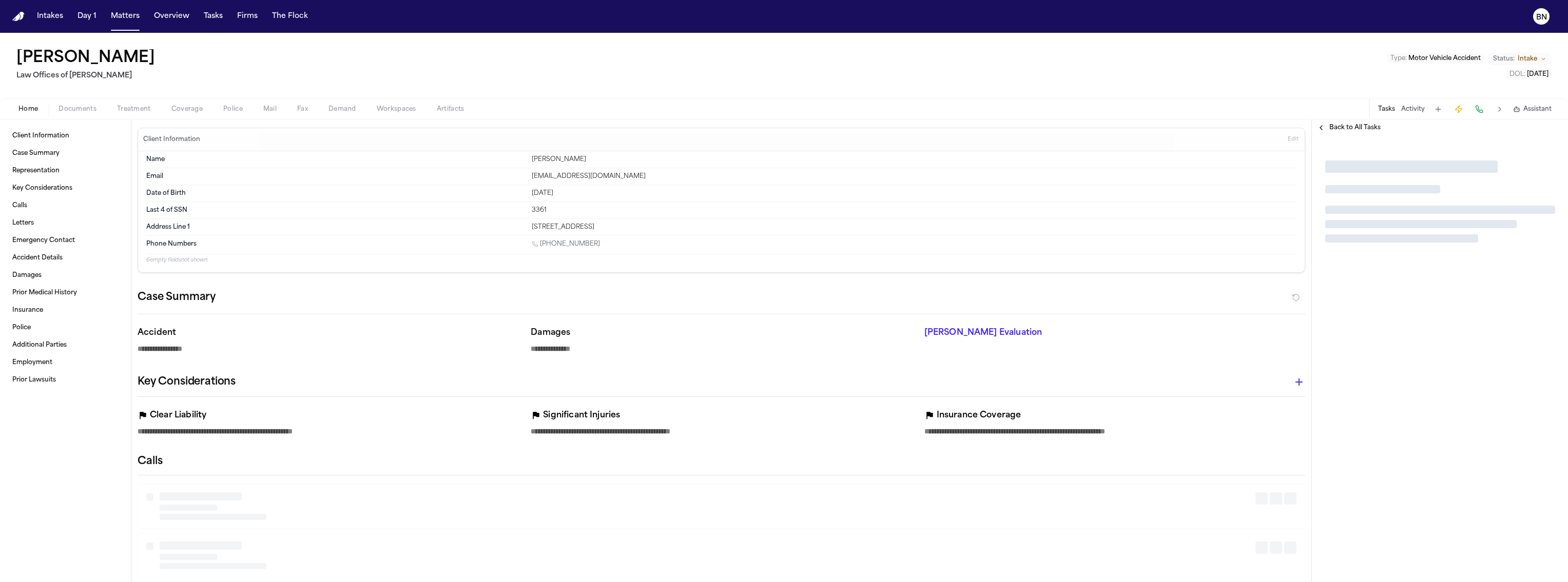
type textarea "*"
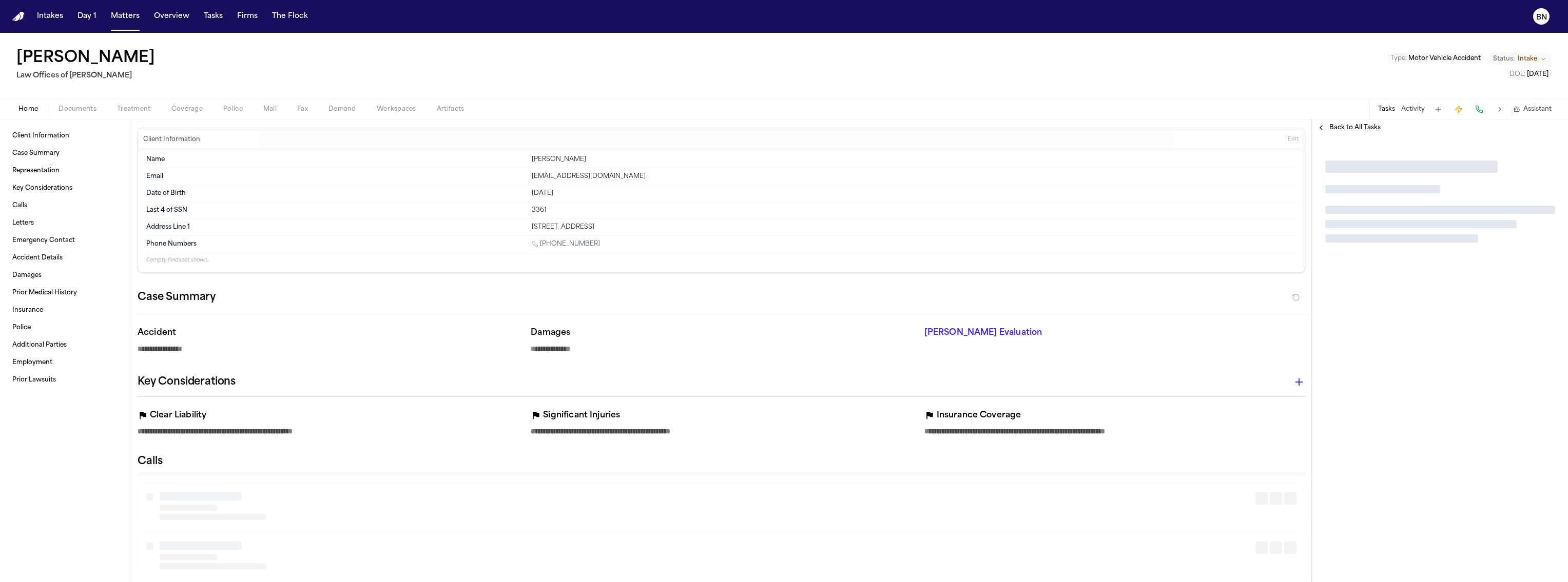
type textarea "*"
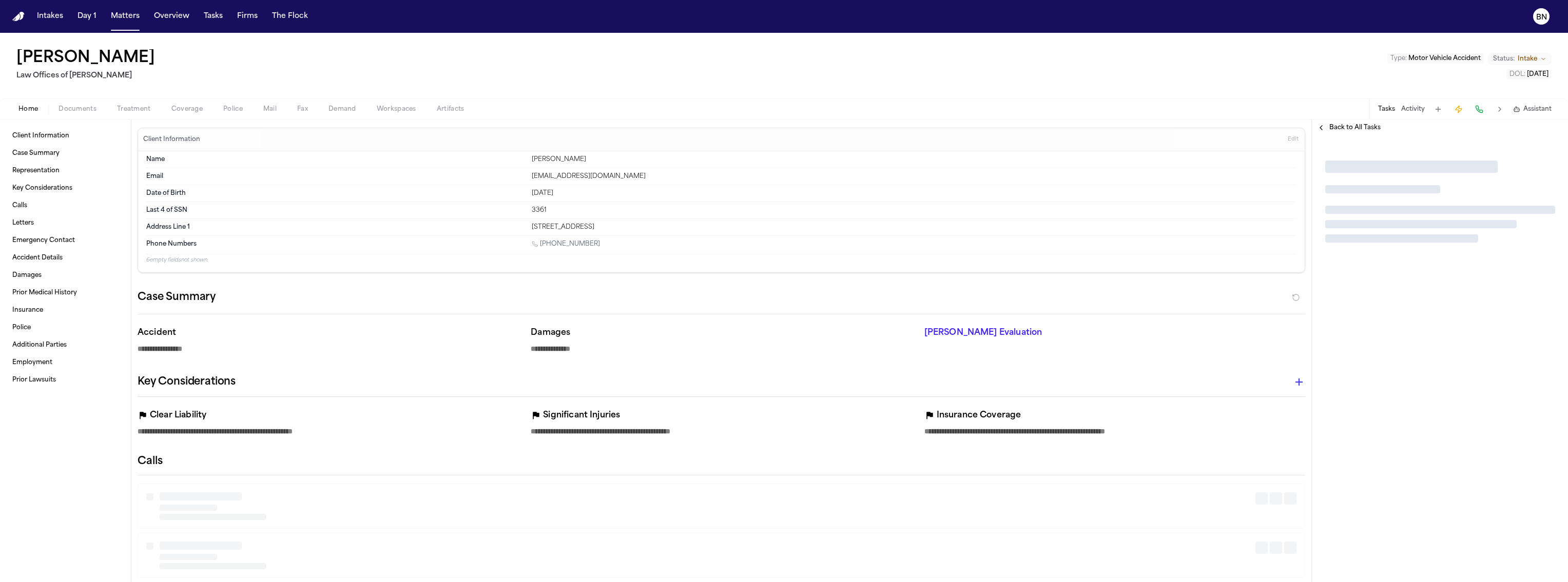
type textarea "*"
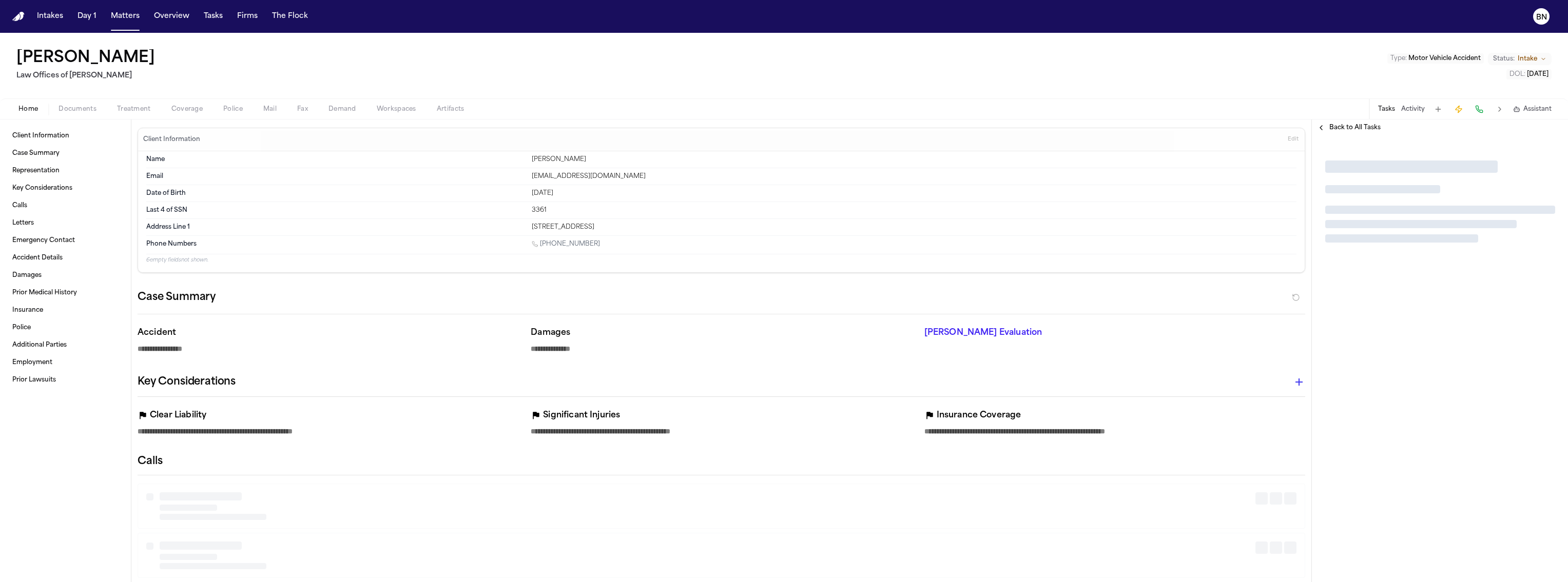
type textarea "*"
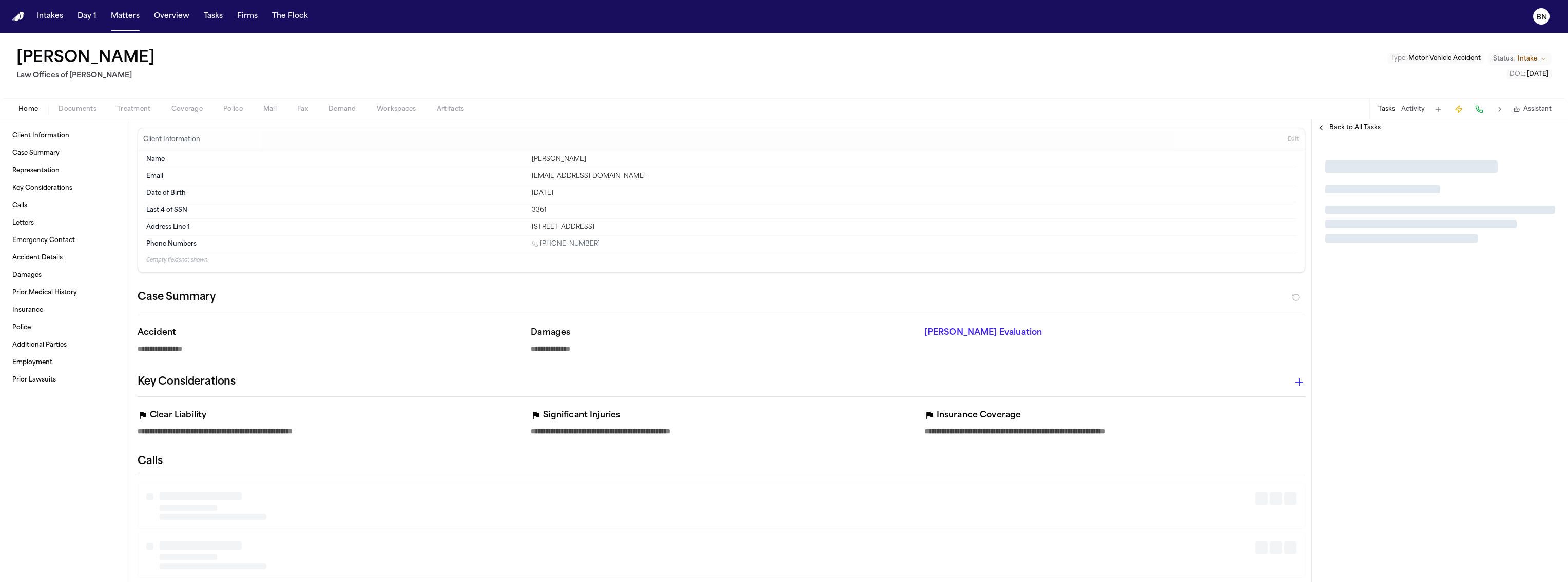
type textarea "*"
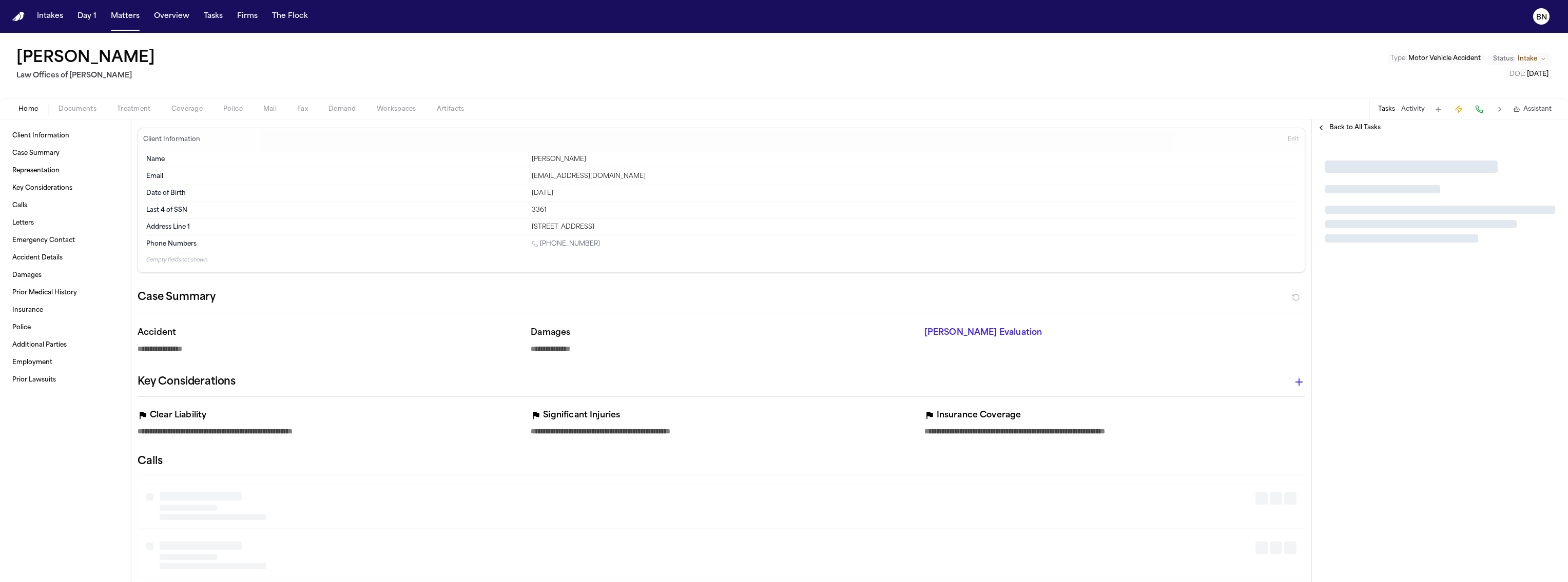
type textarea "*"
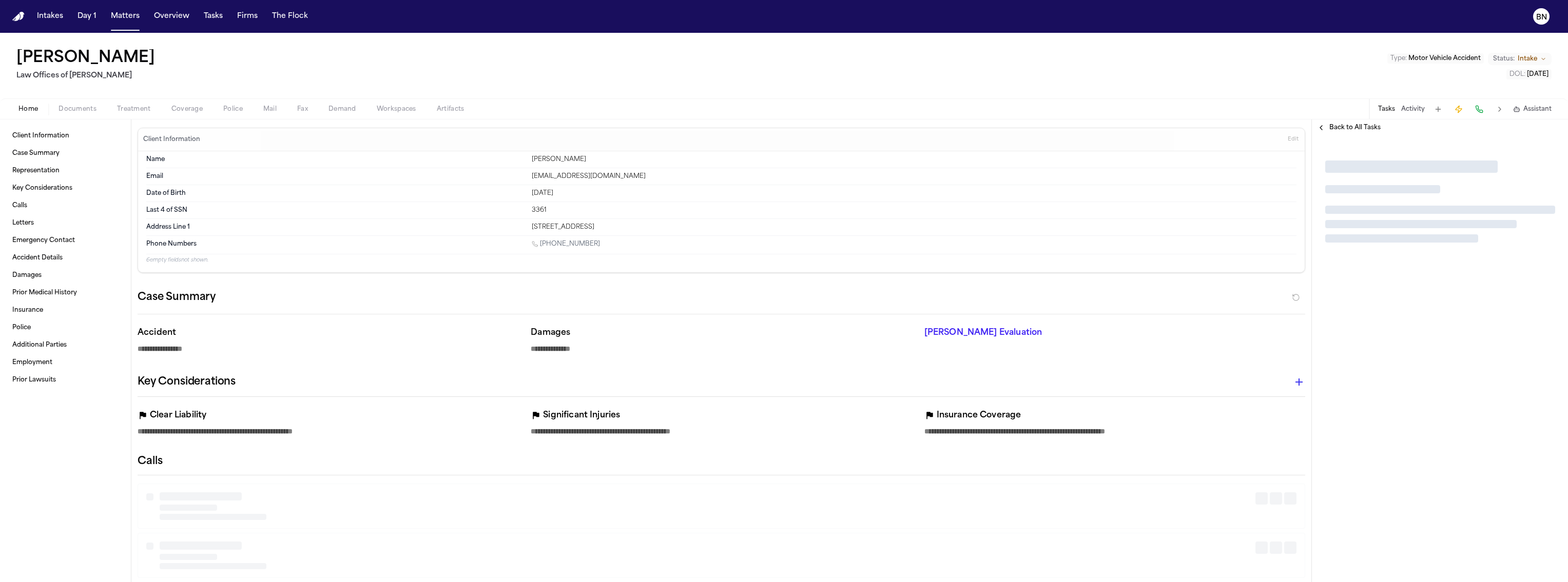
type textarea "*"
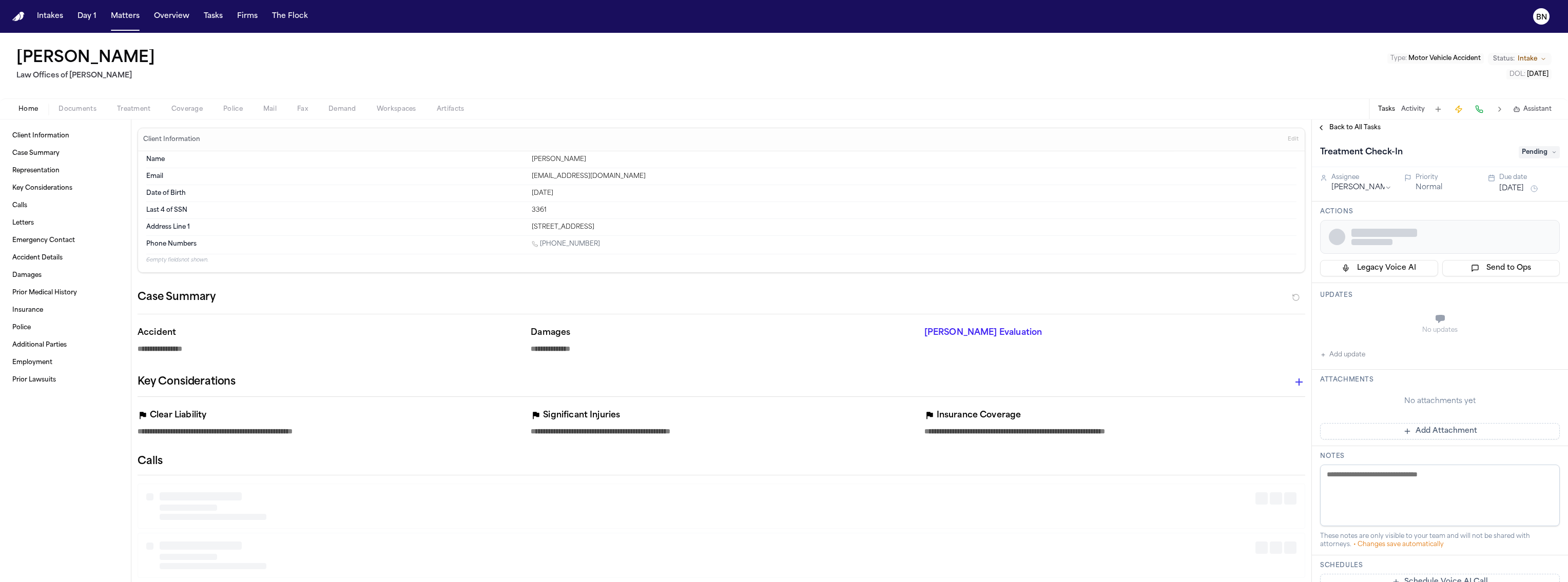
type textarea "*"
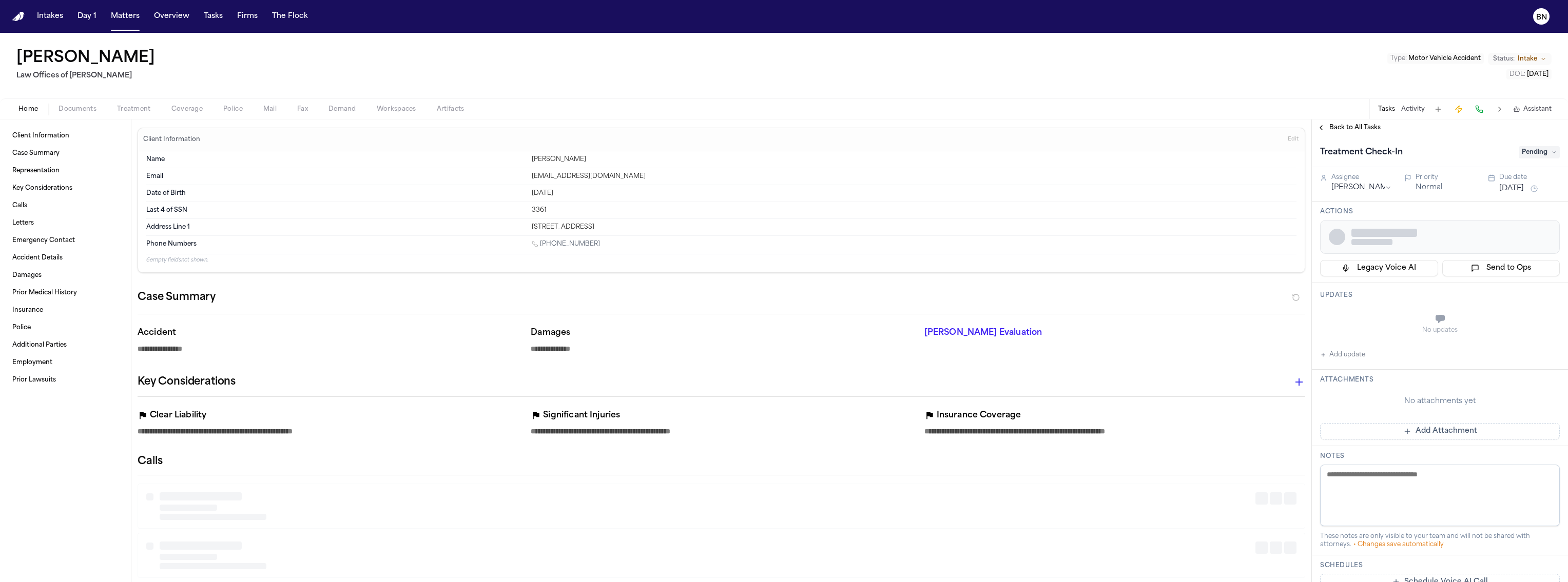
type textarea "*"
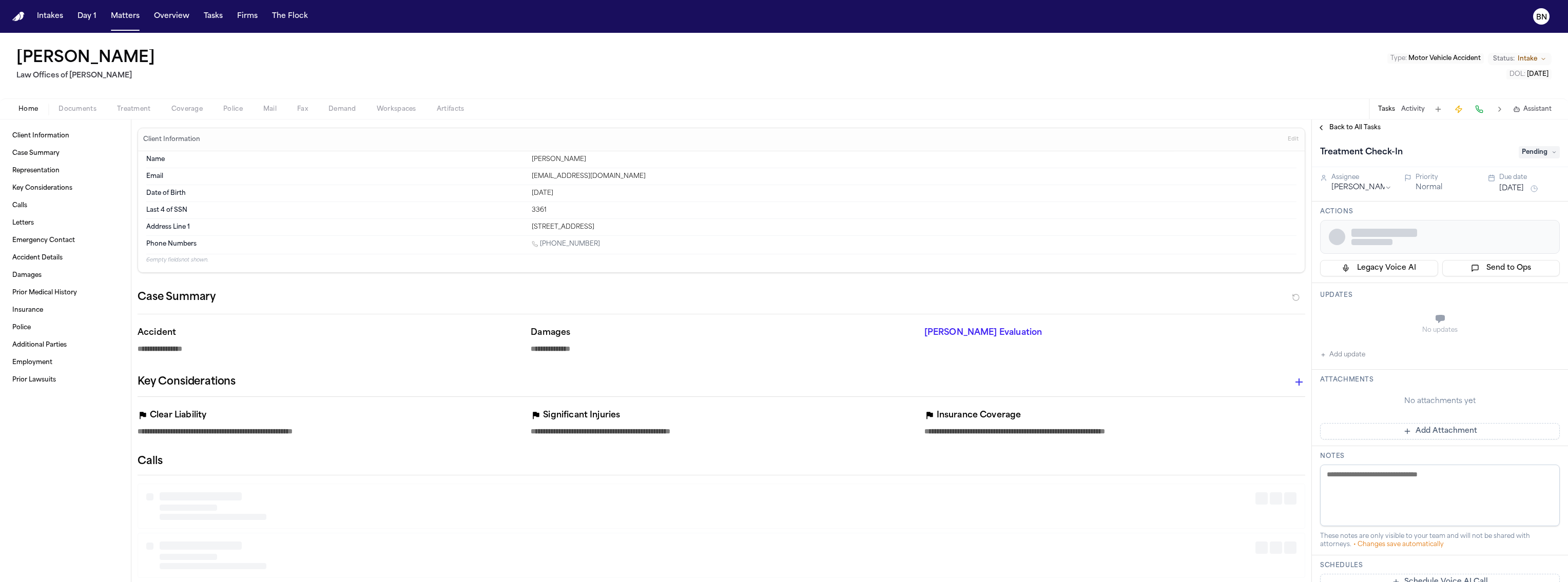
type textarea "*"
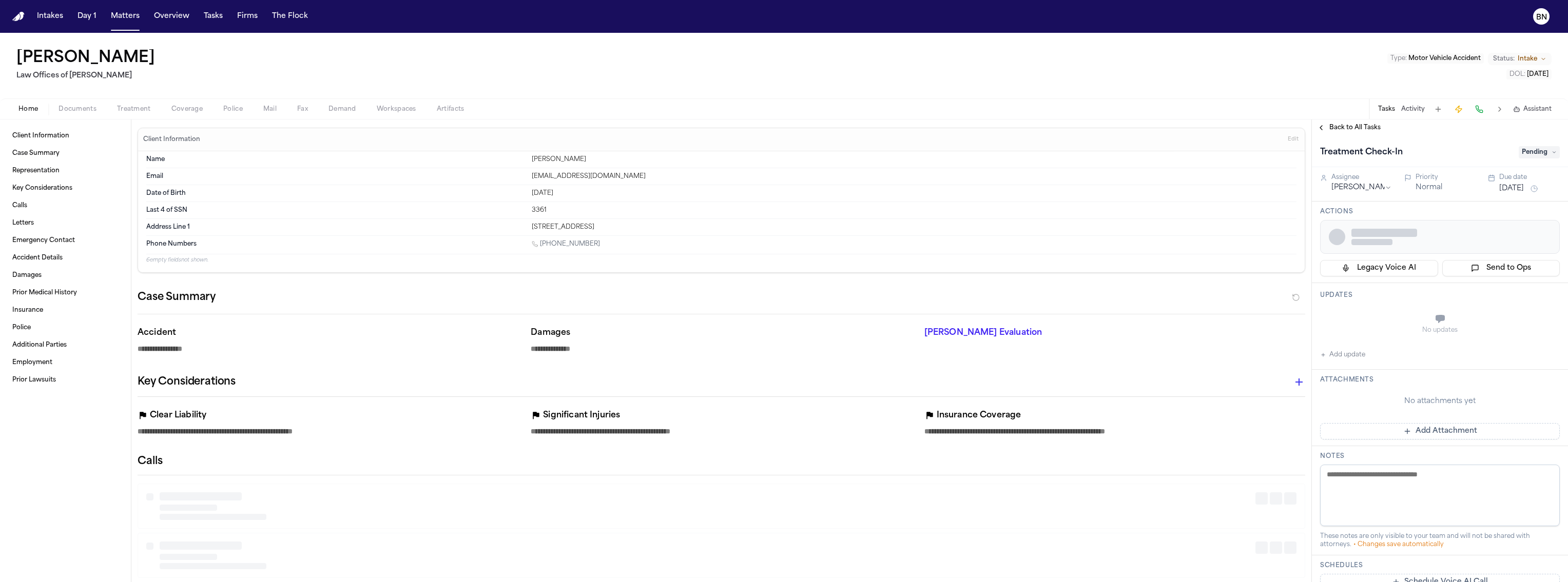
type textarea "*"
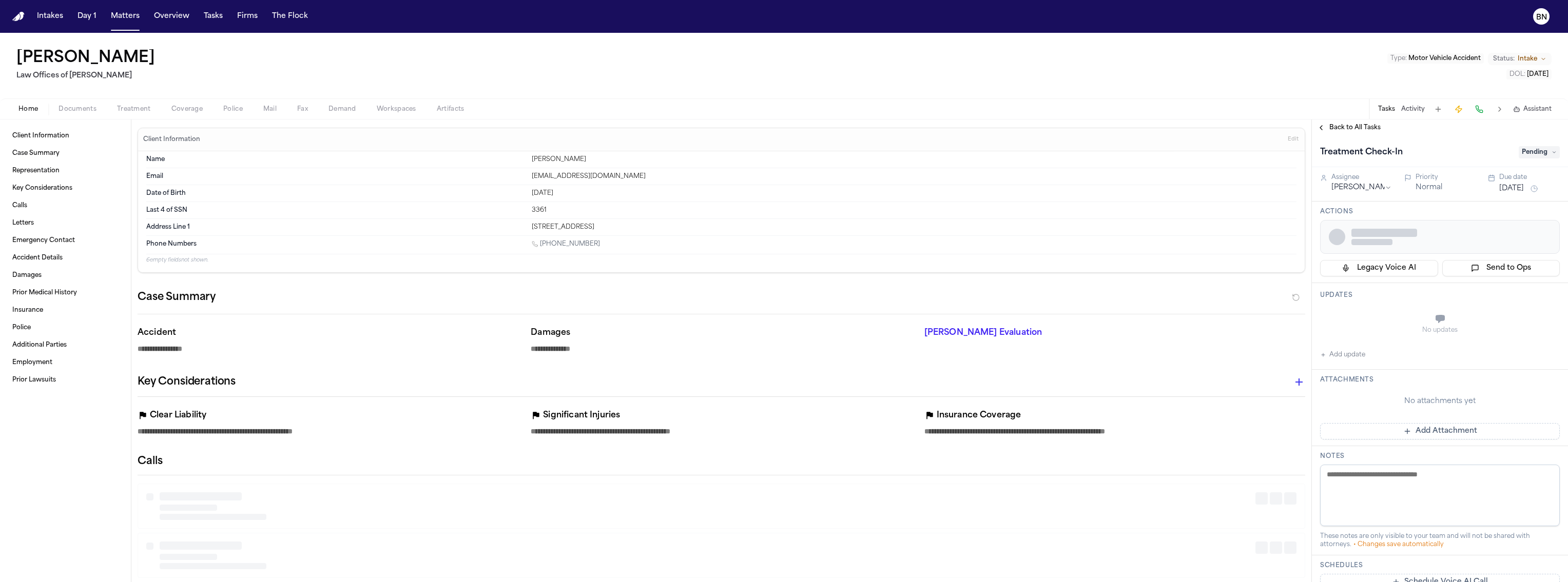
type textarea "*"
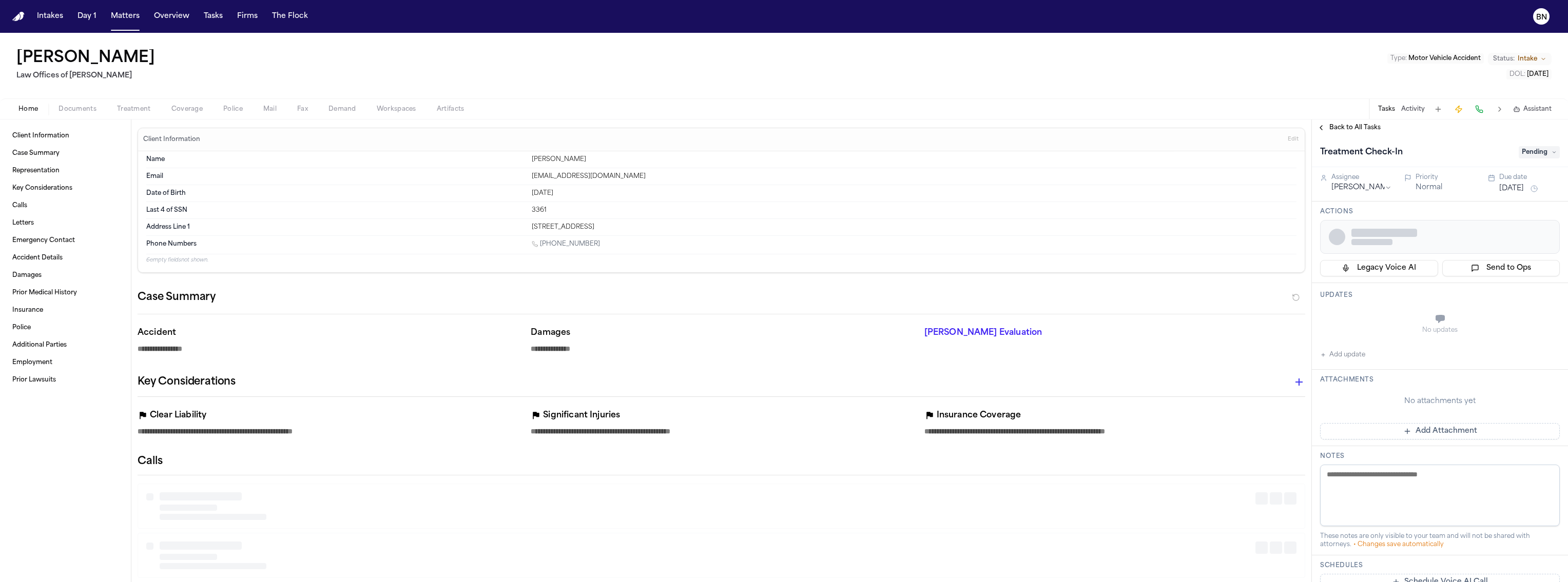
type textarea "*"
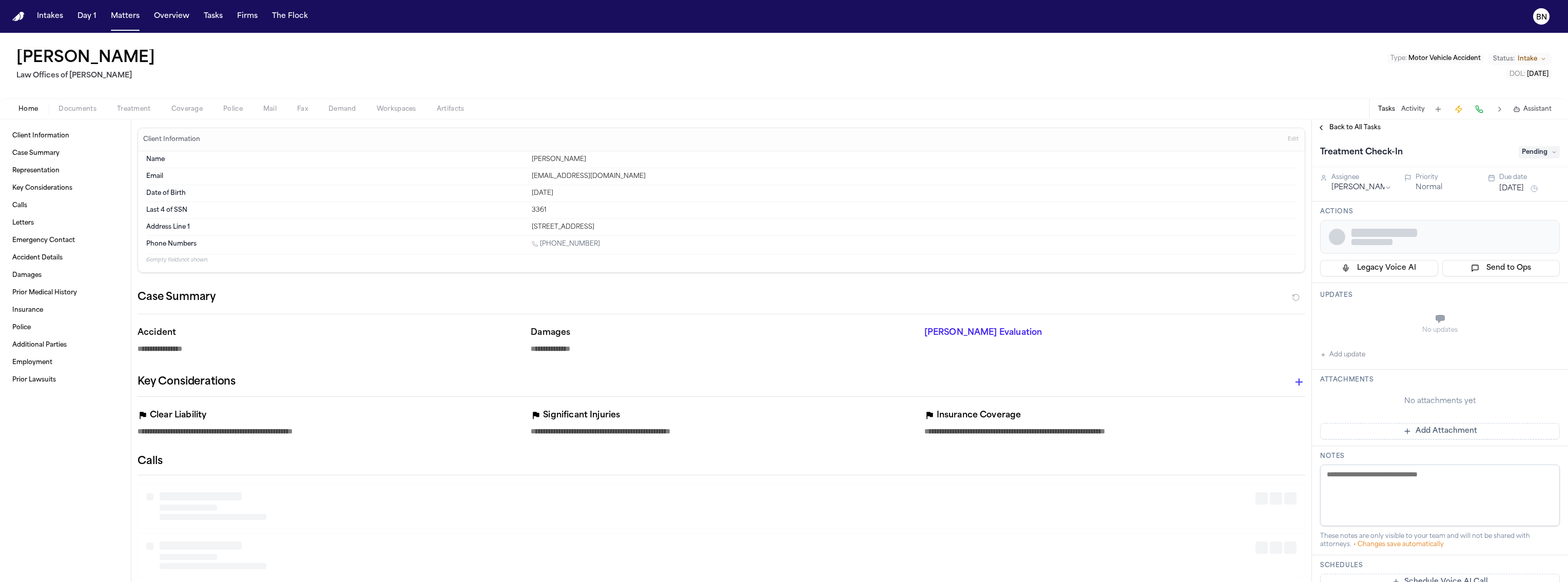
type textarea "*"
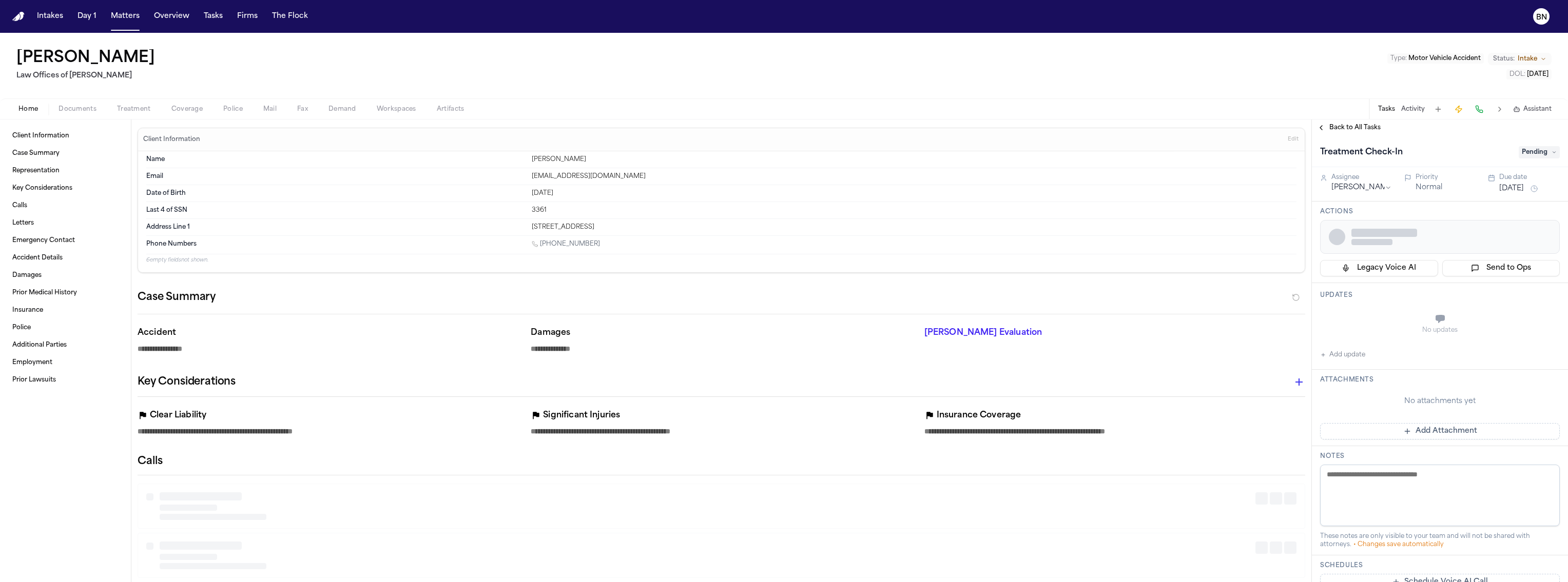
type textarea "*"
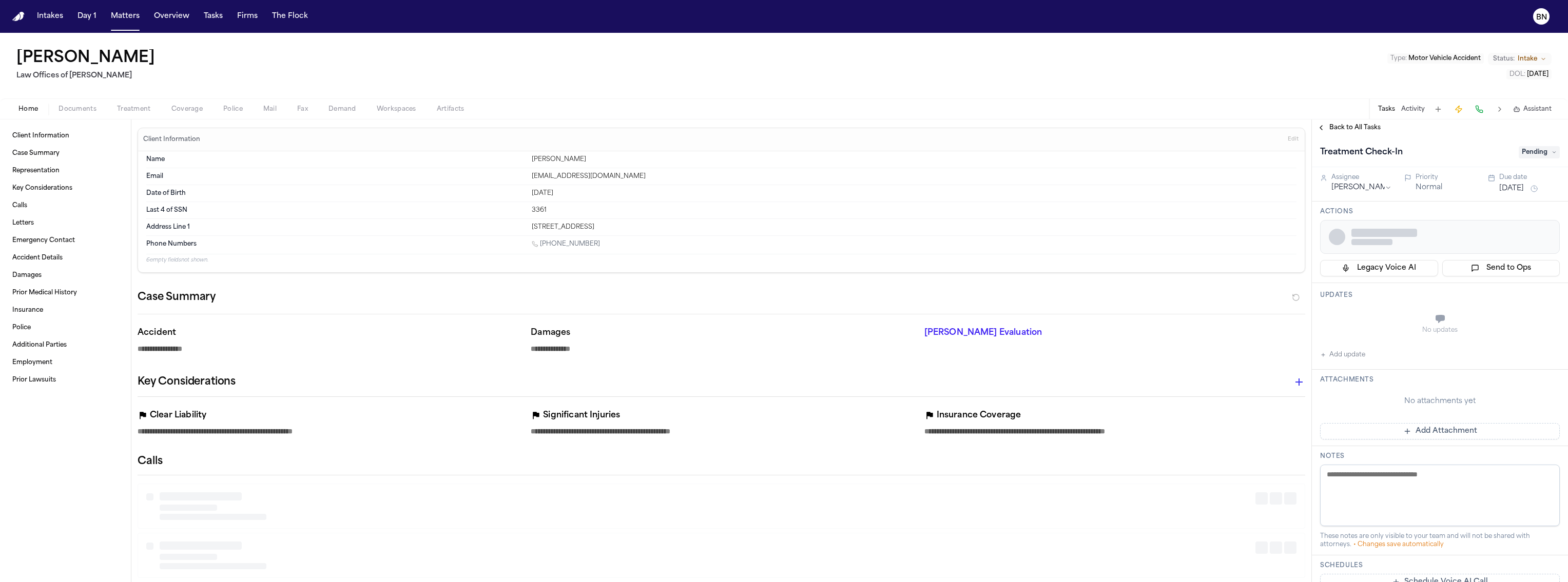
type textarea "*"
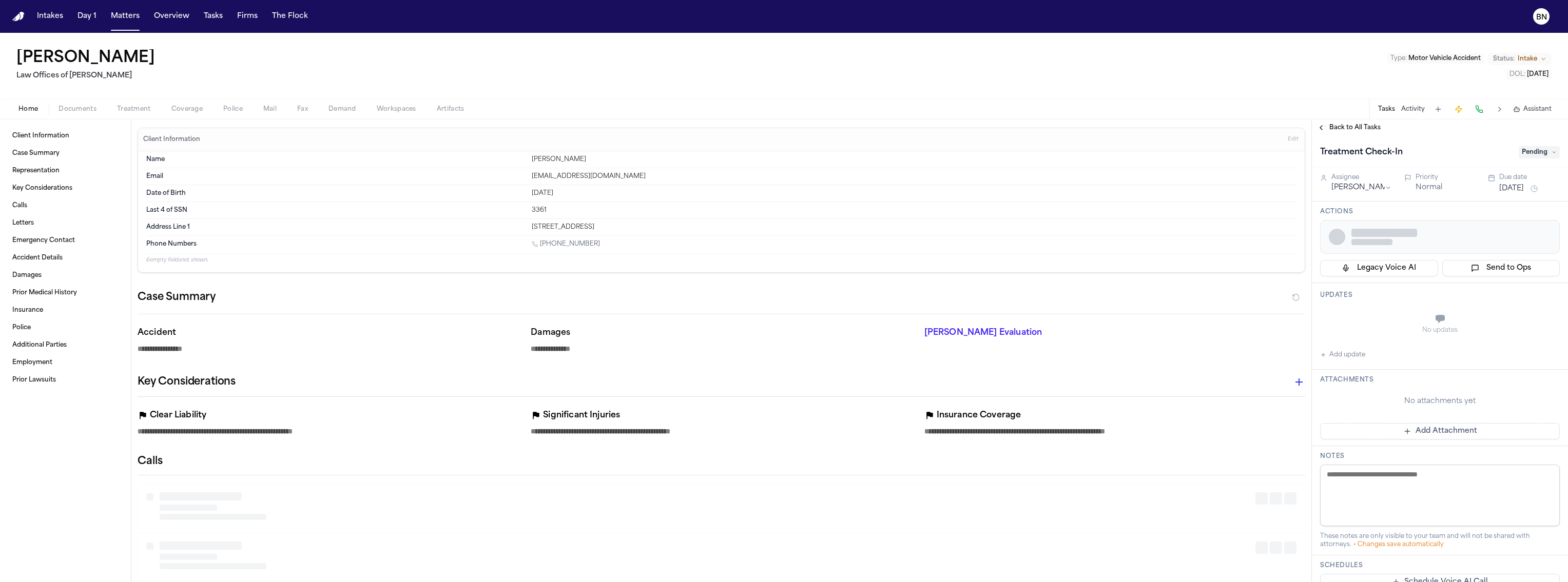
type textarea "*"
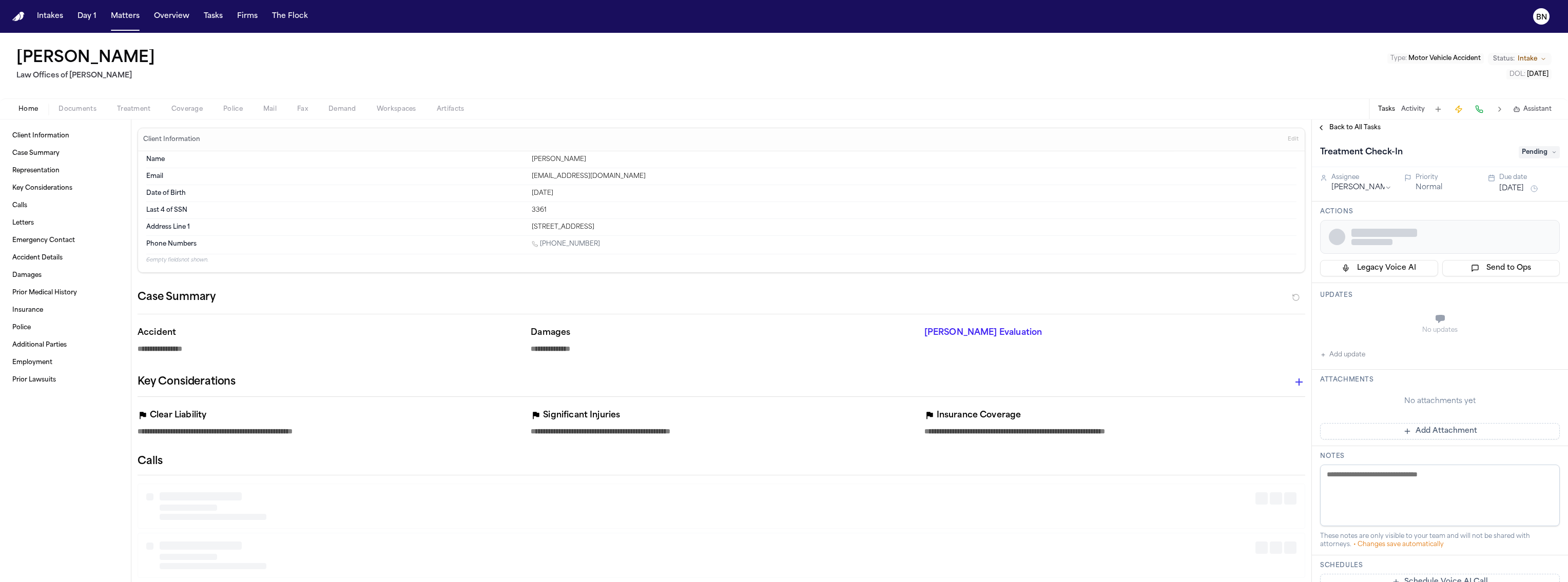
type textarea "*"
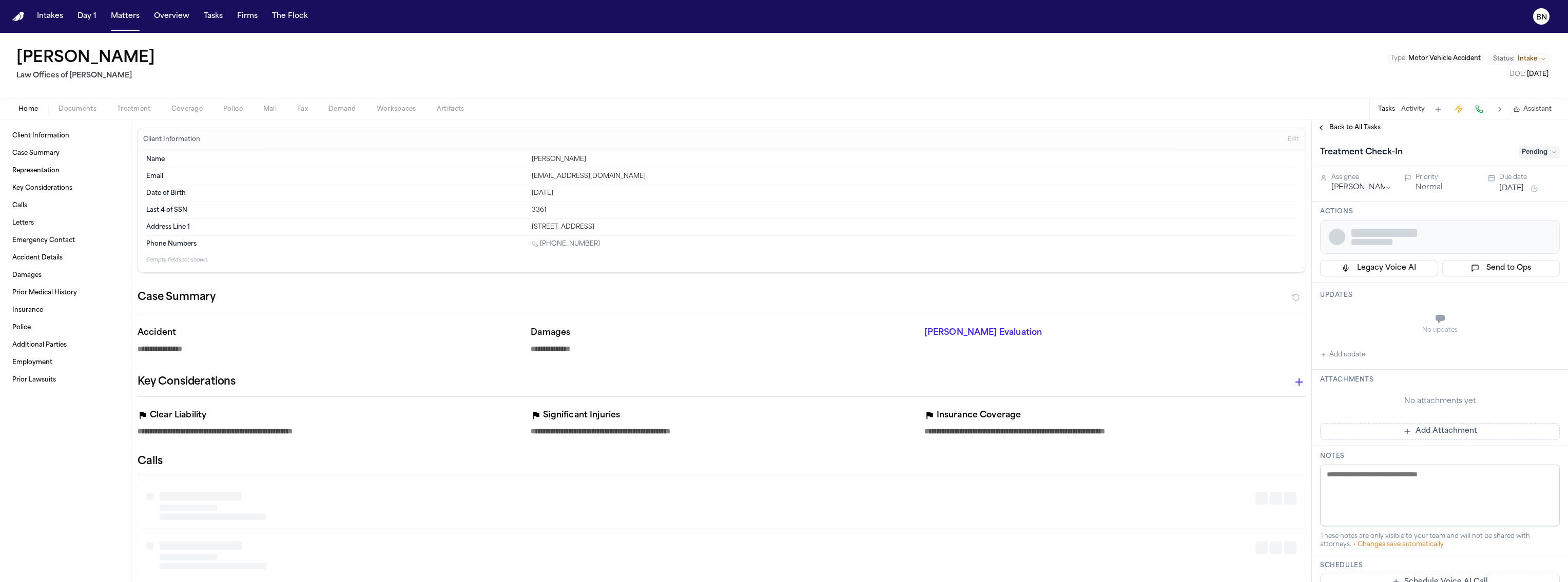
type textarea "*"
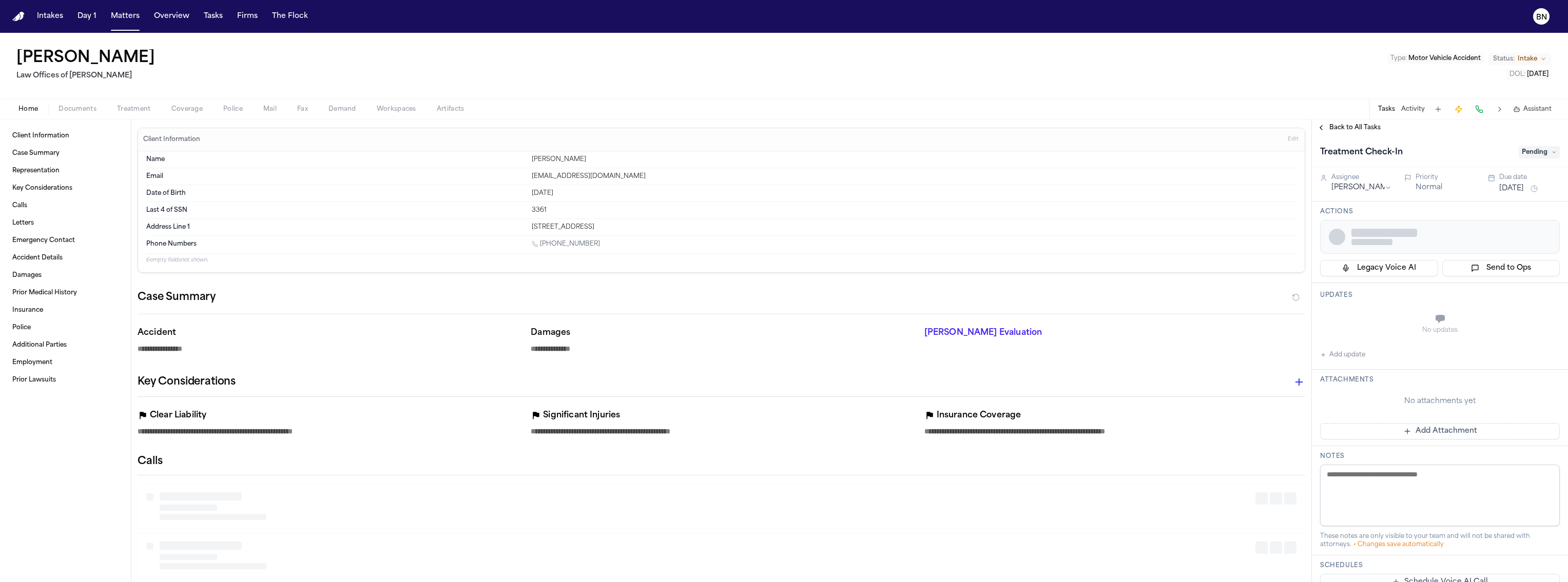
type textarea "*"
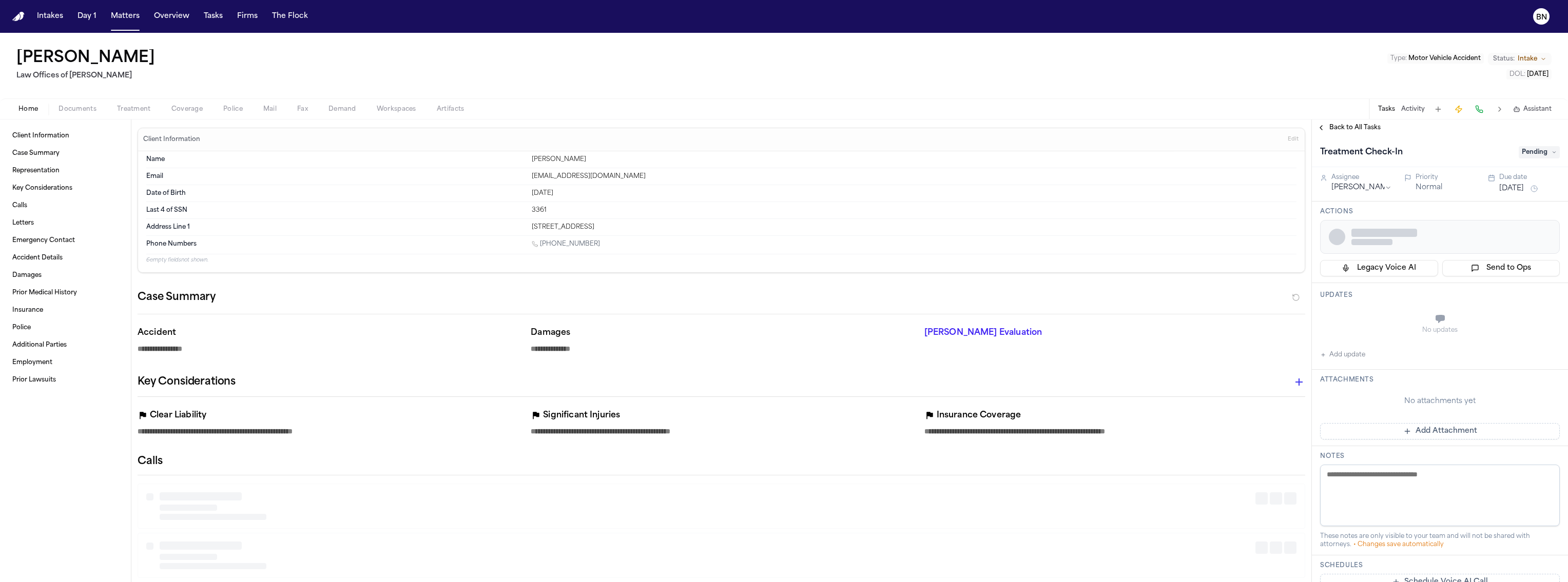
type textarea "*"
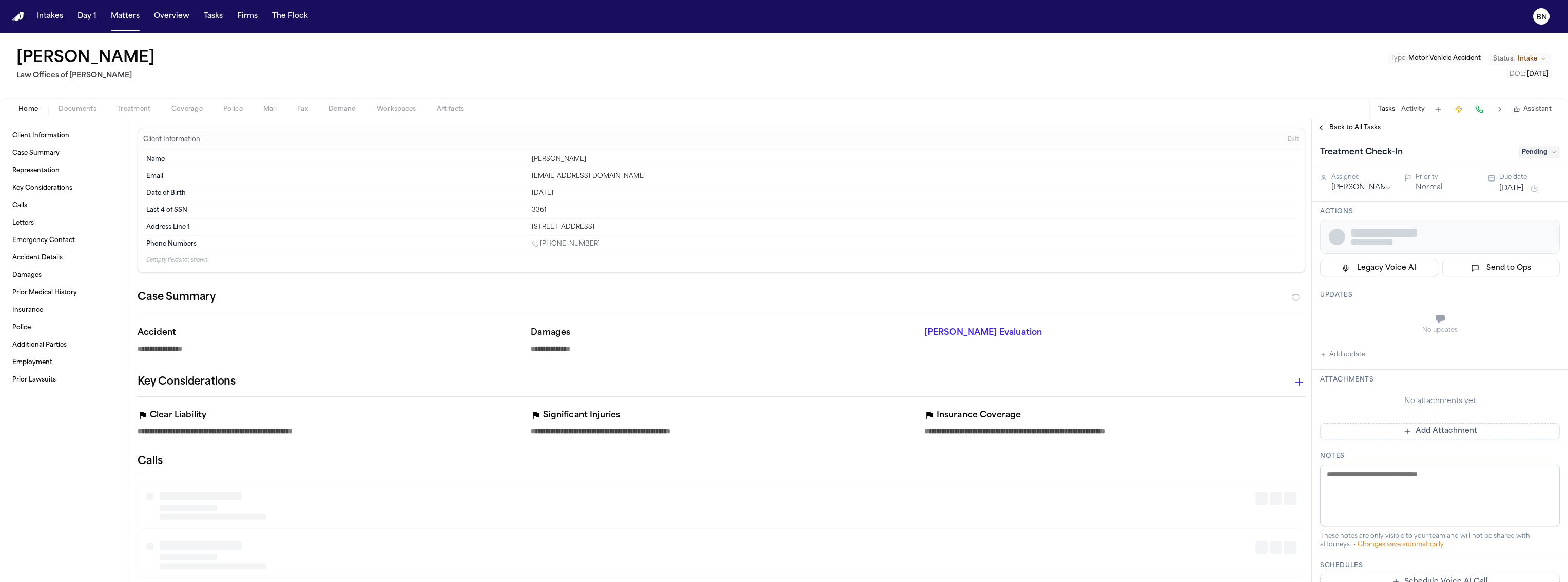
type textarea "*"
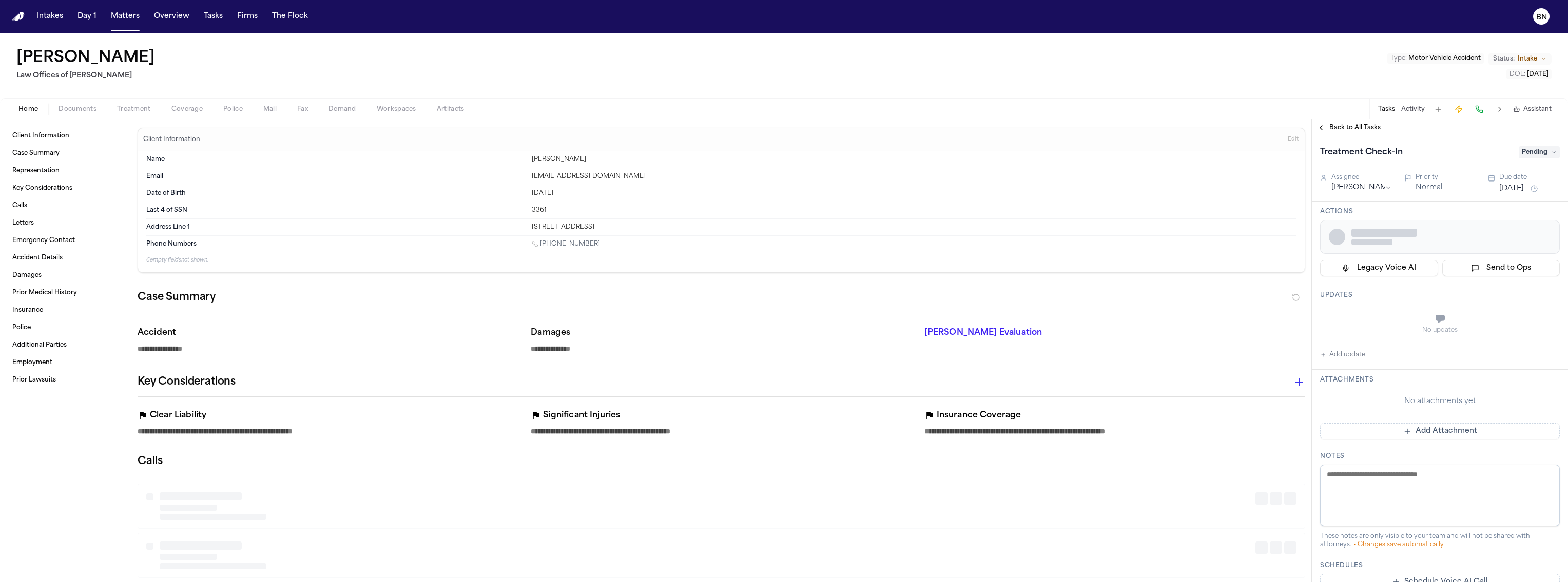
type textarea "*"
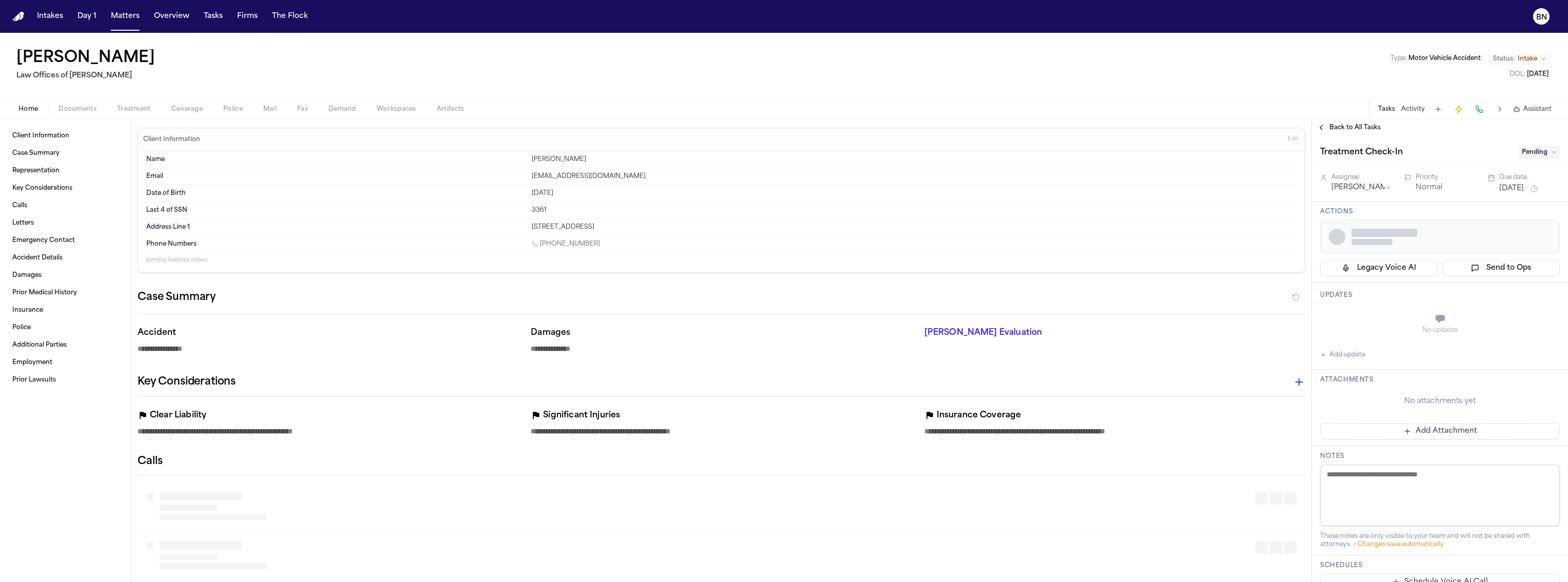
type textarea "*"
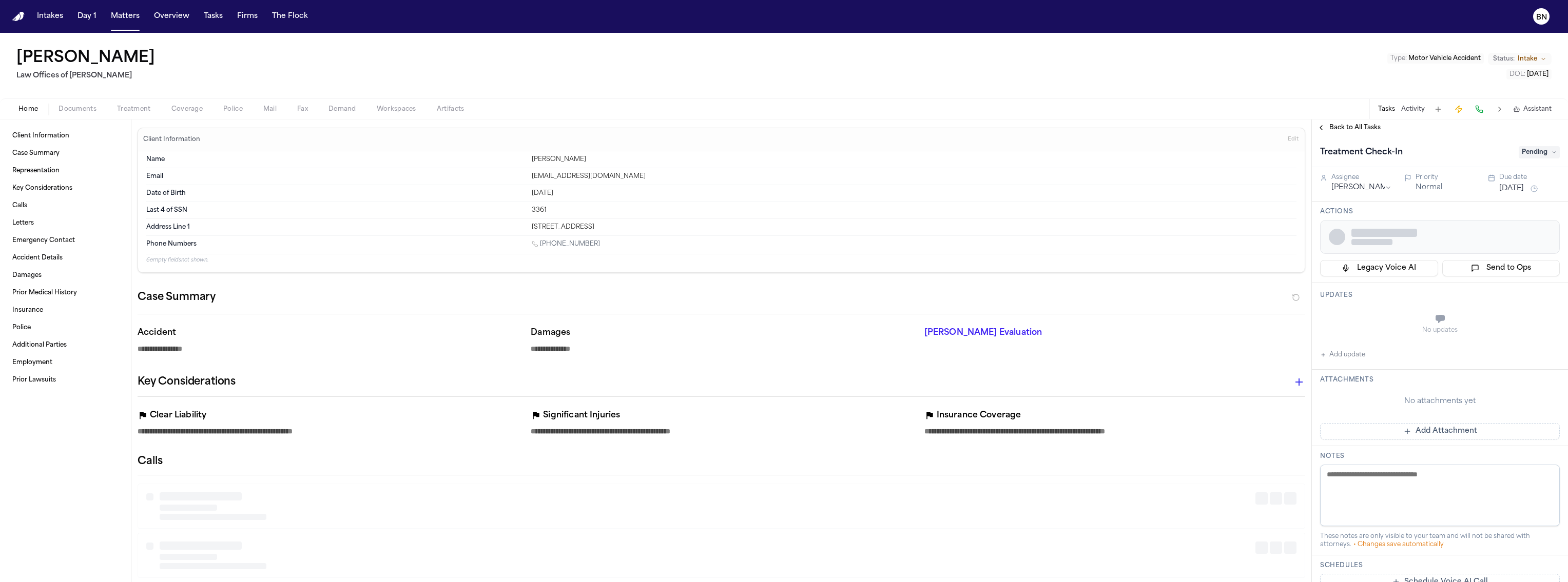
type textarea "*"
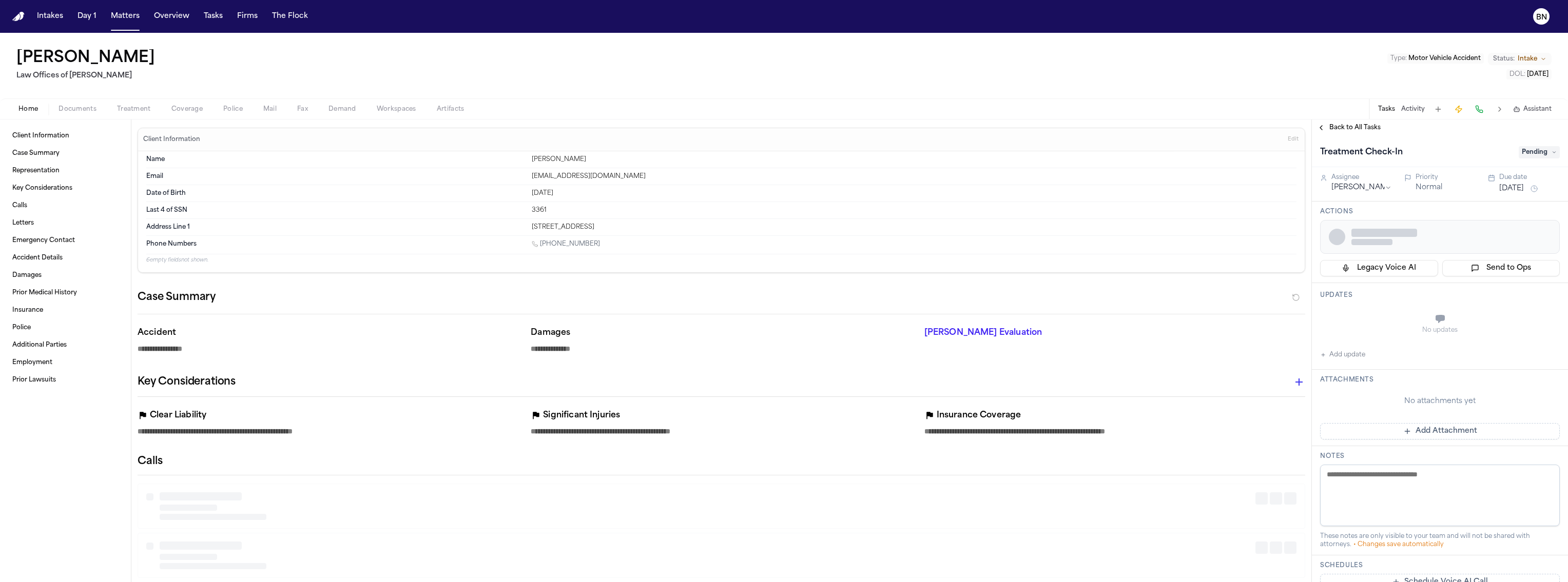
type textarea "*"
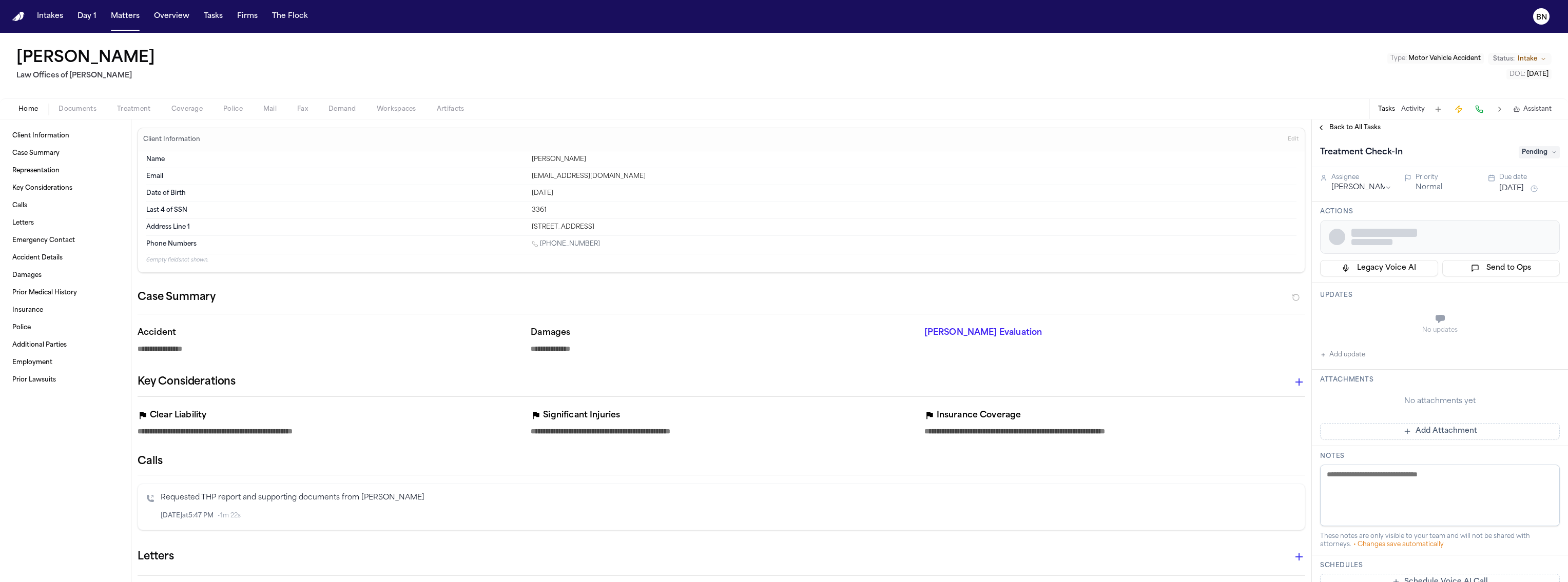
type textarea "*"
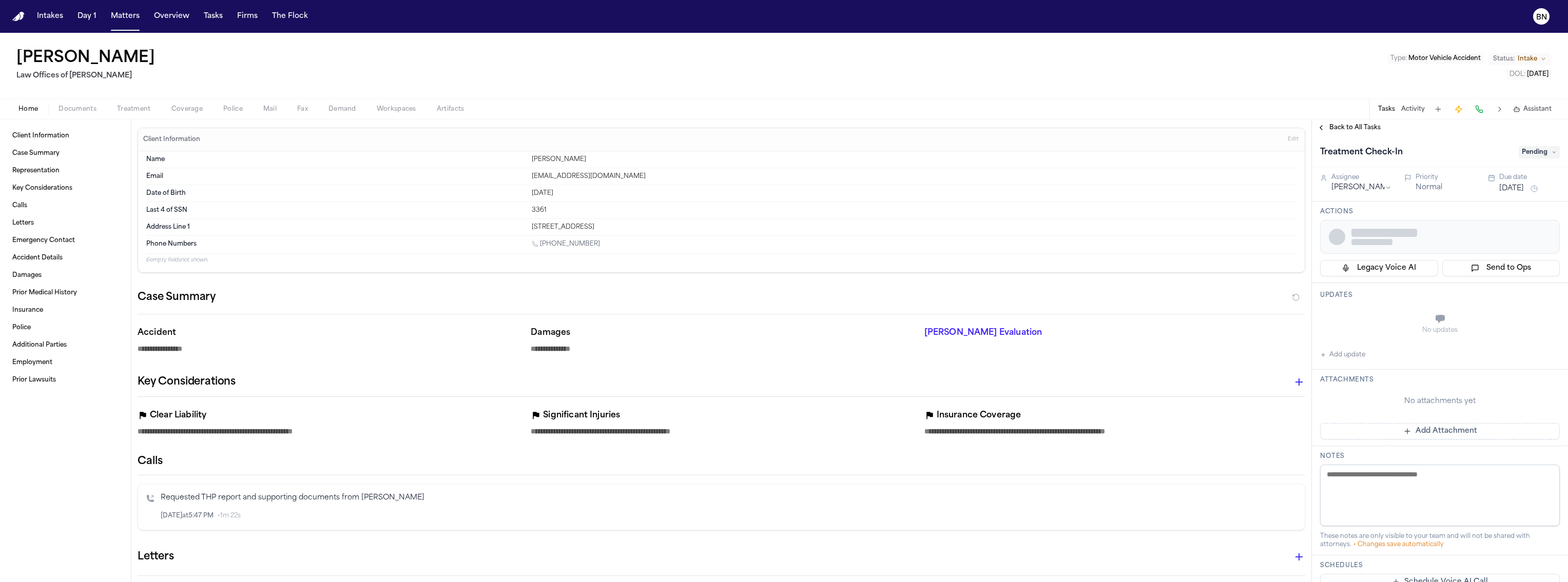
type textarea "*"
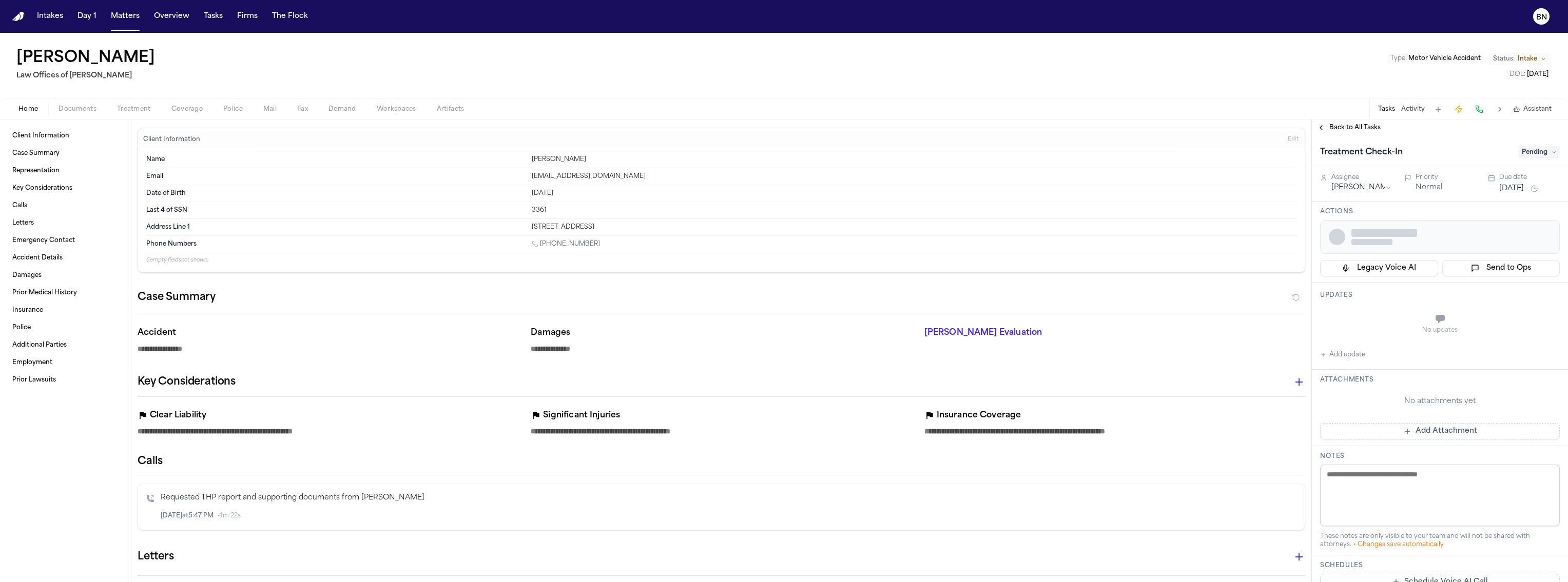
type textarea "*"
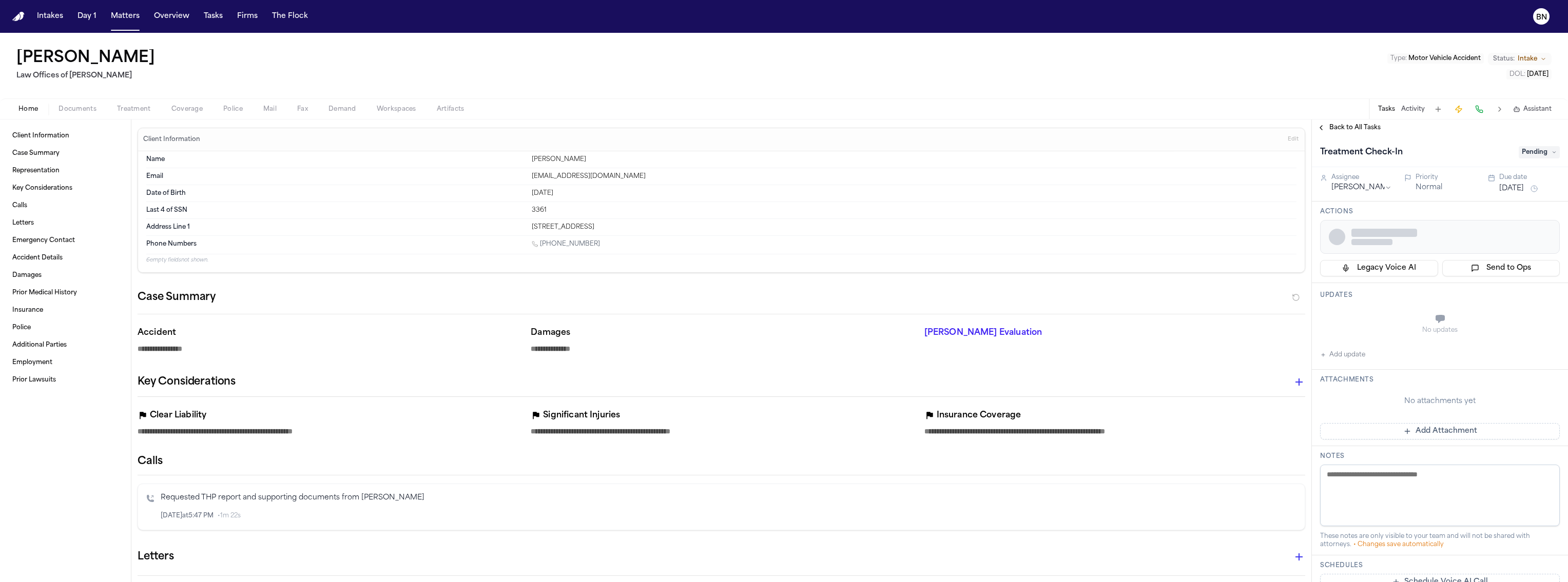
type textarea "*"
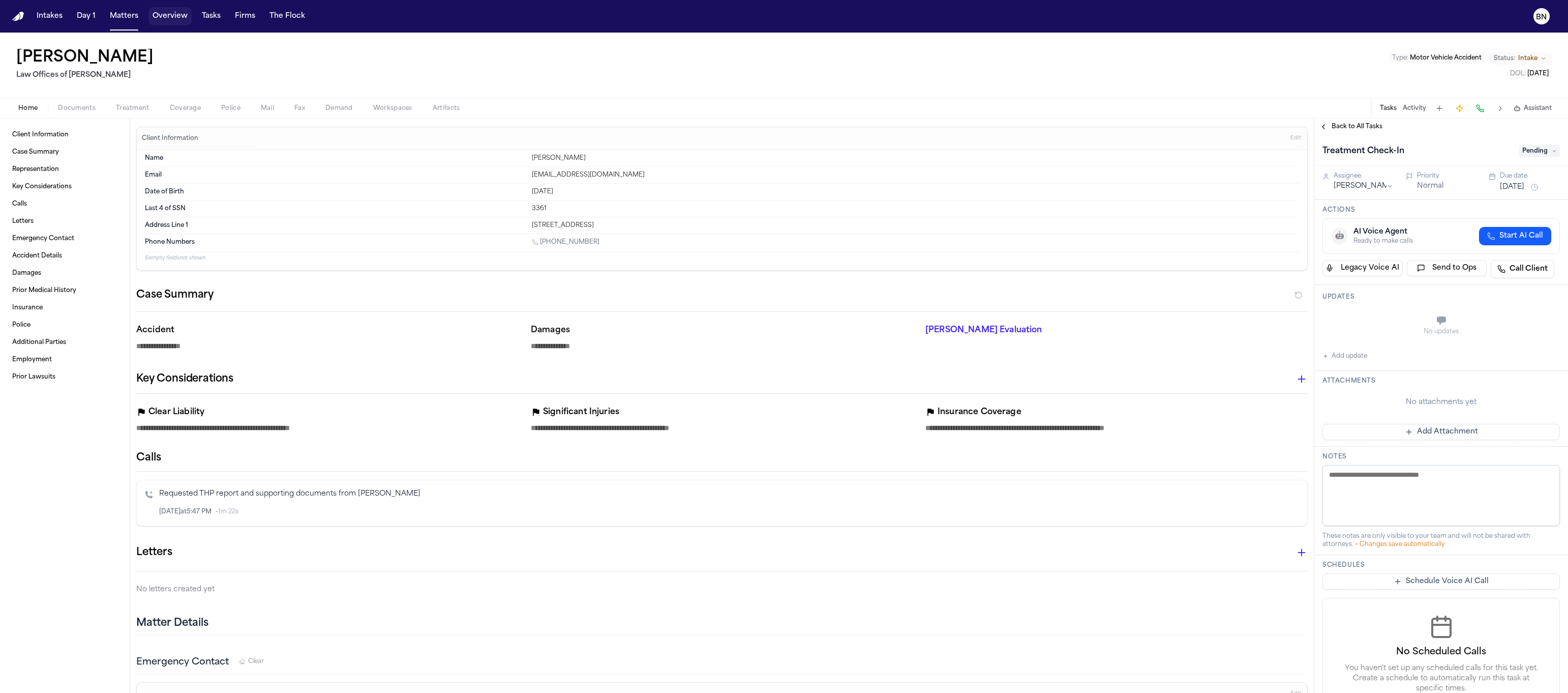
click at [200, 17] on button "Tasks" at bounding box center [211, 16] width 27 height 18
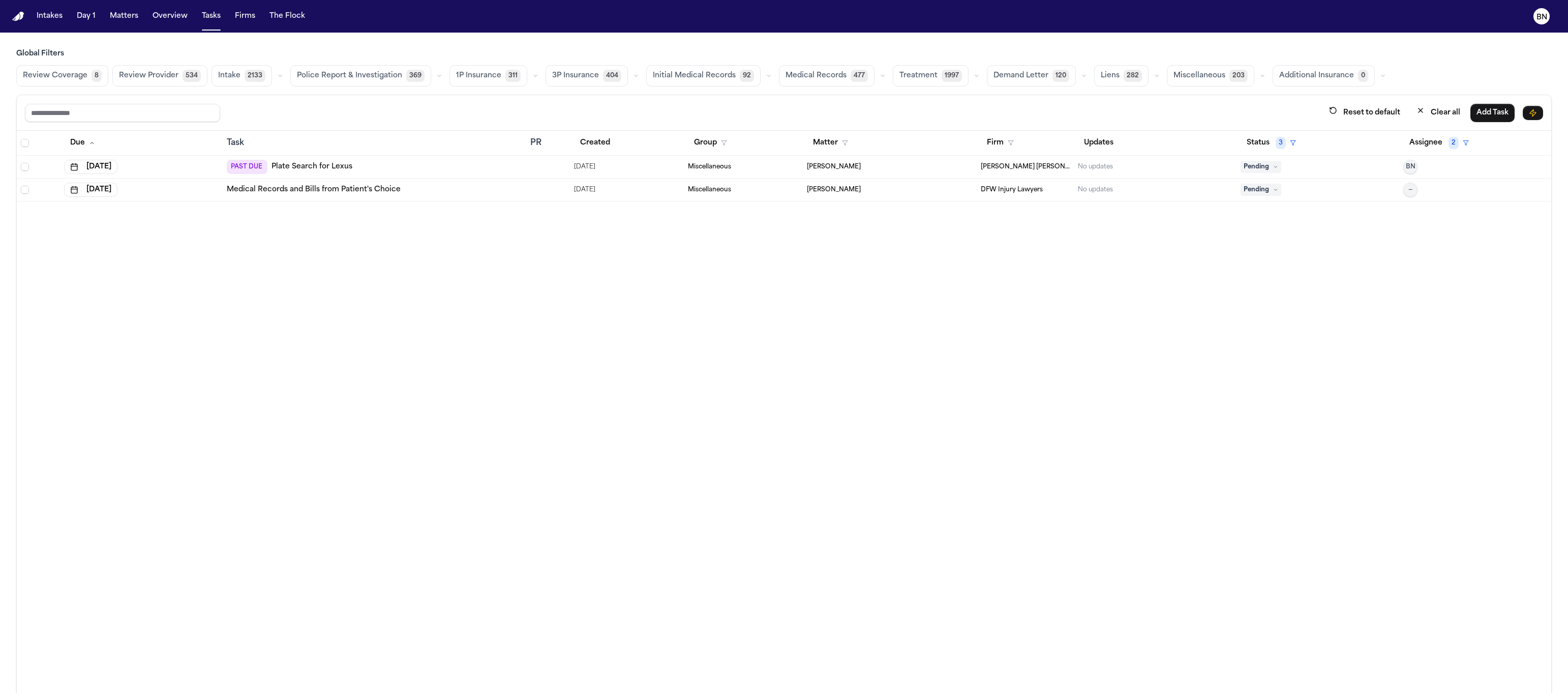
click at [974, 76] on icon "button" at bounding box center [976, 76] width 6 height 6
click at [911, 108] on span "Treatment Check-In" at bounding box center [933, 105] width 67 height 20
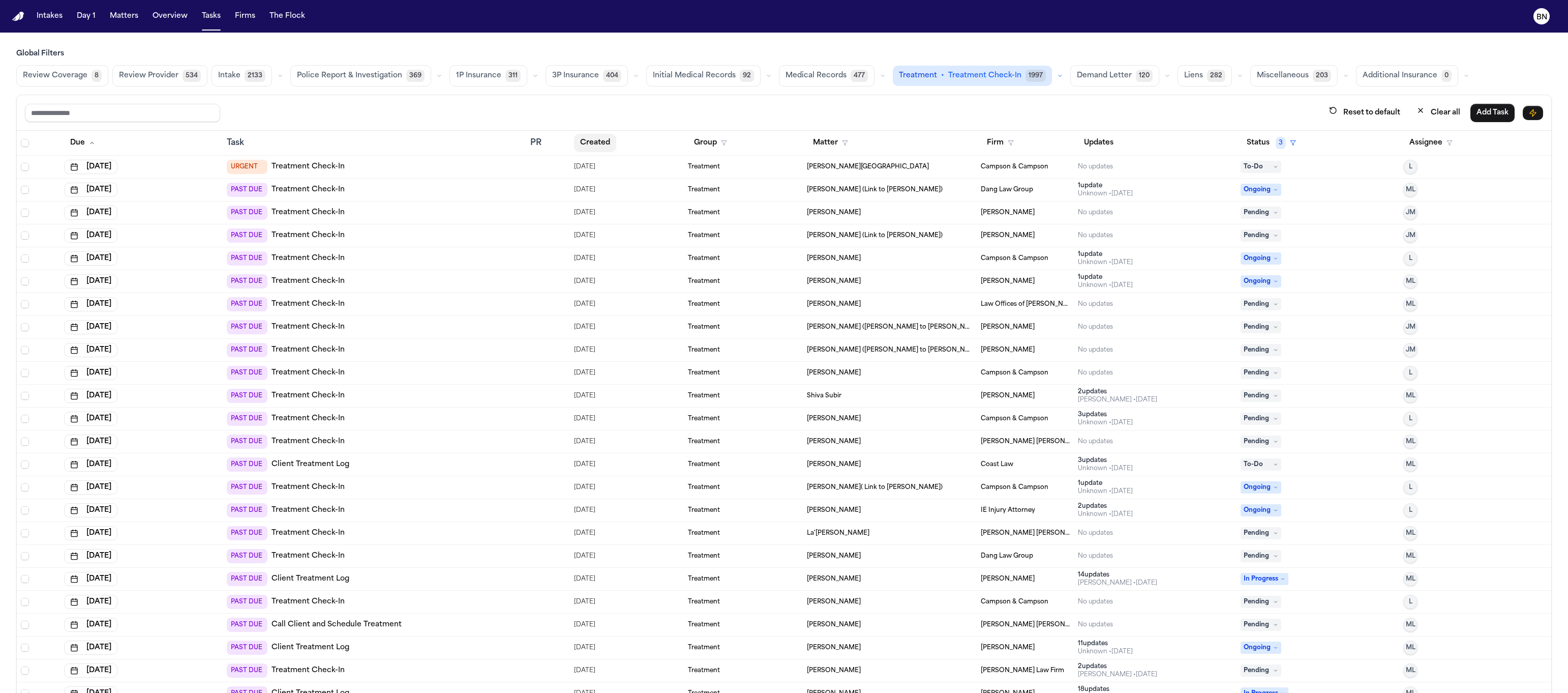
click at [582, 145] on button "Created" at bounding box center [595, 143] width 42 height 18
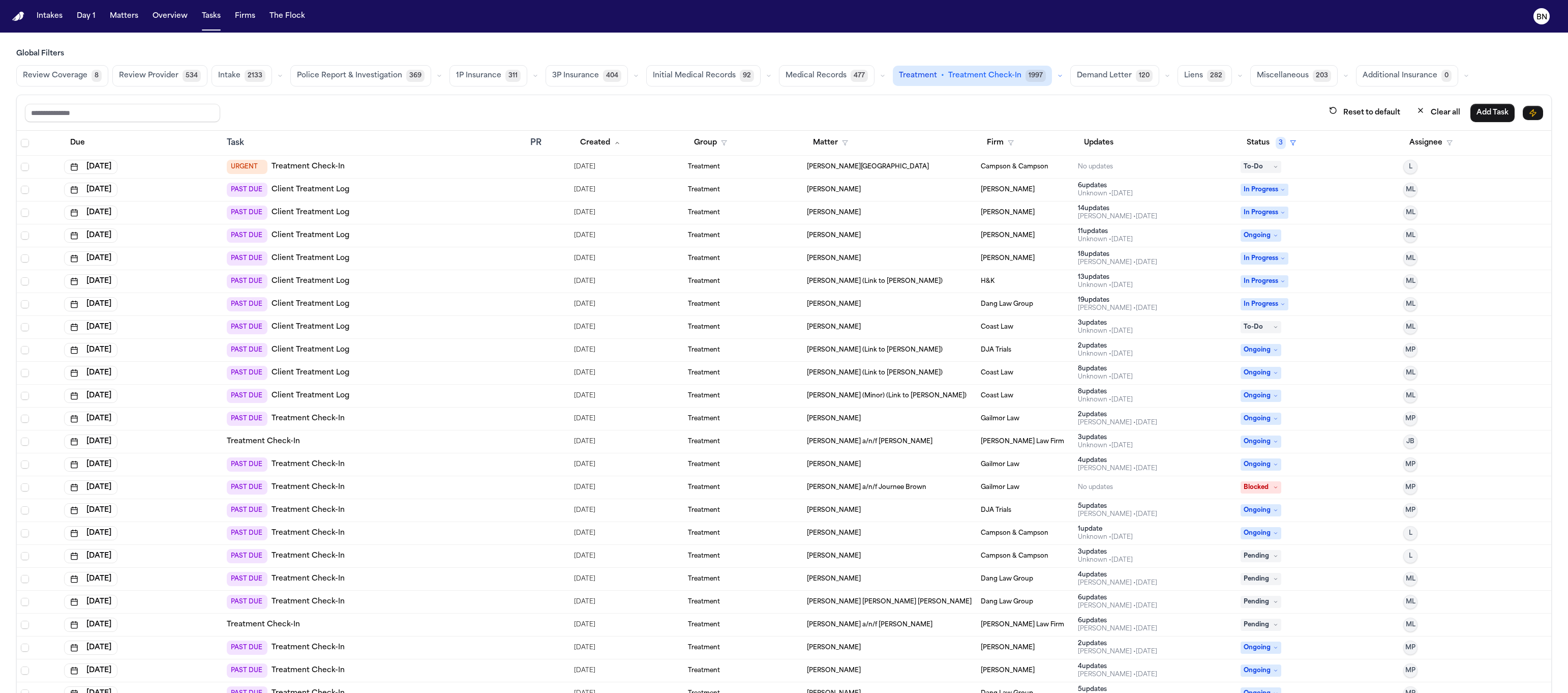
click at [499, 185] on div "PAST DUE Client Treatment Log" at bounding box center [374, 190] width 295 height 14
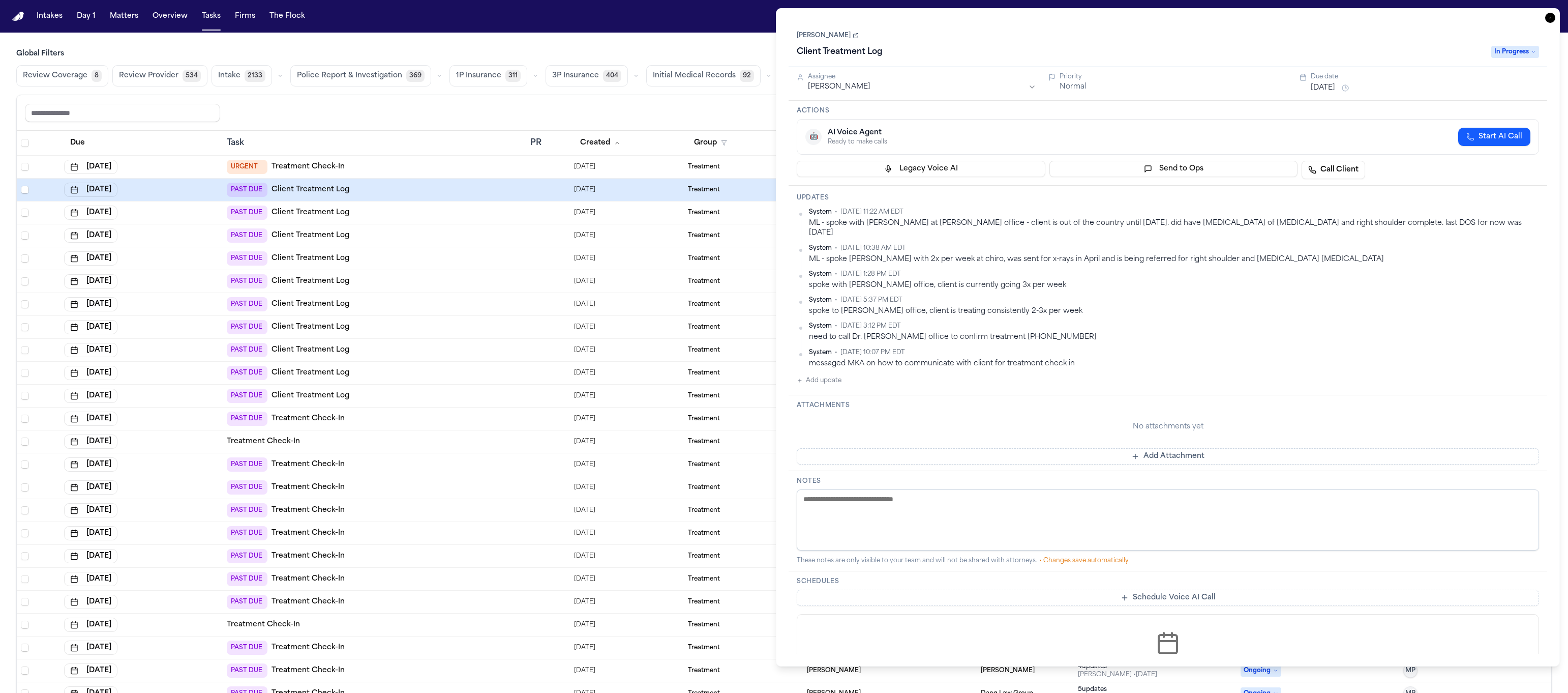
click at [828, 38] on link "Mohamed Youssef" at bounding box center [828, 35] width 62 height 8
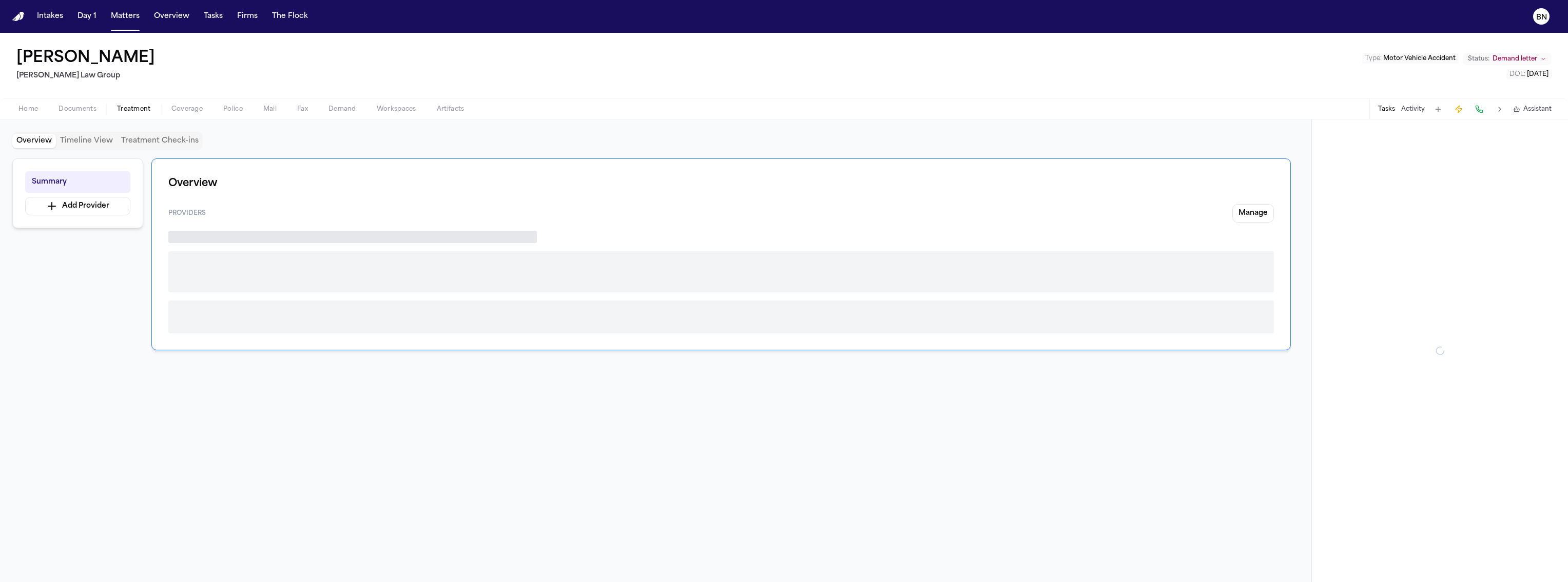
click at [133, 107] on span "Treatment" at bounding box center [134, 109] width 34 height 8
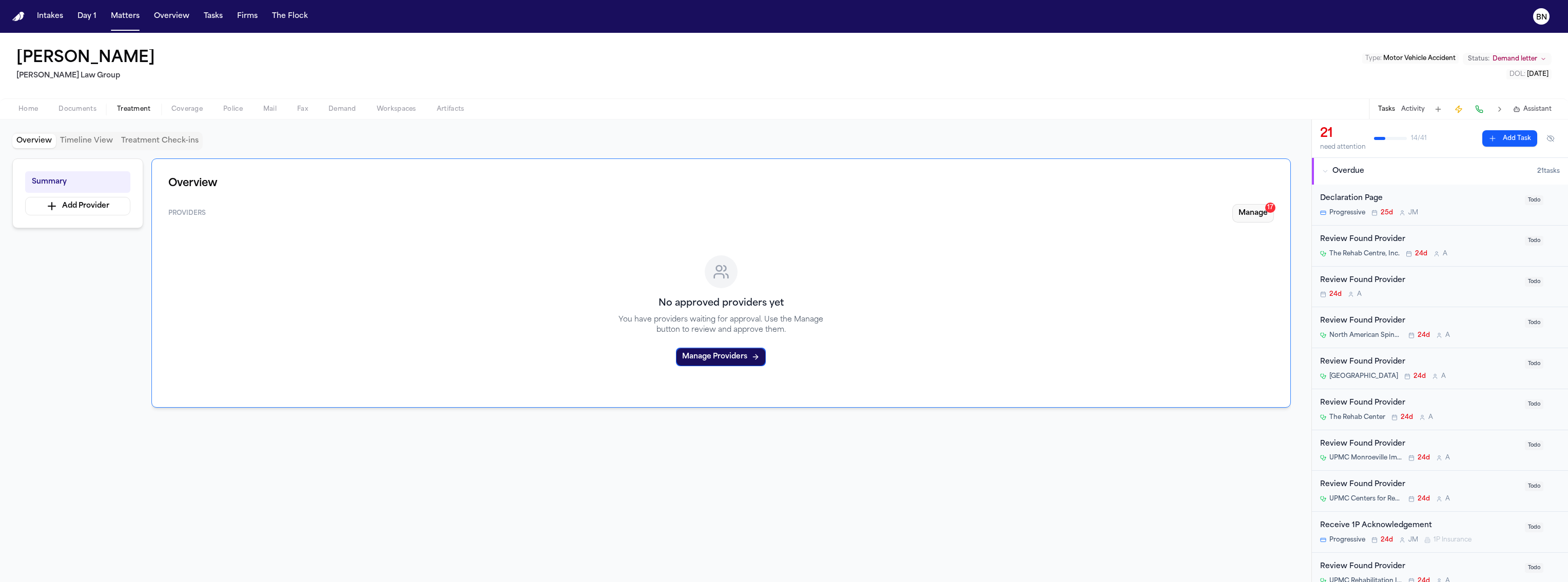
click at [1261, 213] on button "Manage 17" at bounding box center [1253, 213] width 41 height 19
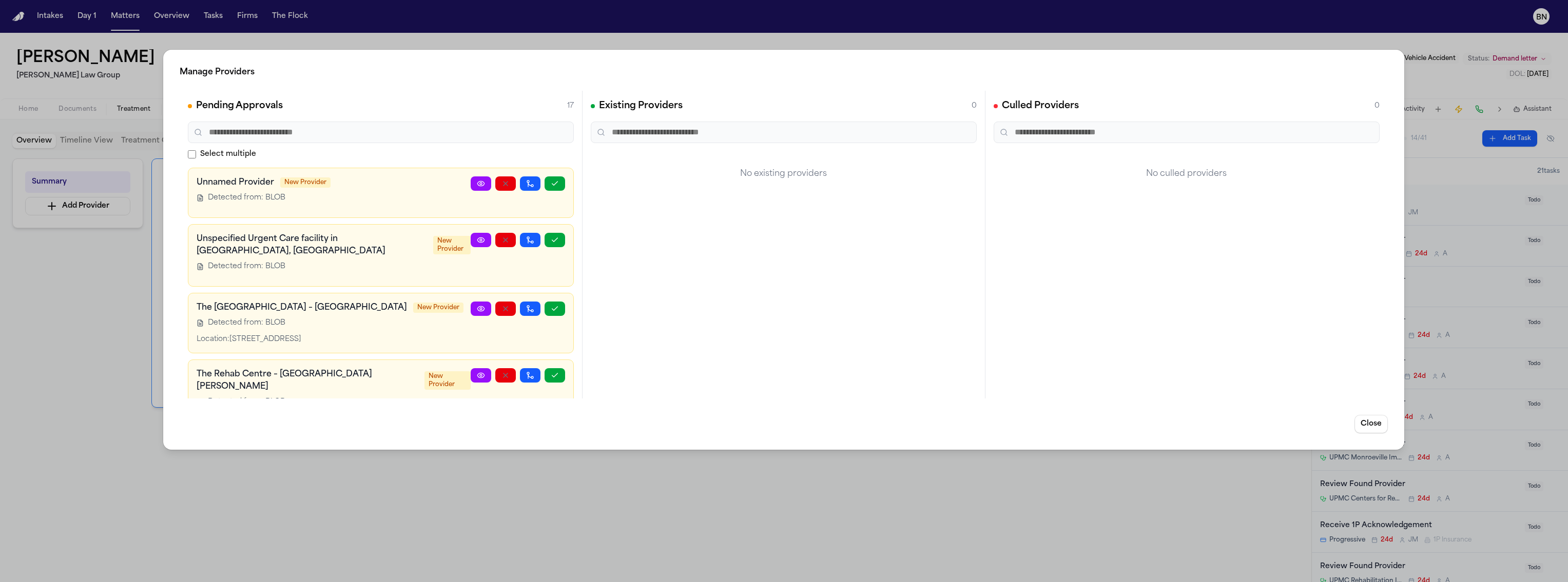
click at [1090, 204] on div "Culled Providers 0 No culled providers" at bounding box center [1187, 244] width 403 height 308
click at [100, 300] on div "Manage Providers Pending Approvals 17 Select multiple Unnamed Provider New Prov…" at bounding box center [784, 291] width 1568 height 582
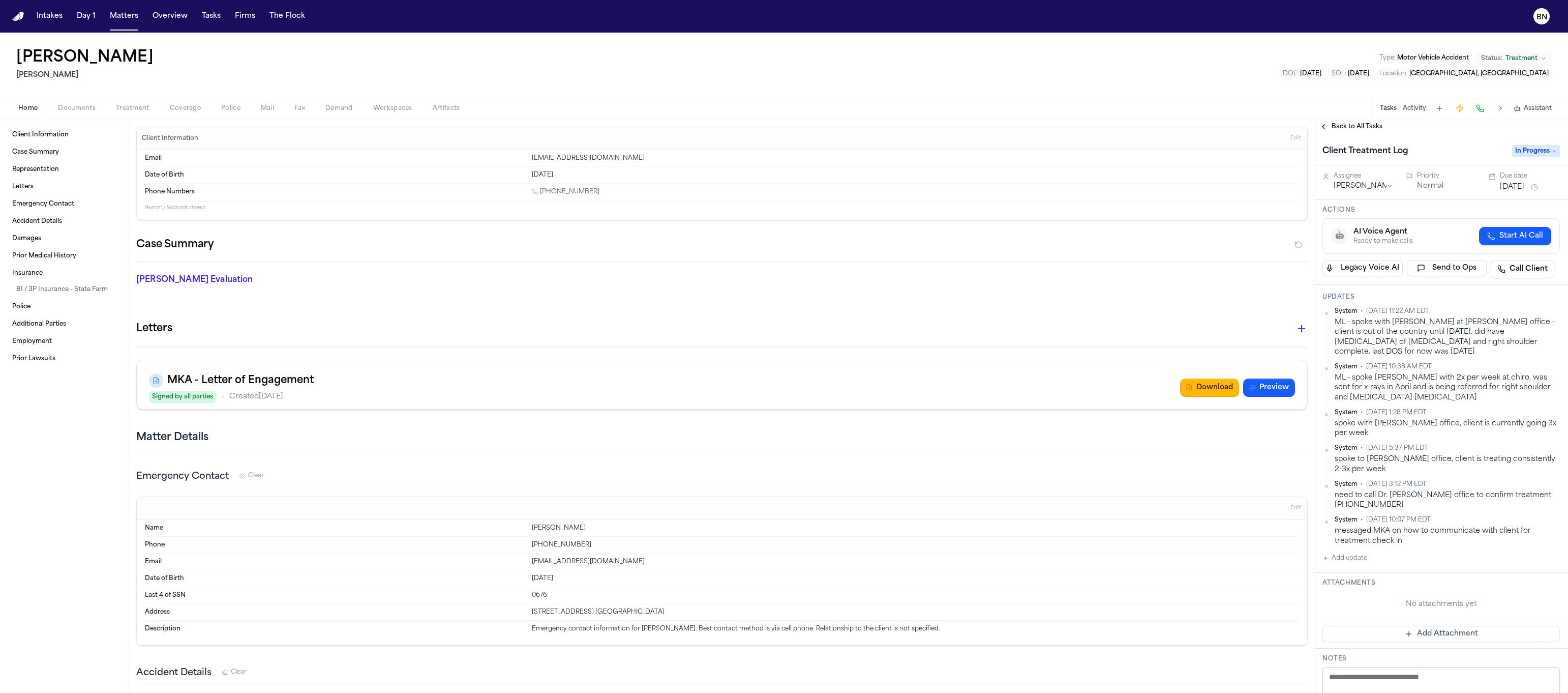
click at [198, 13] on button "Tasks" at bounding box center [211, 16] width 27 height 18
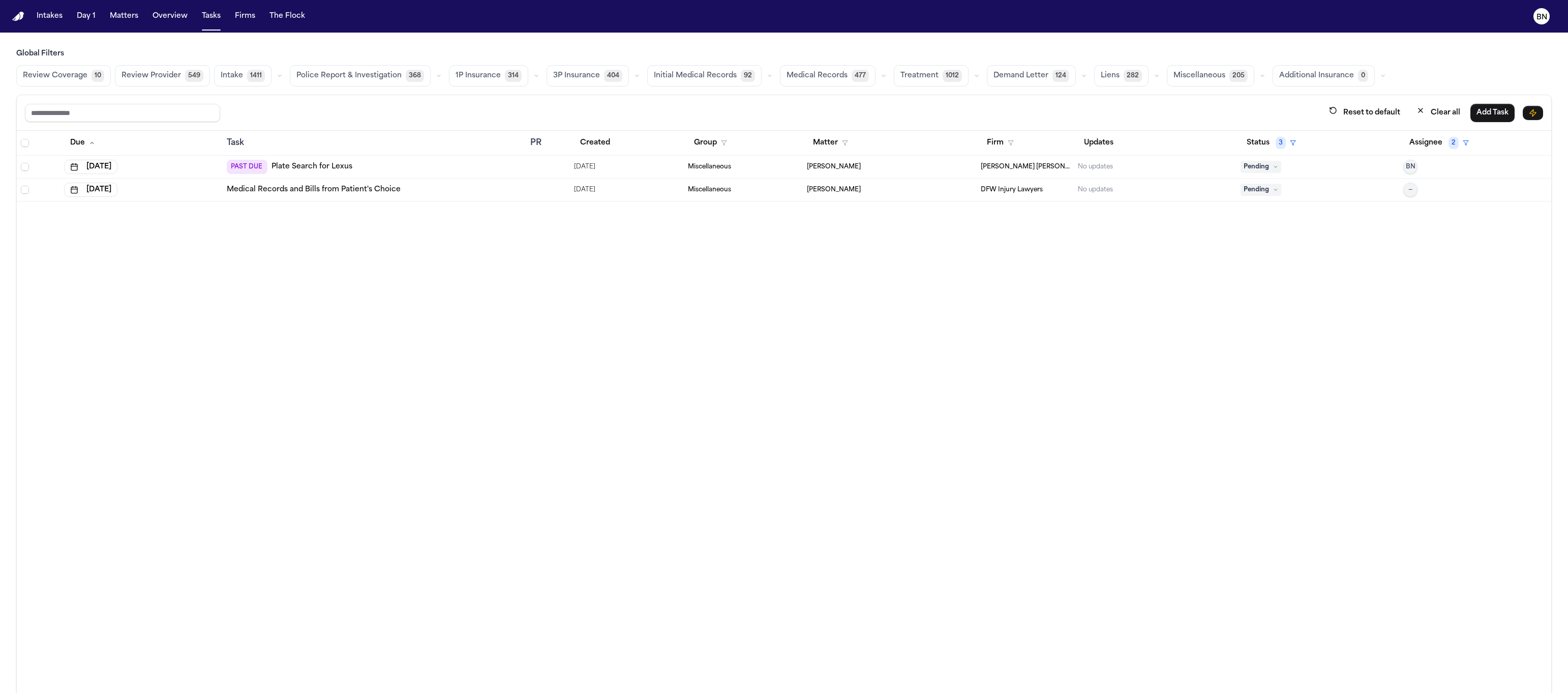
click at [278, 75] on icon "button" at bounding box center [280, 76] width 6 height 6
click at [261, 109] on span "[MEDICAL_DATA] Agreement" at bounding box center [256, 105] width 70 height 20
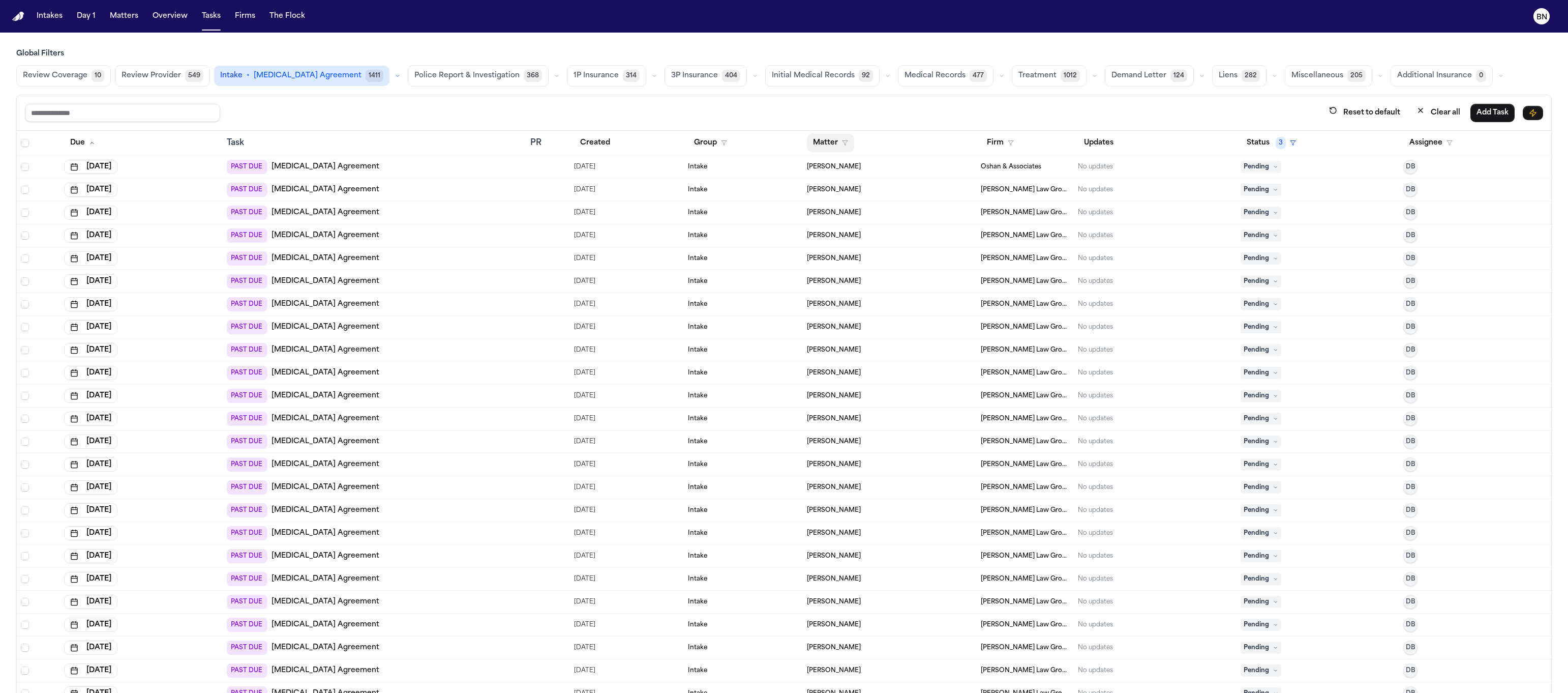
click at [819, 147] on button "Matter" at bounding box center [830, 143] width 47 height 18
click at [981, 143] on button "Firm" at bounding box center [1000, 143] width 39 height 18
click at [997, 213] on div "[PERSON_NAME] Law Group" at bounding box center [1026, 217] width 104 height 12
click at [842, 145] on icon "button" at bounding box center [845, 143] width 6 height 6
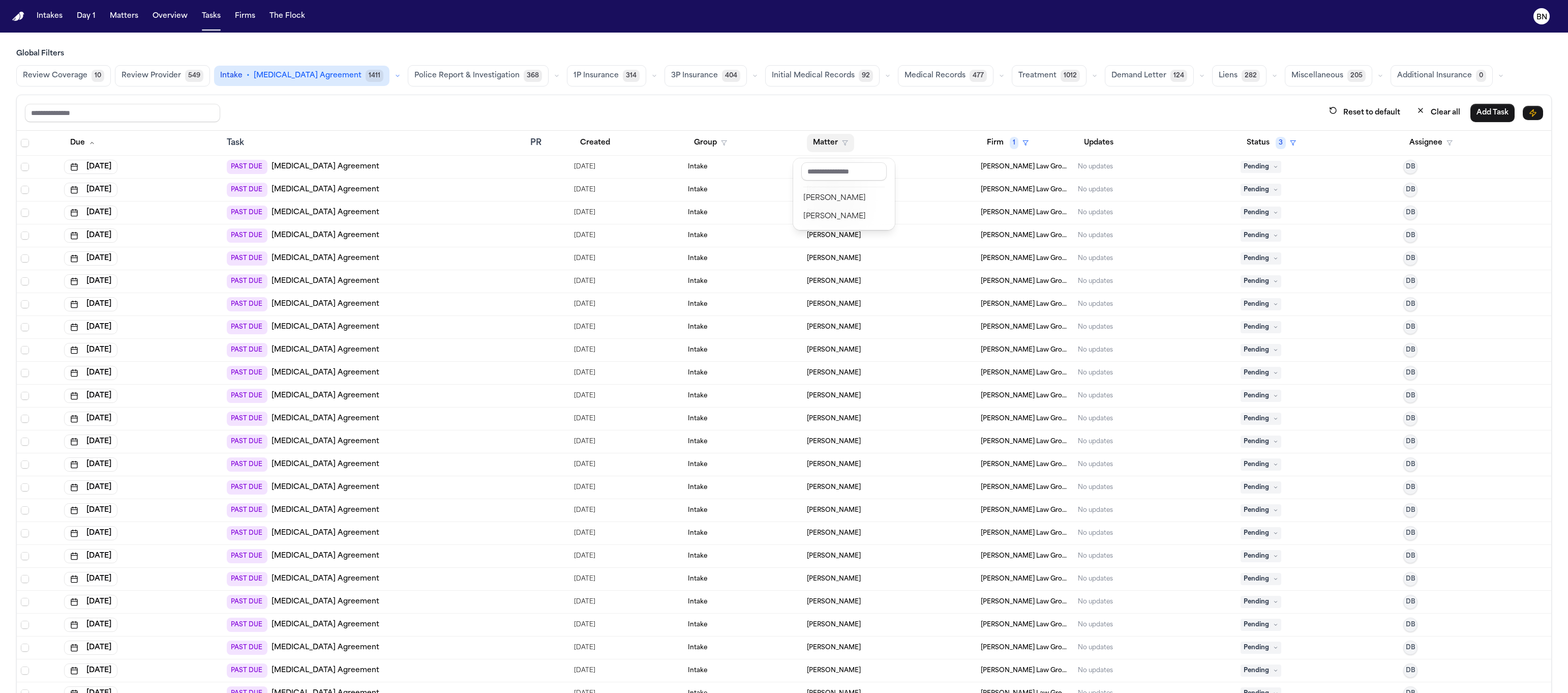
click at [349, 114] on div "Reset to default Clear all Add Task Due Task PR Created Group Matter Firm 1 Upd…" at bounding box center [784, 403] width 1535 height 617
click at [23, 145] on span "Select all" at bounding box center [25, 143] width 8 height 8
click at [25, 166] on span "Select row" at bounding box center [25, 167] width 8 height 8
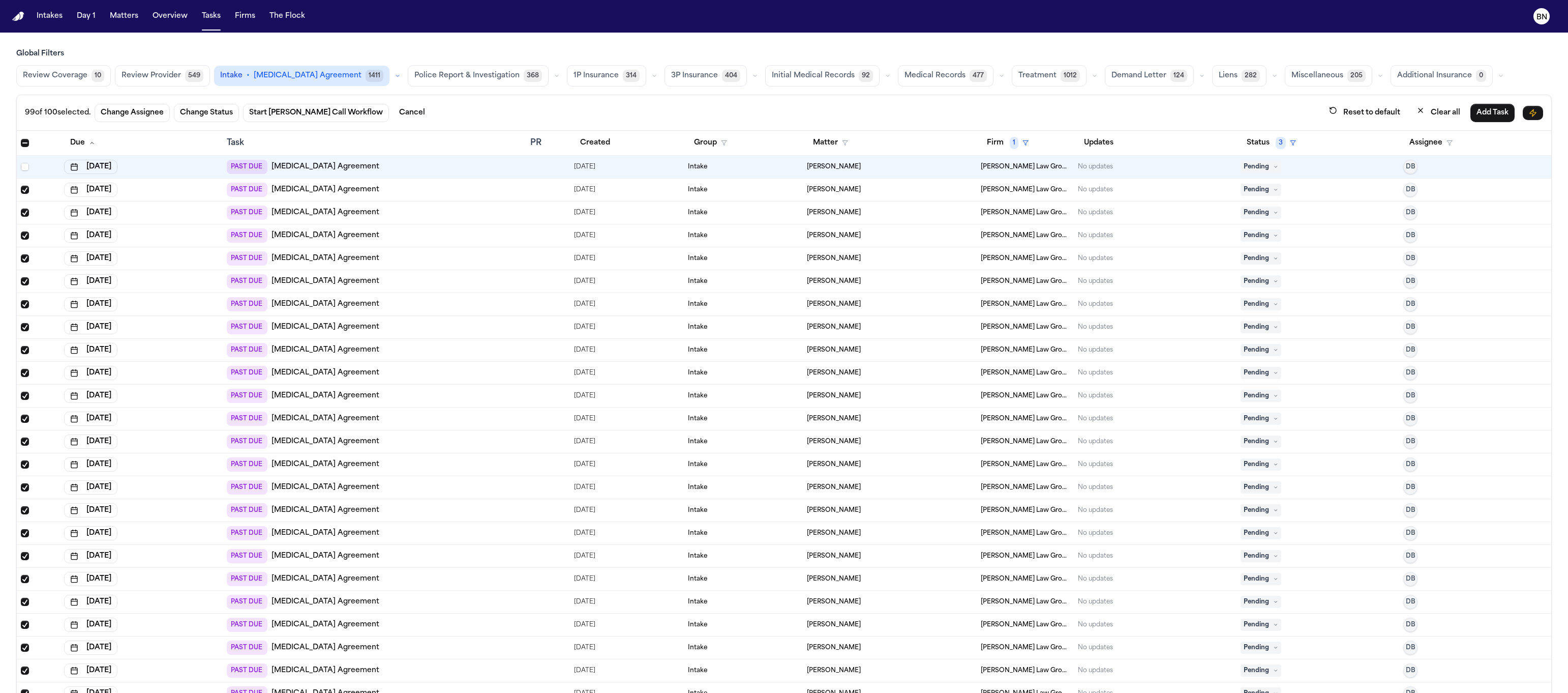
click at [22, 143] on span "Select all" at bounding box center [25, 143] width 8 height 8
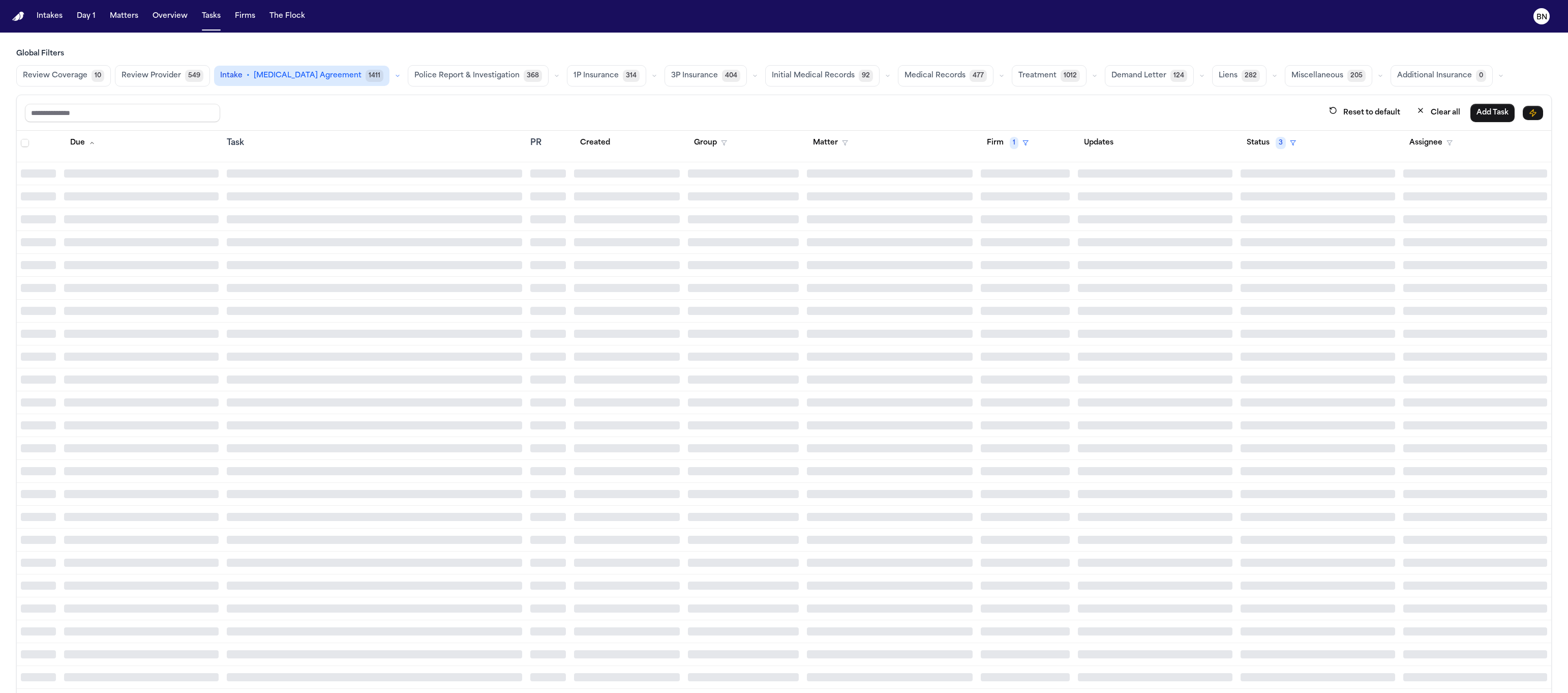
scroll to position [37, 0]
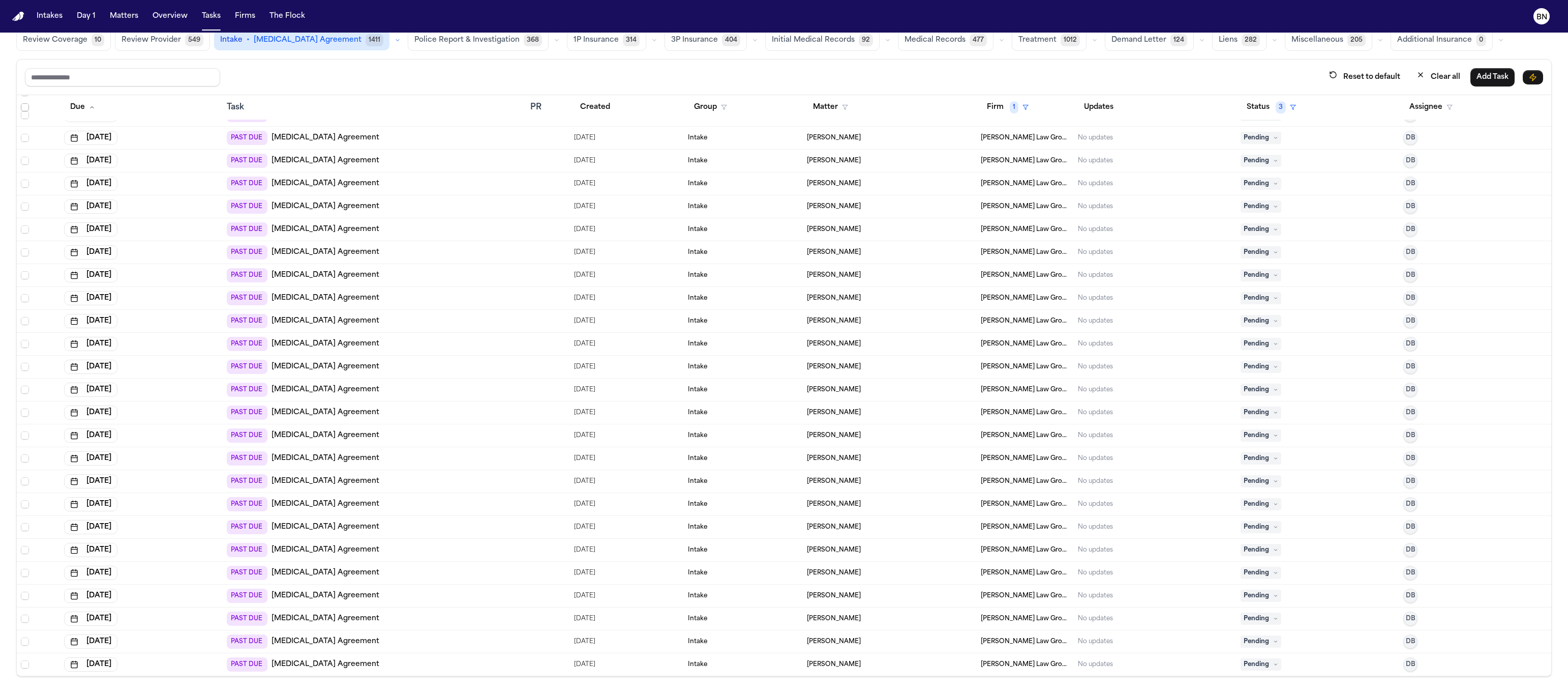
click at [27, 107] on span "Select all" at bounding box center [25, 107] width 8 height 8
click at [25, 641] on span "Select row" at bounding box center [25, 641] width 8 height 8
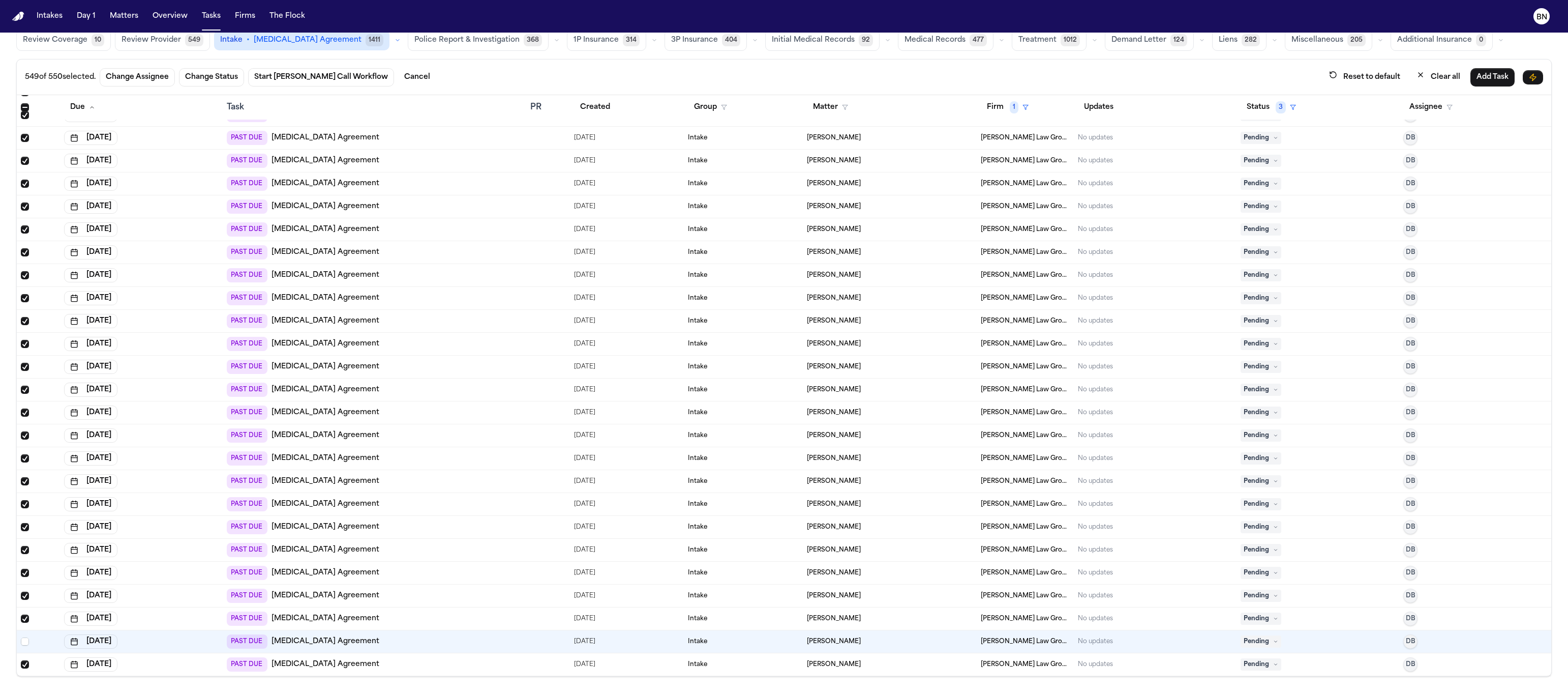
click at [25, 665] on span "Select row" at bounding box center [25, 664] width 8 height 8
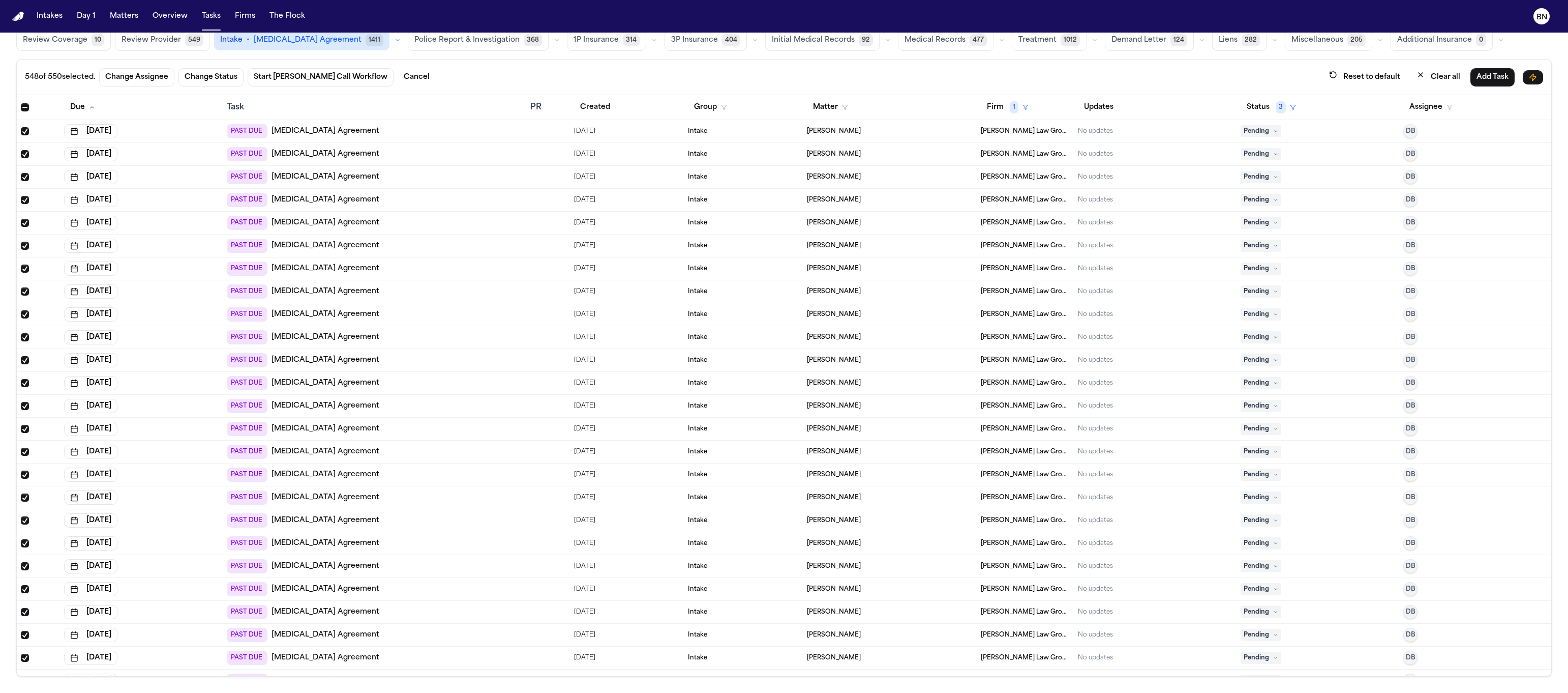
scroll to position [0, 0]
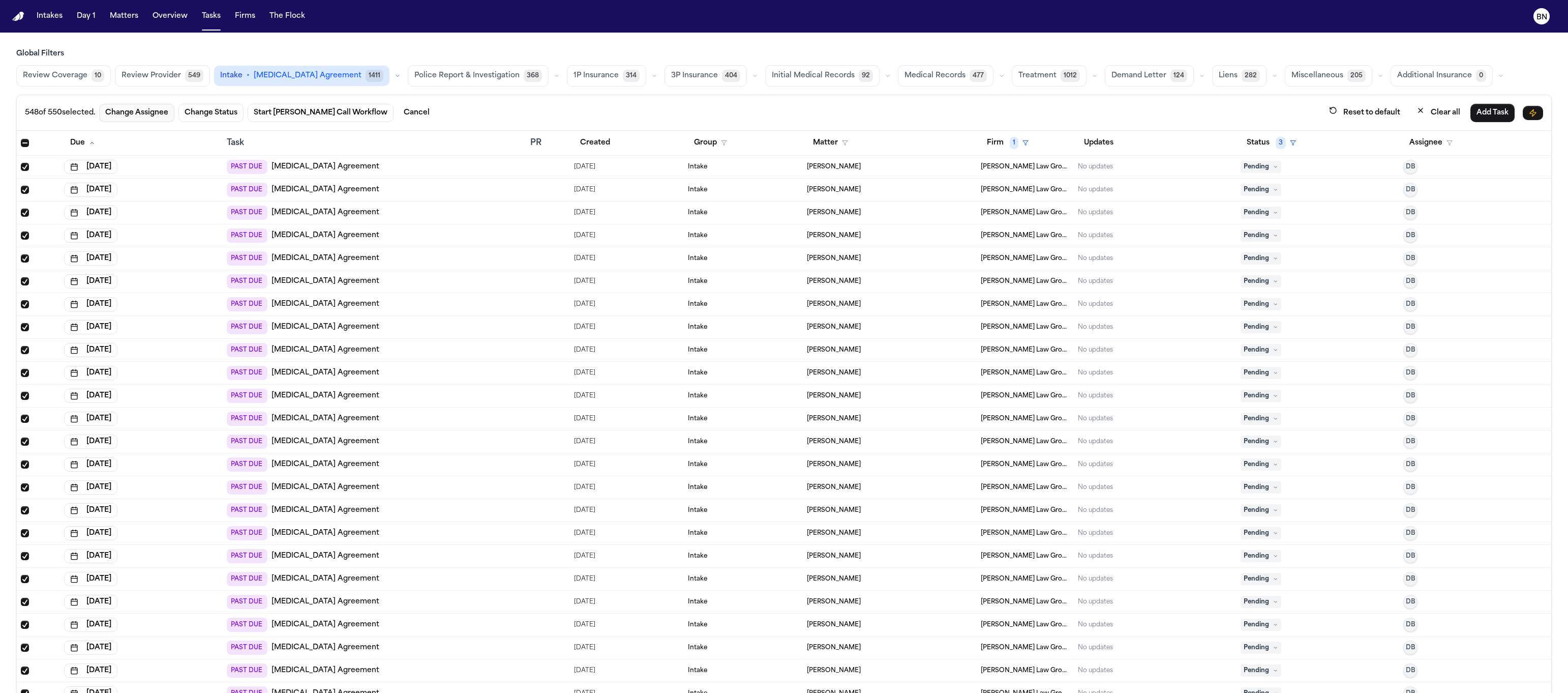
click at [132, 113] on button "Change Assignee" at bounding box center [136, 113] width 75 height 18
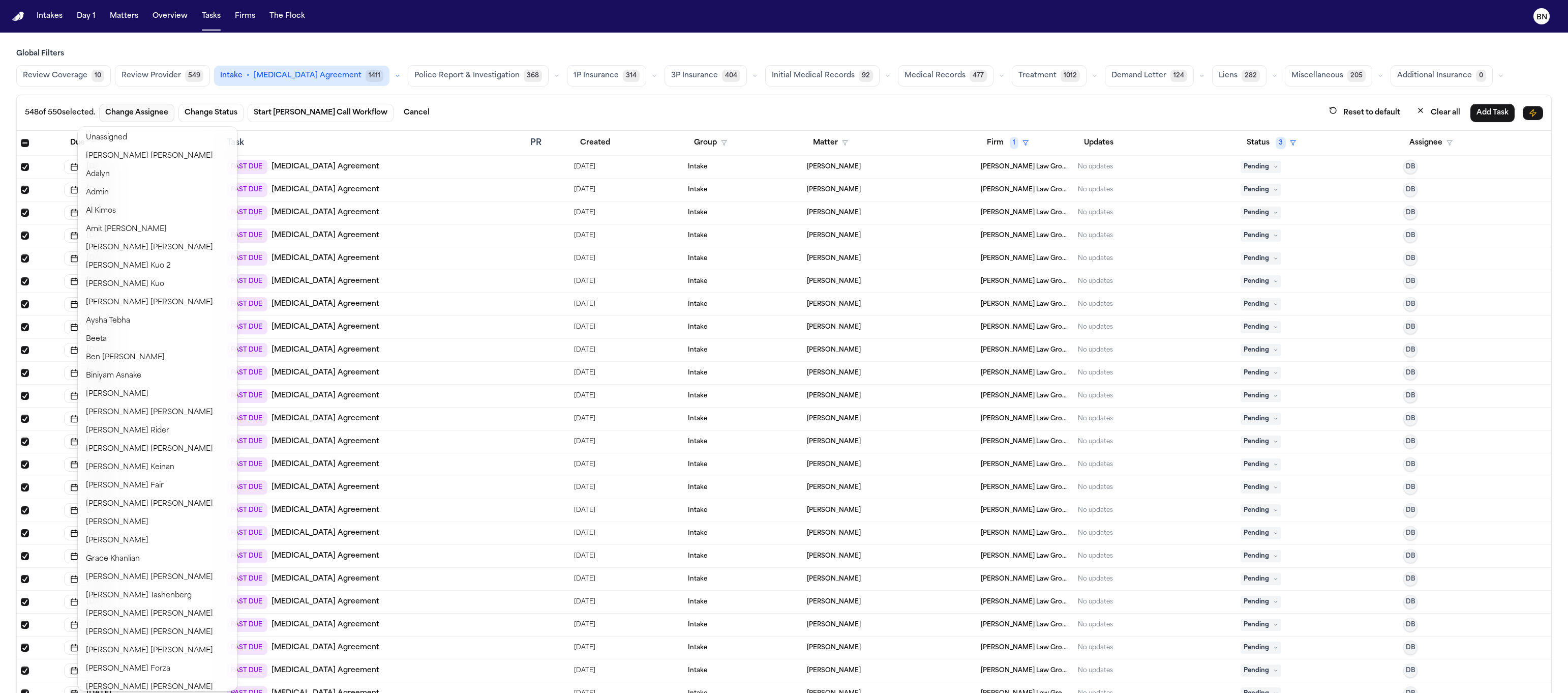
click at [153, 115] on button "Change Assignee" at bounding box center [136, 113] width 75 height 18
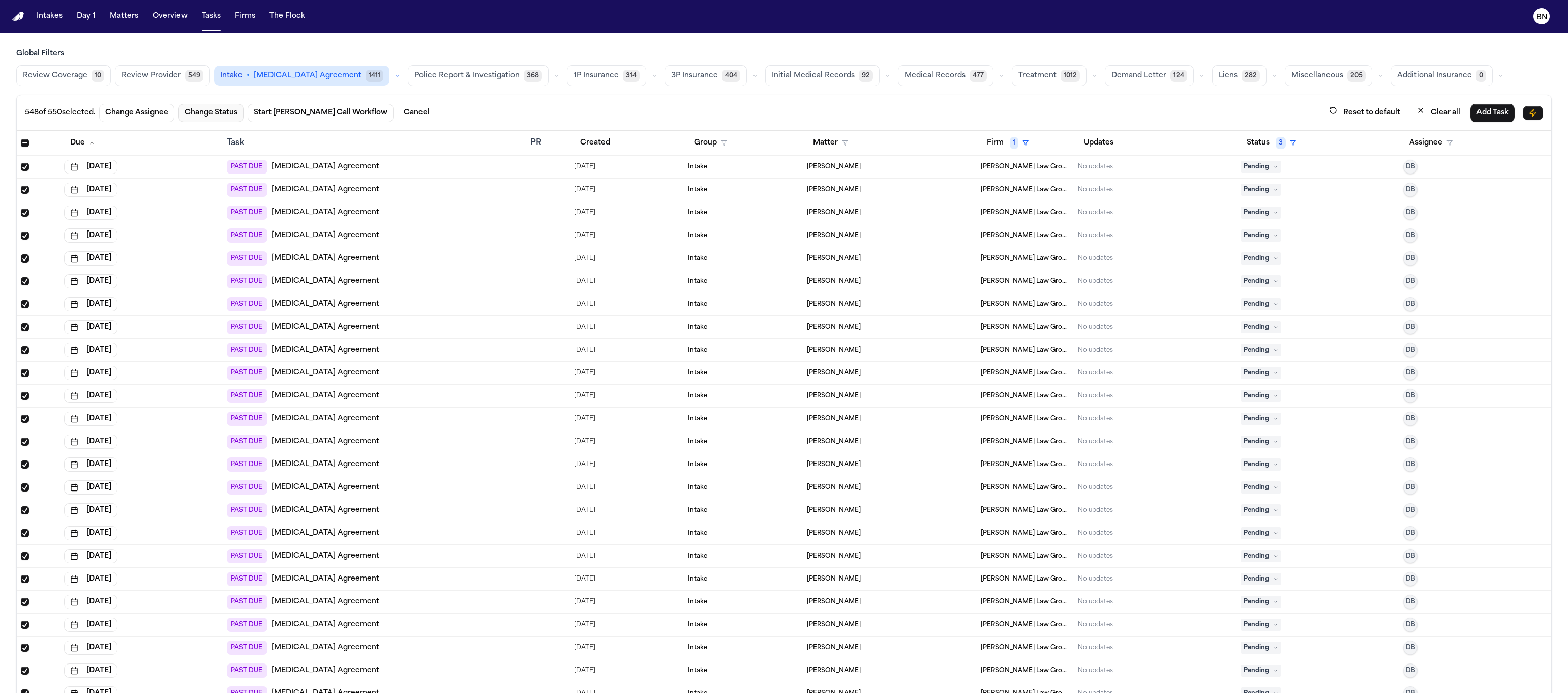
click at [220, 112] on button "Change Status" at bounding box center [211, 113] width 65 height 18
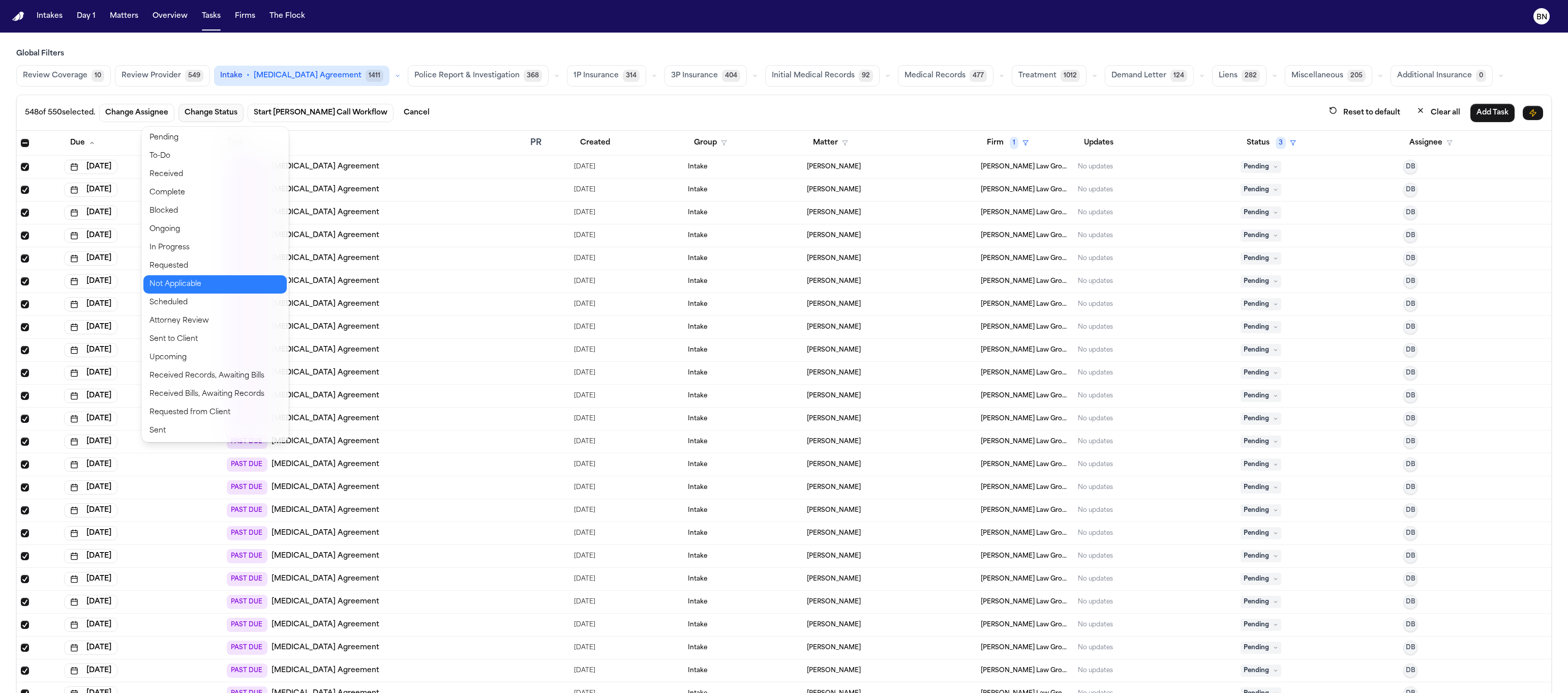
click at [196, 282] on button "Not Applicable" at bounding box center [215, 284] width 143 height 18
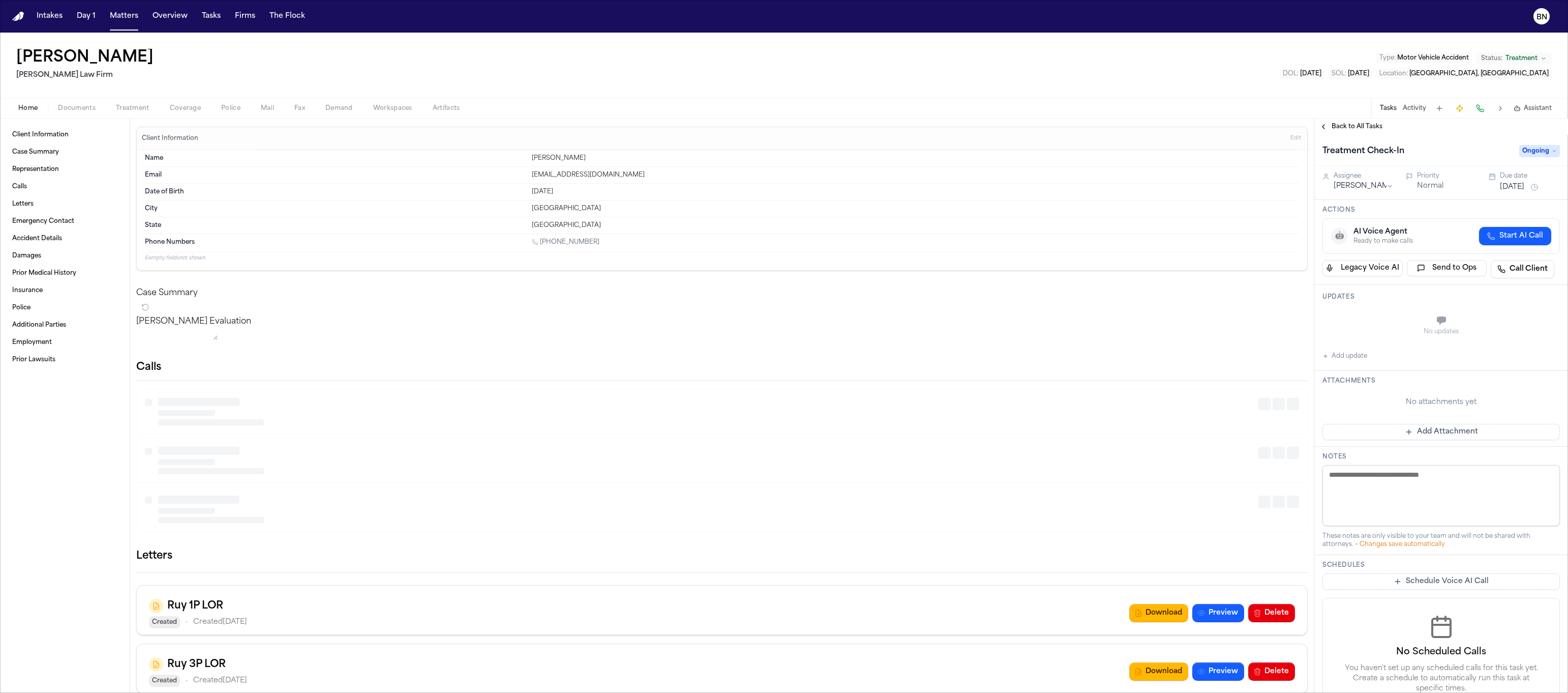
scroll to position [9, 0]
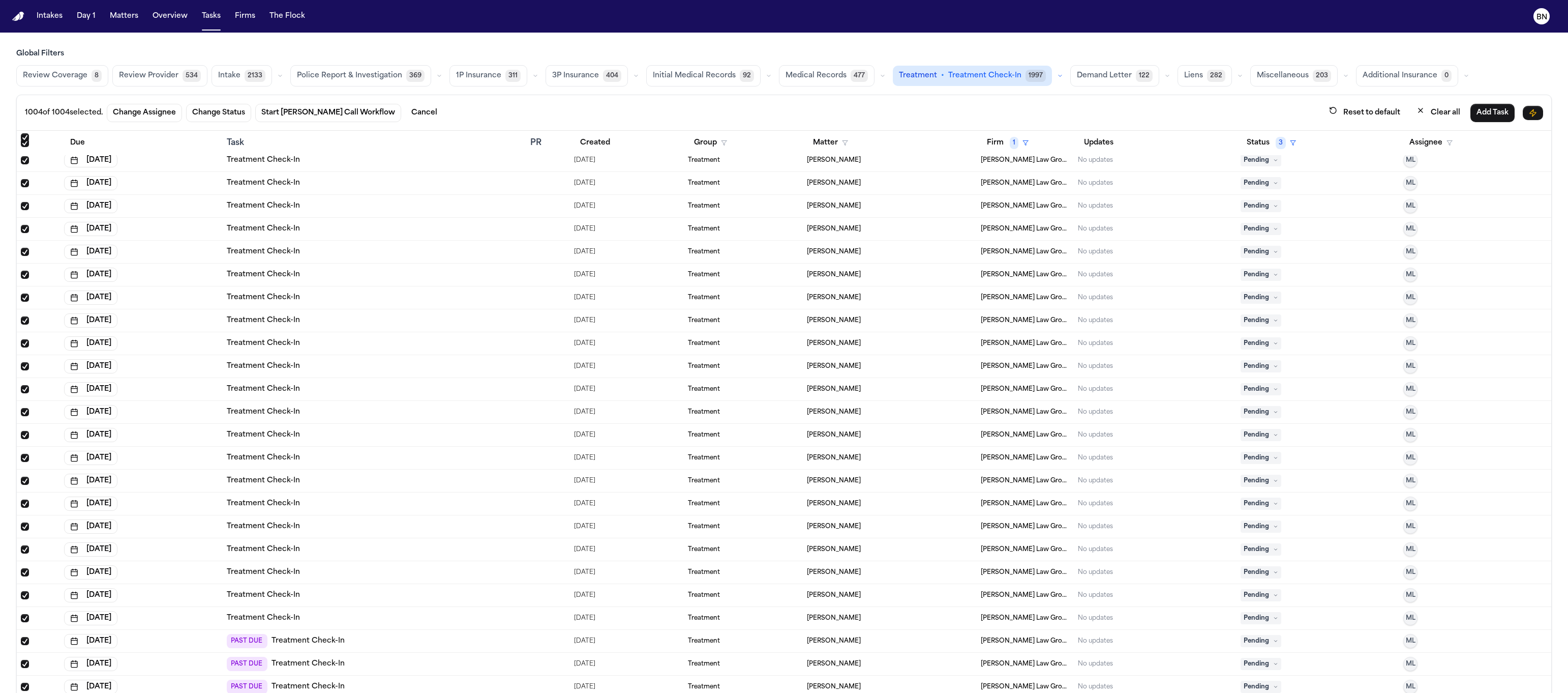
scroll to position [22428, 0]
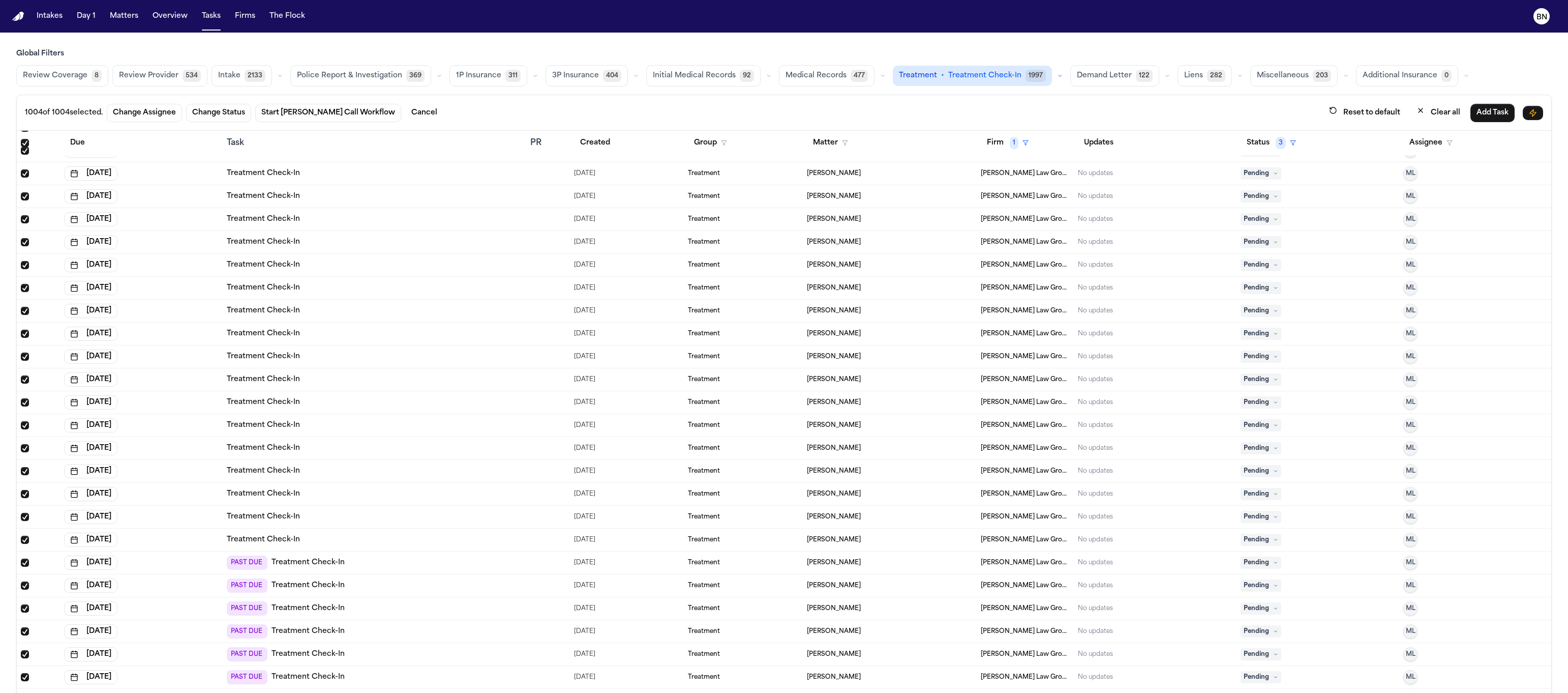
click at [401, 308] on div "Treatment Check-In" at bounding box center [374, 310] width 295 height 10
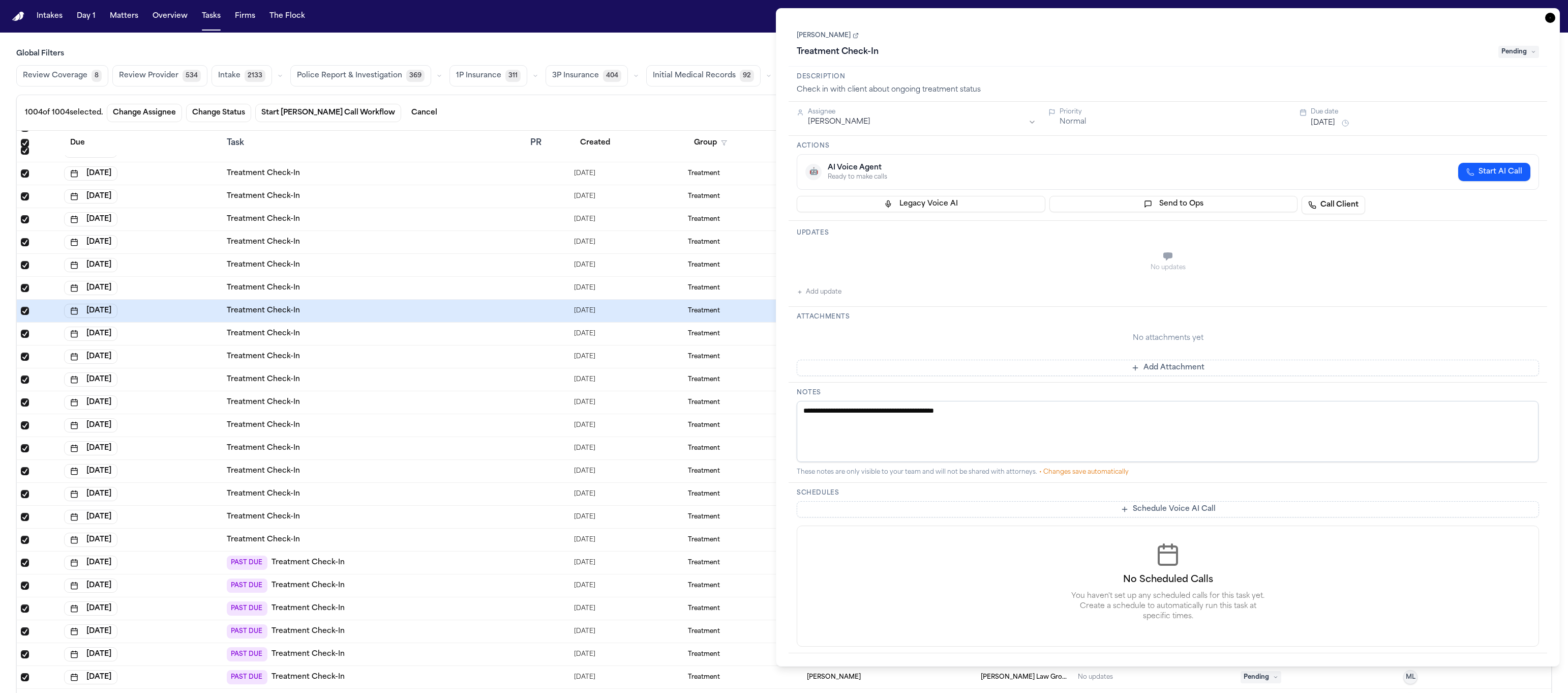
click at [838, 37] on link "[PERSON_NAME]" at bounding box center [828, 35] width 62 height 8
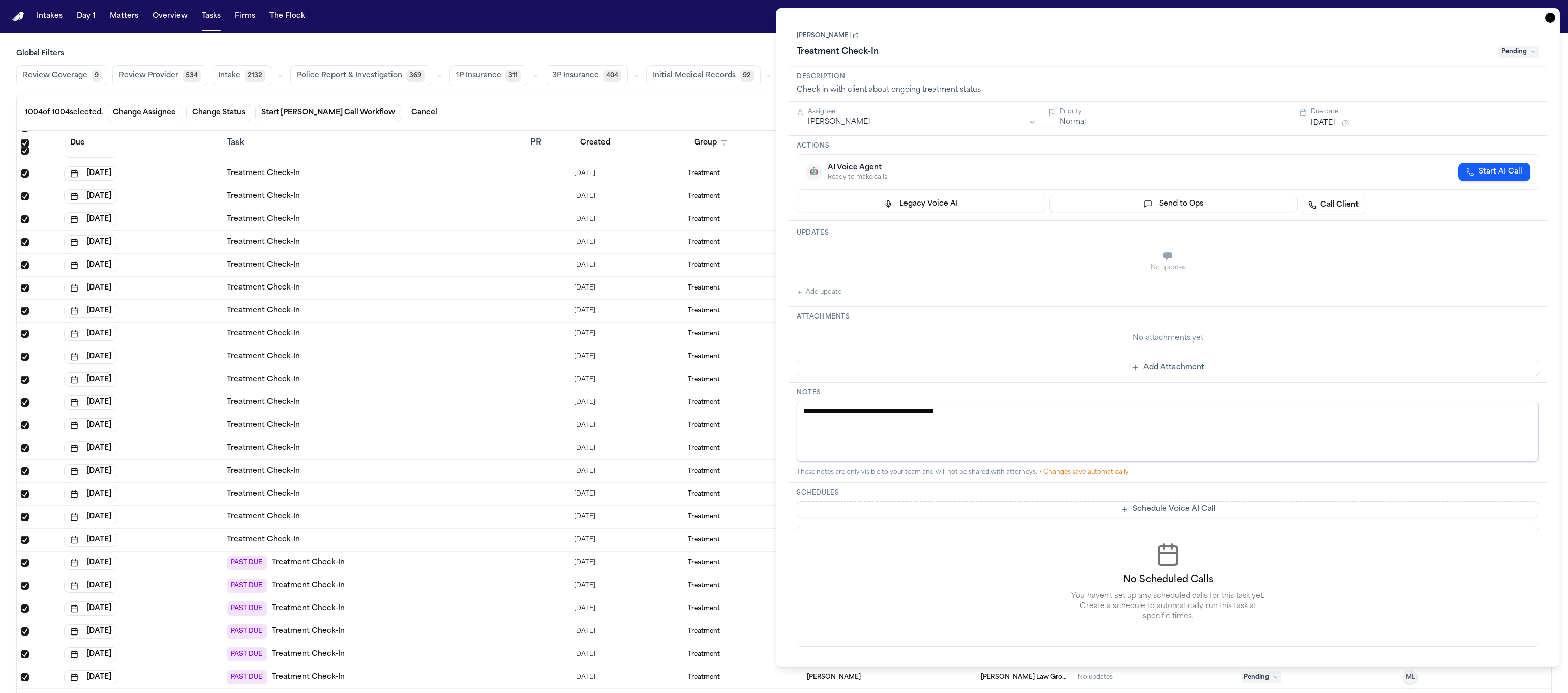
scroll to position [22307, 0]
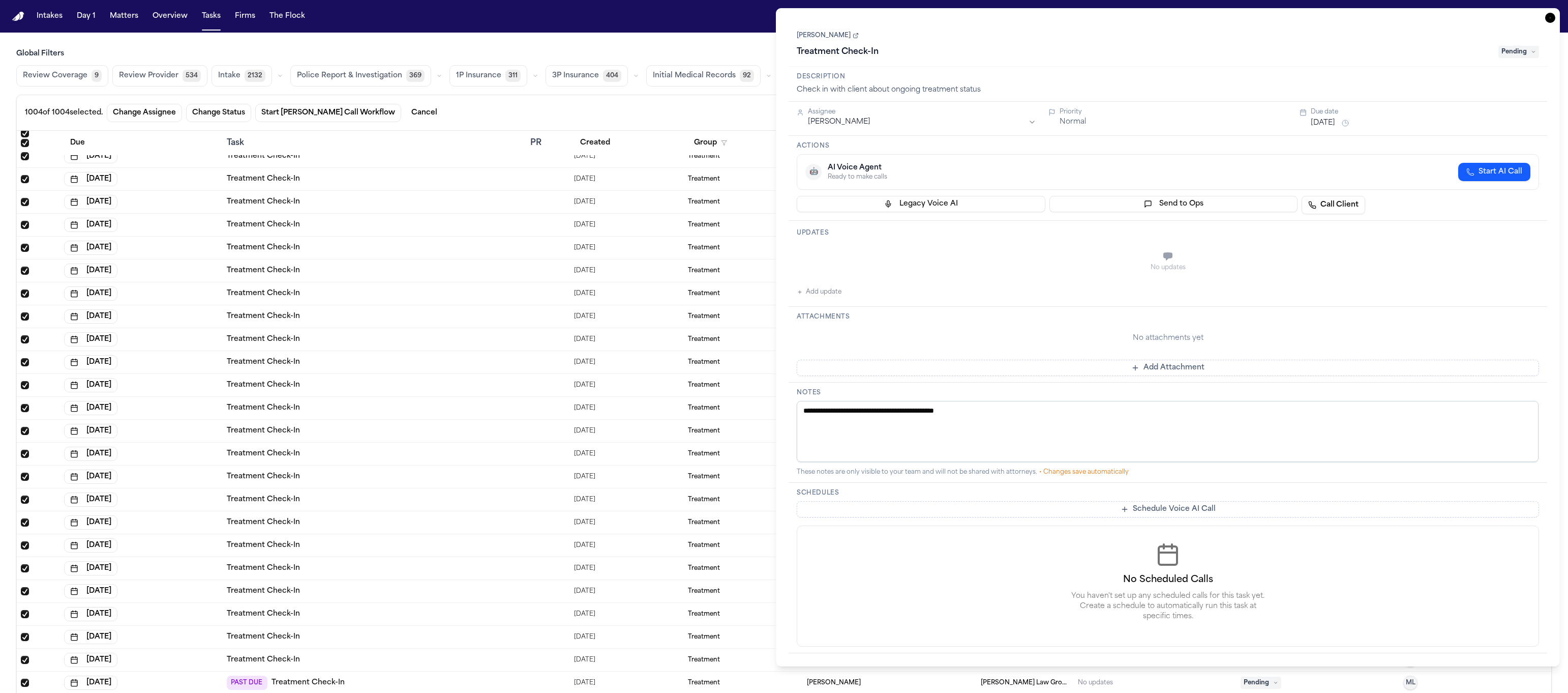
click at [660, 45] on main "Global Filters Review Coverage 9 Review Provider 534 Intake 2132 Police Report …" at bounding box center [784, 363] width 1568 height 660
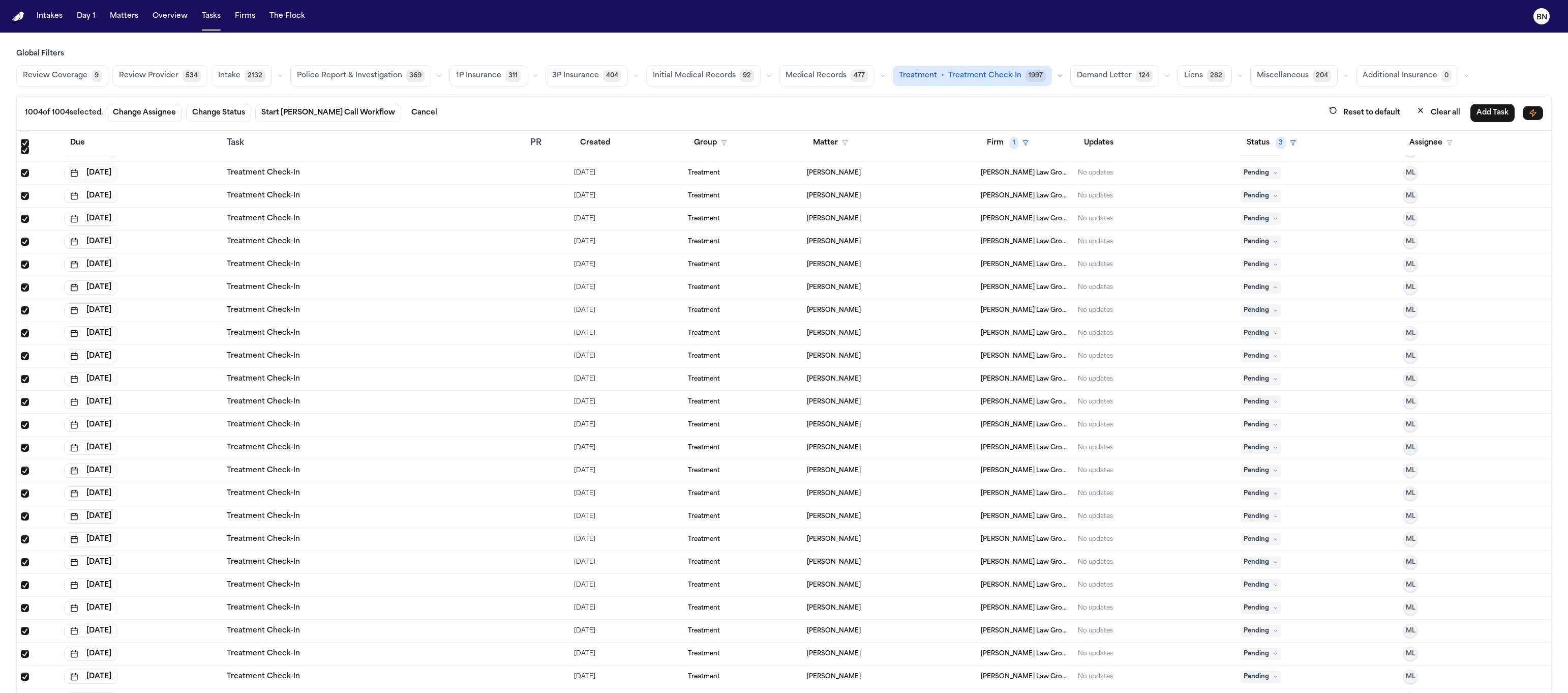
scroll to position [19606, 0]
click at [25, 136] on span "Select row" at bounding box center [25, 133] width 8 height 8
click at [23, 143] on span "Select all" at bounding box center [25, 143] width 8 height 8
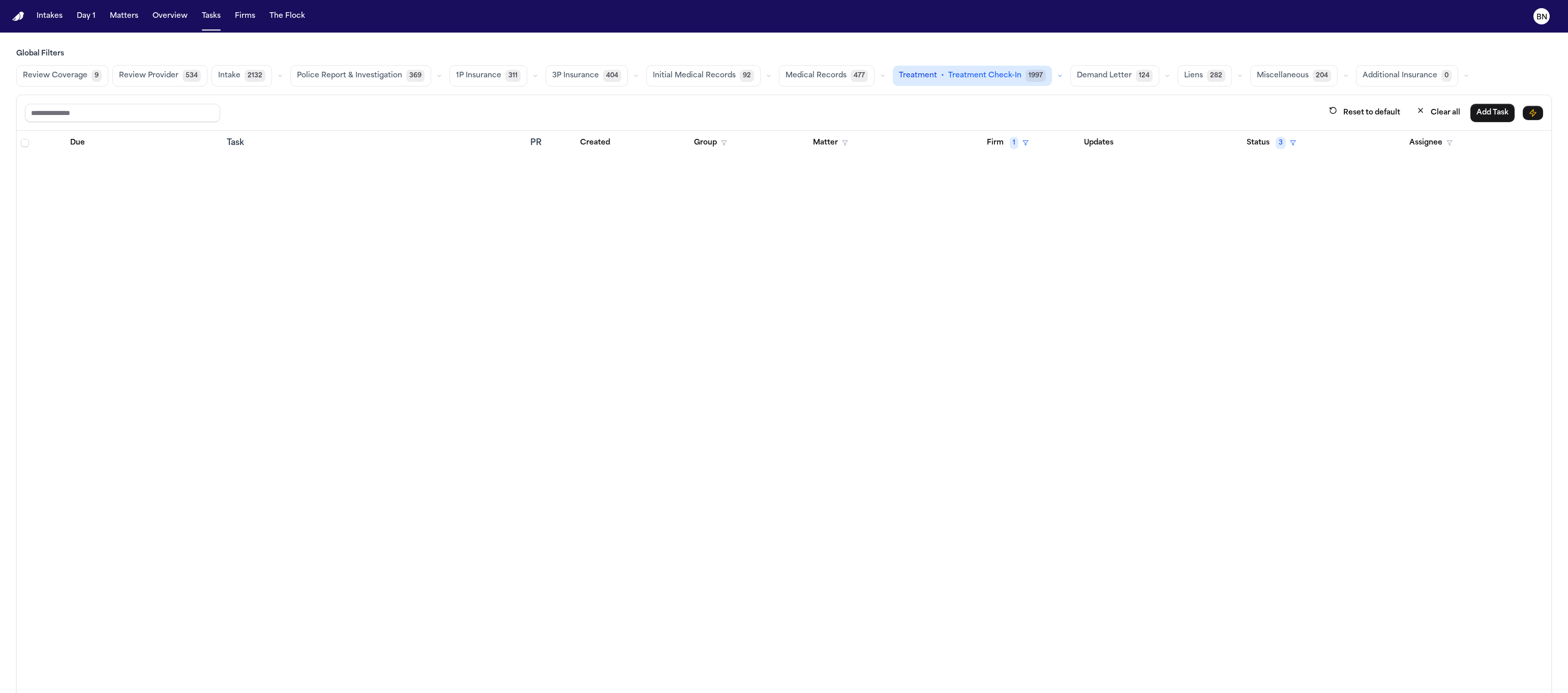
scroll to position [9574, 0]
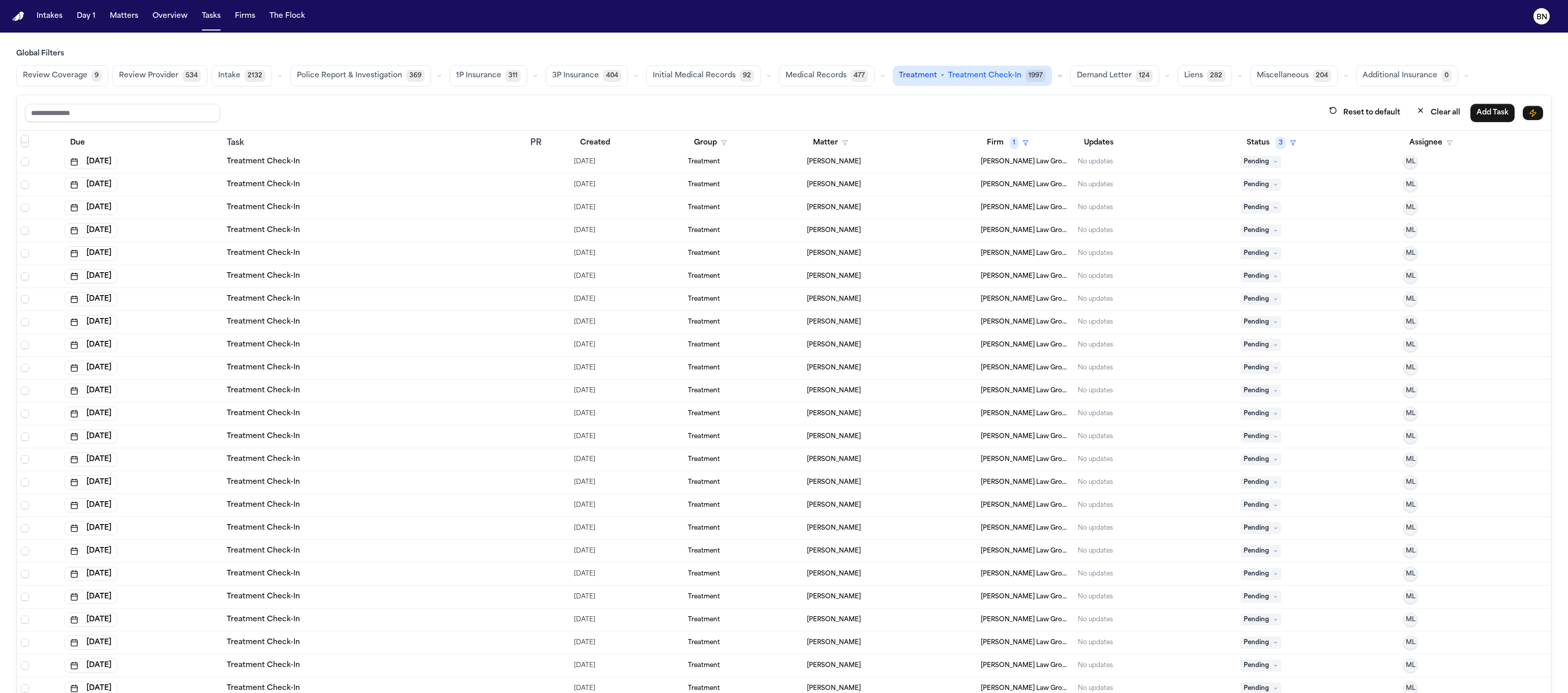
click at [1054, 72] on button "button" at bounding box center [1060, 76] width 12 height 12
drag, startPoint x: 776, startPoint y: 98, endPoint x: 769, endPoint y: 117, distance: 20.2
click at [776, 98] on div "Reset to default Clear all Add Task Due Task PR Created Group Matter Firm 1 Upd…" at bounding box center [784, 403] width 1535 height 617
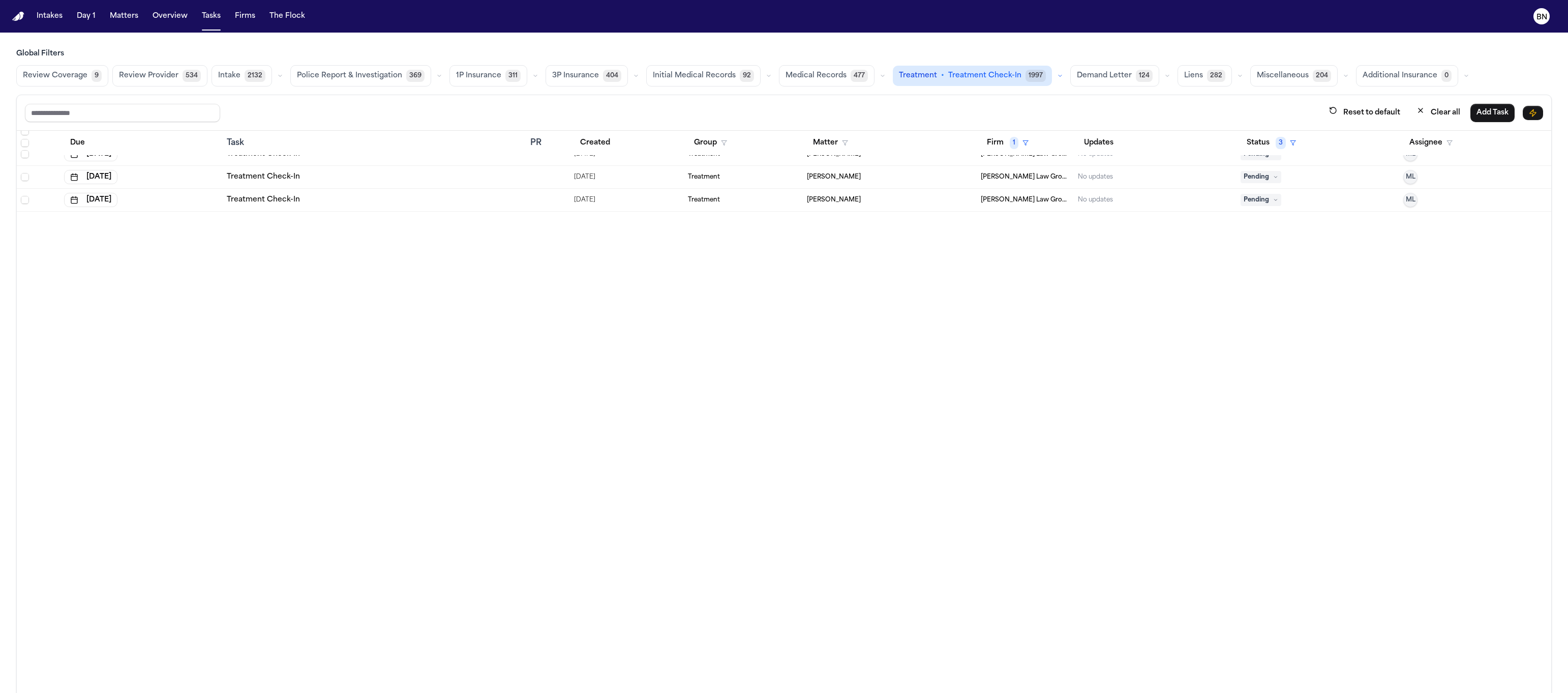
scroll to position [0, 0]
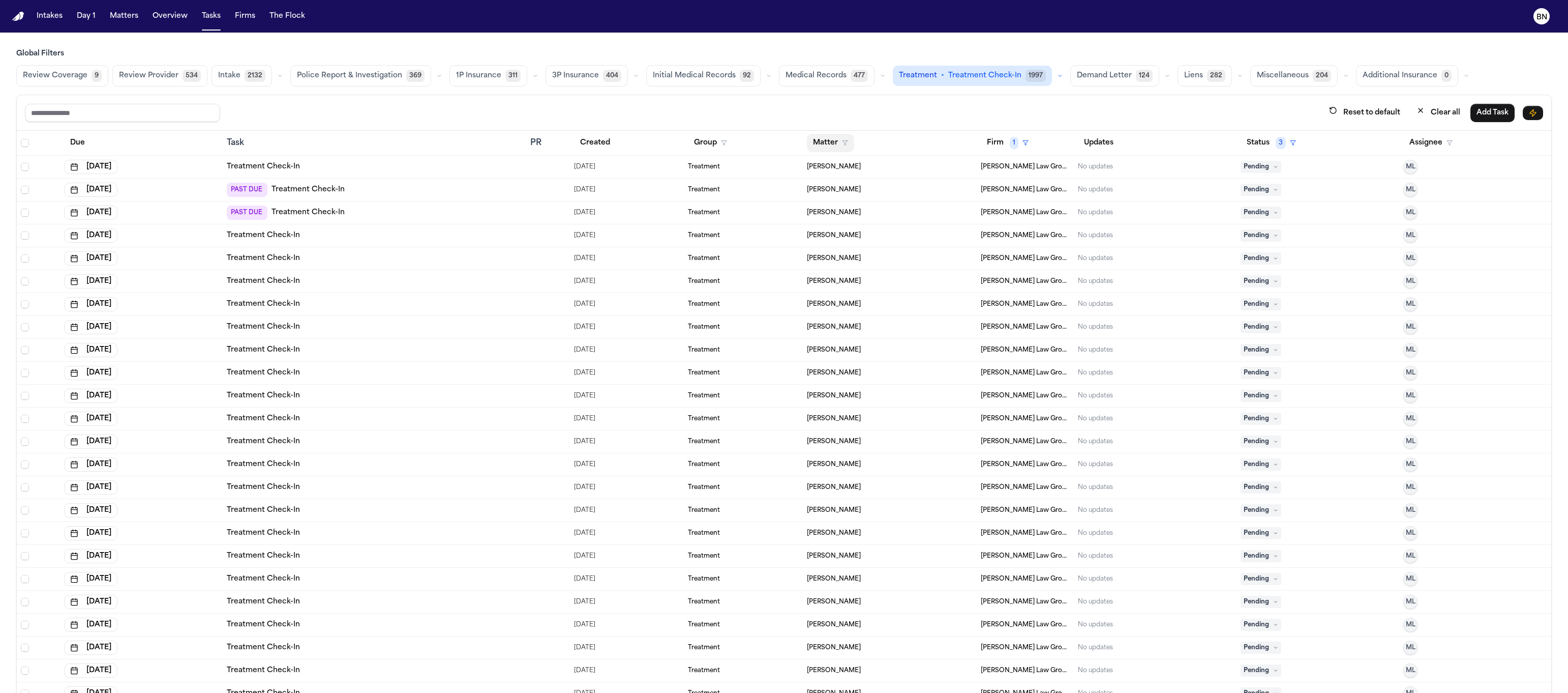
click at [812, 141] on button "Matter" at bounding box center [830, 143] width 47 height 18
click at [850, 254] on div "[PERSON_NAME]" at bounding box center [843, 253] width 81 height 12
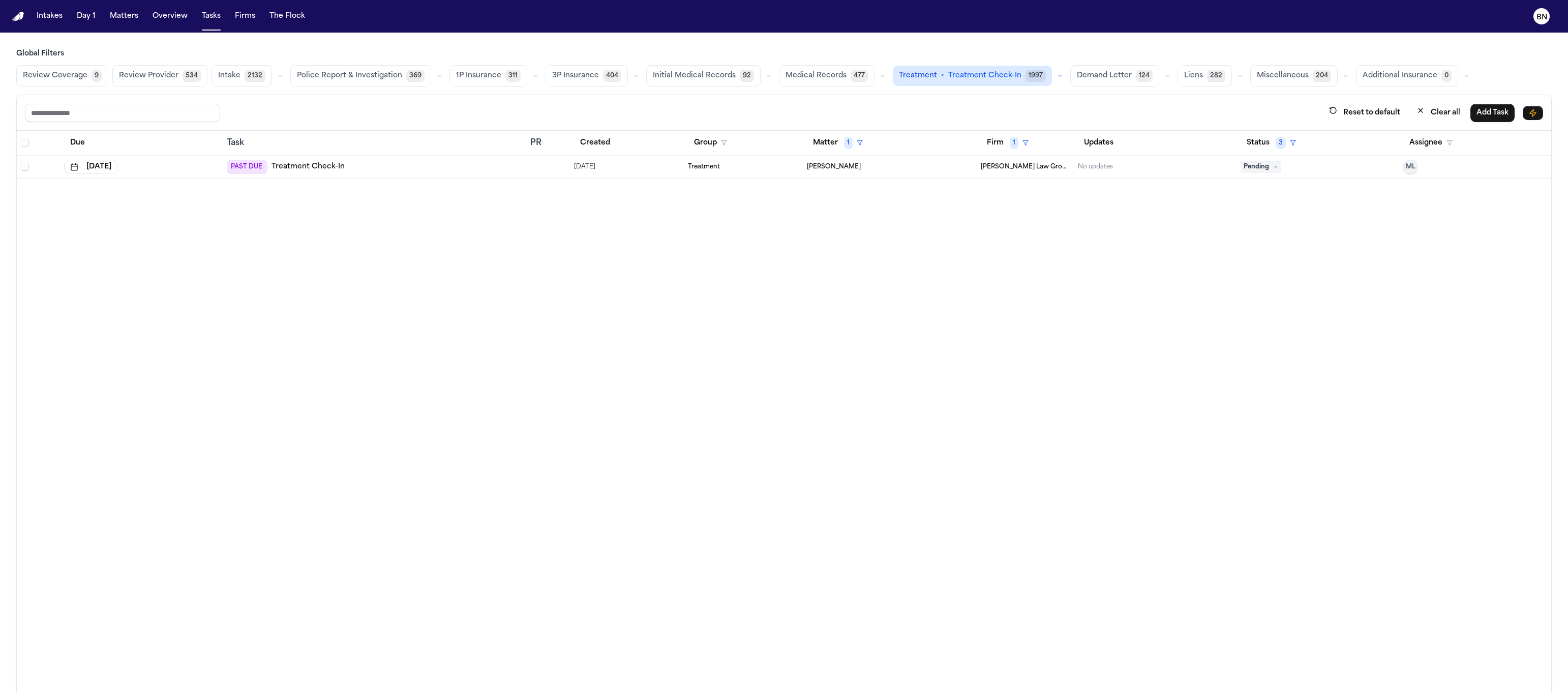
scroll to position [37, 0]
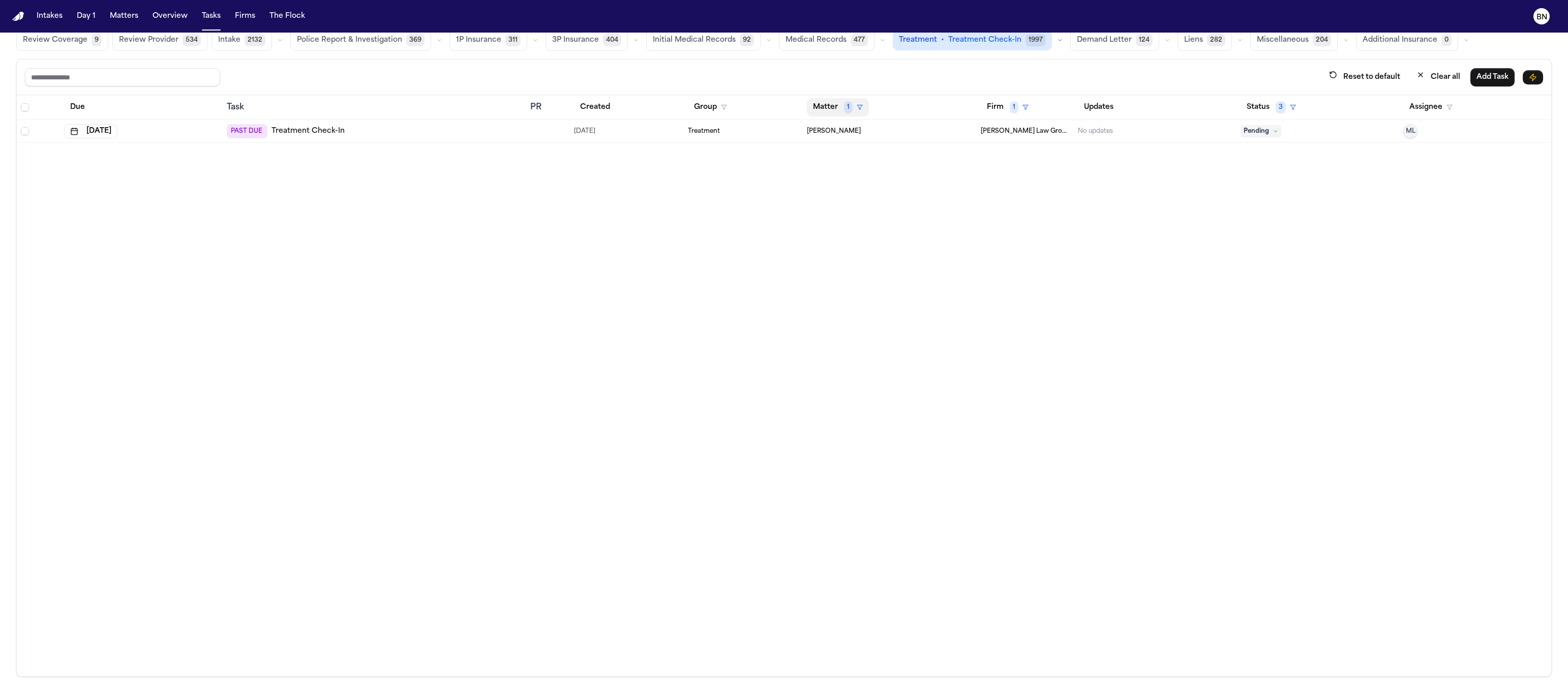
click at [821, 97] on th "Matter 1" at bounding box center [890, 107] width 173 height 25
click at [827, 125] on td "[PERSON_NAME]" at bounding box center [890, 132] width 173 height 23
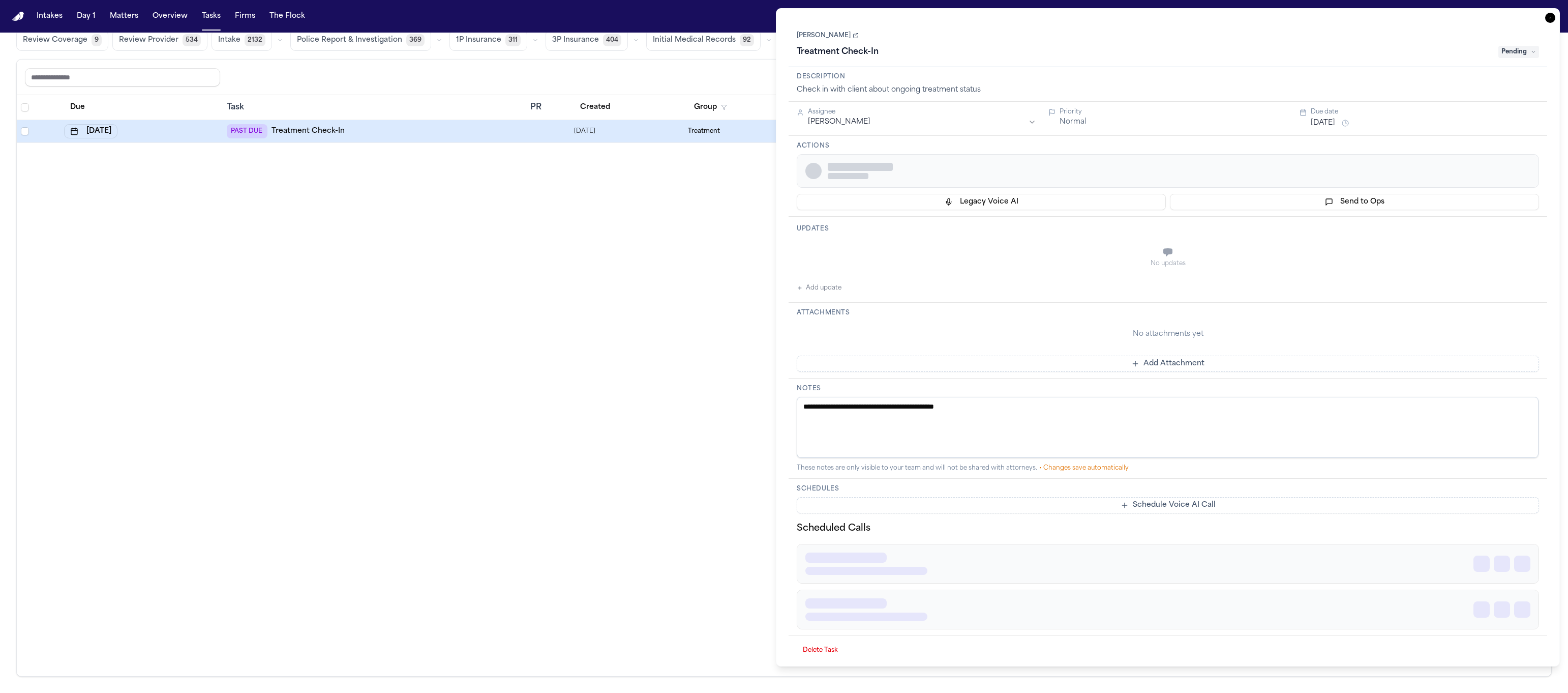
click at [823, 107] on div "Assignee [PERSON_NAME] Priority Normal Due date [DATE]" at bounding box center [1168, 119] width 759 height 34
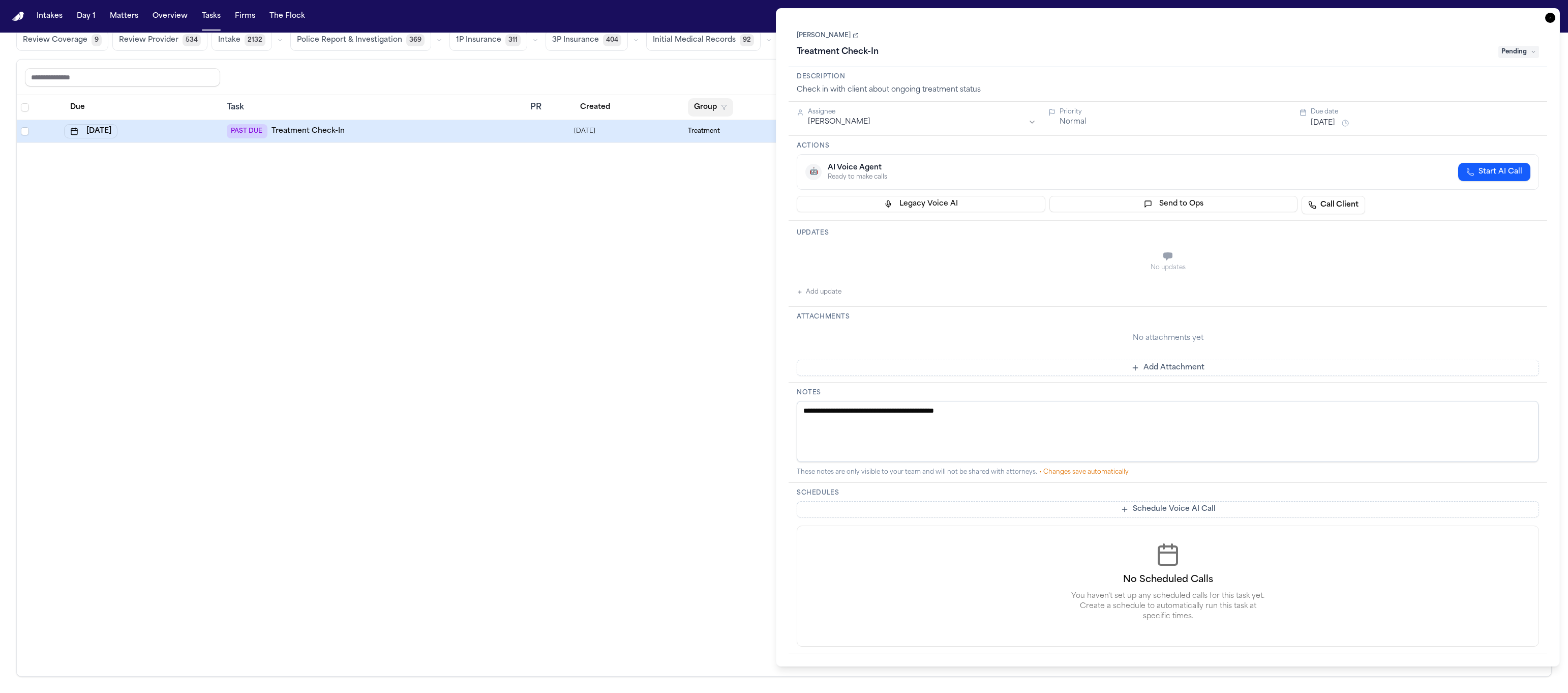
click at [701, 78] on div "Reset to default Clear all Add Task" at bounding box center [784, 77] width 1518 height 19
click at [1547, 16] on icon "button" at bounding box center [1550, 18] width 10 height 10
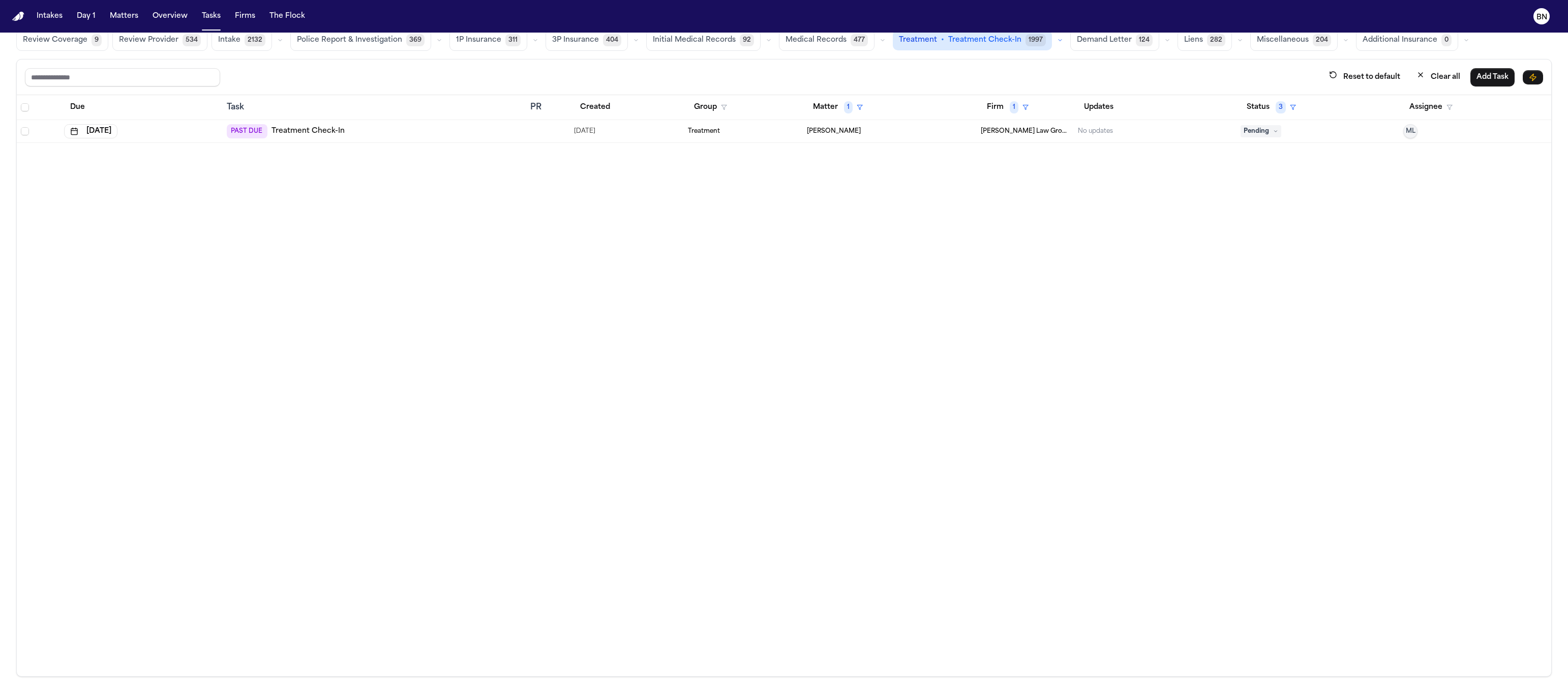
click at [852, 102] on button "Matter 1" at bounding box center [838, 107] width 62 height 18
click at [844, 113] on span "1" at bounding box center [848, 107] width 9 height 12
click at [844, 109] on span "1" at bounding box center [848, 107] width 9 height 12
click at [851, 188] on div "Clear filter" at bounding box center [856, 185] width 37 height 12
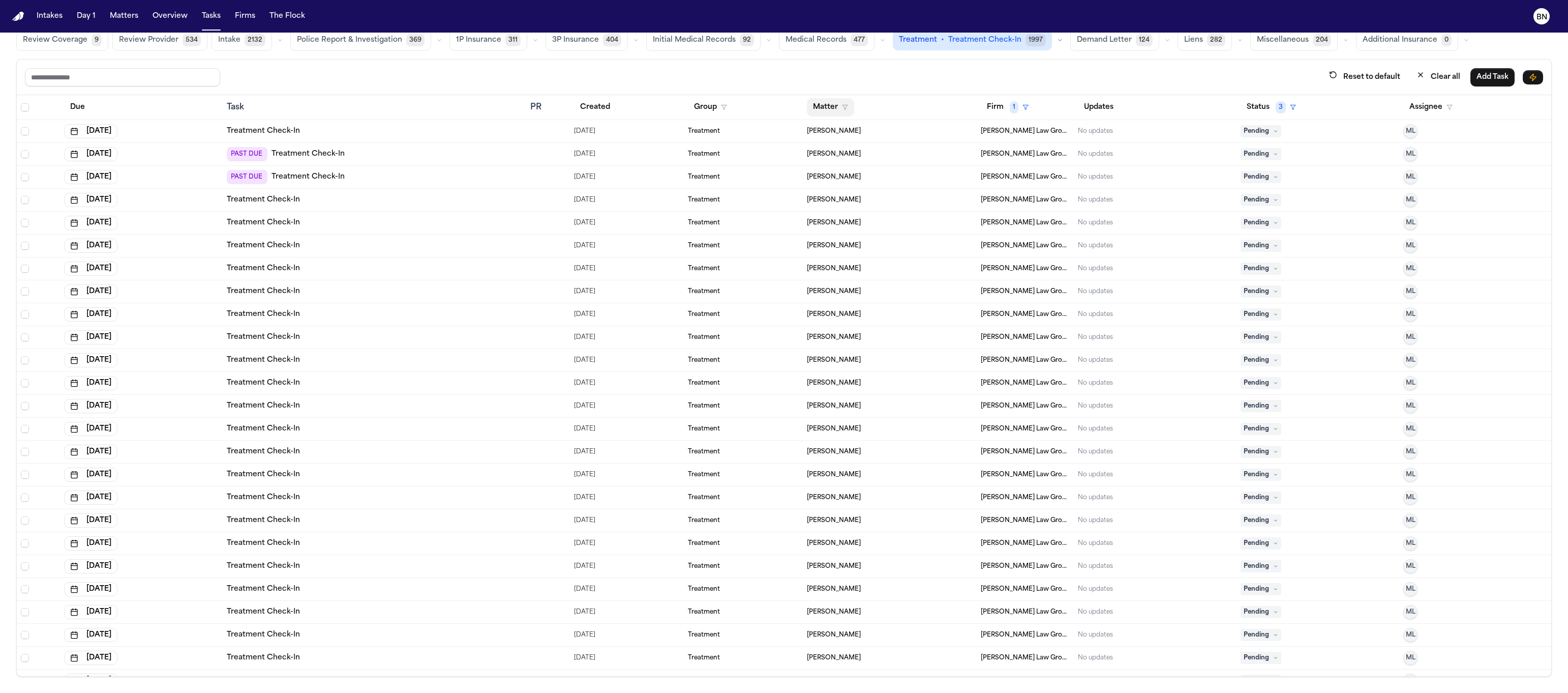
click at [827, 107] on button "Matter" at bounding box center [830, 107] width 47 height 18
click at [841, 199] on div "[PERSON_NAME]" at bounding box center [843, 198] width 81 height 12
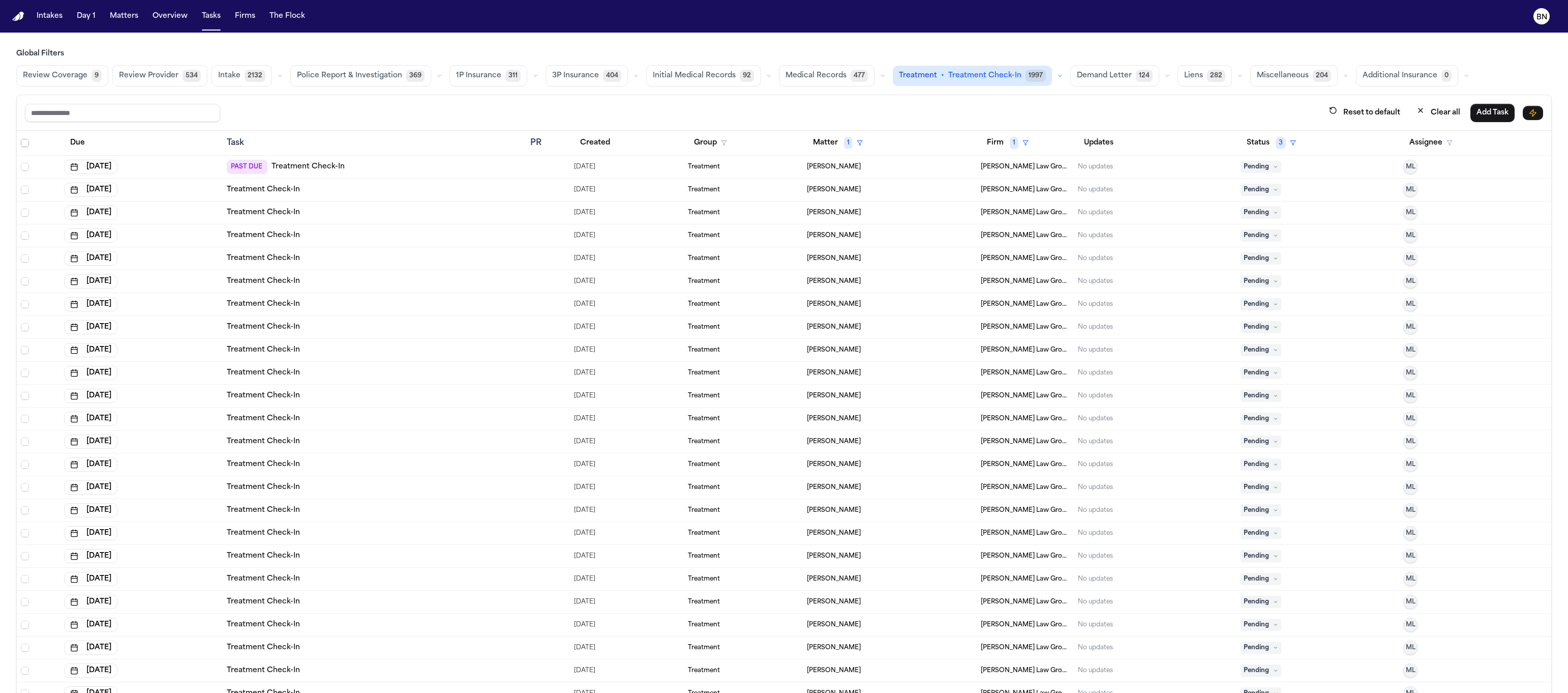
click at [23, 143] on span "Select all" at bounding box center [25, 143] width 8 height 8
click at [27, 166] on span "Select row" at bounding box center [25, 167] width 8 height 8
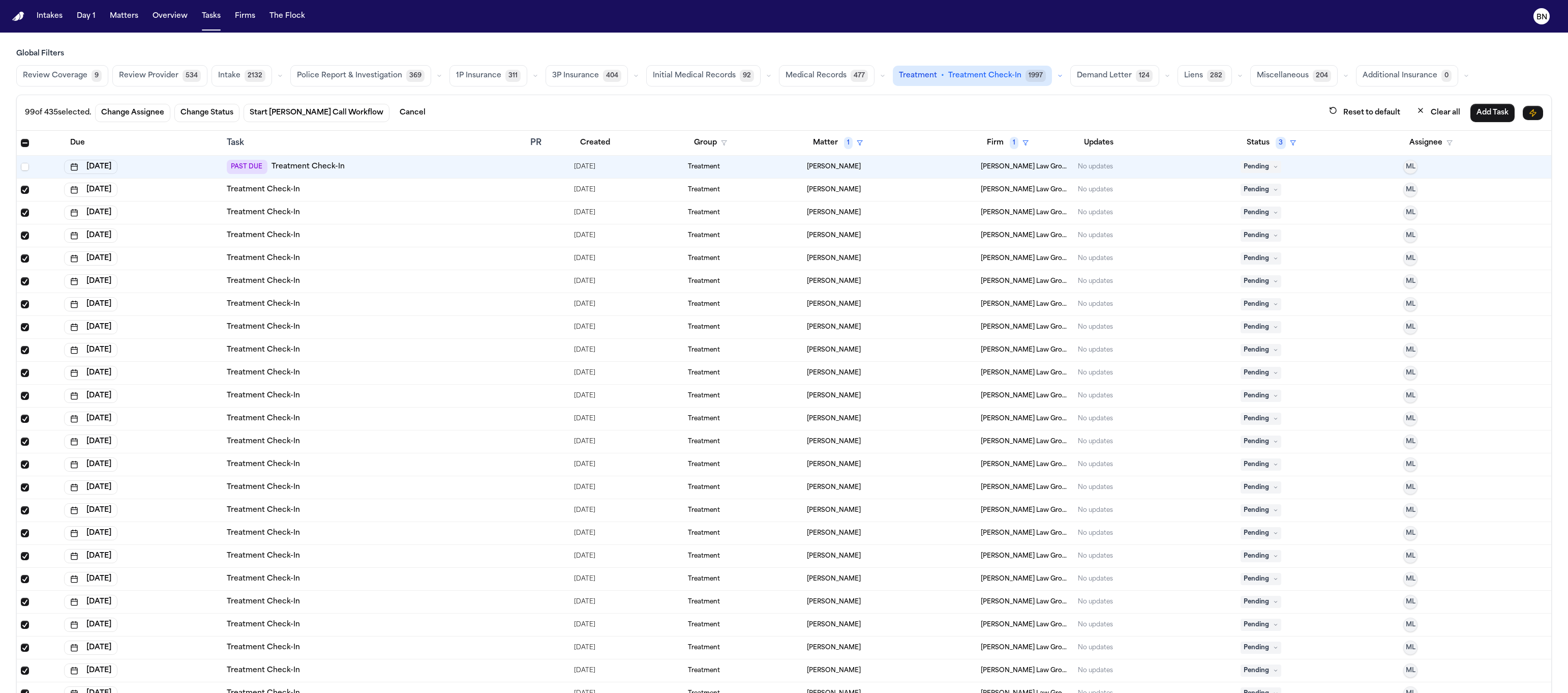
click at [22, 145] on span "Select all" at bounding box center [25, 143] width 8 height 8
click at [24, 145] on span "Select all" at bounding box center [25, 143] width 8 height 8
click at [25, 166] on span "Select row" at bounding box center [25, 167] width 8 height 8
click at [203, 115] on button "Change Status" at bounding box center [210, 113] width 65 height 18
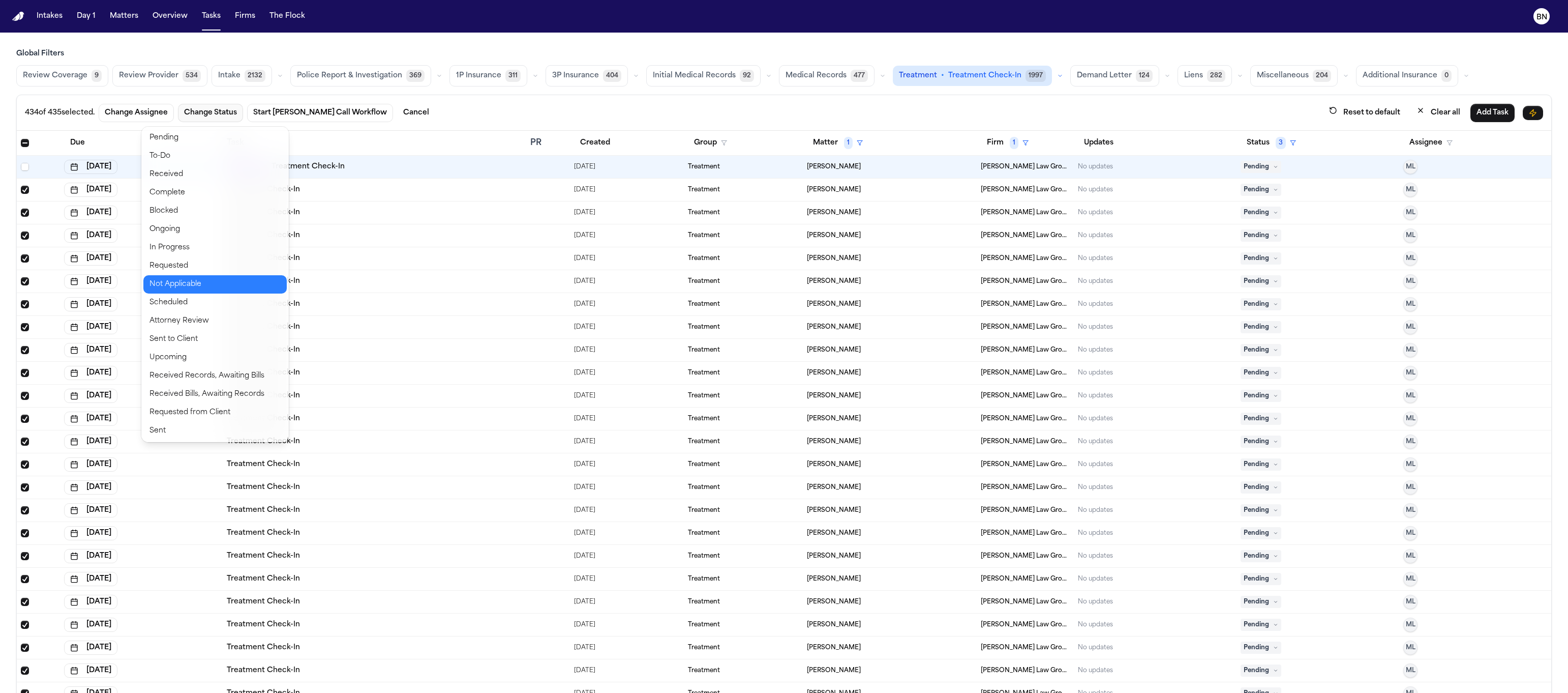
click at [209, 276] on button "Not Applicable" at bounding box center [215, 284] width 143 height 18
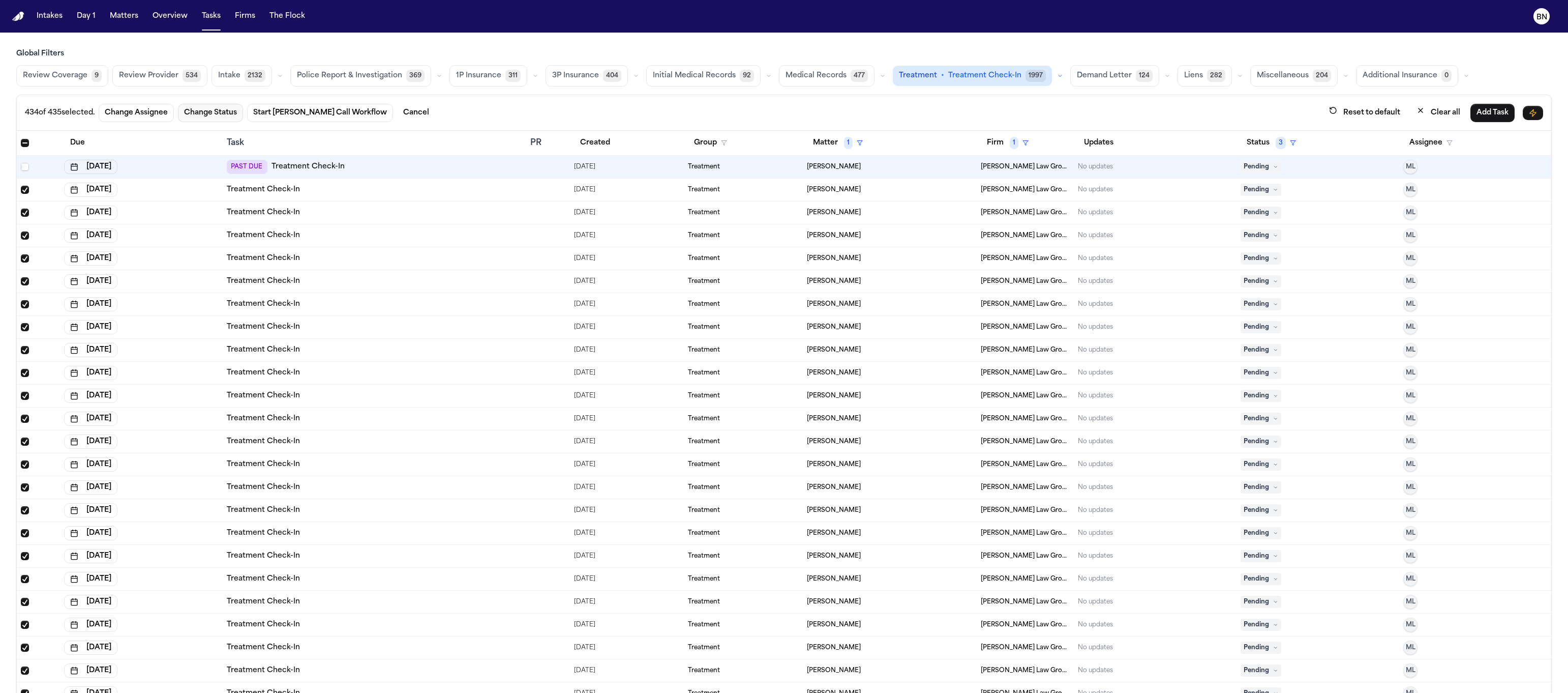
click at [202, 110] on button "Change Status" at bounding box center [210, 113] width 65 height 18
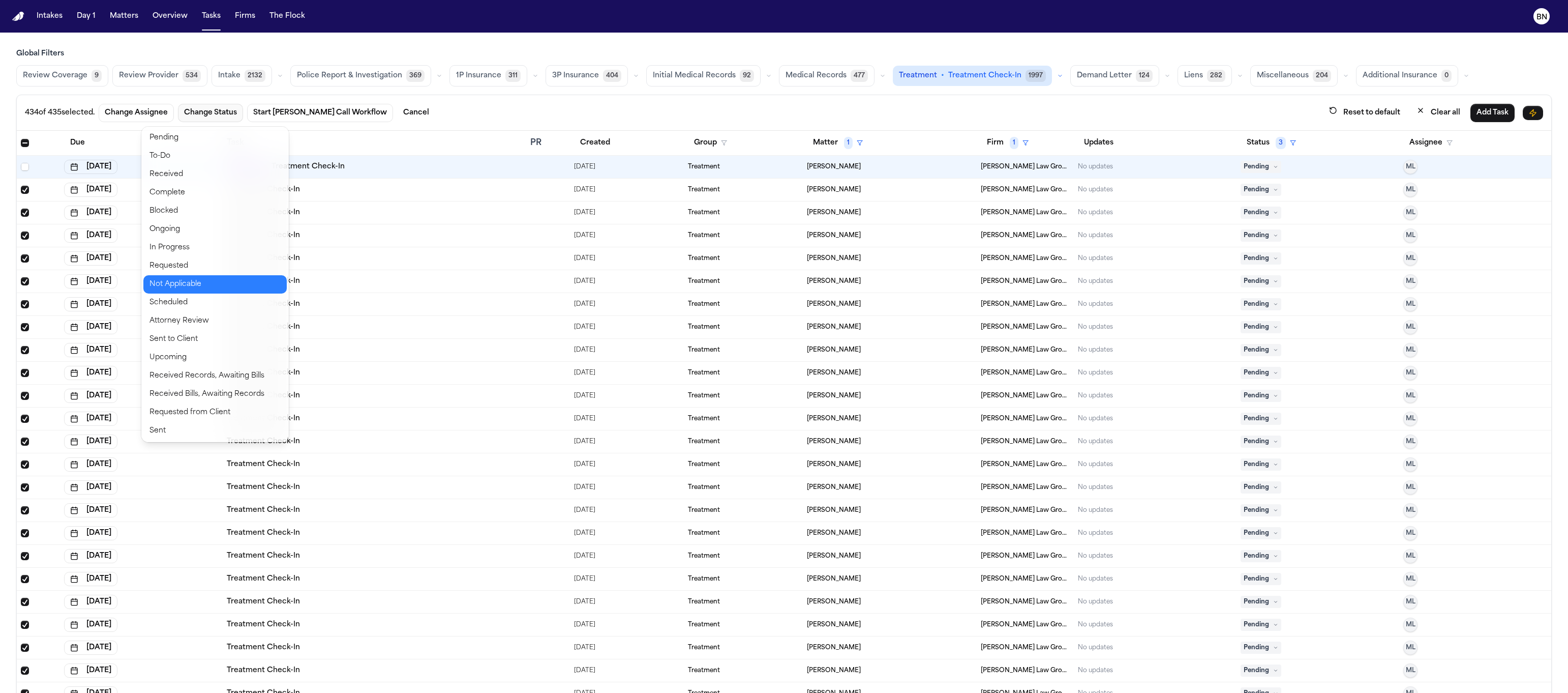
click at [186, 281] on button "Not Applicable" at bounding box center [215, 284] width 143 height 18
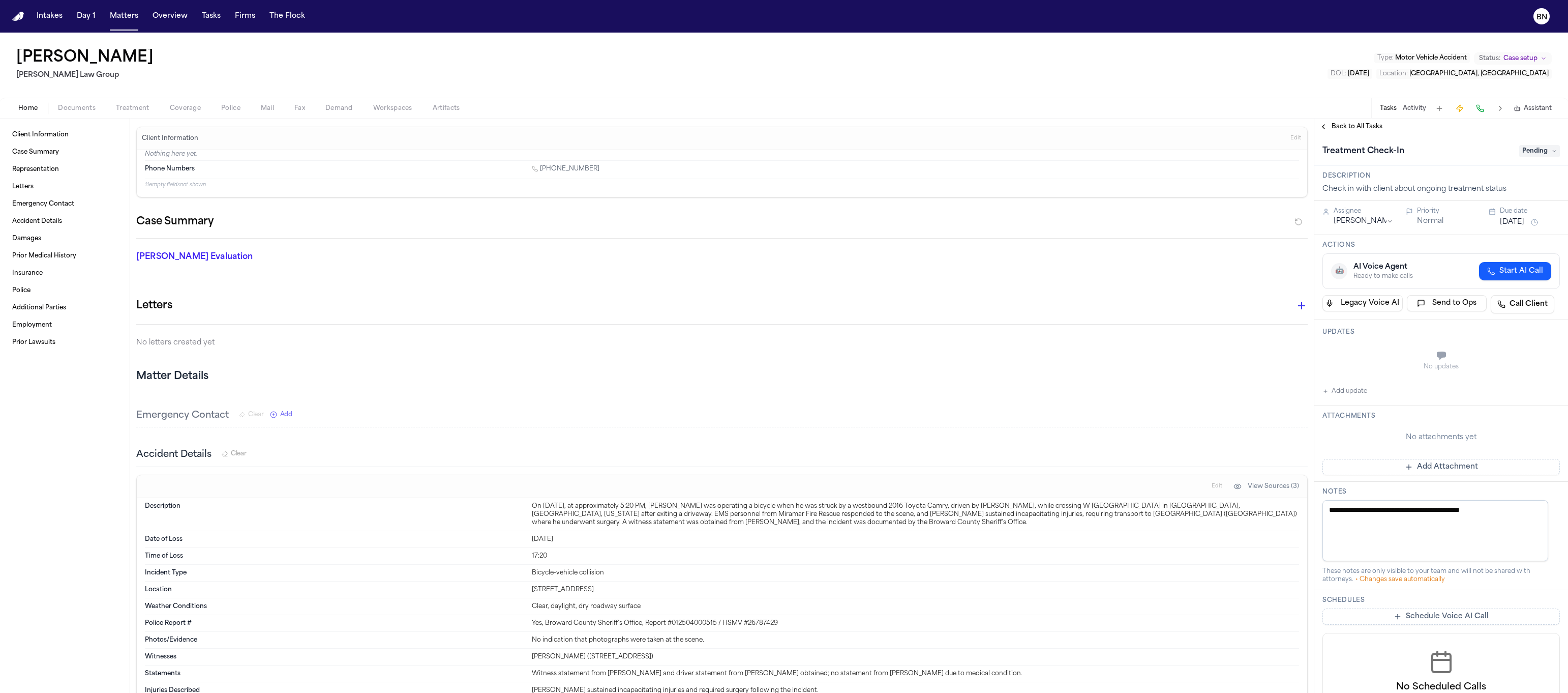
click at [1348, 128] on span "Back to All Tasks" at bounding box center [1357, 127] width 51 height 8
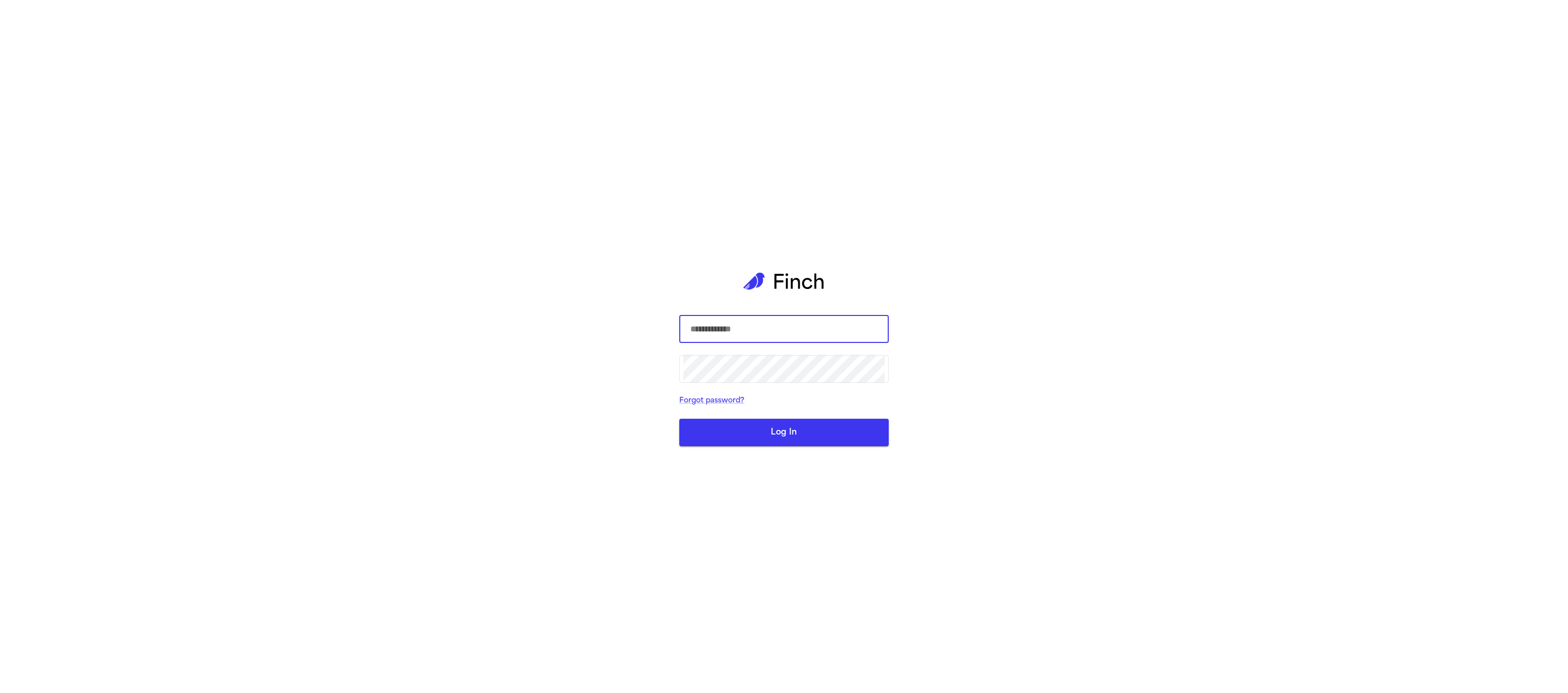
drag, startPoint x: 771, startPoint y: 331, endPoint x: 774, endPoint y: 337, distance: 6.7
click at [771, 331] on input "text" at bounding box center [783, 329] width 201 height 29
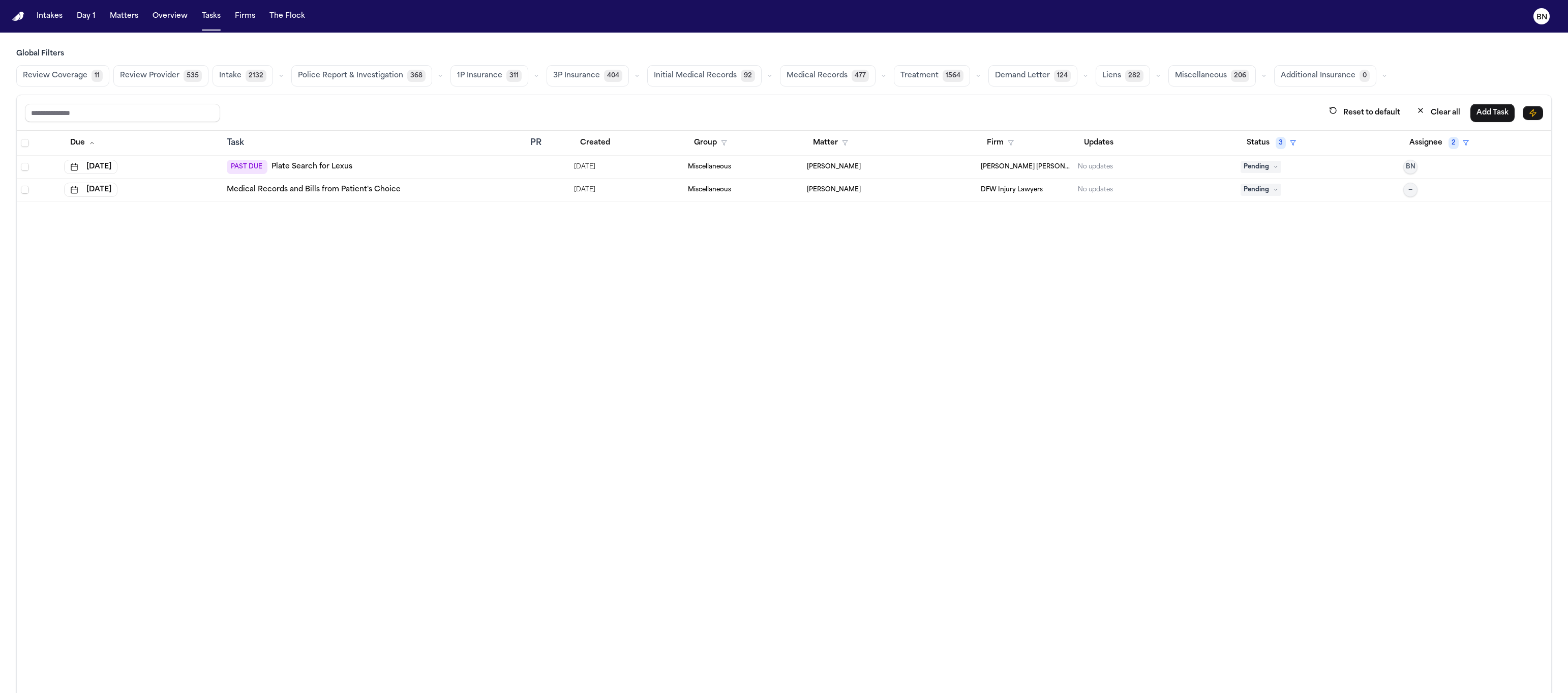
click at [975, 78] on icon "button" at bounding box center [978, 76] width 6 height 6
click at [916, 103] on span "Treatment Check-In" at bounding box center [935, 105] width 70 height 20
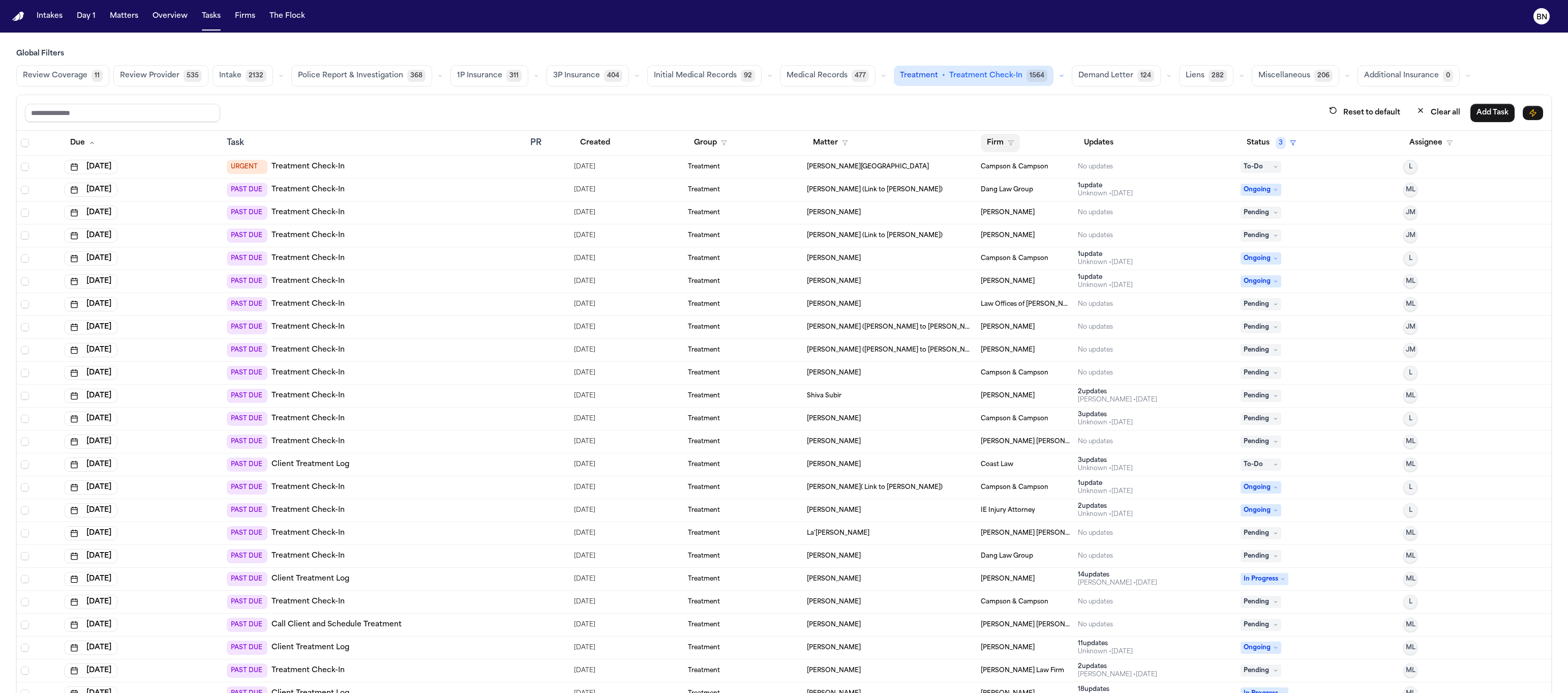
click at [982, 143] on button "Firm" at bounding box center [1000, 143] width 39 height 18
click at [996, 167] on input "text" at bounding box center [1038, 171] width 131 height 18
type input "*"
click at [981, 125] on div "Reset to default Clear all Add Task Due Task PR Created Group Matter Firm Updat…" at bounding box center [784, 403] width 1535 height 617
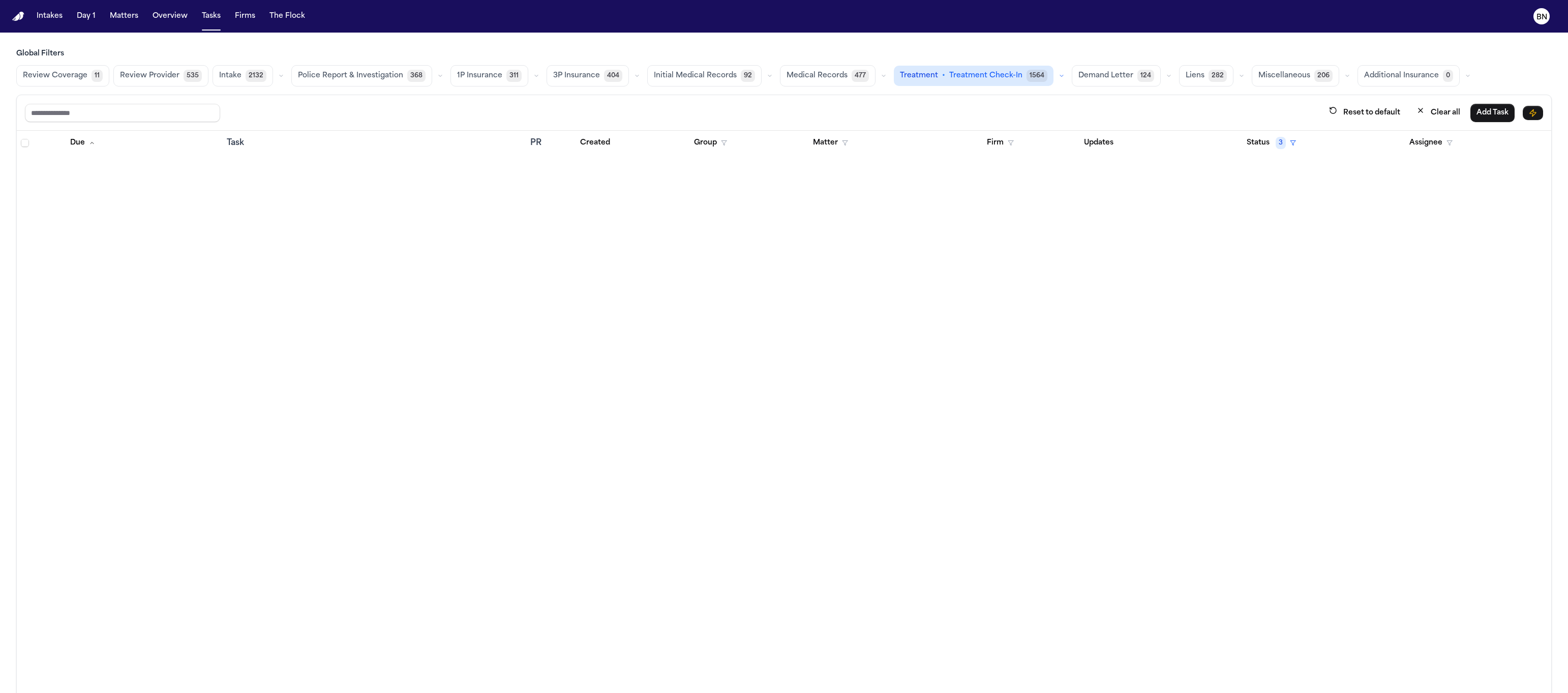
scroll to position [9287, 0]
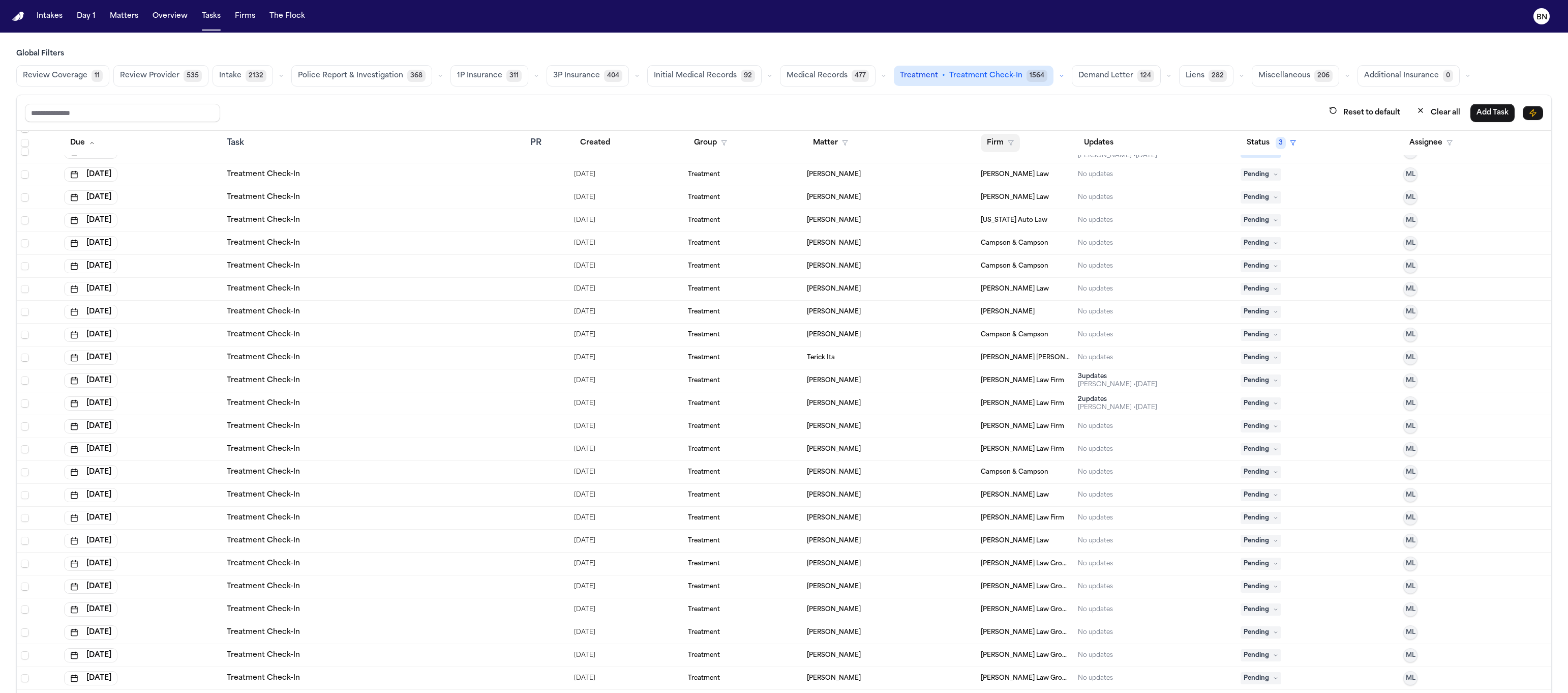
click at [986, 140] on button "Firm" at bounding box center [1000, 143] width 39 height 18
click at [997, 172] on input "text" at bounding box center [1038, 171] width 131 height 18
click at [1031, 250] on div "[PERSON_NAME] Law Group" at bounding box center [1038, 253] width 127 height 12
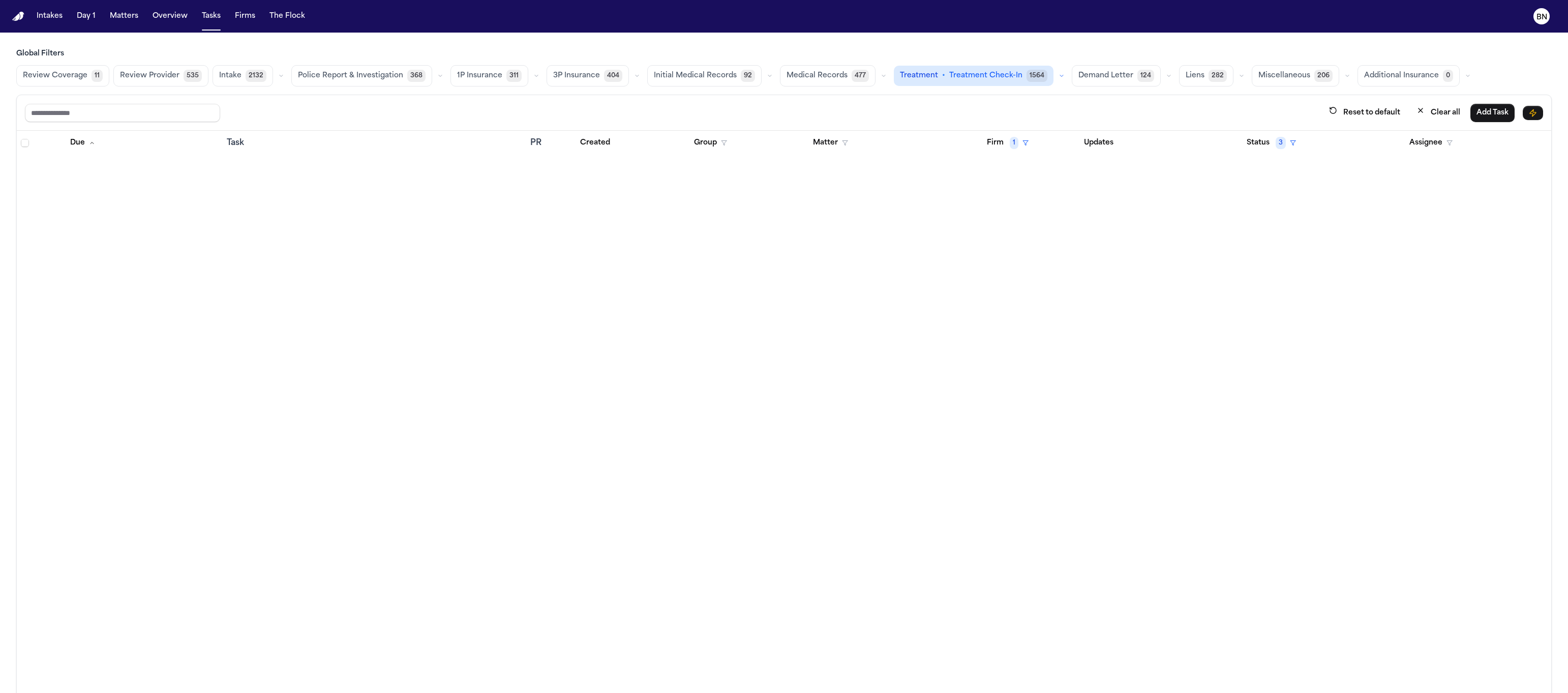
scroll to position [0, 0]
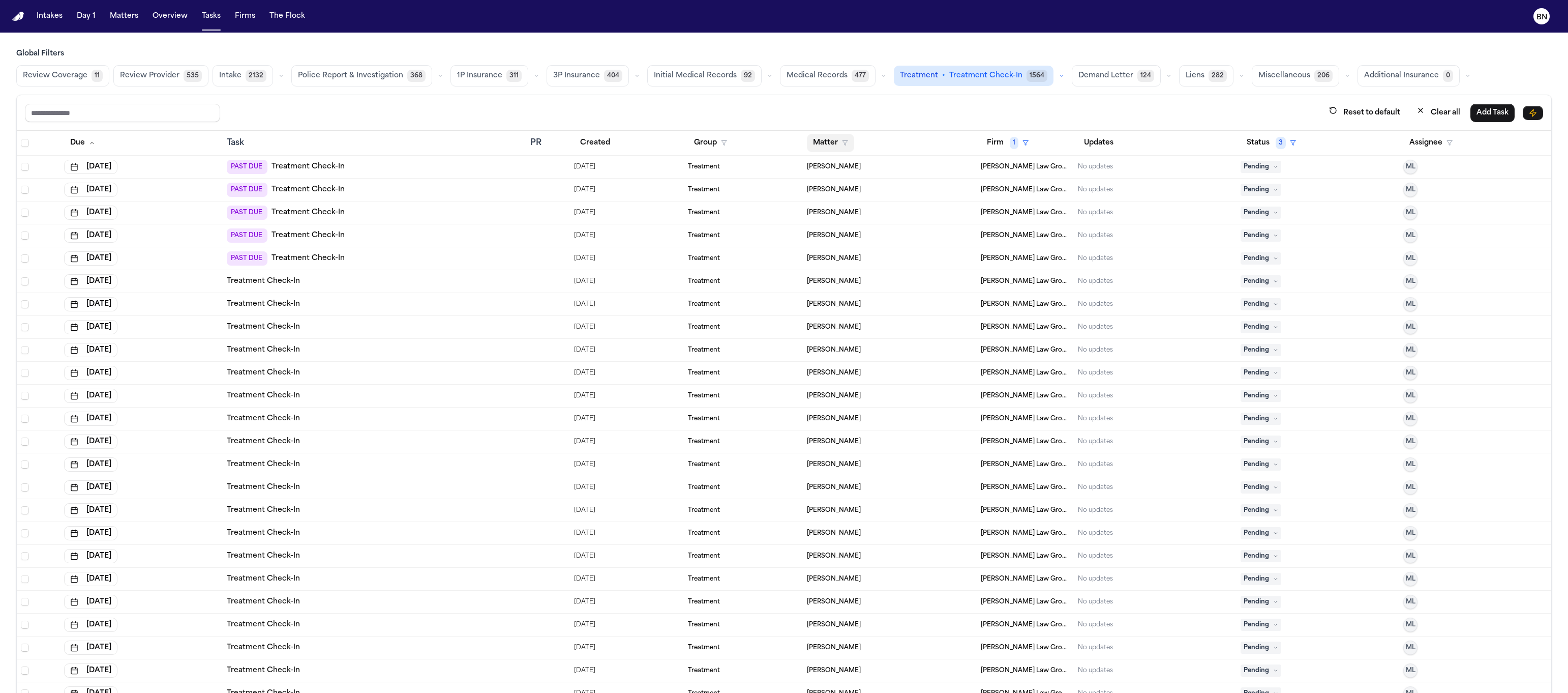
click at [825, 142] on button "Matter" at bounding box center [830, 143] width 47 height 18
click at [847, 229] on div "[PERSON_NAME]" at bounding box center [843, 235] width 81 height 12
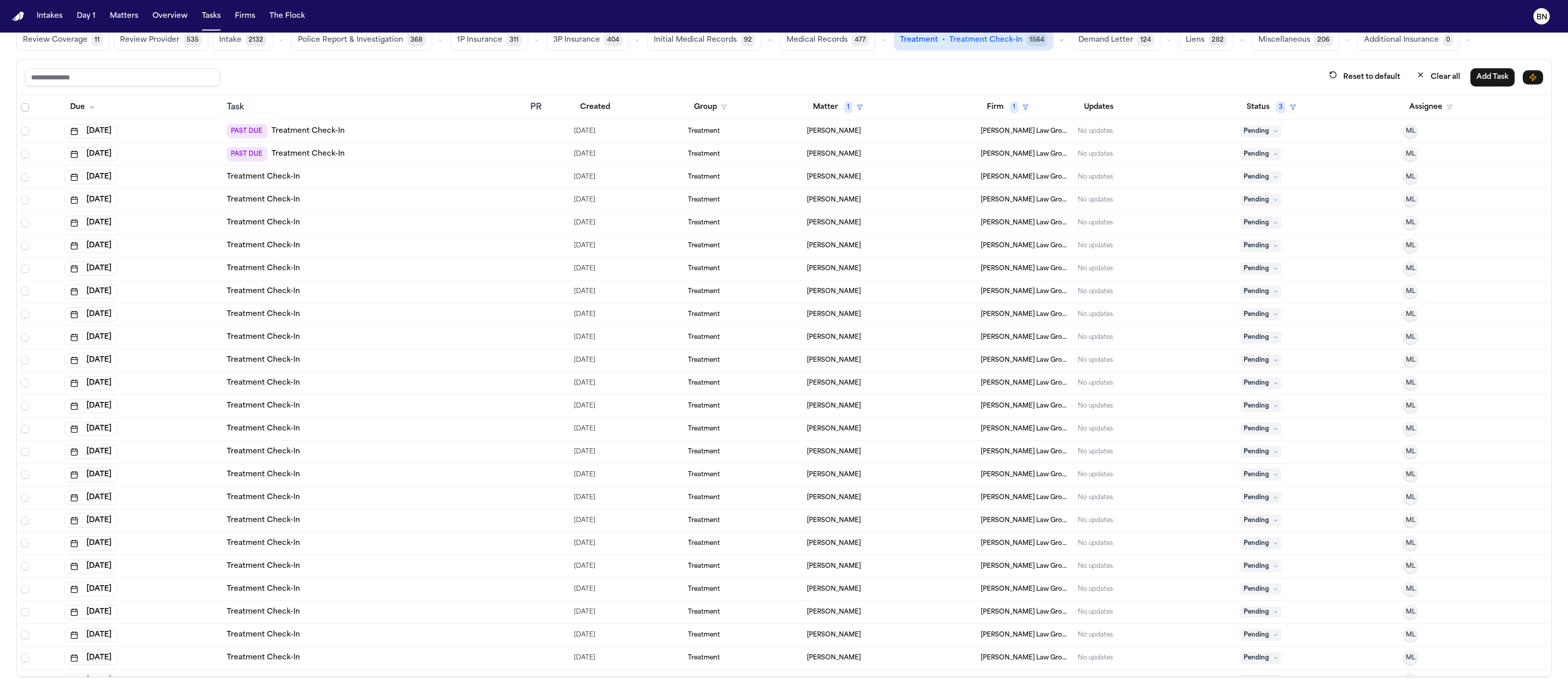
click at [25, 109] on span "Select all" at bounding box center [25, 107] width 8 height 8
click at [24, 130] on span "Select row" at bounding box center [25, 131] width 8 height 8
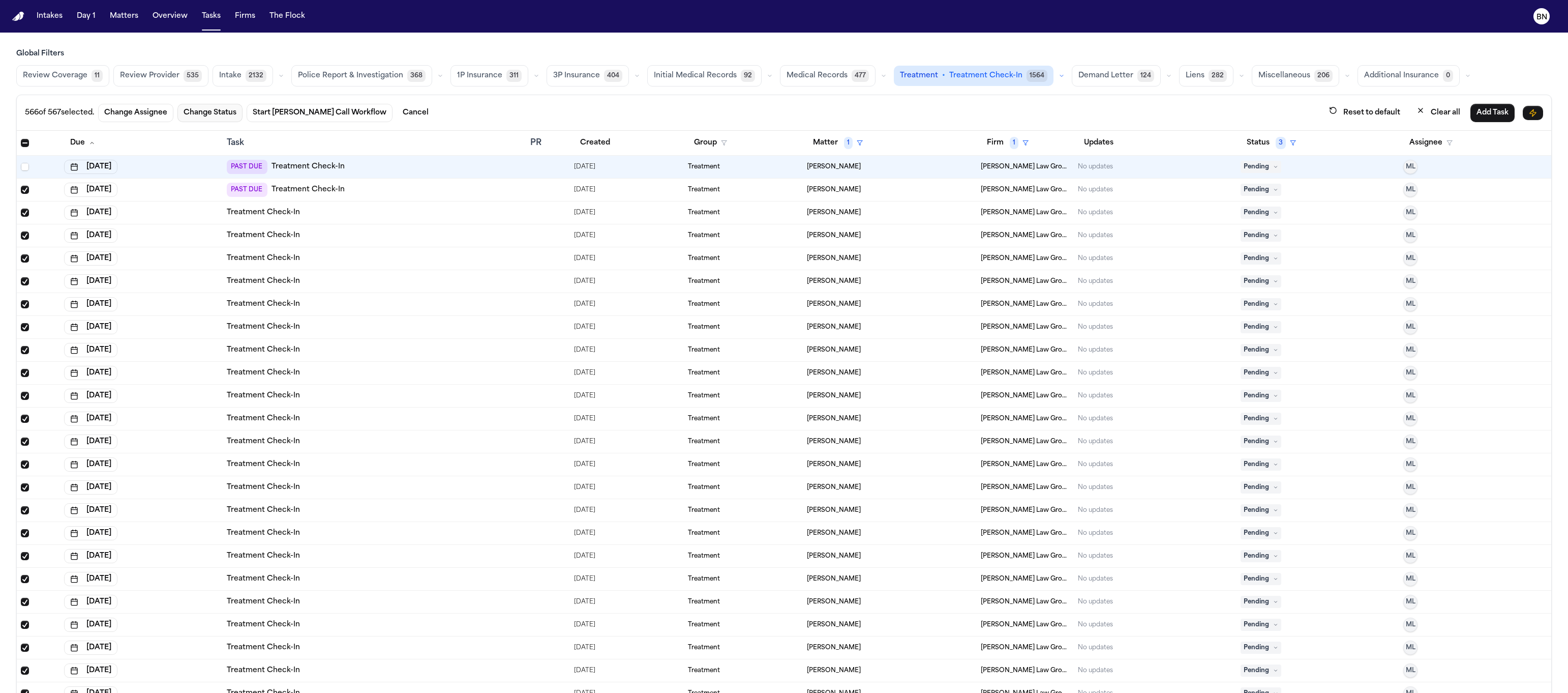
click at [223, 119] on button "Change Status" at bounding box center [209, 113] width 65 height 18
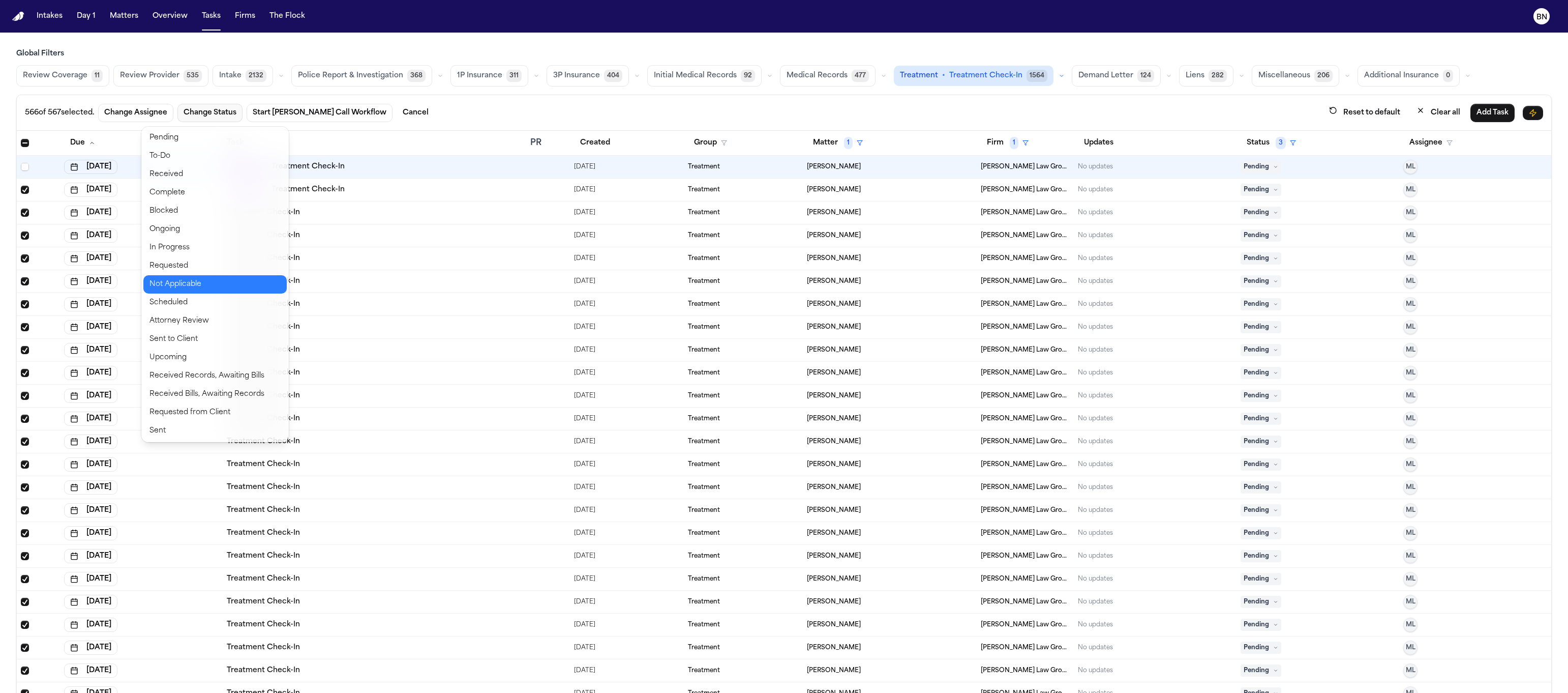
click at [218, 284] on button "Not Applicable" at bounding box center [215, 284] width 143 height 18
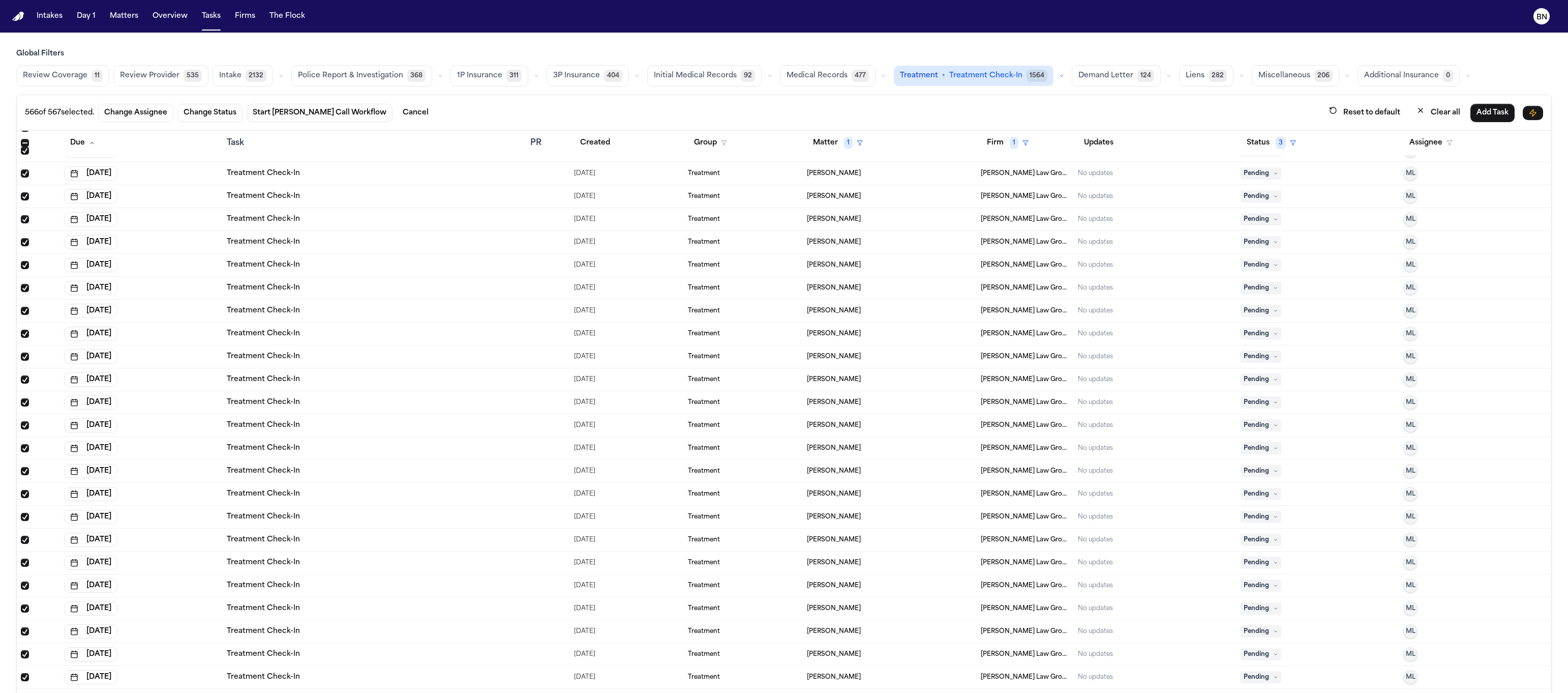
scroll to position [27, 0]
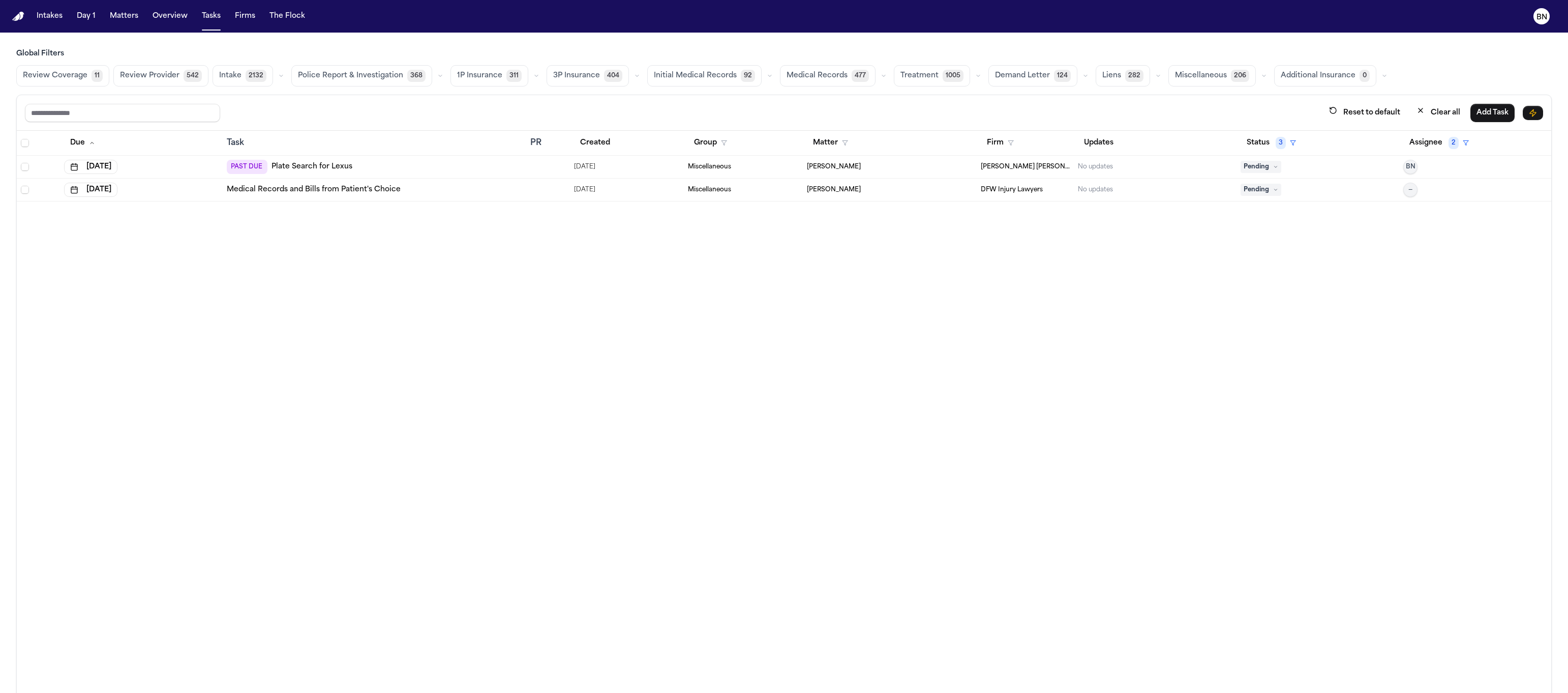
click at [972, 72] on button "button" at bounding box center [978, 76] width 12 height 12
click at [933, 111] on span "Treatment Check-In" at bounding box center [935, 105] width 70 height 20
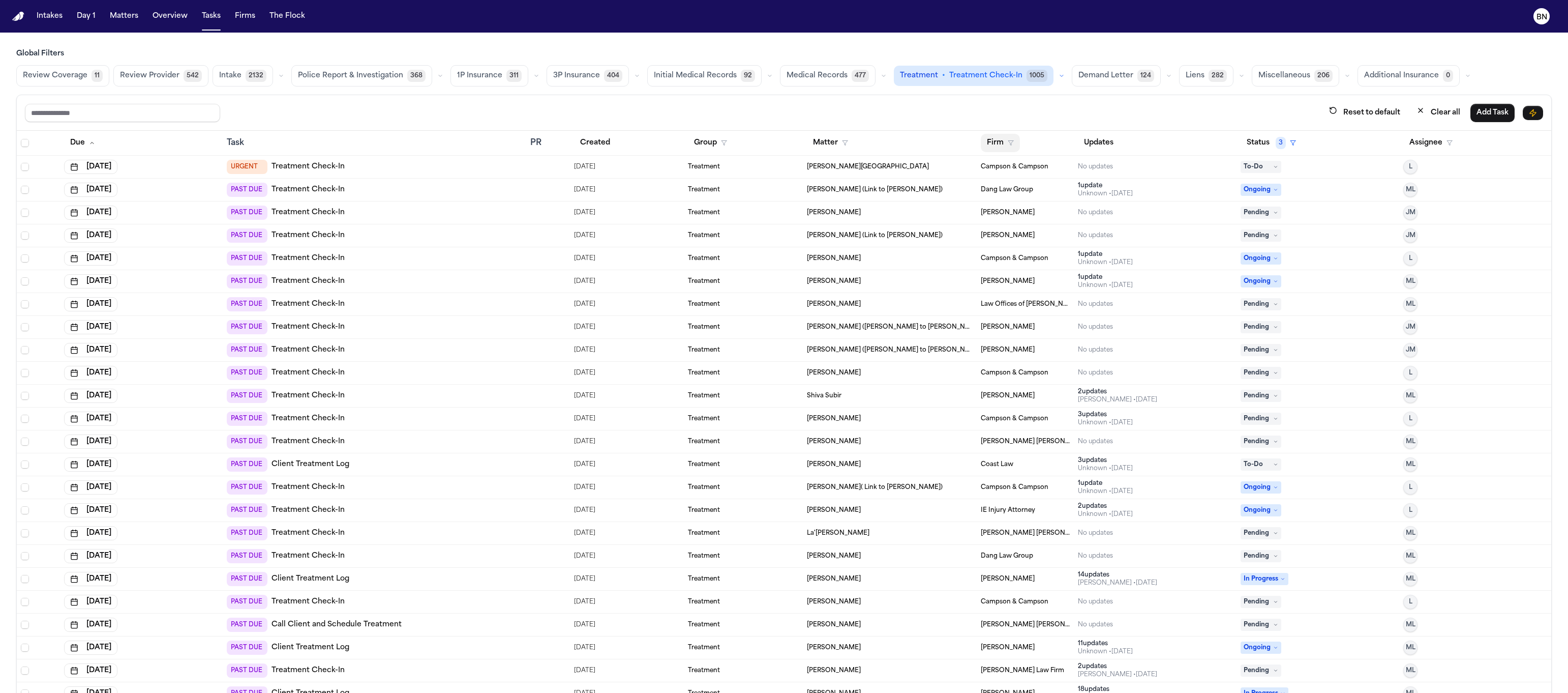
click at [981, 139] on button "Firm" at bounding box center [1000, 143] width 39 height 18
click at [1008, 173] on input "text" at bounding box center [1038, 171] width 131 height 18
type input "**"
click at [920, 119] on div "Reset to default Clear all Add Task Due Task PR Created Group Matter Firm Updat…" at bounding box center [784, 403] width 1535 height 617
click at [990, 143] on button "Firm" at bounding box center [1000, 143] width 39 height 18
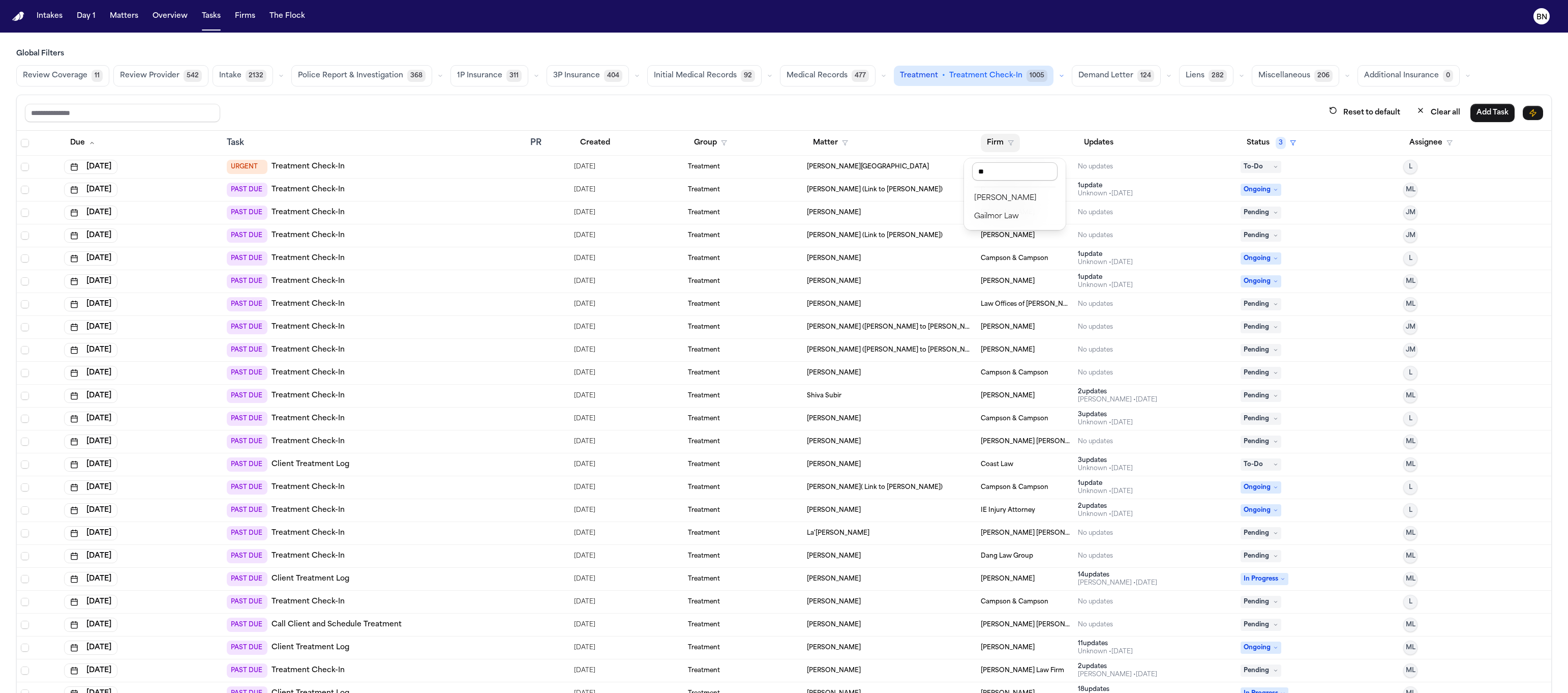
click at [1001, 166] on input "**" at bounding box center [1014, 171] width 85 height 18
click at [933, 123] on div "Reset to default Clear all Add Task Due Task PR Created Group Matter Firm Updat…" at bounding box center [784, 403] width 1535 height 617
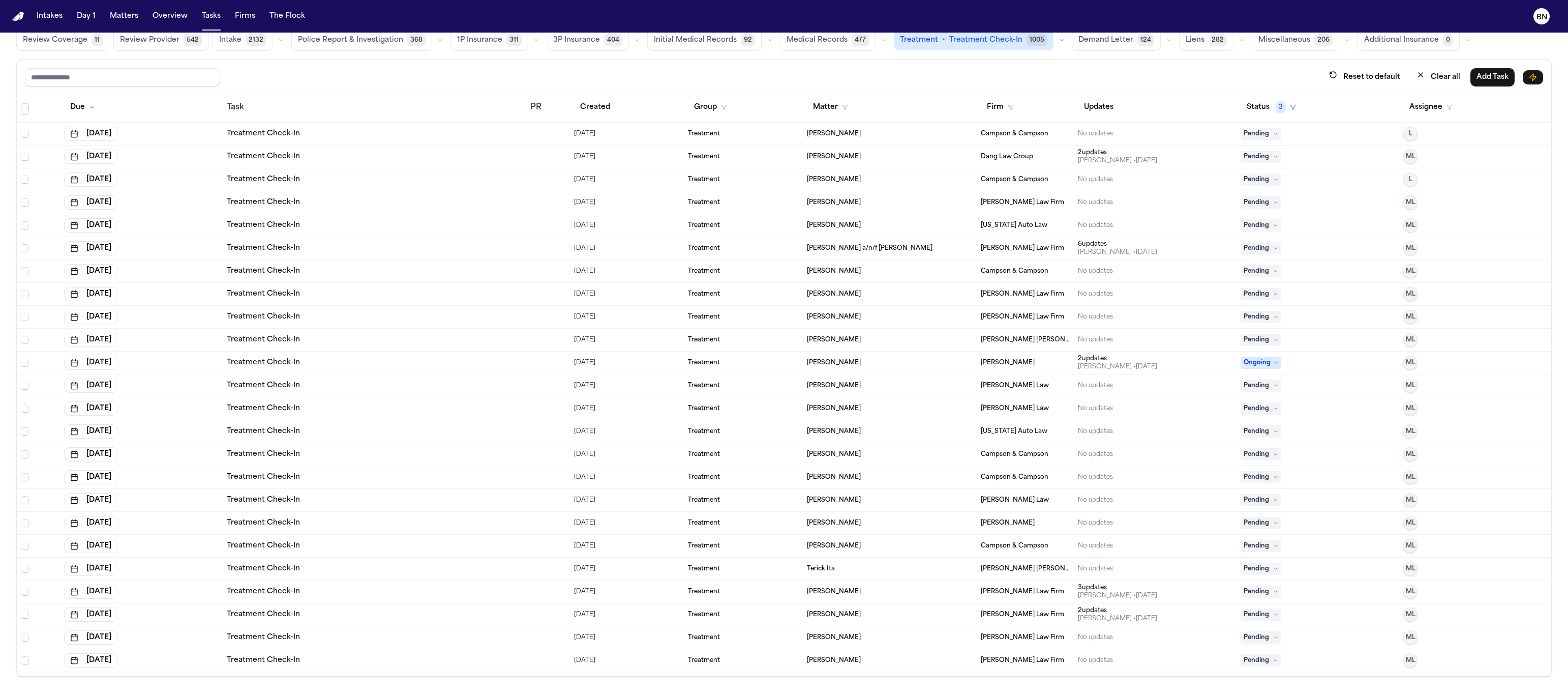
scroll to position [7631, 0]
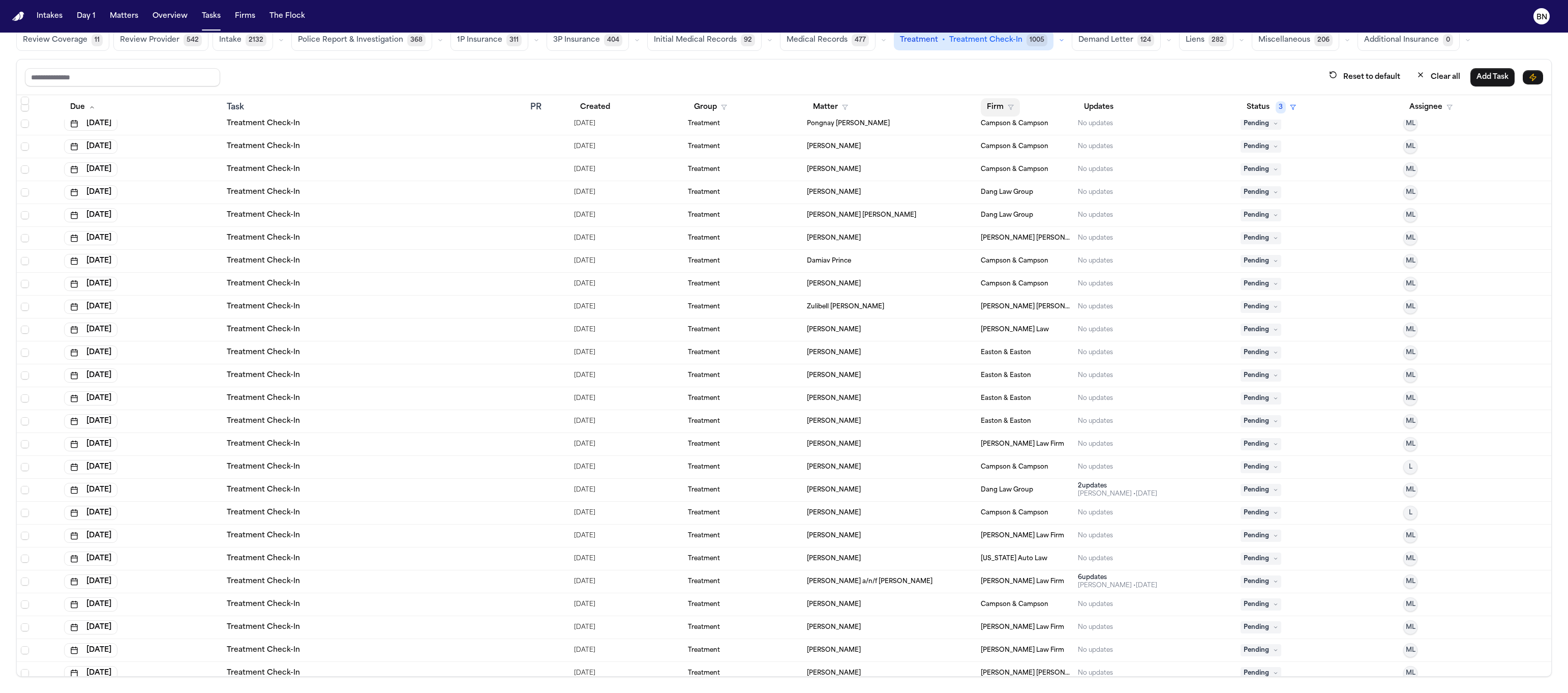
click at [986, 104] on button "Firm" at bounding box center [1000, 107] width 39 height 18
click at [1006, 138] on input "text" at bounding box center [1038, 134] width 131 height 18
type input "**"
click at [1034, 206] on button "[PERSON_NAME] Law Group" at bounding box center [1026, 198] width 117 height 18
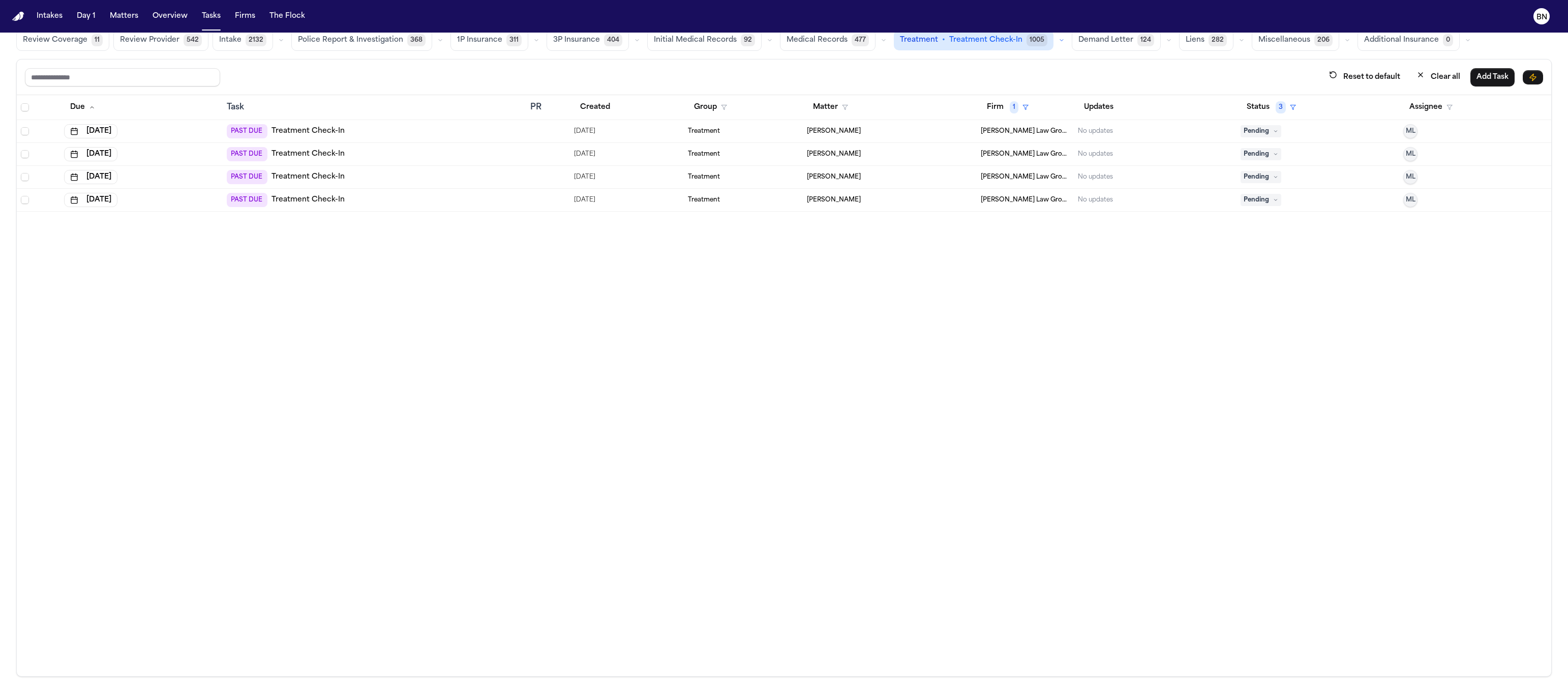
scroll to position [0, 0]
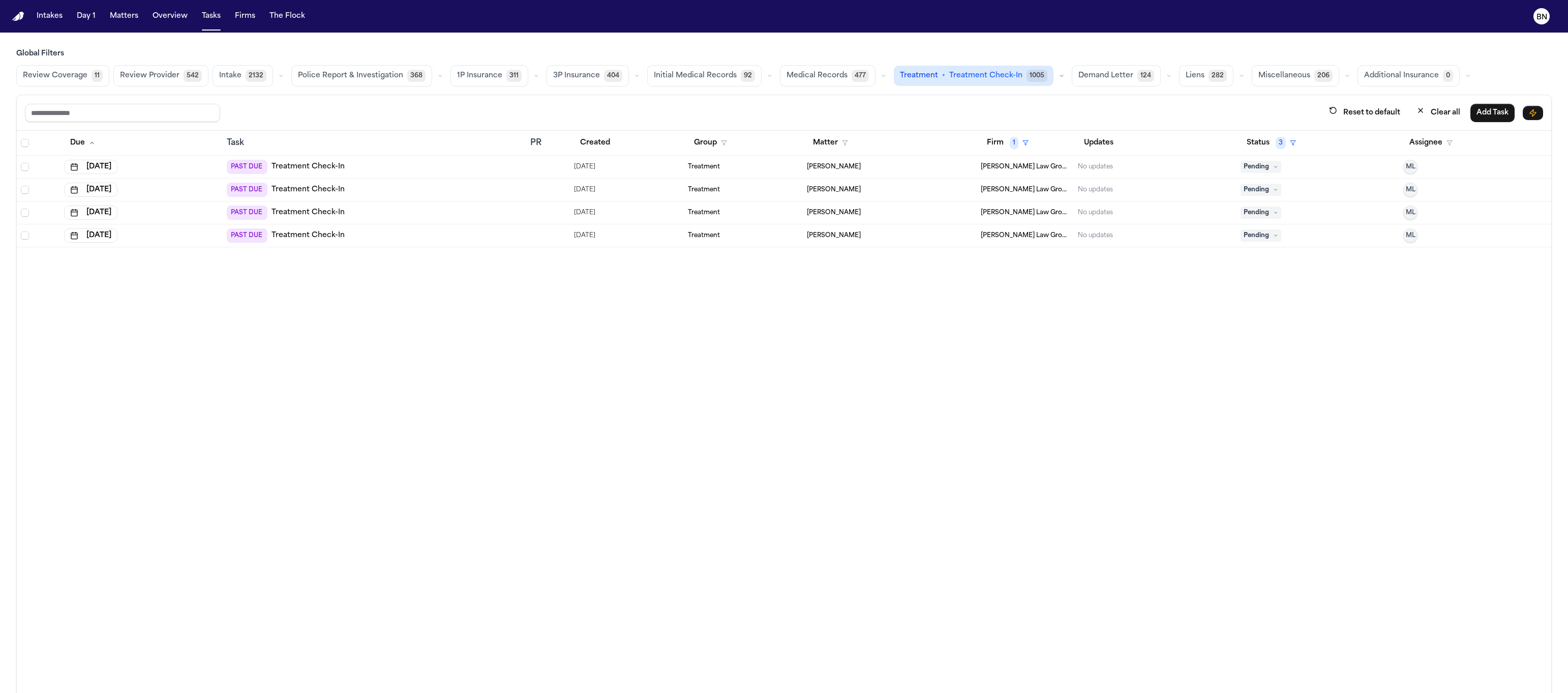
click at [783, 130] on div "Reset to default Clear all Add Task" at bounding box center [784, 113] width 1535 height 35
click at [834, 147] on button "Matter" at bounding box center [830, 143] width 47 height 18
click at [869, 200] on div "Cristopher Castro Arredondo" at bounding box center [849, 198] width 81 height 12
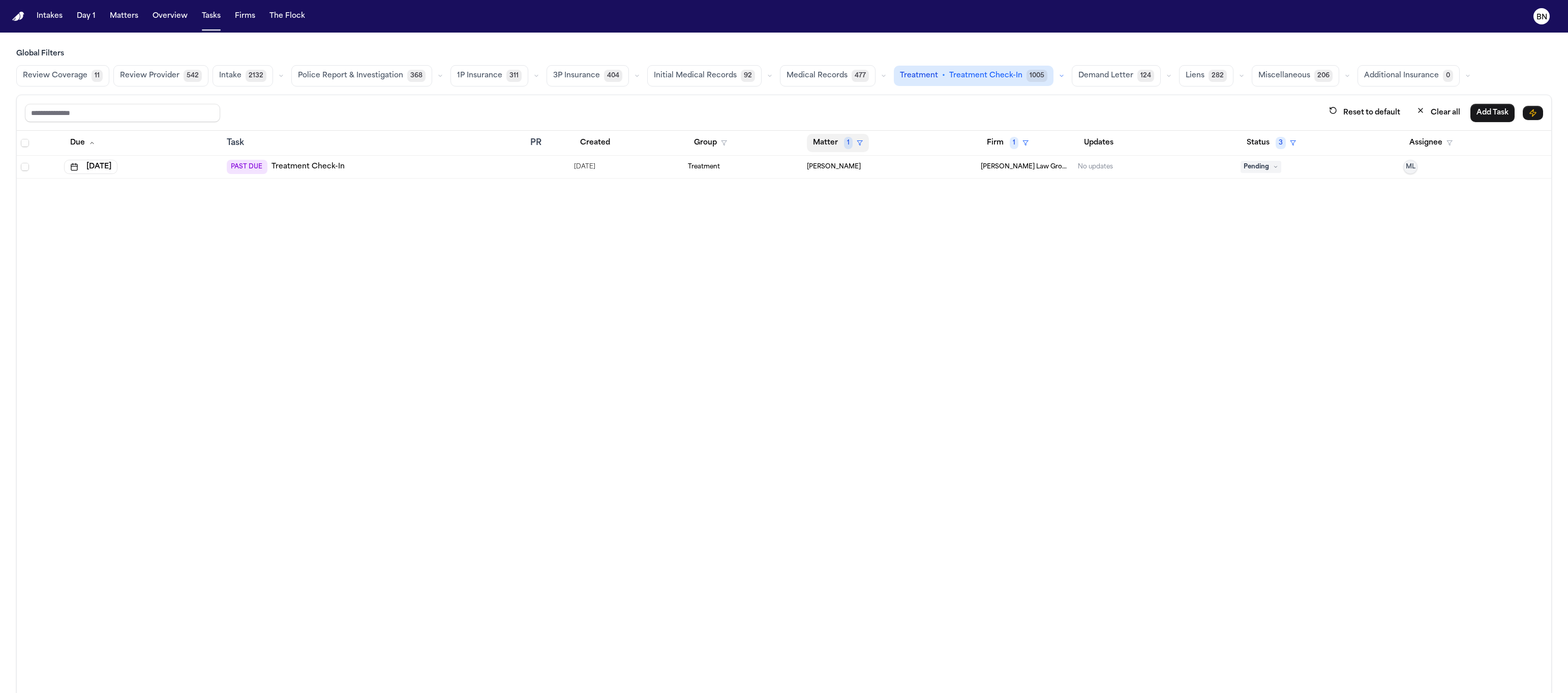
click at [821, 141] on button "Matter 1" at bounding box center [838, 143] width 62 height 18
click at [846, 218] on button "Clear filter" at bounding box center [849, 221] width 93 height 18
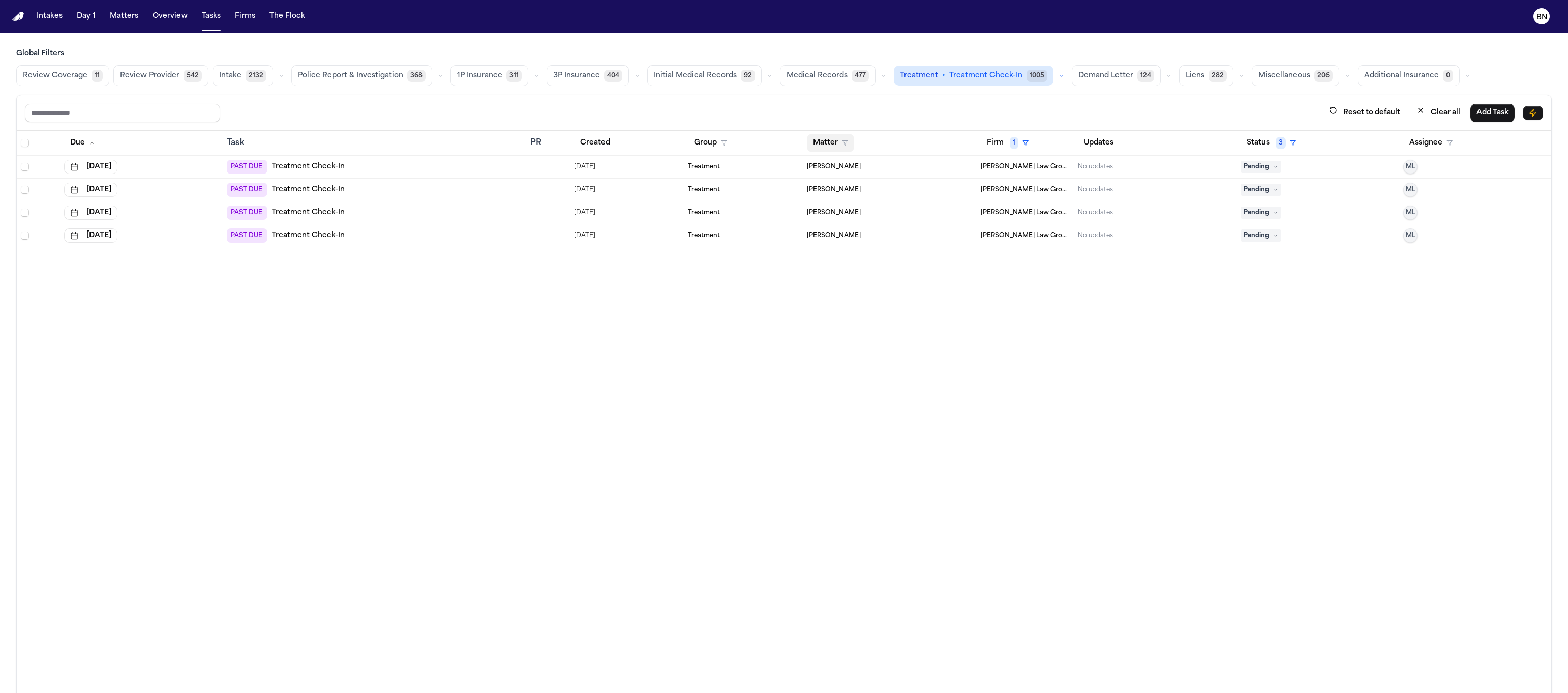
click at [827, 148] on button "Matter" at bounding box center [830, 143] width 47 height 18
click at [832, 213] on div "[PERSON_NAME]" at bounding box center [849, 217] width 81 height 12
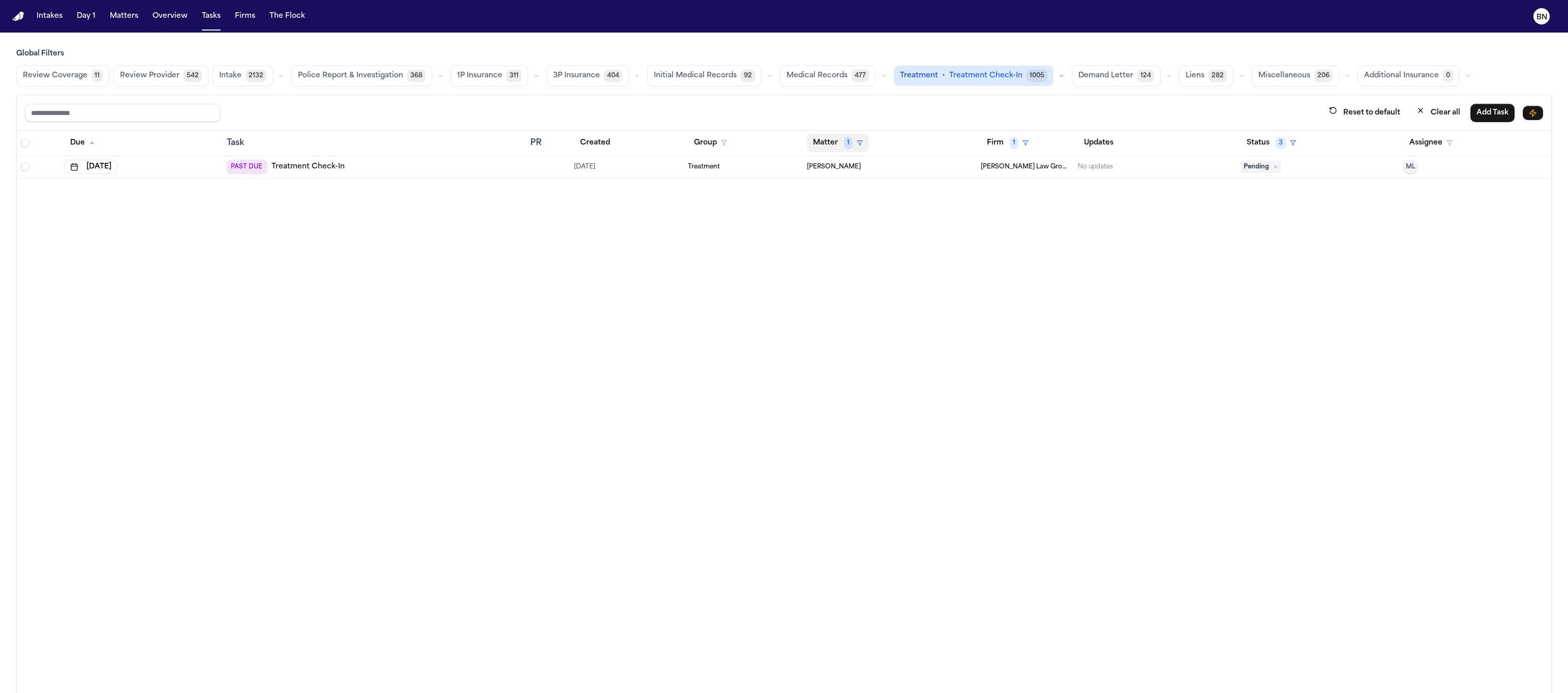
click at [814, 152] on button "Matter 1" at bounding box center [838, 143] width 62 height 18
click at [838, 221] on button "Clear filter" at bounding box center [849, 221] width 93 height 18
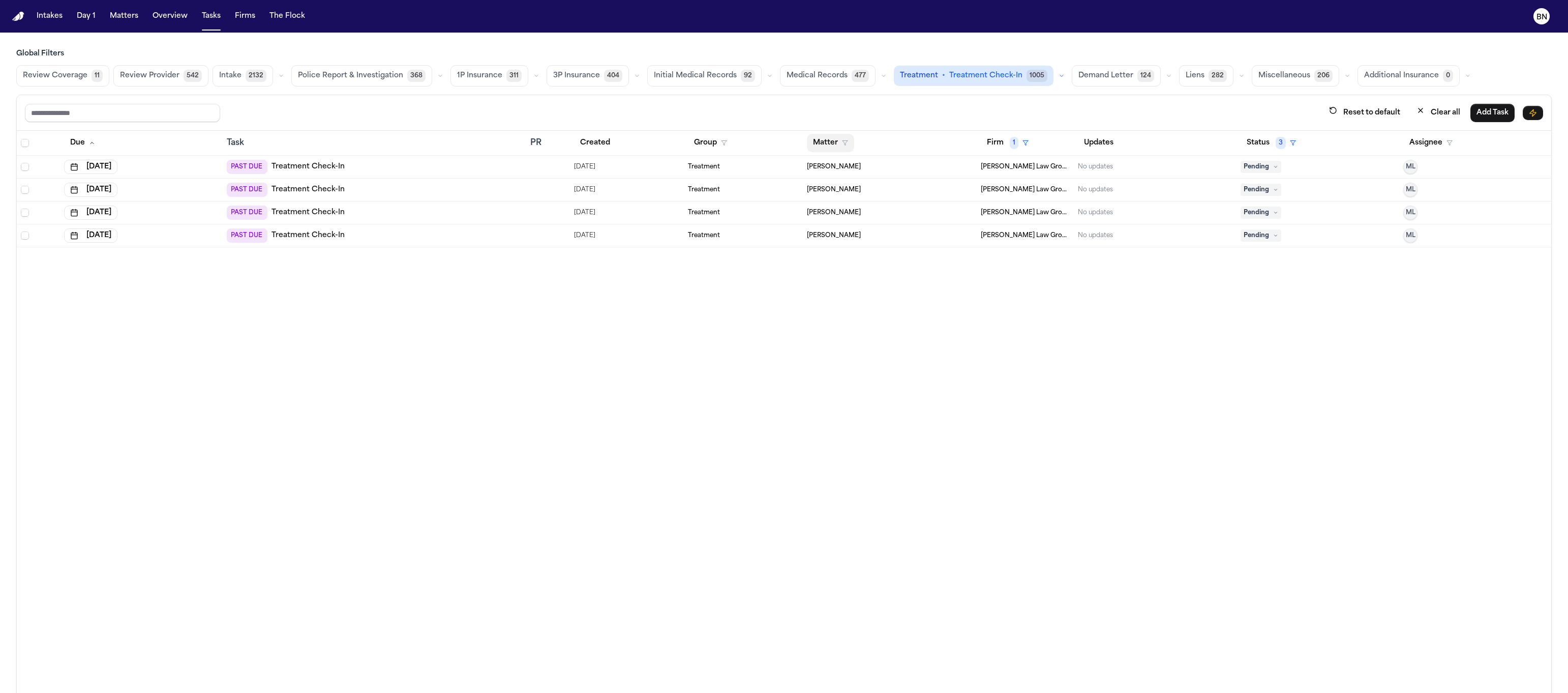
click at [821, 143] on button "Matter" at bounding box center [830, 143] width 47 height 18
click at [840, 231] on div "[PERSON_NAME]" at bounding box center [849, 235] width 81 height 12
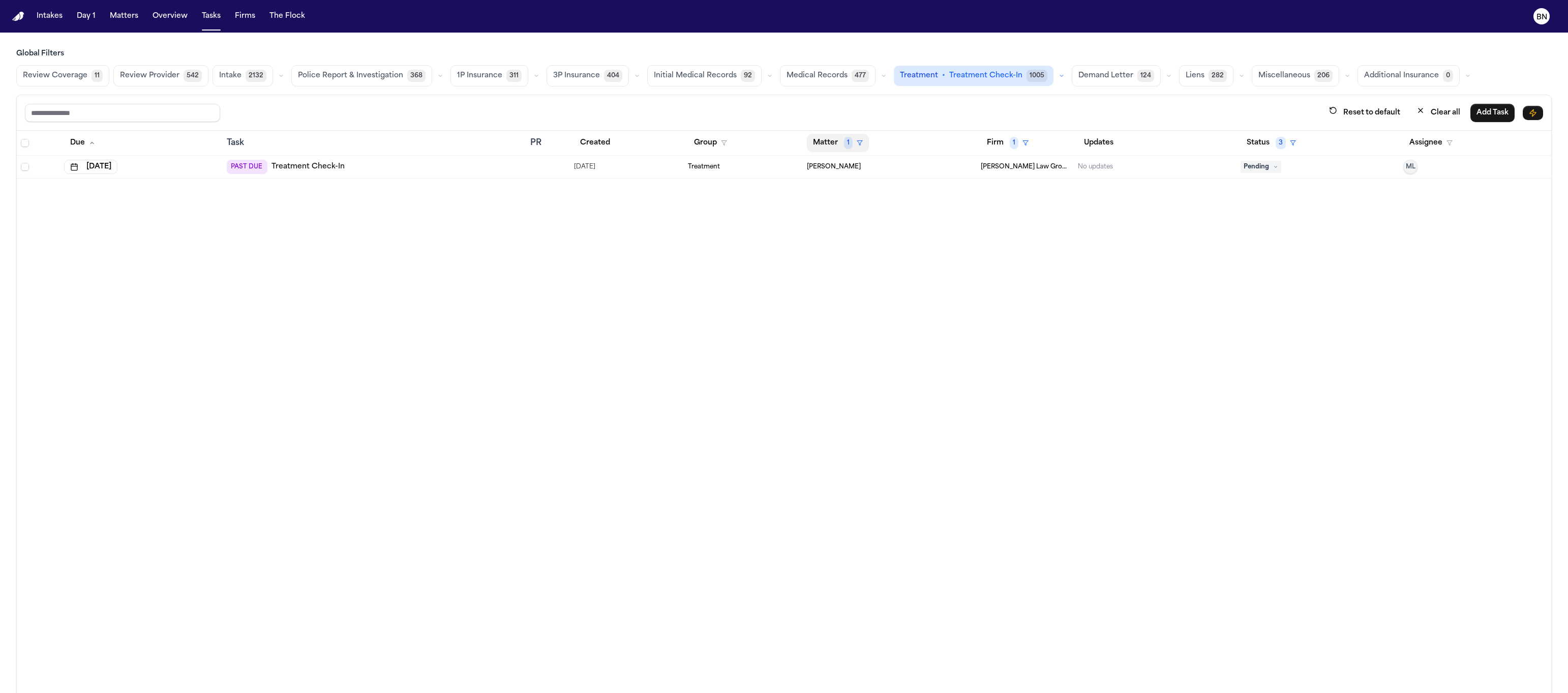
click at [821, 142] on button "Matter 1" at bounding box center [838, 143] width 62 height 18
click at [840, 219] on button "Clear filter" at bounding box center [849, 221] width 93 height 18
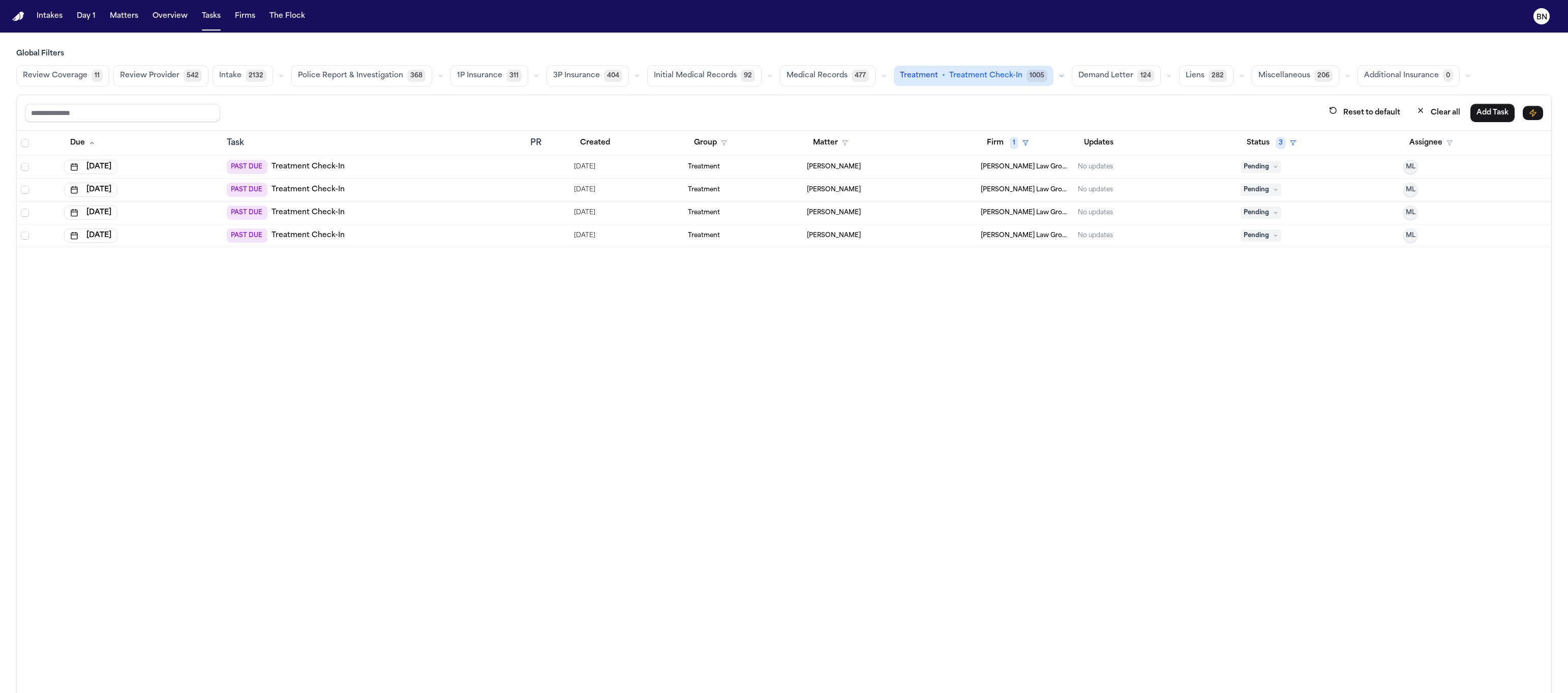
click at [1059, 77] on icon "button" at bounding box center [1061, 76] width 6 height 6
click at [931, 106] on span "Treatment Check-In" at bounding box center [937, 100] width 73 height 10
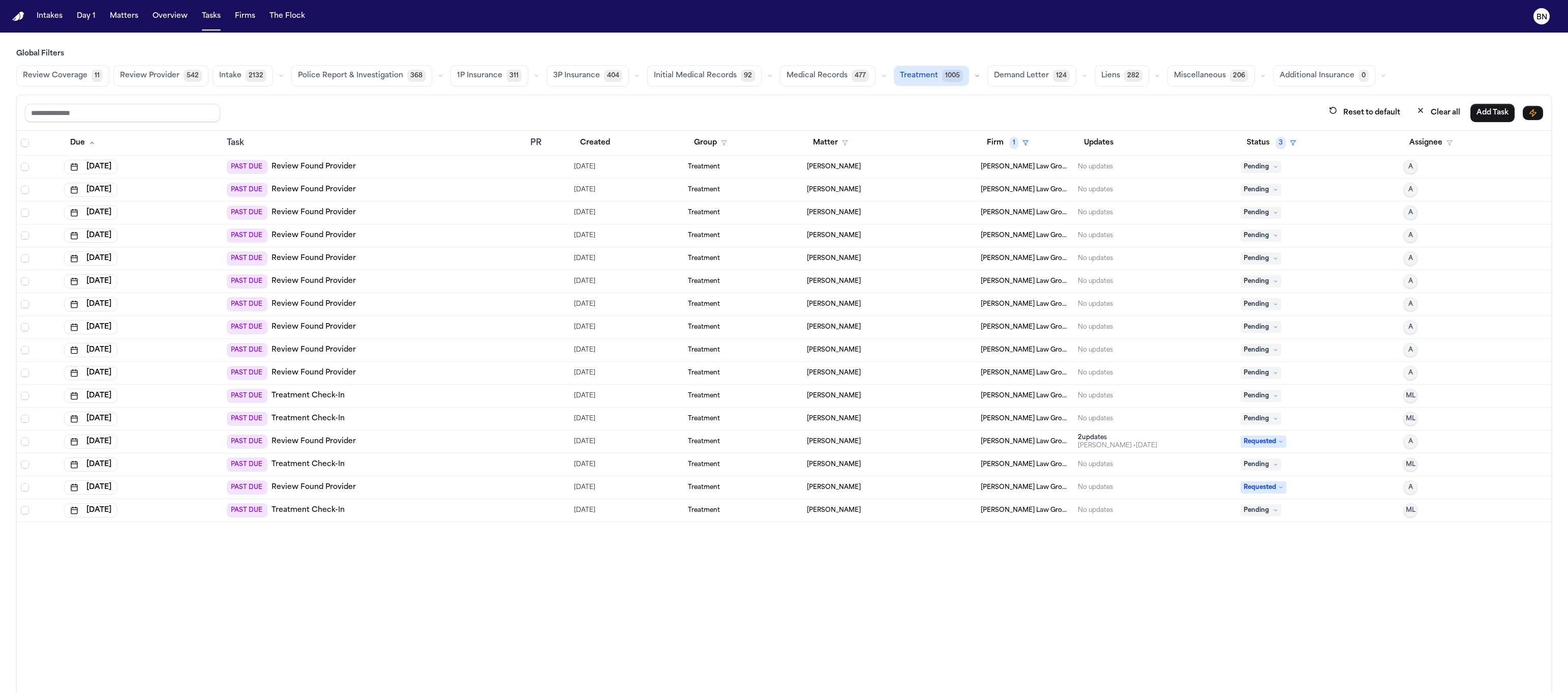
click at [974, 77] on icon "button" at bounding box center [977, 76] width 6 height 6
click at [1034, 131] on div "Reset to default Clear all Add Task Due Task PR Created Group Matter Firm 1 Upd…" at bounding box center [784, 403] width 1535 height 617
click at [278, 77] on icon "button" at bounding box center [281, 76] width 6 height 6
click at [259, 152] on span "HIPAA Directive" at bounding box center [248, 150] width 59 height 10
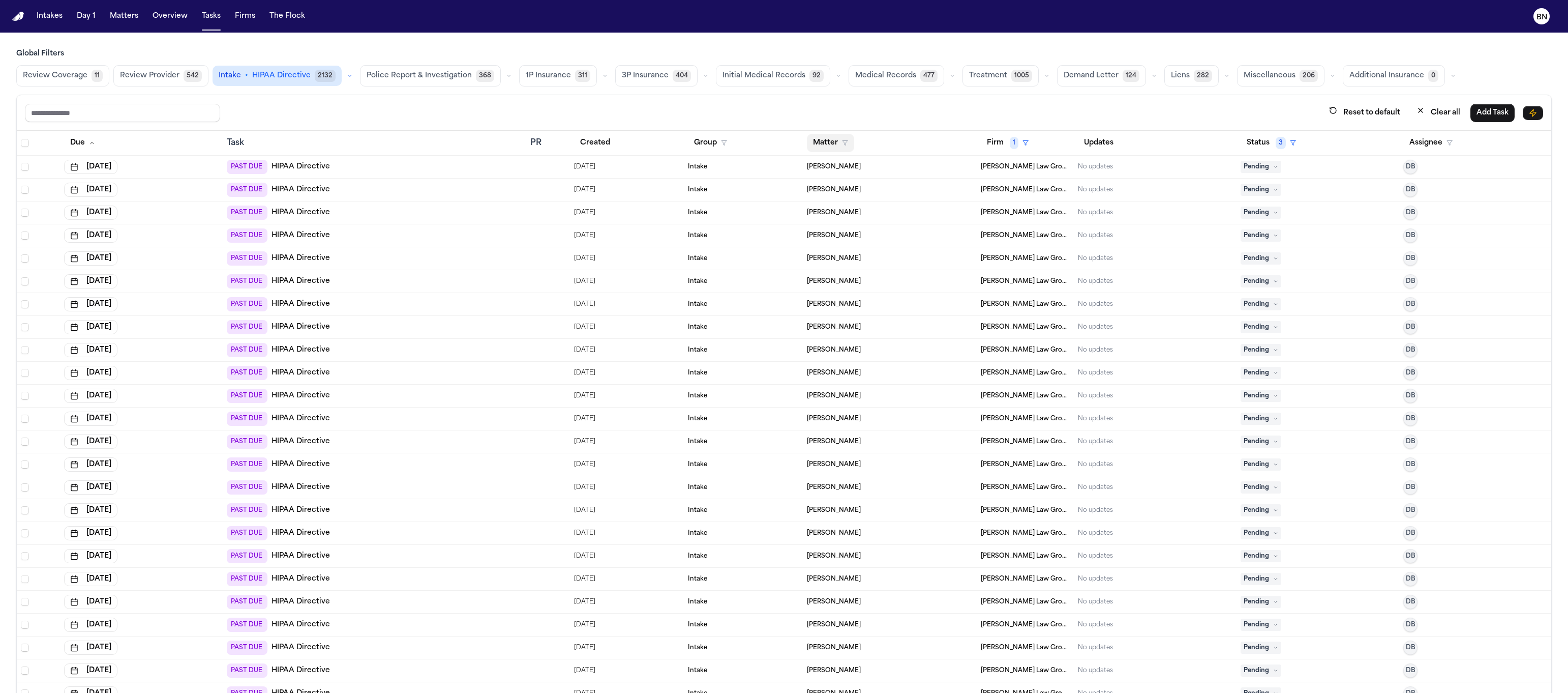
click at [826, 143] on button "Matter" at bounding box center [830, 143] width 47 height 18
click at [783, 109] on div "Reset to default Clear all Add Task Due Task PR Created Group Matter Firm 1 Upd…" at bounding box center [784, 403] width 1535 height 617
click at [25, 143] on span "Select all" at bounding box center [25, 143] width 8 height 8
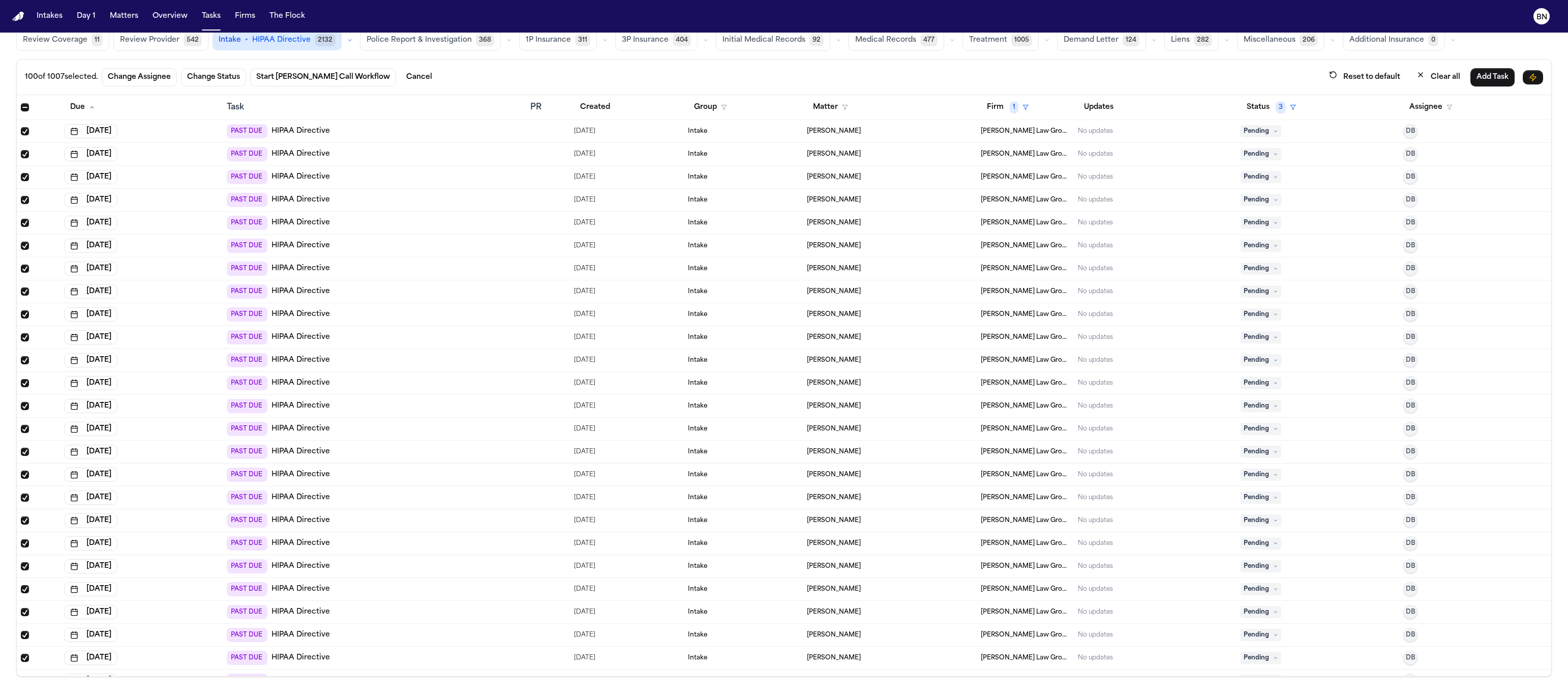
click at [25, 130] on span "Select row" at bounding box center [25, 131] width 8 height 8
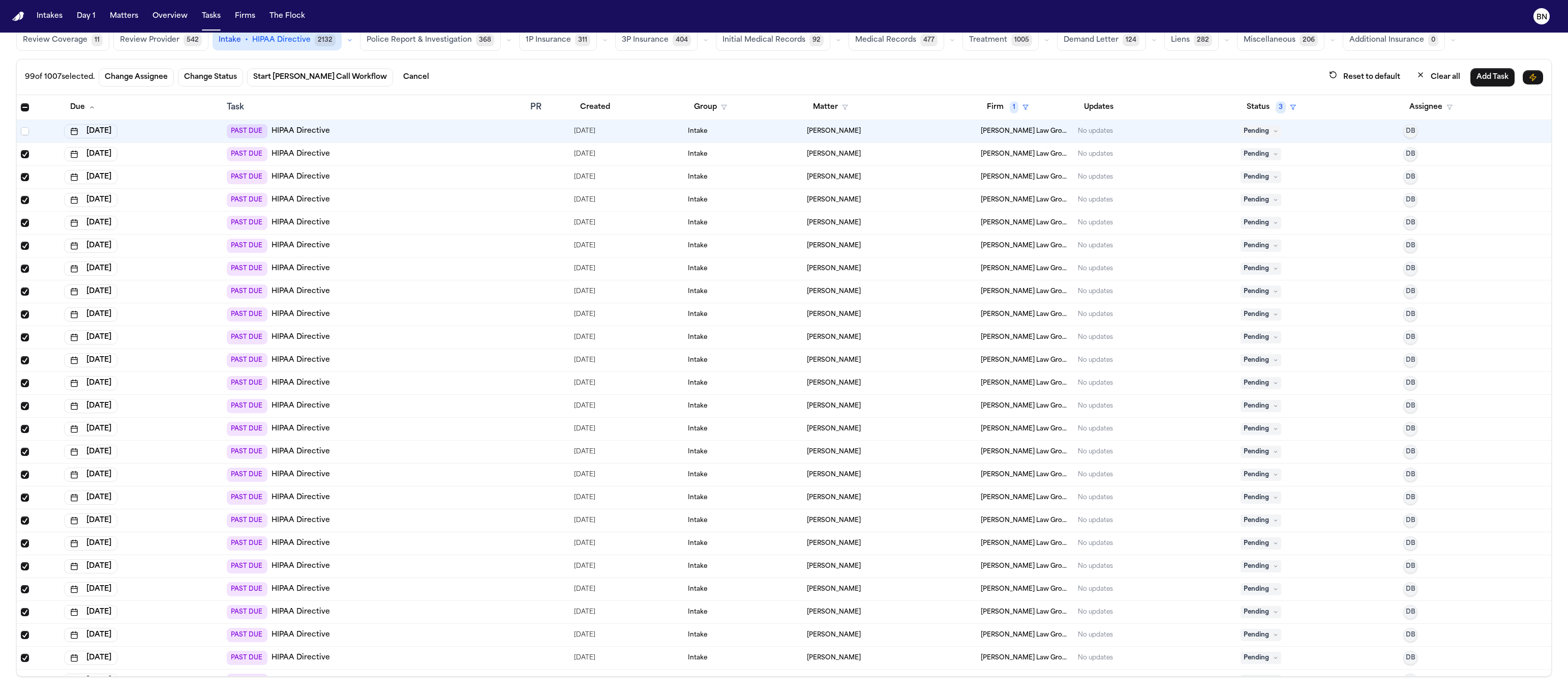
click at [24, 153] on span "Select row" at bounding box center [25, 154] width 8 height 8
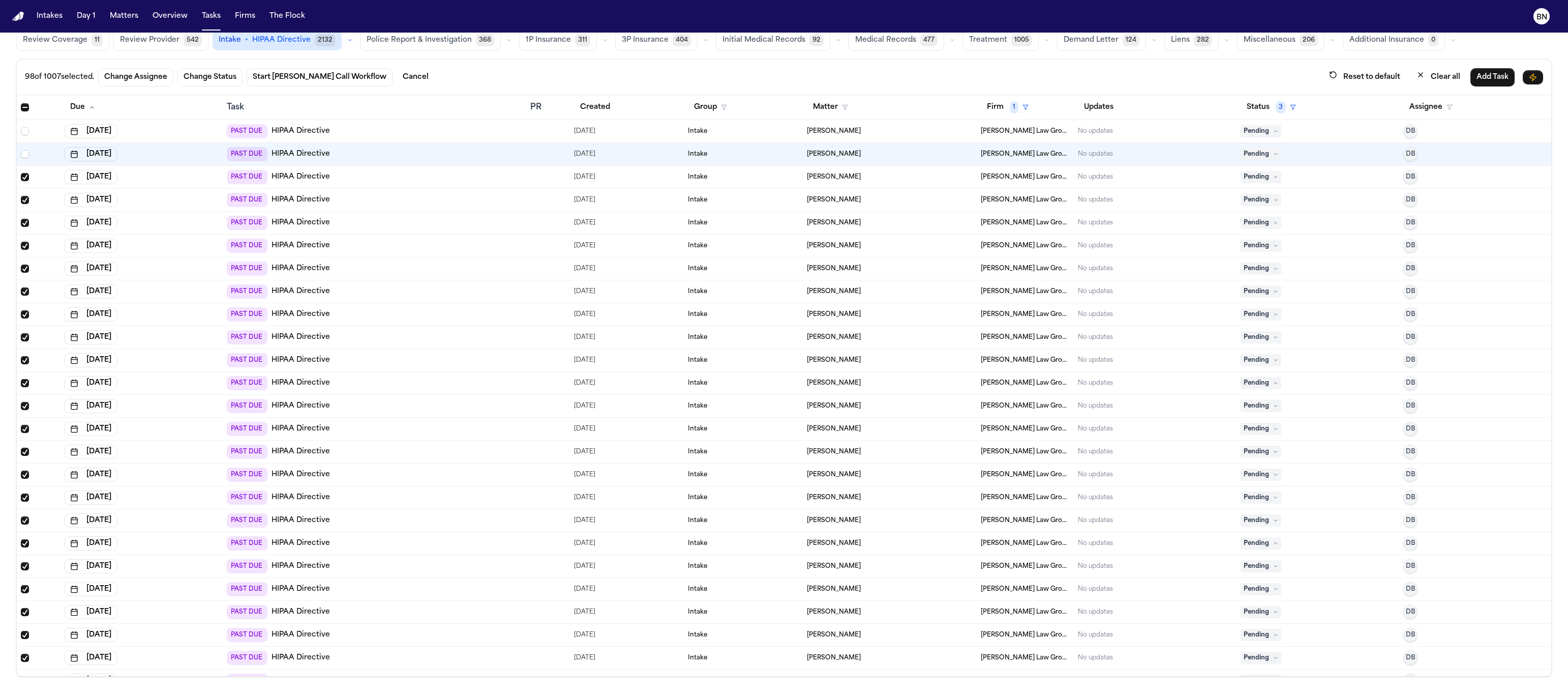
click at [23, 175] on span "Select row" at bounding box center [25, 177] width 8 height 8
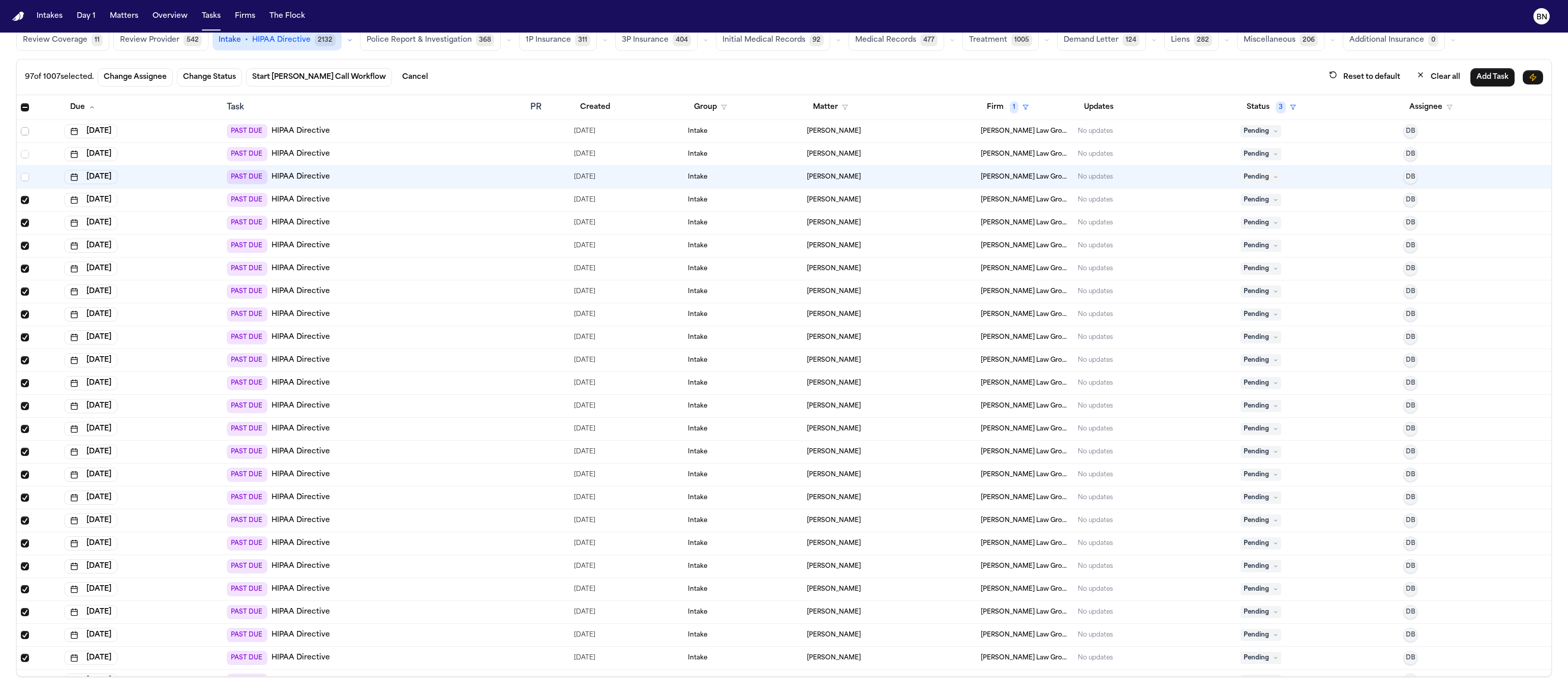
click at [25, 132] on span "Select row" at bounding box center [25, 131] width 8 height 8
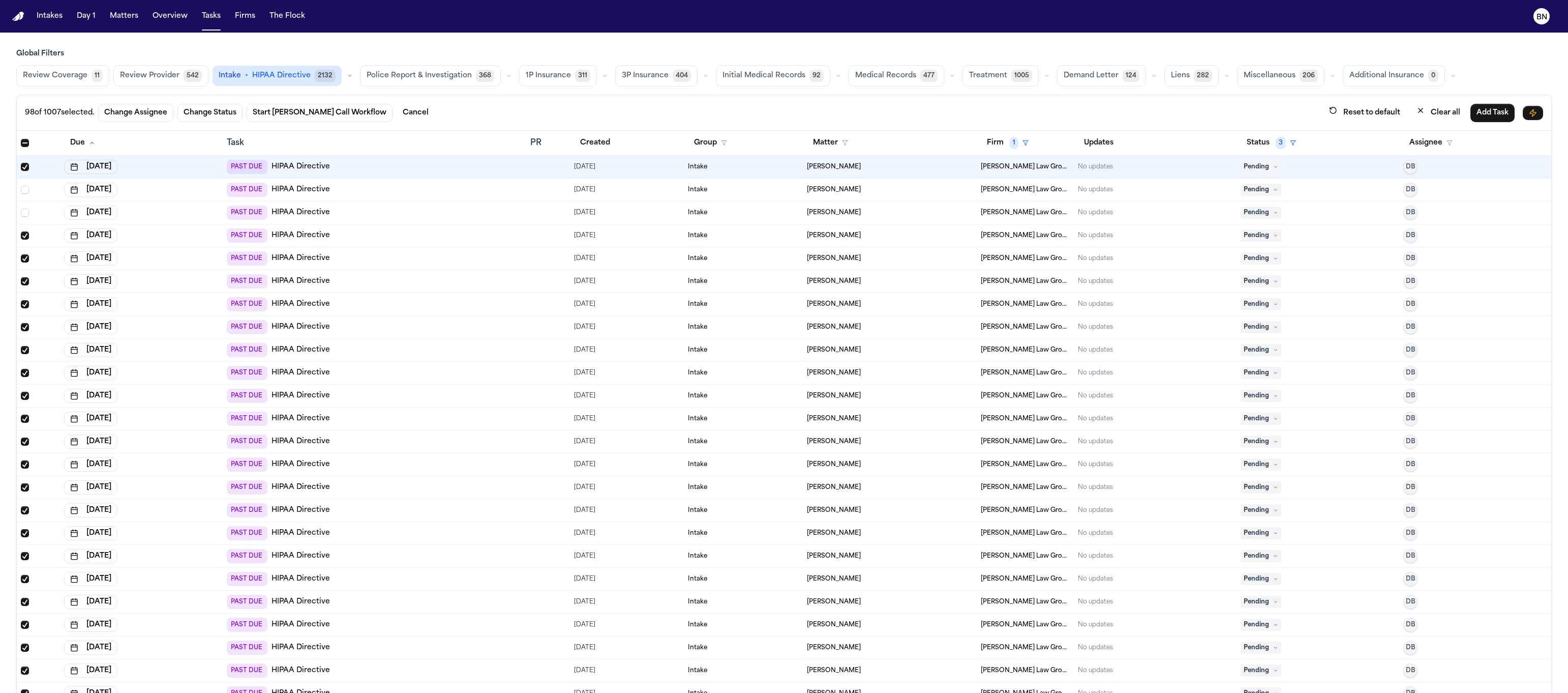
click at [26, 141] on span "Select all" at bounding box center [25, 143] width 8 height 8
click at [25, 142] on span "Select all" at bounding box center [25, 143] width 8 height 8
click at [26, 191] on span "Select row" at bounding box center [25, 190] width 8 height 8
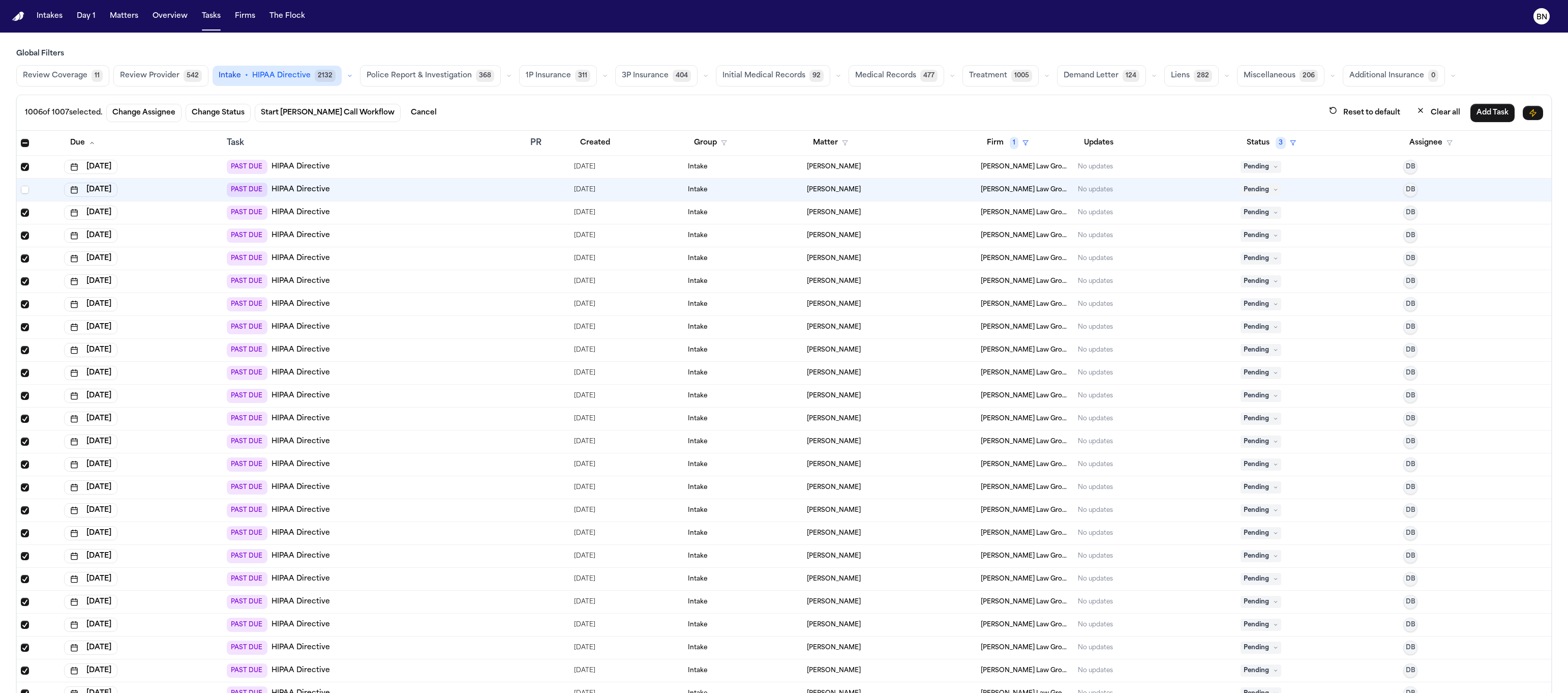
click at [25, 211] on span "Select row" at bounding box center [25, 213] width 8 height 8
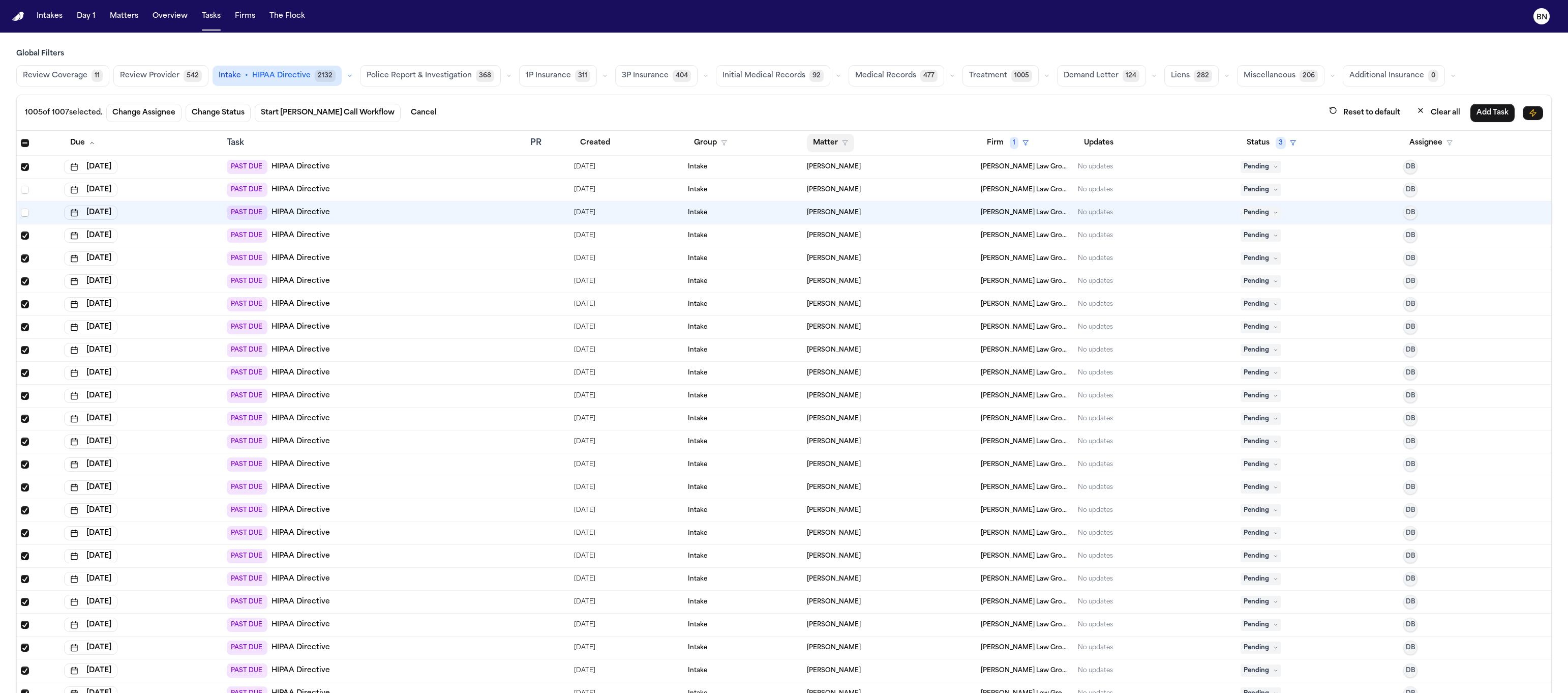
click at [842, 142] on icon "button" at bounding box center [845, 143] width 6 height 6
click at [796, 109] on div "1005 of 1007 selected. Change Assignee Change Status Start Bland Call Workflow …" at bounding box center [784, 403] width 1535 height 617
click at [237, 117] on button "Change Status" at bounding box center [217, 113] width 65 height 18
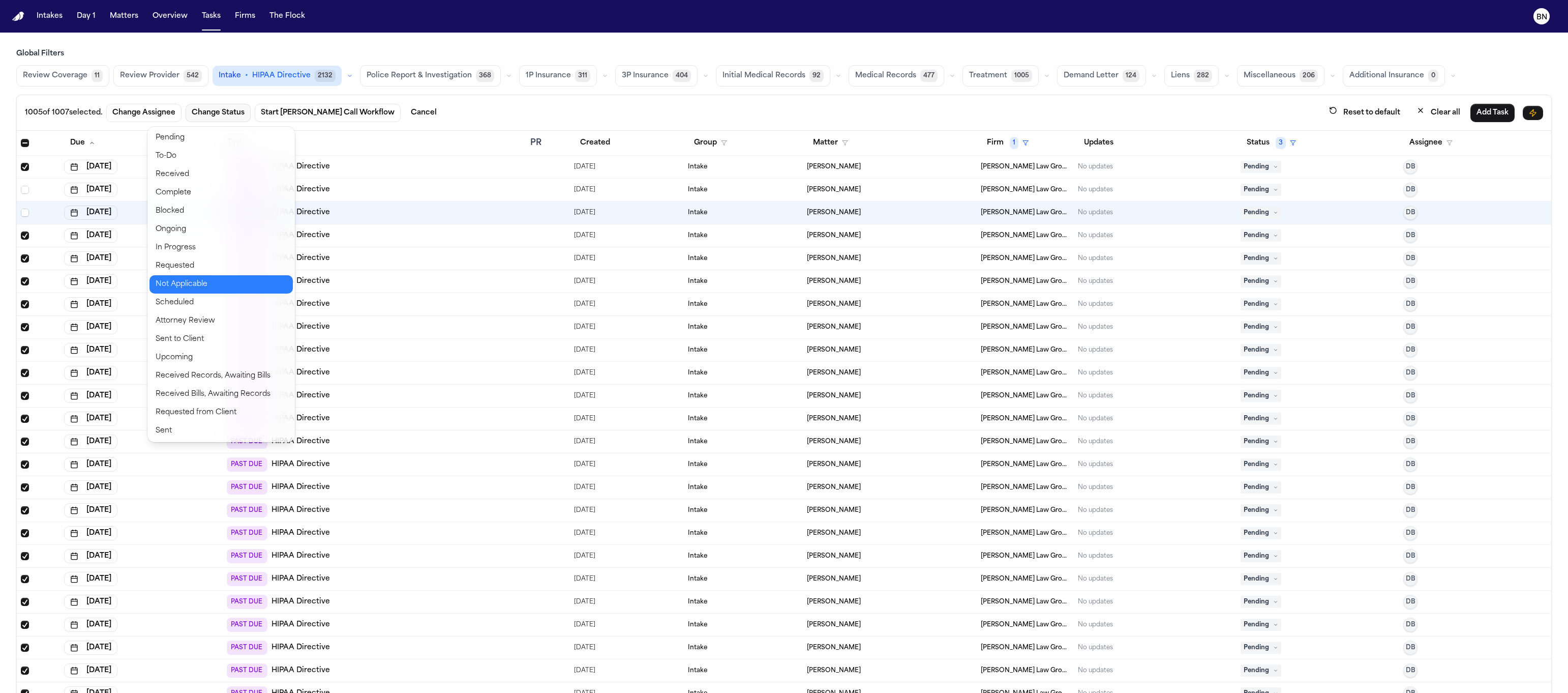
click at [221, 286] on button "Not Applicable" at bounding box center [221, 284] width 143 height 18
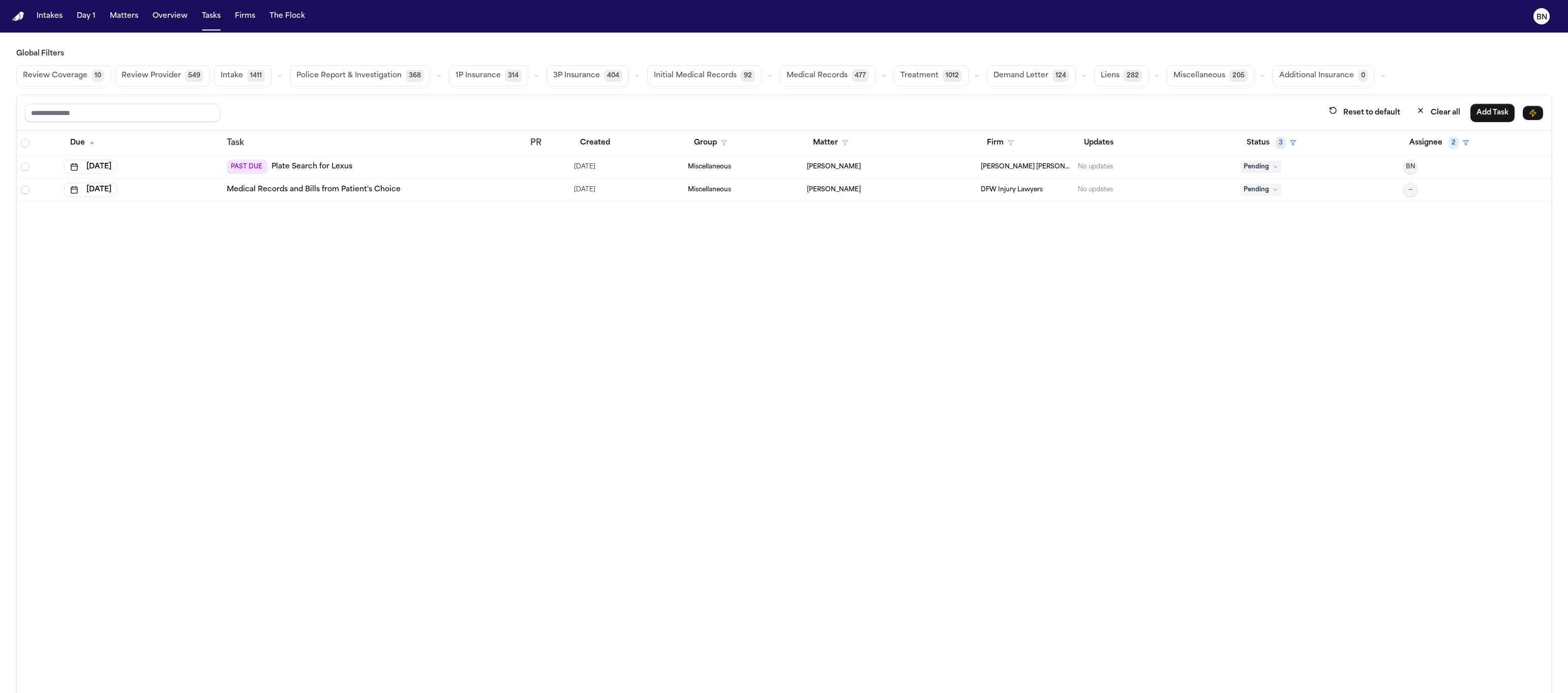
click at [283, 73] on div "Review Coverage 10 Review Provider 549 Intake 1411 Police Report & Investigatio…" at bounding box center [784, 75] width 1535 height 21
click at [277, 73] on icon "button" at bounding box center [280, 76] width 6 height 6
click at [265, 151] on span "HIPAA Directive" at bounding box center [250, 150] width 59 height 10
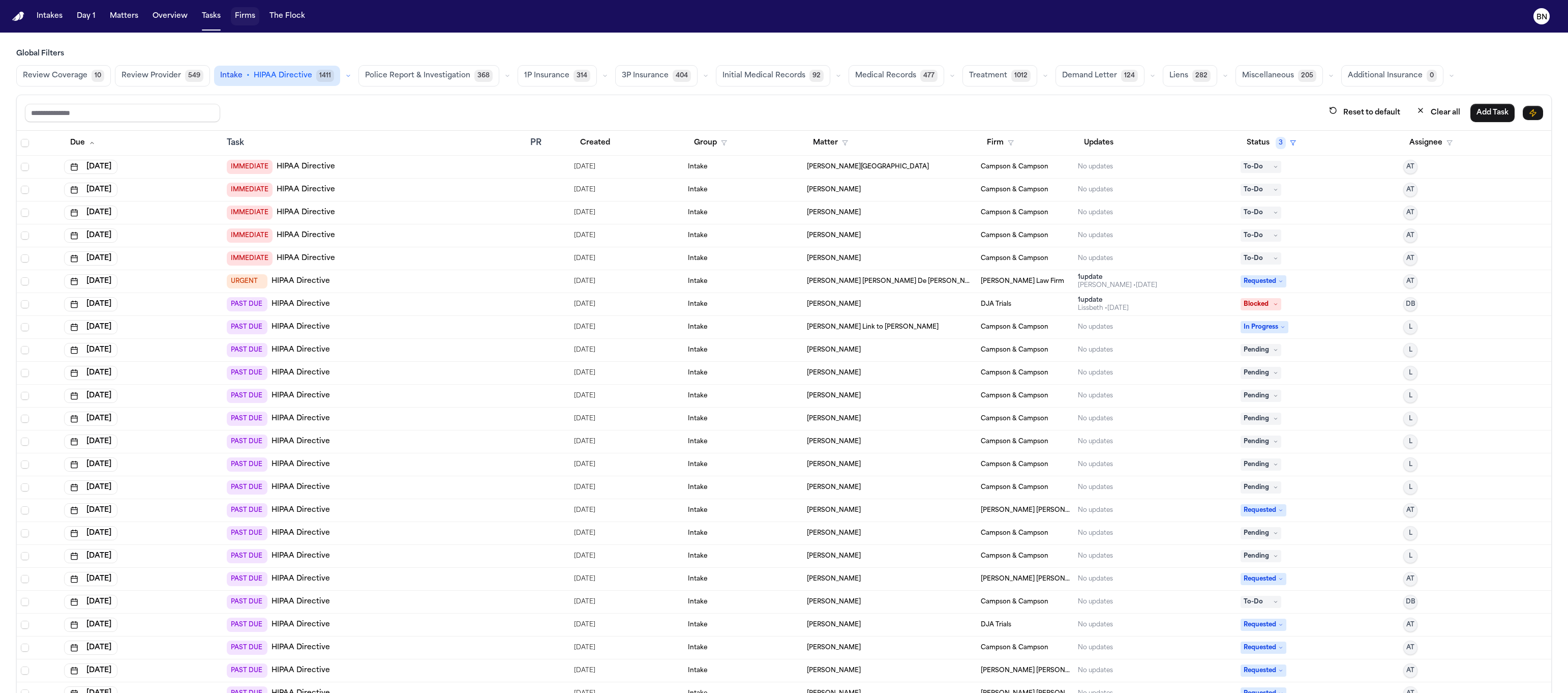
click at [225, 15] on div "Intakes Day 1 Matters Overview Tasks Firms The Flock" at bounding box center [171, 16] width 277 height 18
click at [240, 20] on button "Firms" at bounding box center [245, 16] width 29 height 18
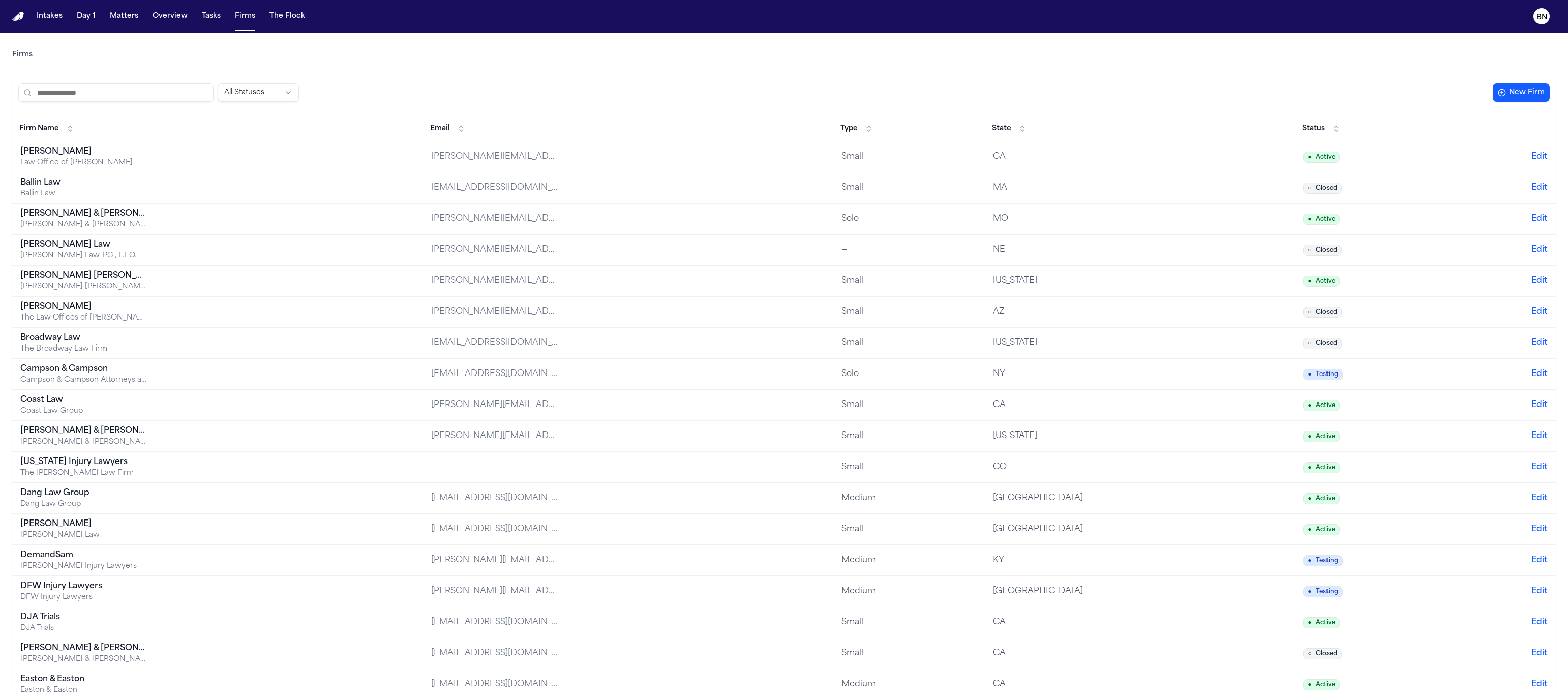
click at [247, 163] on td "[PERSON_NAME] Law Office of [PERSON_NAME]" at bounding box center [217, 156] width 411 height 31
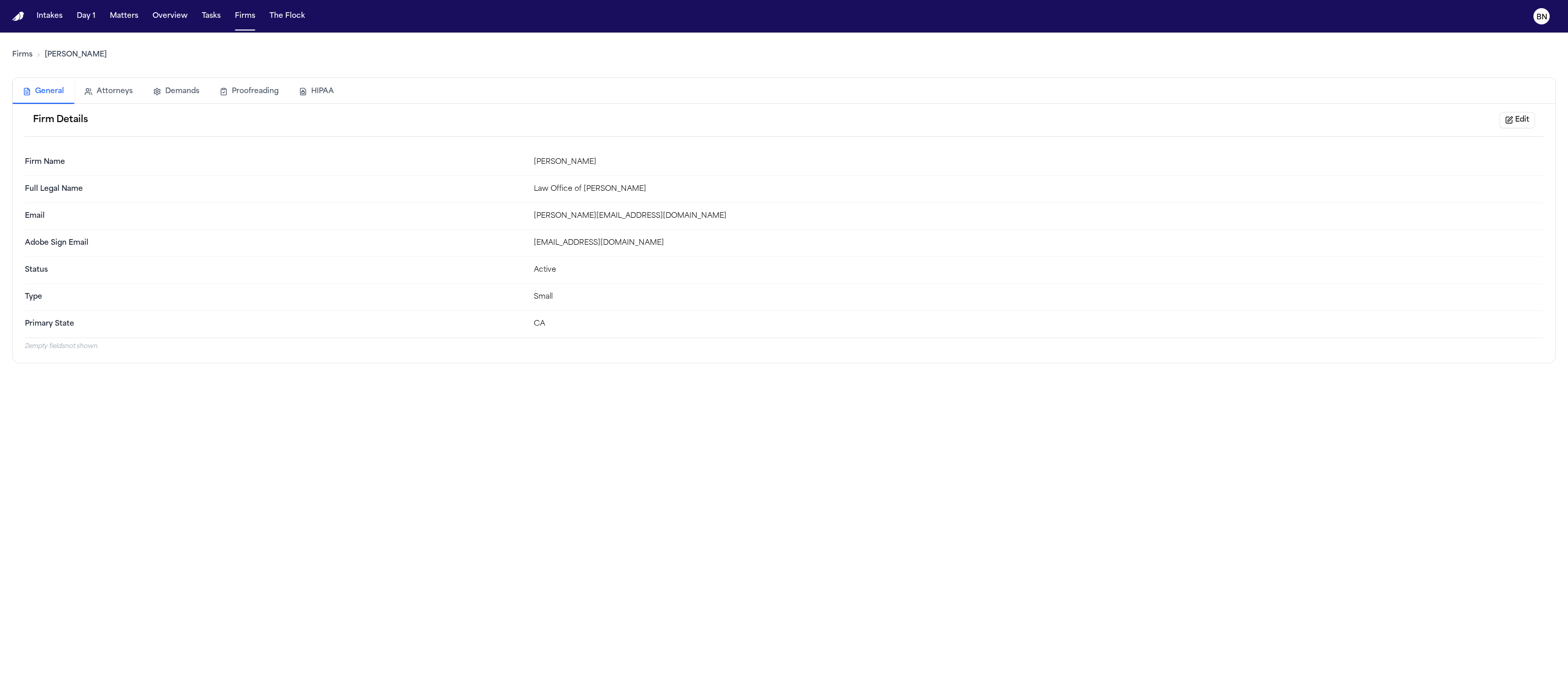
click at [1521, 121] on button "Edit" at bounding box center [1517, 120] width 35 height 16
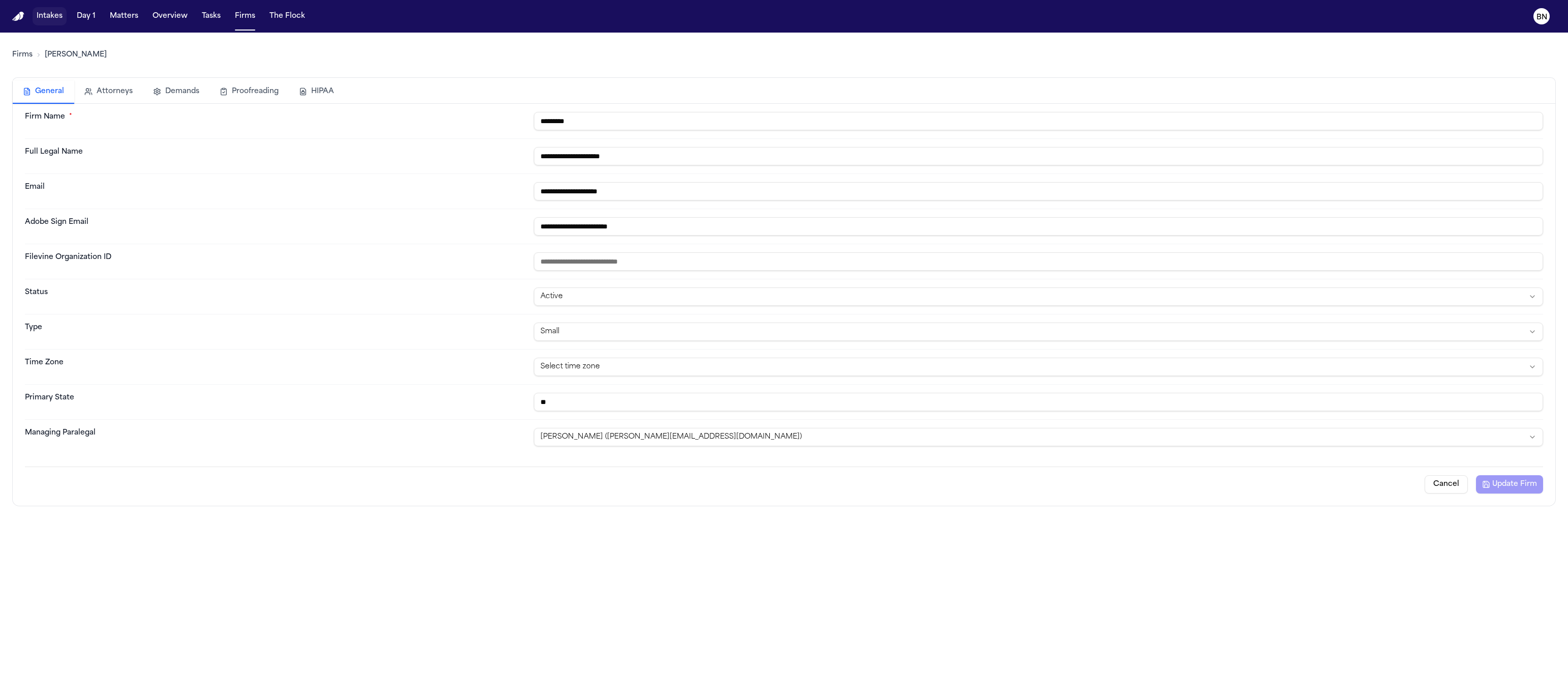
click at [53, 14] on button "Intakes" at bounding box center [50, 16] width 34 height 18
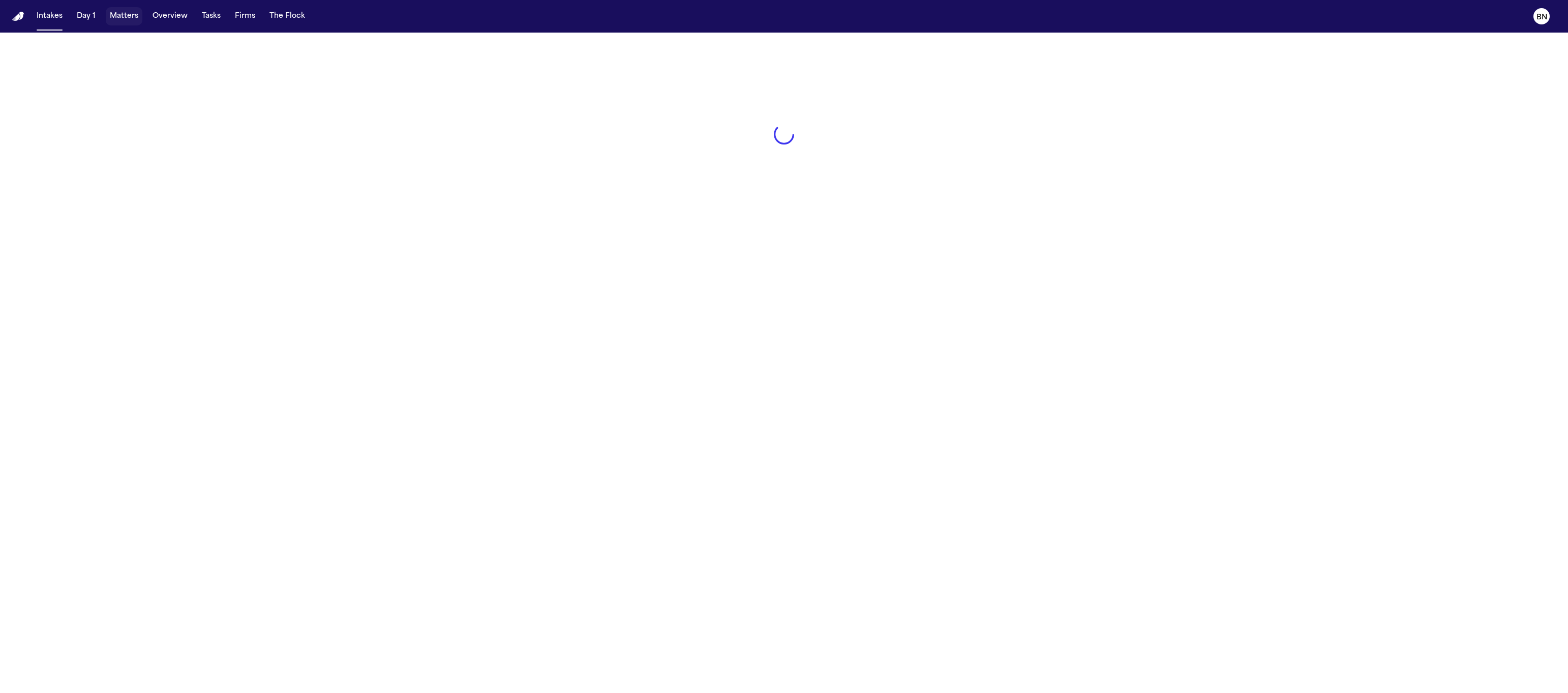
click at [118, 20] on button "Matters" at bounding box center [124, 16] width 37 height 18
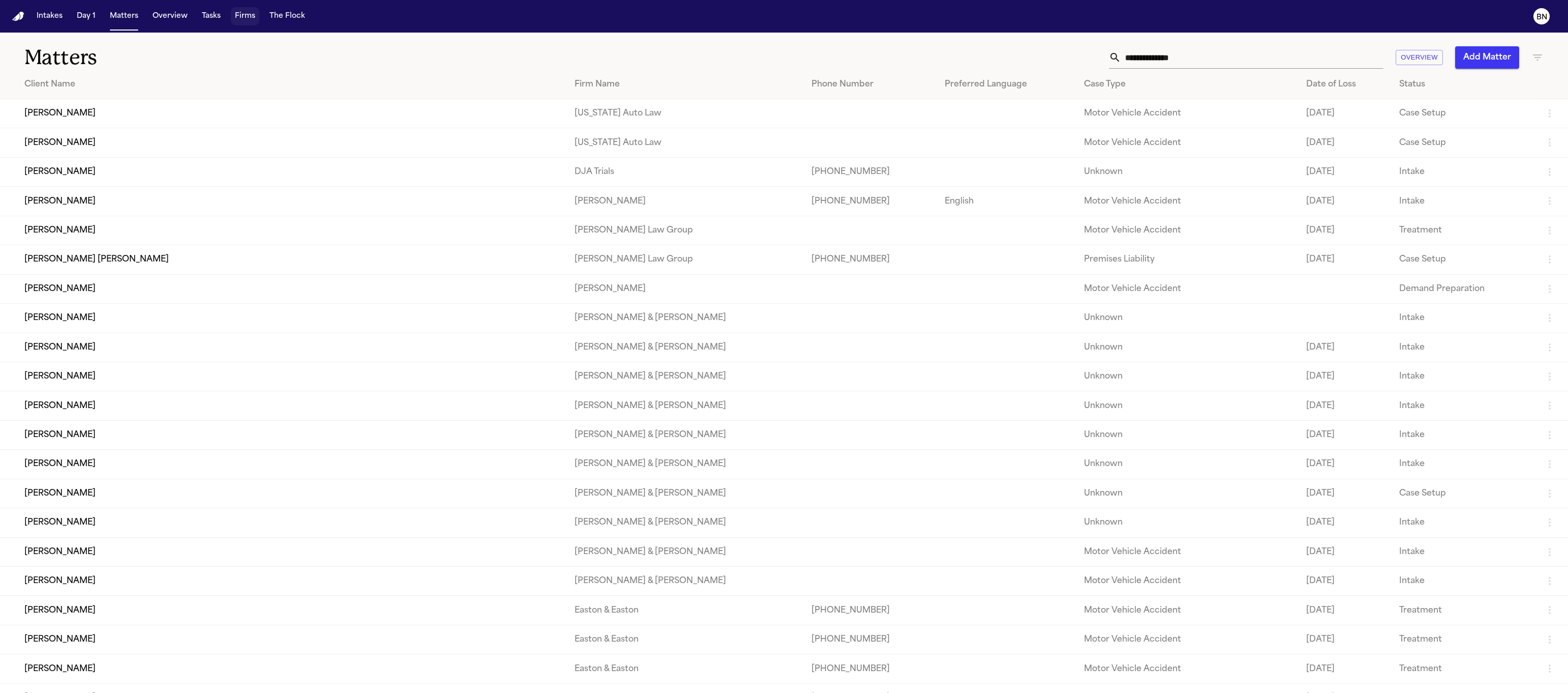
click at [207, 10] on button "Tasks" at bounding box center [211, 16] width 27 height 18
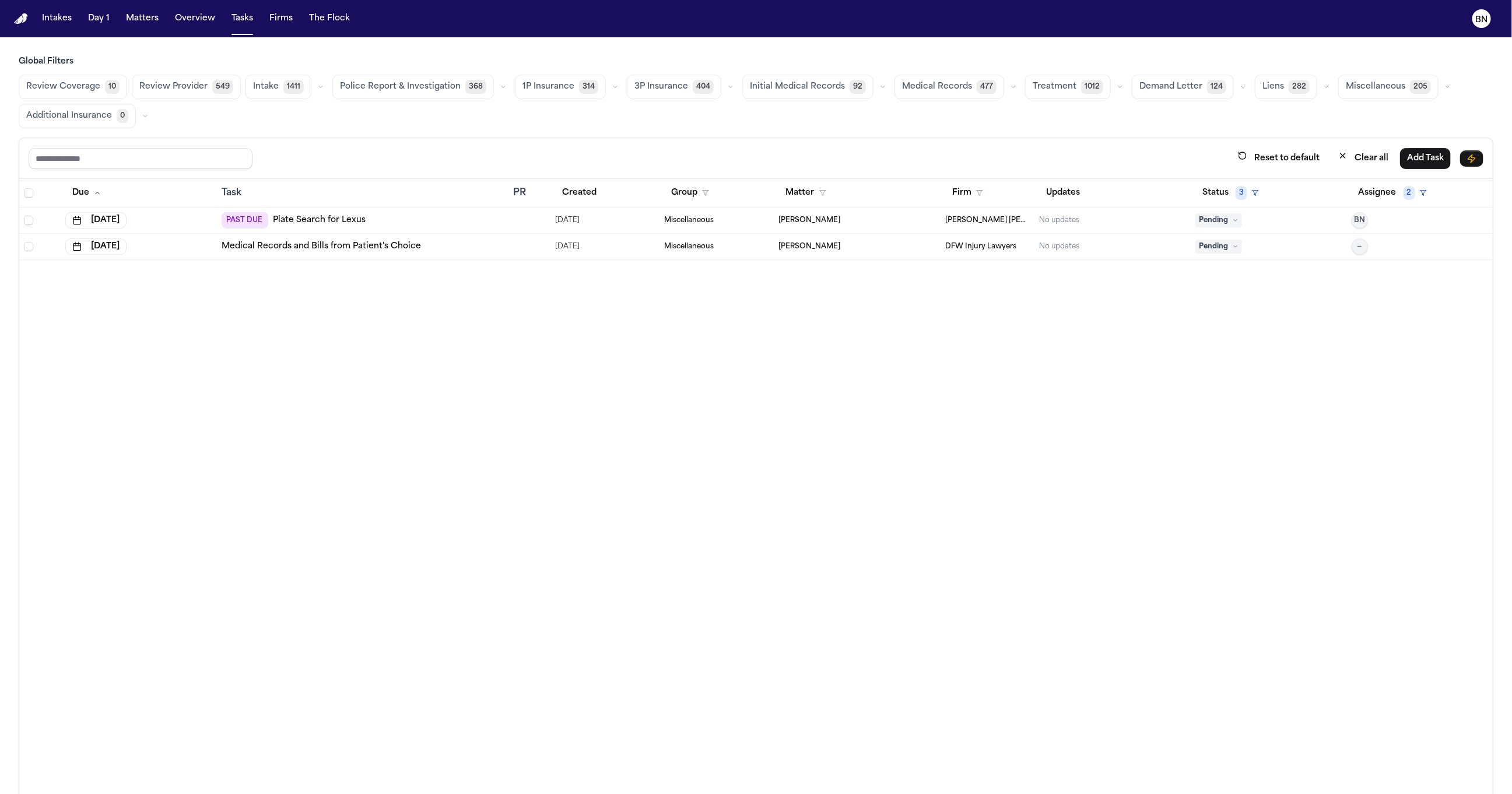
click at [500, 88] on icon "button" at bounding box center [503, 87] width 7 height 7
click at [611, 90] on icon "button" at bounding box center [614, 87] width 7 height 7
click at [724, 91] on button "button" at bounding box center [731, 87] width 14 height 14
click at [386, 115] on div "Review Coverage 10 Review Provider 549 Intake 1411 Police Report & Investigatio…" at bounding box center [756, 101] width 1474 height 54
click at [876, 88] on button "button" at bounding box center [883, 87] width 14 height 14
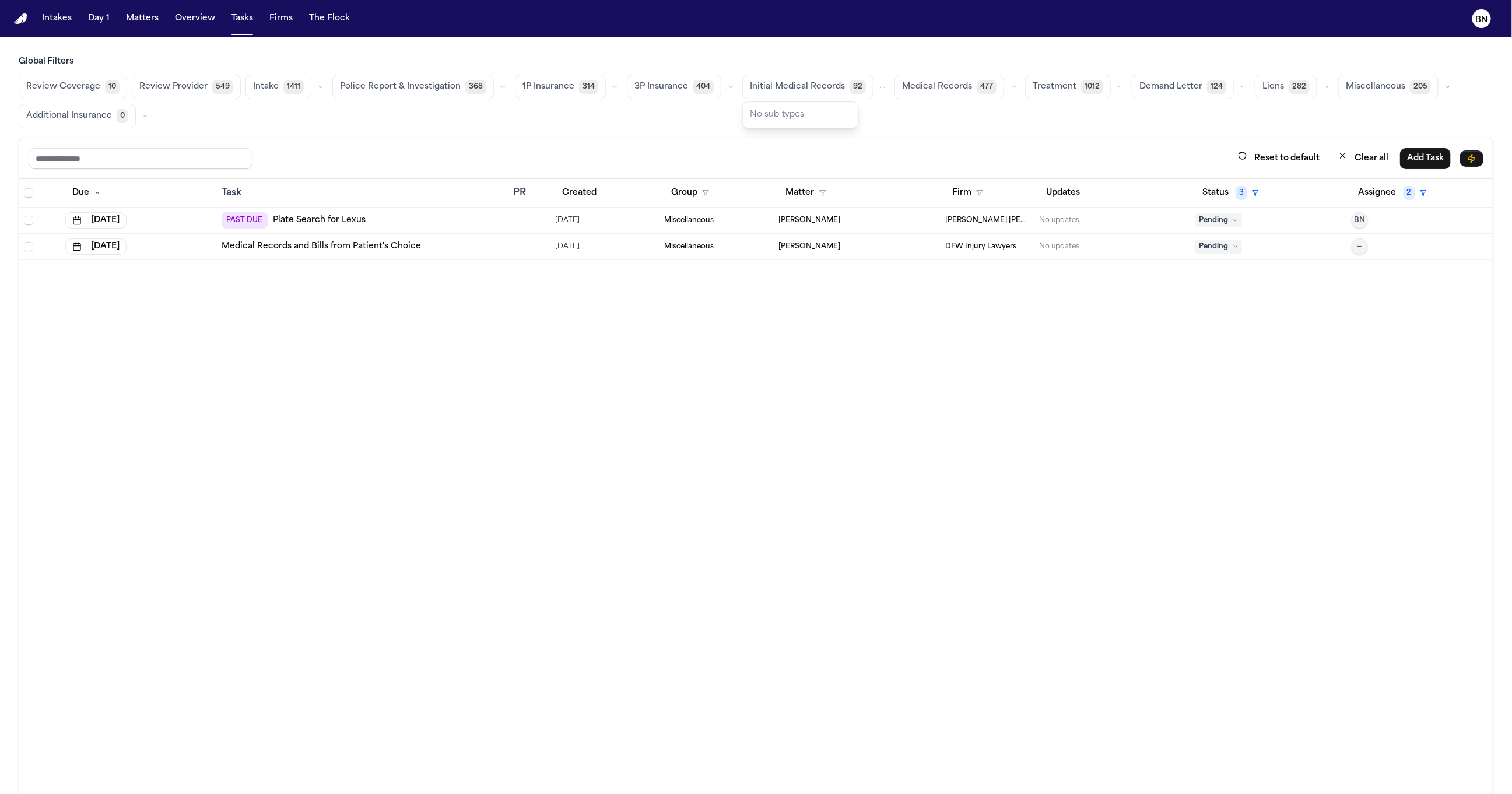
click at [867, 120] on div "Review Coverage 10 Review Provider 549 Intake 1411 Police Report & Investigatio…" at bounding box center [756, 101] width 1474 height 54
click at [868, 111] on div "Review Coverage 10 Review Provider 549 Intake 1411 Police Report & Investigatio…" at bounding box center [756, 101] width 1474 height 54
click at [1116, 89] on icon "button" at bounding box center [1120, 87] width 7 height 7
click at [1010, 84] on icon "button" at bounding box center [1013, 87] width 7 height 7
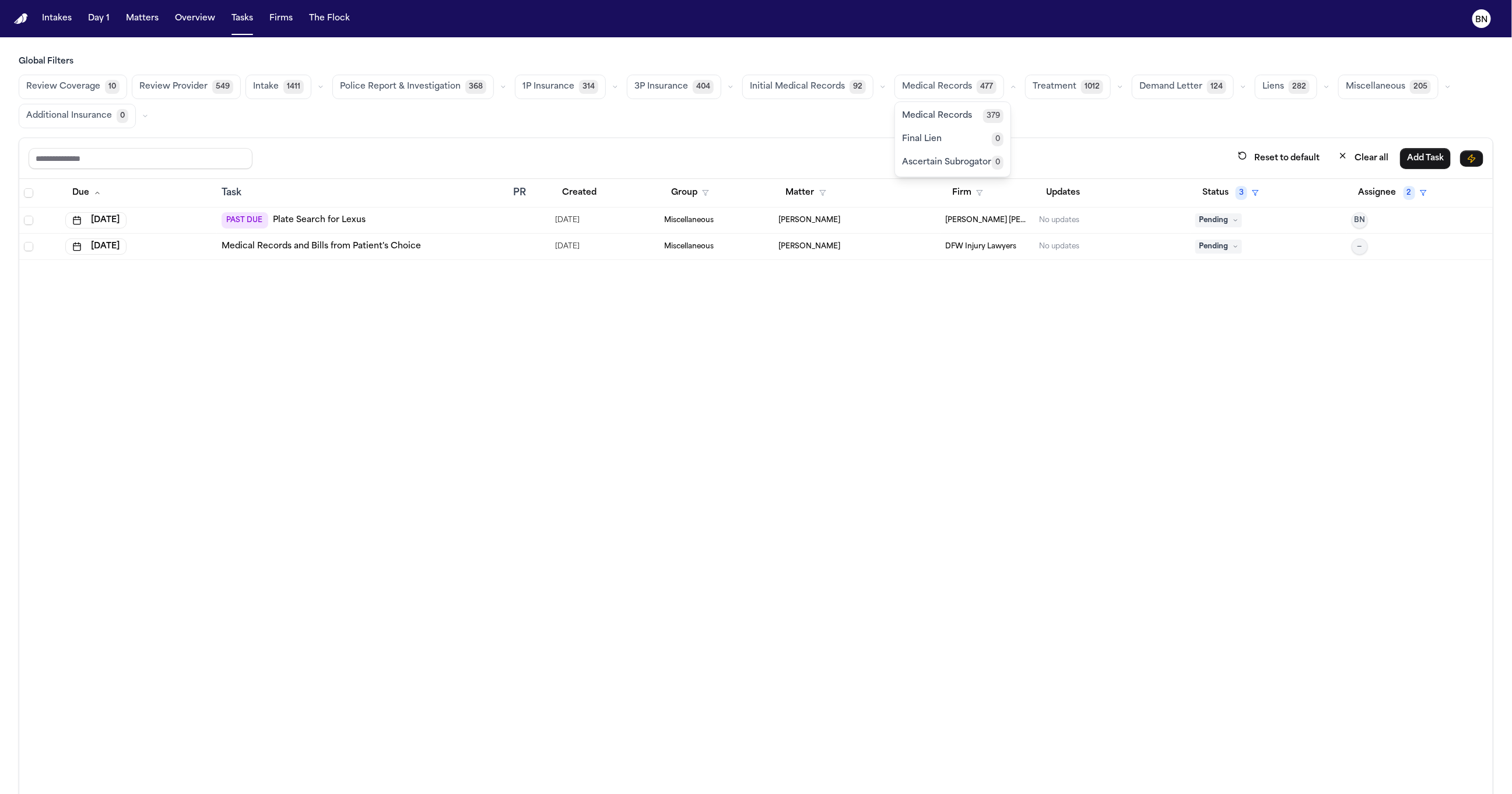
click at [1130, 113] on div "Review Coverage 10 Review Provider 549 Intake 1411 Police Report & Investigatio…" at bounding box center [756, 101] width 1474 height 54
click at [1116, 90] on icon "button" at bounding box center [1120, 87] width 7 height 7
click at [1227, 94] on div "Demand Letter 124" at bounding box center [1191, 86] width 118 height 24
click at [1236, 91] on button "button" at bounding box center [1243, 87] width 14 height 14
click at [1067, 127] on div "Review Coverage 10 Review Provider 549 Intake 1411 Police Report & Investigatio…" at bounding box center [756, 101] width 1474 height 54
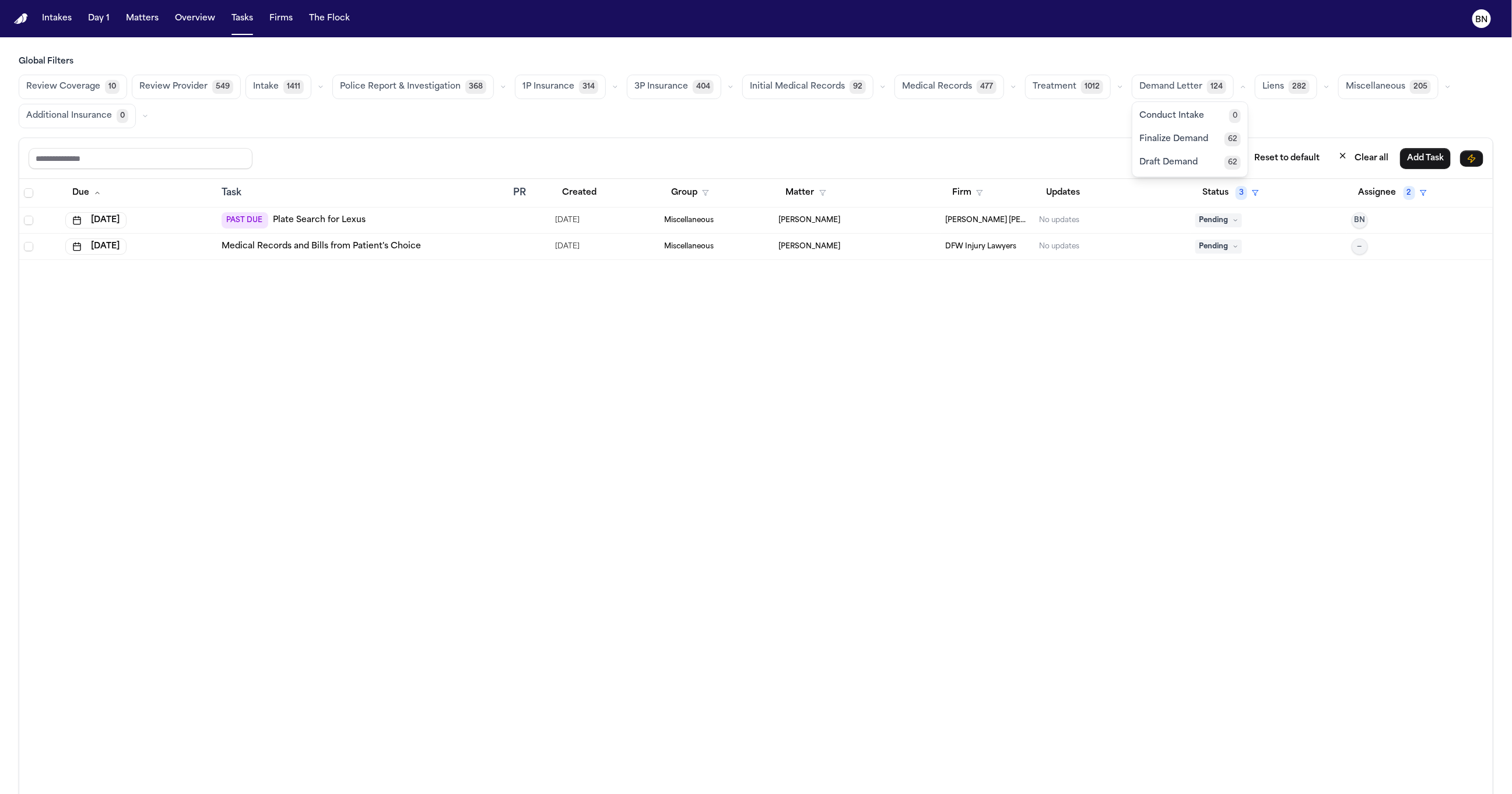
click at [1080, 125] on div "Review Coverage 10 Review Provider 549 Intake 1411 Police Report & Investigatio…" at bounding box center [756, 101] width 1474 height 54
click at [1116, 90] on icon "button" at bounding box center [1120, 87] width 7 height 7
click at [1010, 86] on icon "button" at bounding box center [1013, 87] width 7 height 7
click at [1061, 127] on div "Review Coverage 10 Review Provider 549 Intake 1411 Police Report & Investigatio…" at bounding box center [756, 101] width 1474 height 54
click at [317, 95] on div "Intake 1411" at bounding box center [286, 86] width 82 height 24
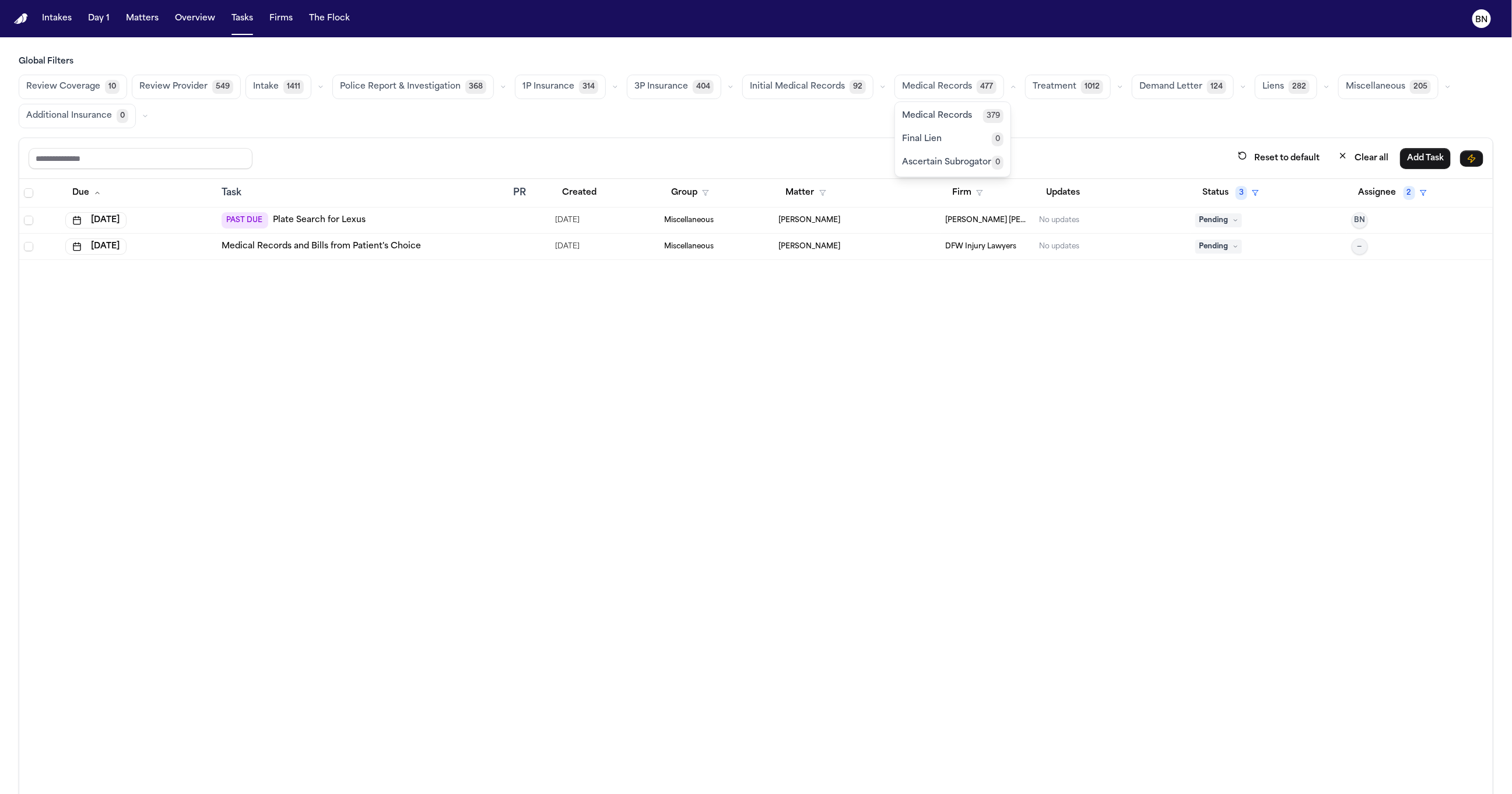
click at [317, 89] on icon "button" at bounding box center [321, 87] width 7 height 7
click at [481, 148] on div "Reset to default Clear all Add Task" at bounding box center [756, 159] width 1455 height 22
click at [319, 88] on icon "button" at bounding box center [321, 87] width 7 height 7
click at [435, 144] on div "Reset to default Clear all Add Task" at bounding box center [756, 159] width 1474 height 41
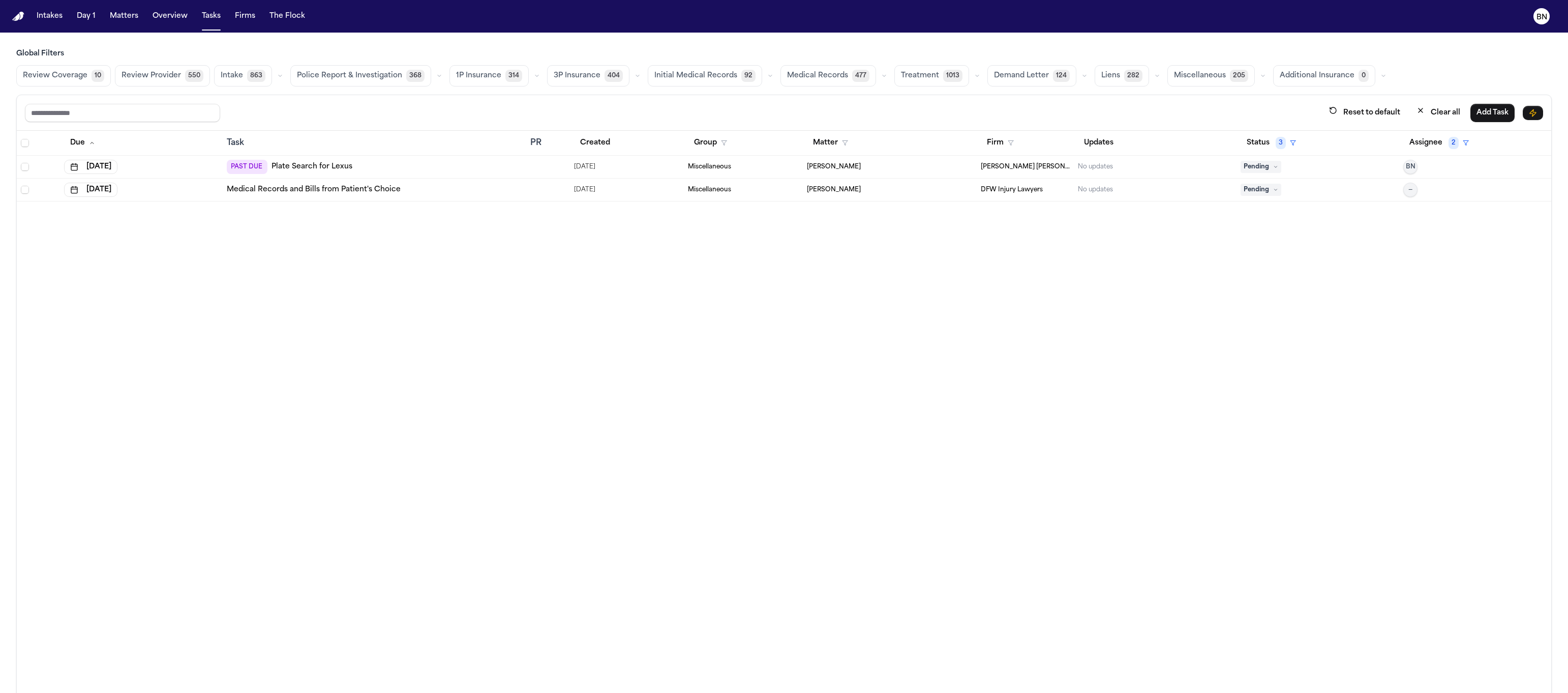
click at [185, 72] on span "550" at bounding box center [194, 76] width 18 height 12
click at [277, 78] on icon "button" at bounding box center [279, 76] width 6 height 6
click at [261, 103] on span "[MEDICAL_DATA] Agreement" at bounding box center [256, 105] width 74 height 20
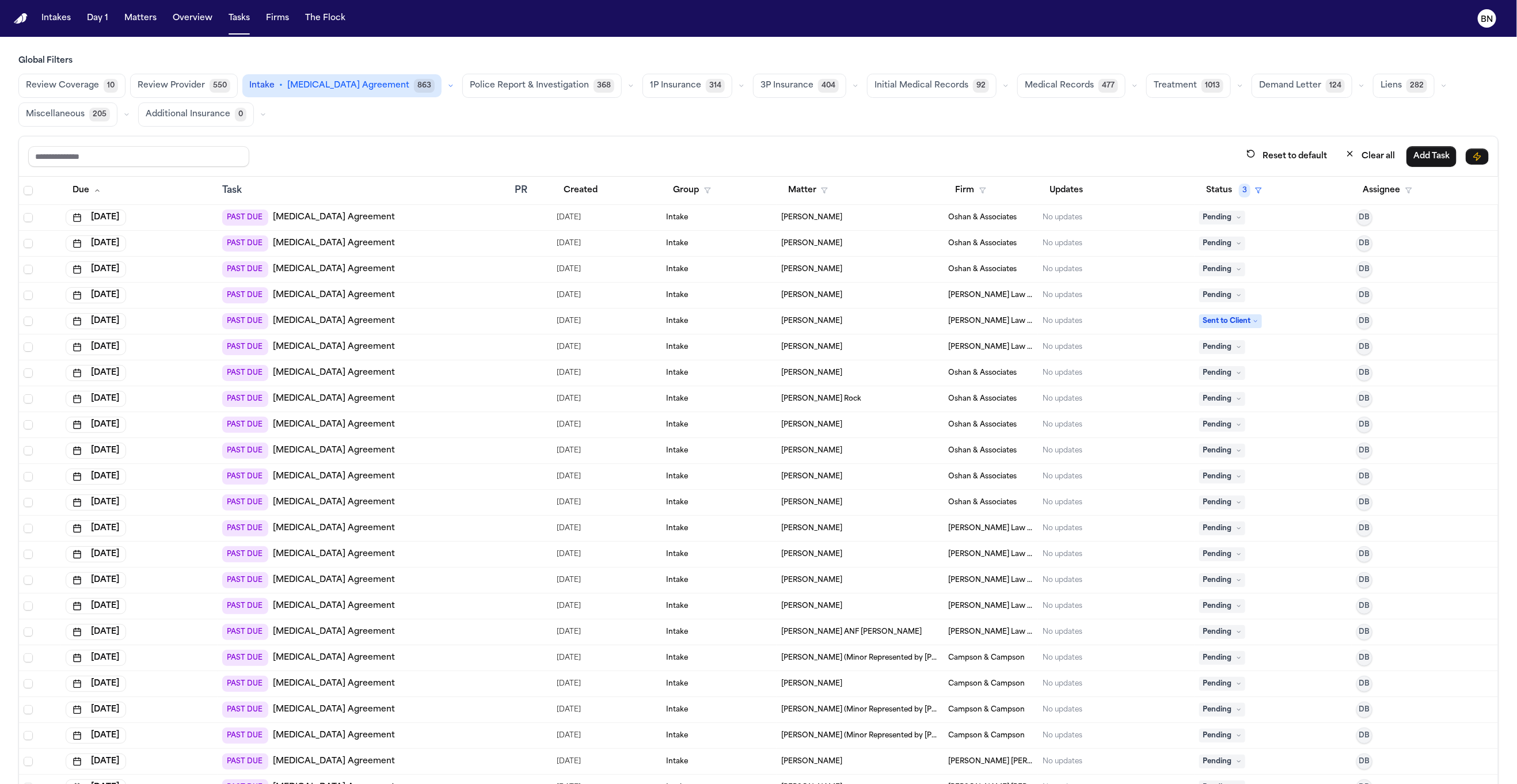
click at [217, 22] on div "Intakes Day 1 Matters Overview Tasks Firms The Flock" at bounding box center [194, 18] width 313 height 21
click at [231, 22] on button "Tasks" at bounding box center [239, 18] width 31 height 21
click at [315, 90] on span "[MEDICAL_DATA] Agreement" at bounding box center [348, 86] width 122 height 12
click at [143, 168] on div "Reset to default Clear all Add Task" at bounding box center [759, 157] width 1479 height 40
click at [143, 163] on input "text" at bounding box center [139, 156] width 221 height 21
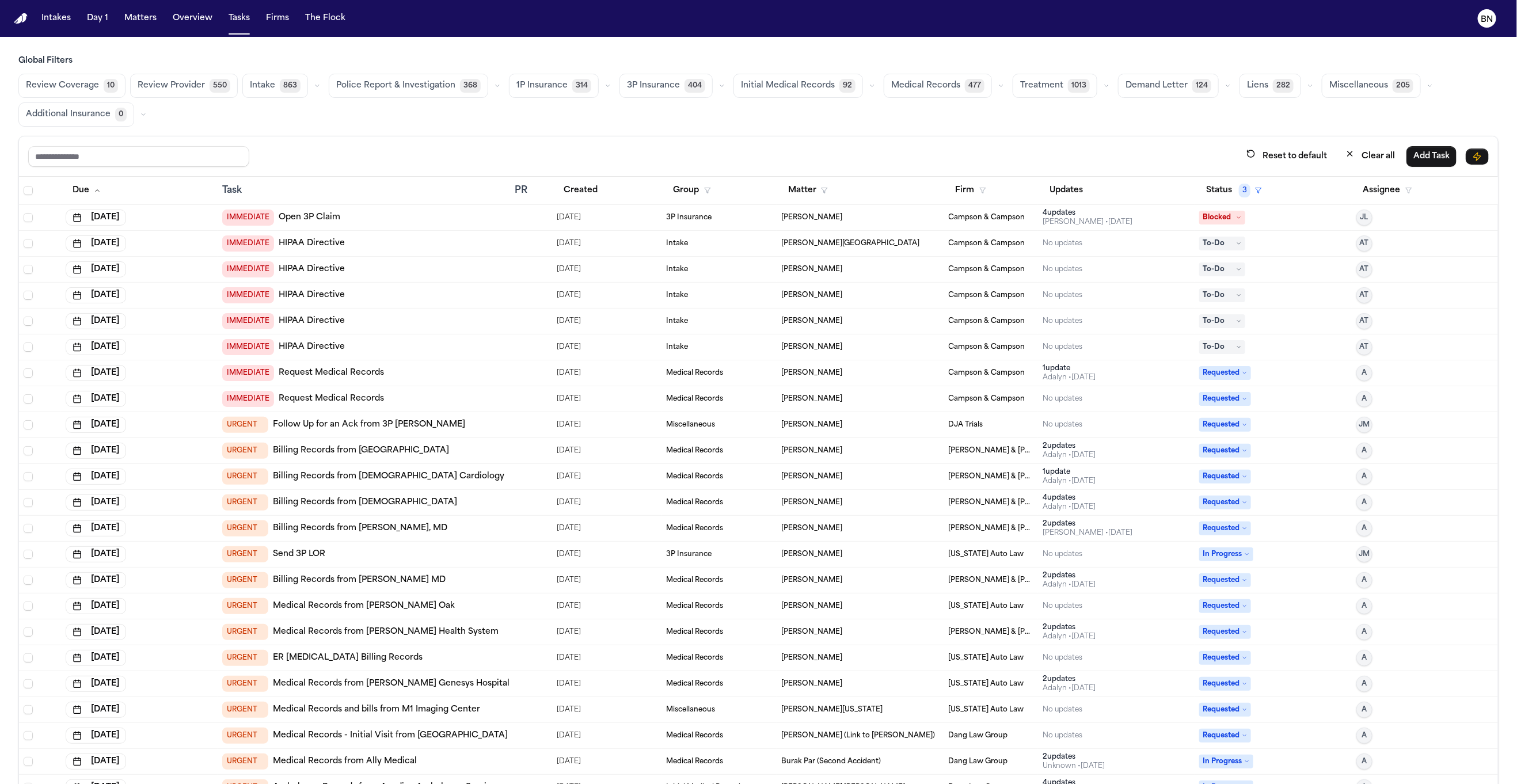
click at [491, 90] on button "button" at bounding box center [497, 86] width 14 height 14
click at [498, 142] on div "Reset to default Clear all Add Task" at bounding box center [759, 157] width 1479 height 40
click at [187, 168] on div "Reset to default Clear all Add Task" at bounding box center [759, 157] width 1479 height 40
click at [183, 164] on input "text" at bounding box center [139, 156] width 221 height 21
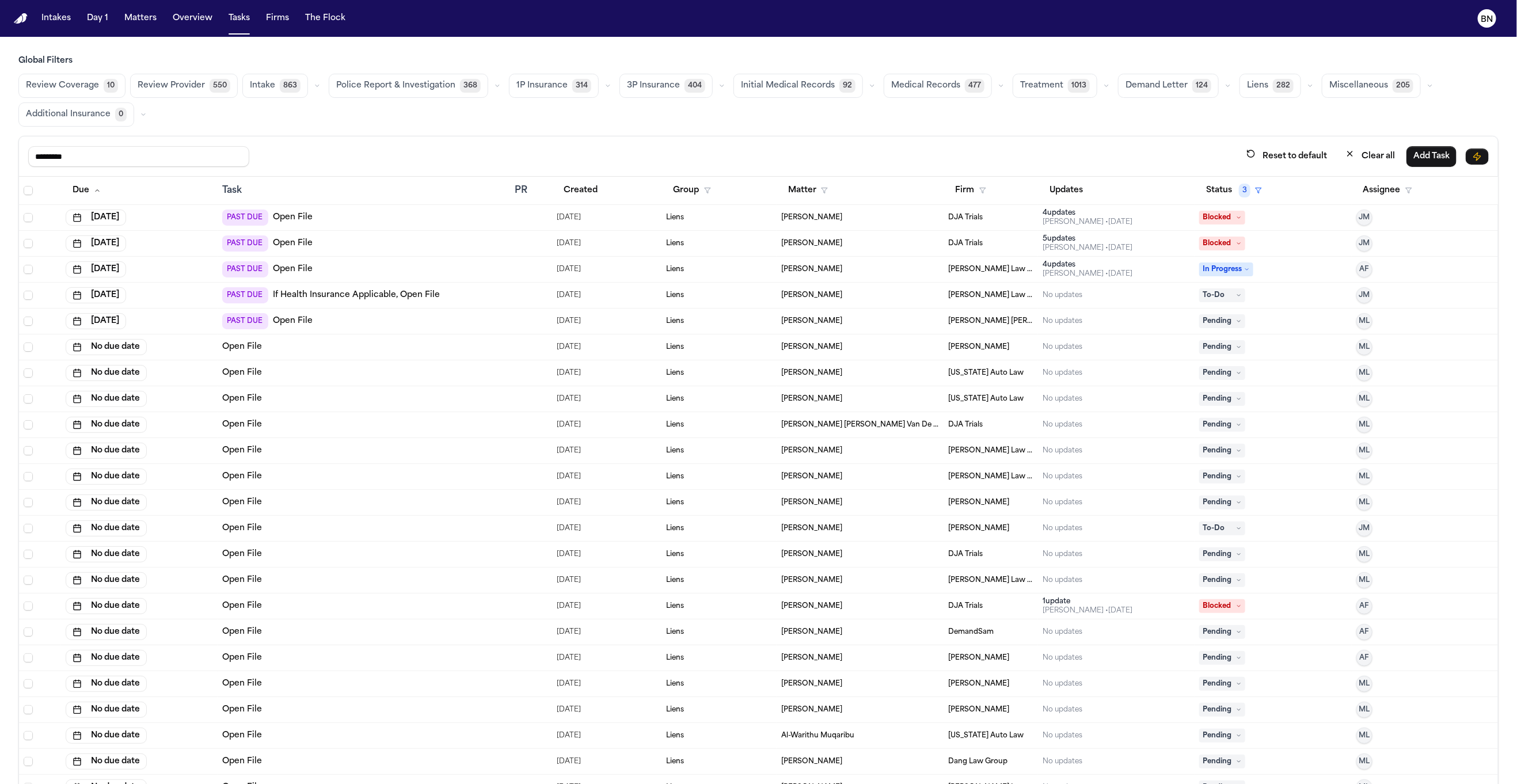
type input "*********"
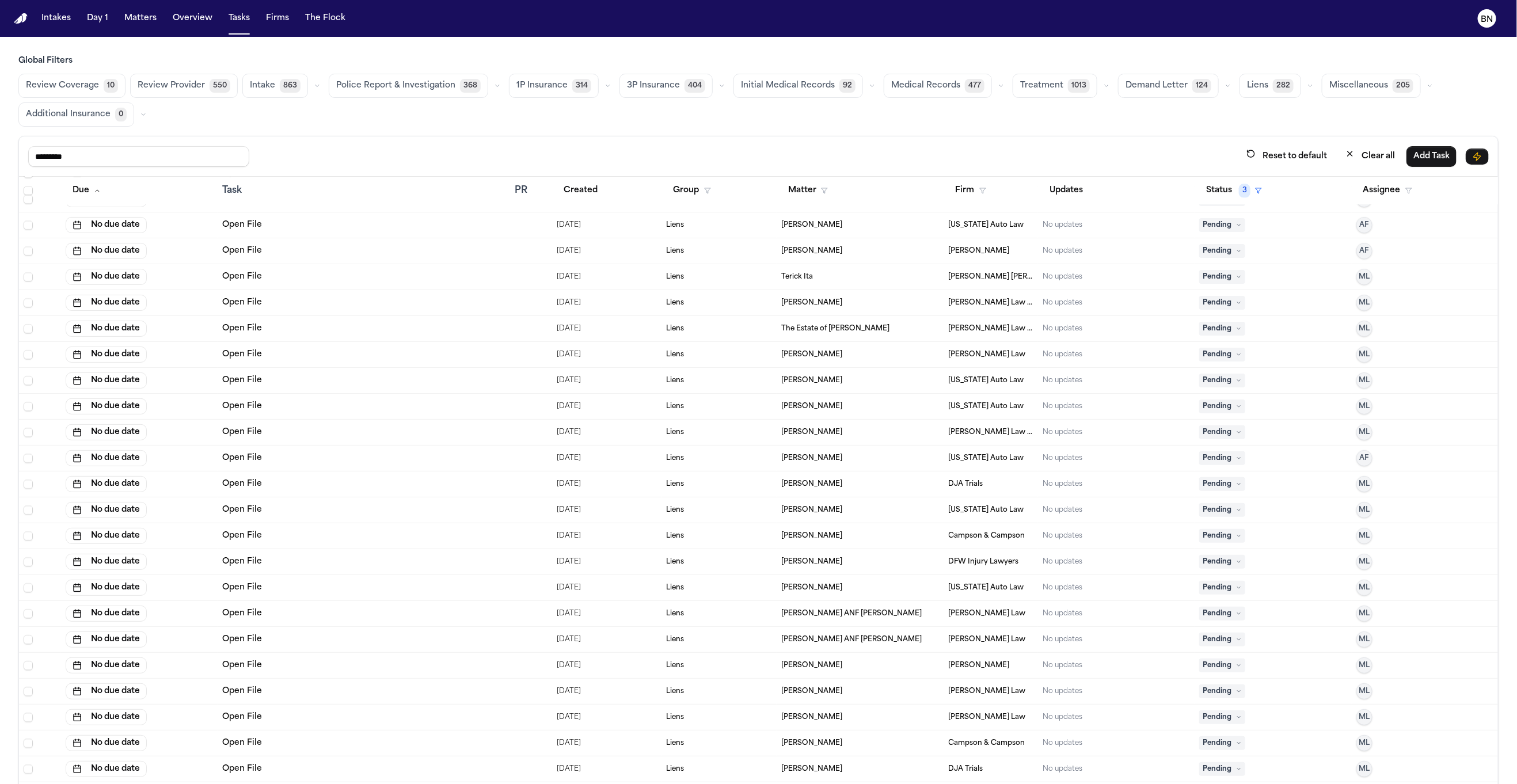
click at [1303, 80] on button "button" at bounding box center [1310, 86] width 14 height 14
click at [1307, 83] on icon "button" at bounding box center [1310, 86] width 7 height 7
click at [313, 86] on icon "button" at bounding box center [317, 86] width 7 height 7
drag, startPoint x: 350, startPoint y: 143, endPoint x: 327, endPoint y: 101, distance: 47.9
click at [341, 140] on div "********* Reset to default Clear all Add Task" at bounding box center [759, 157] width 1479 height 40
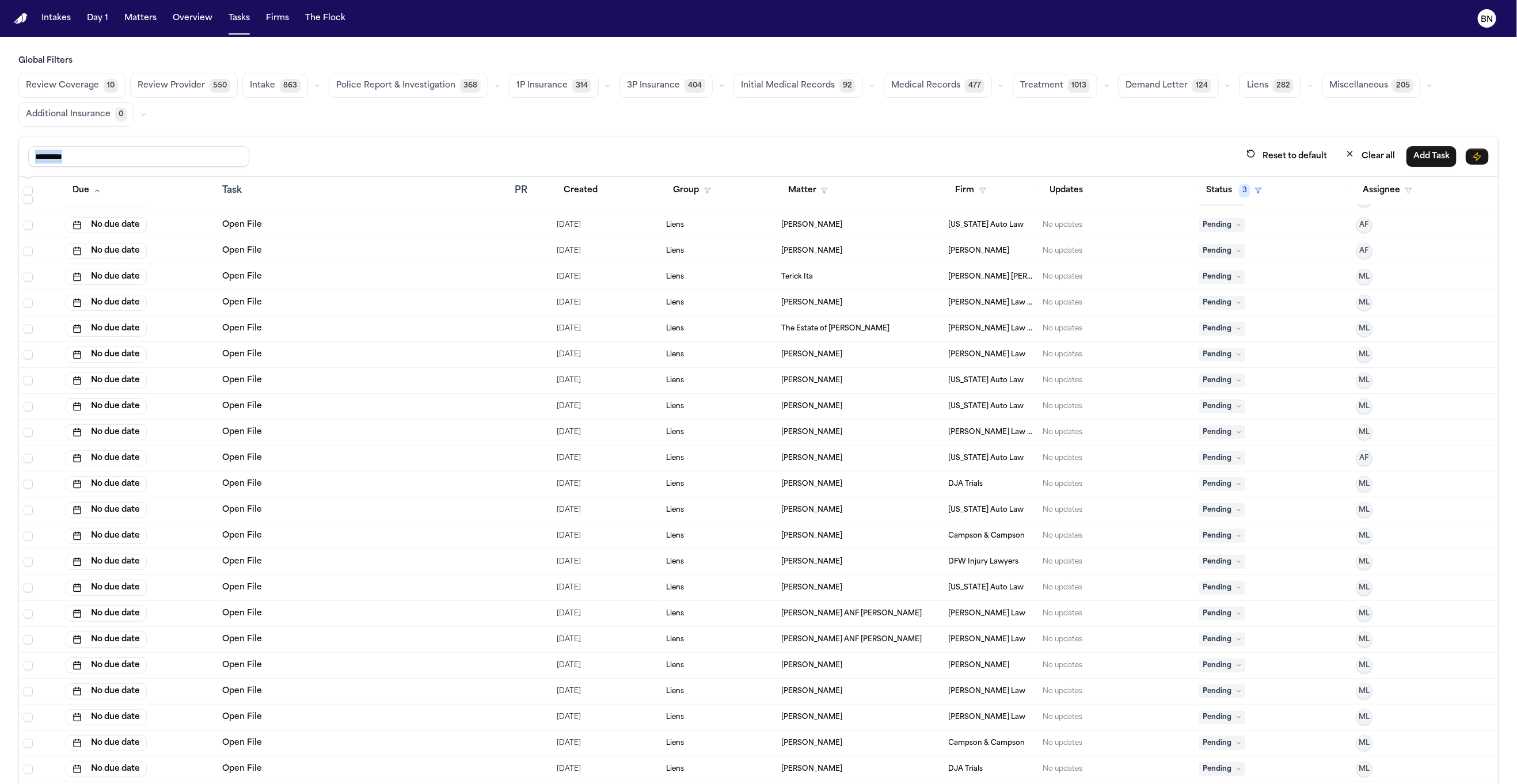
click at [316, 88] on icon "button" at bounding box center [317, 86] width 7 height 7
